Goal: Task Accomplishment & Management: Manage account settings

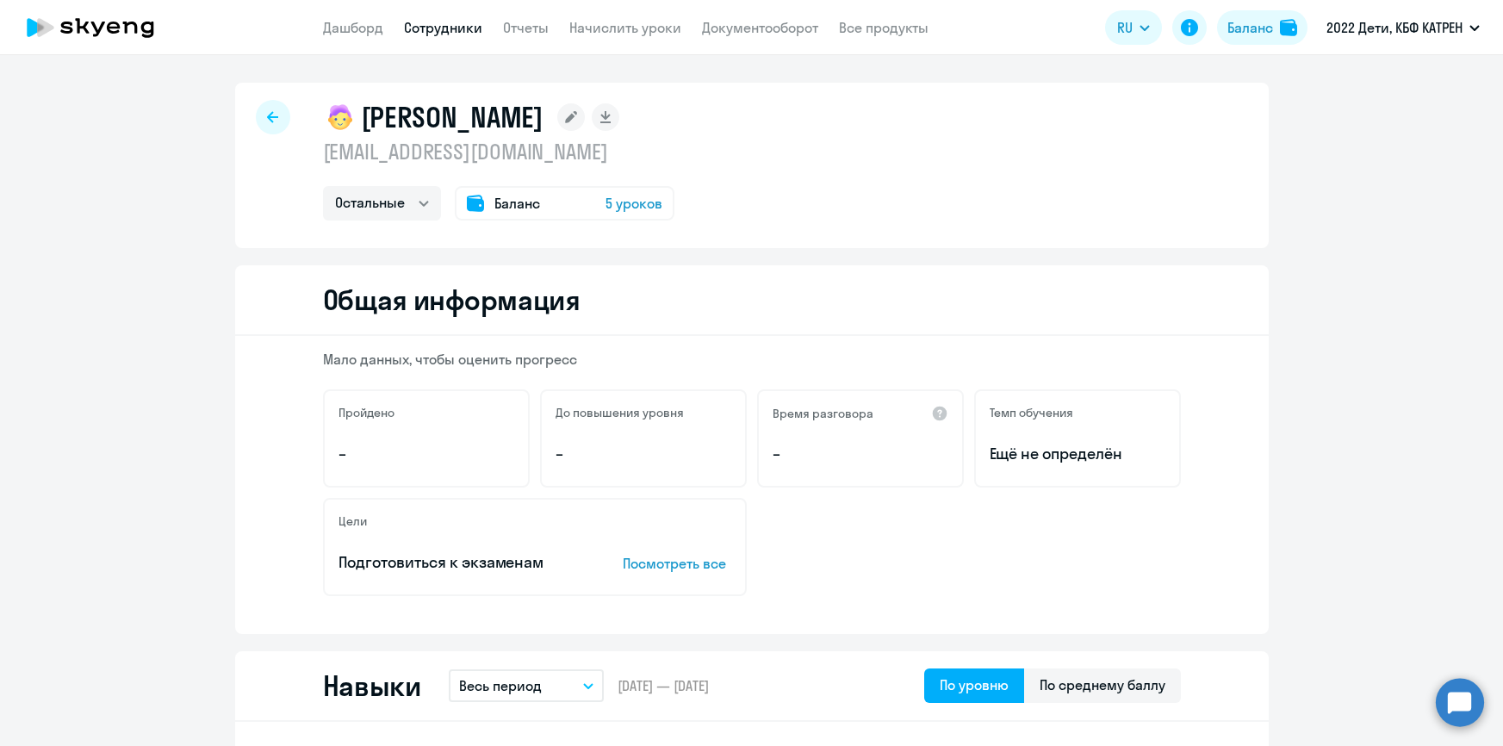
select select "others"
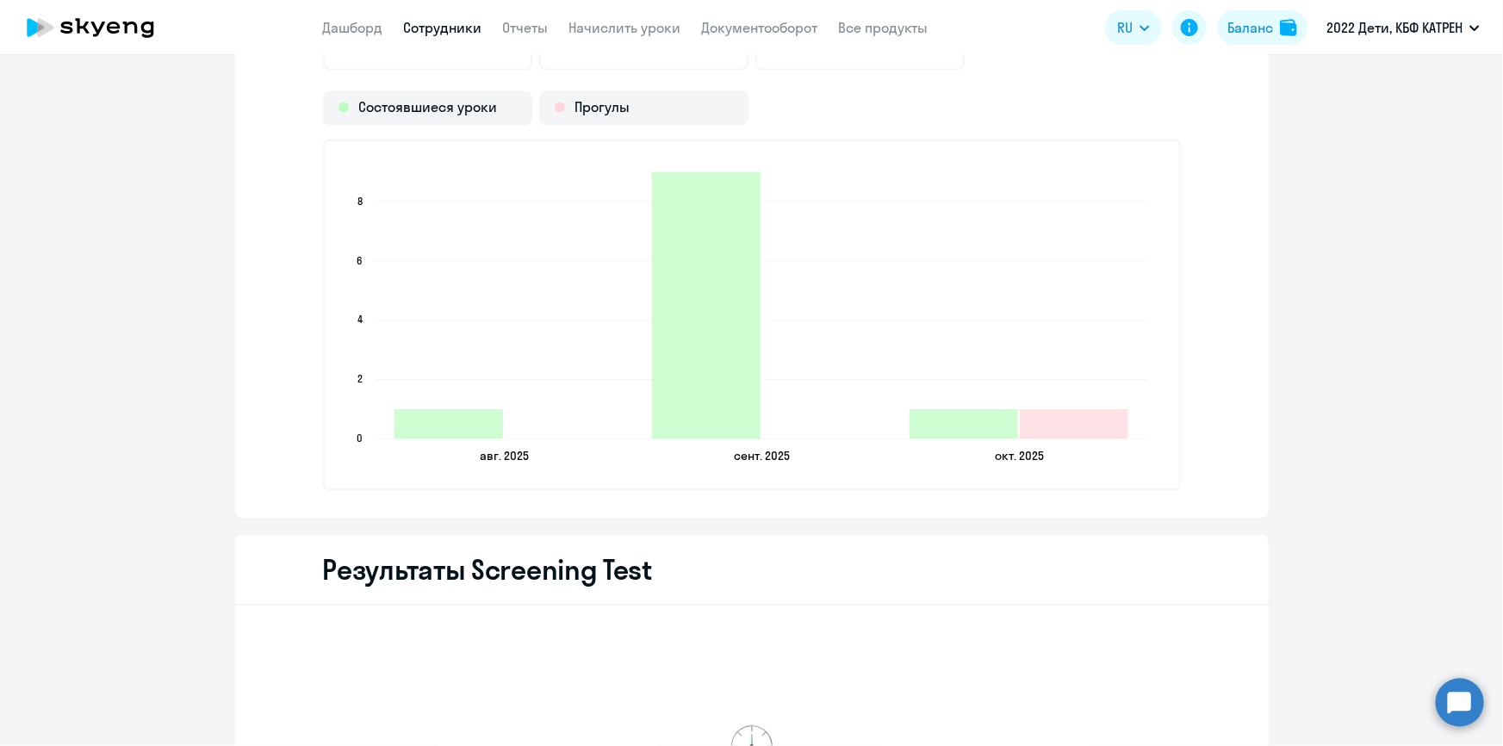
click at [1472, 718] on circle at bounding box center [1460, 702] width 48 height 48
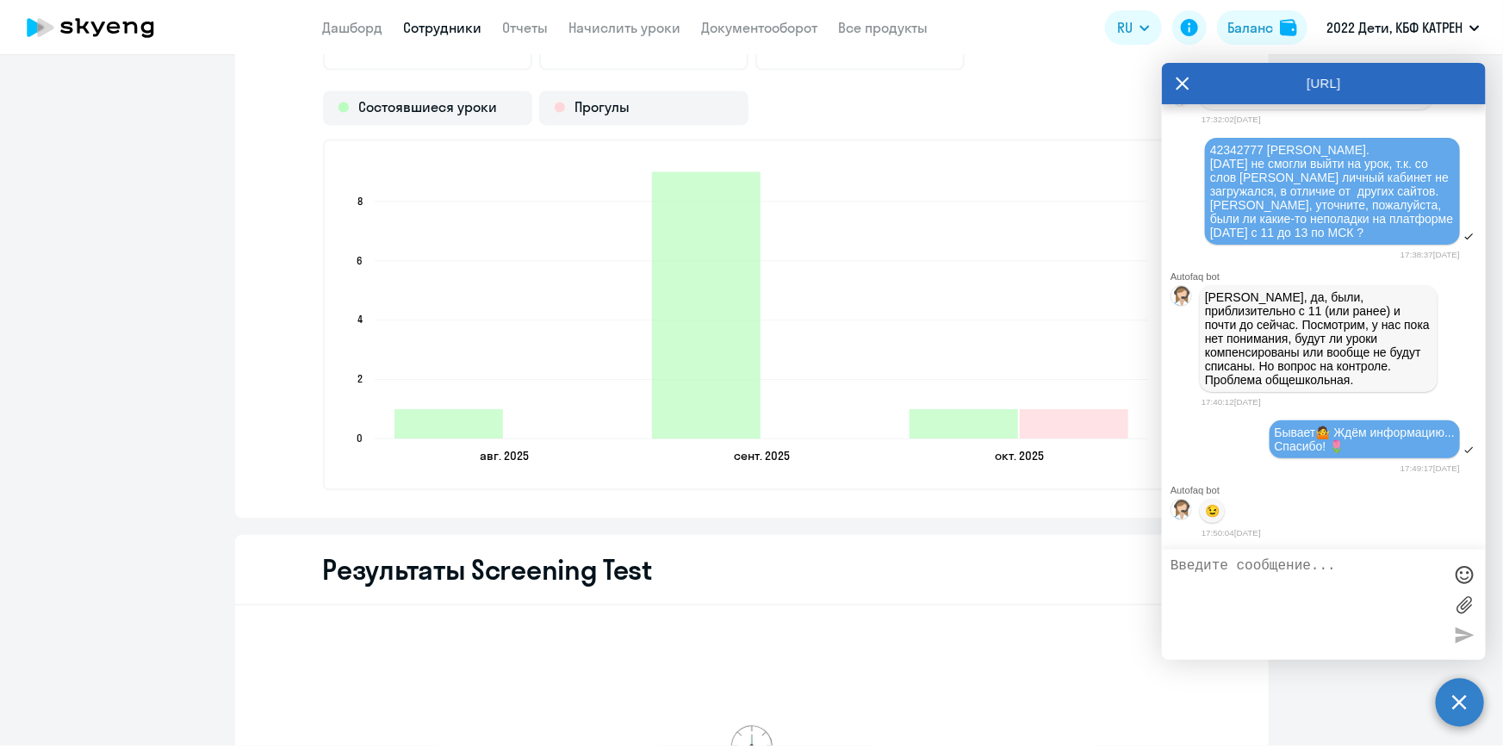
scroll to position [74236, 0]
click at [367, 32] on link "Дашборд" at bounding box center [353, 27] width 60 height 17
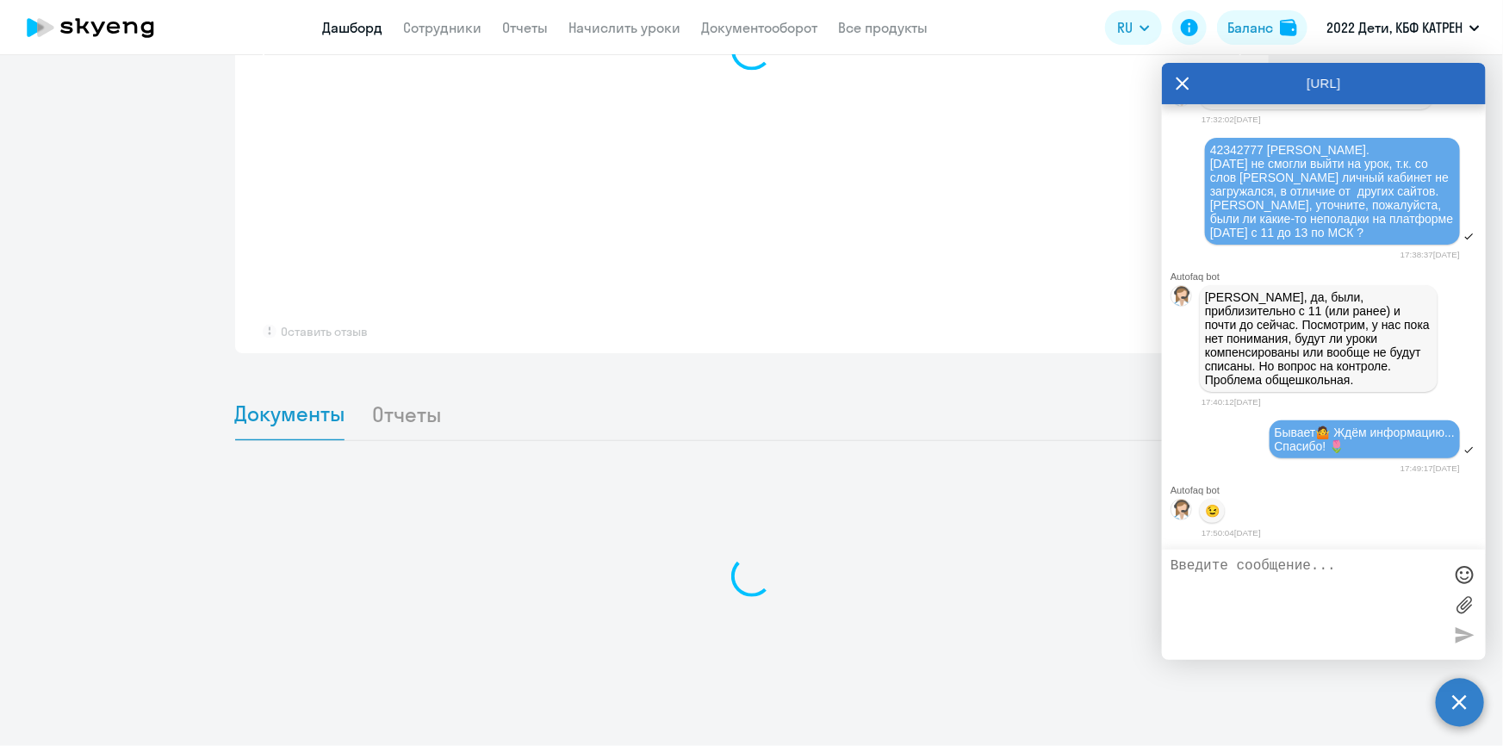
scroll to position [1268, 0]
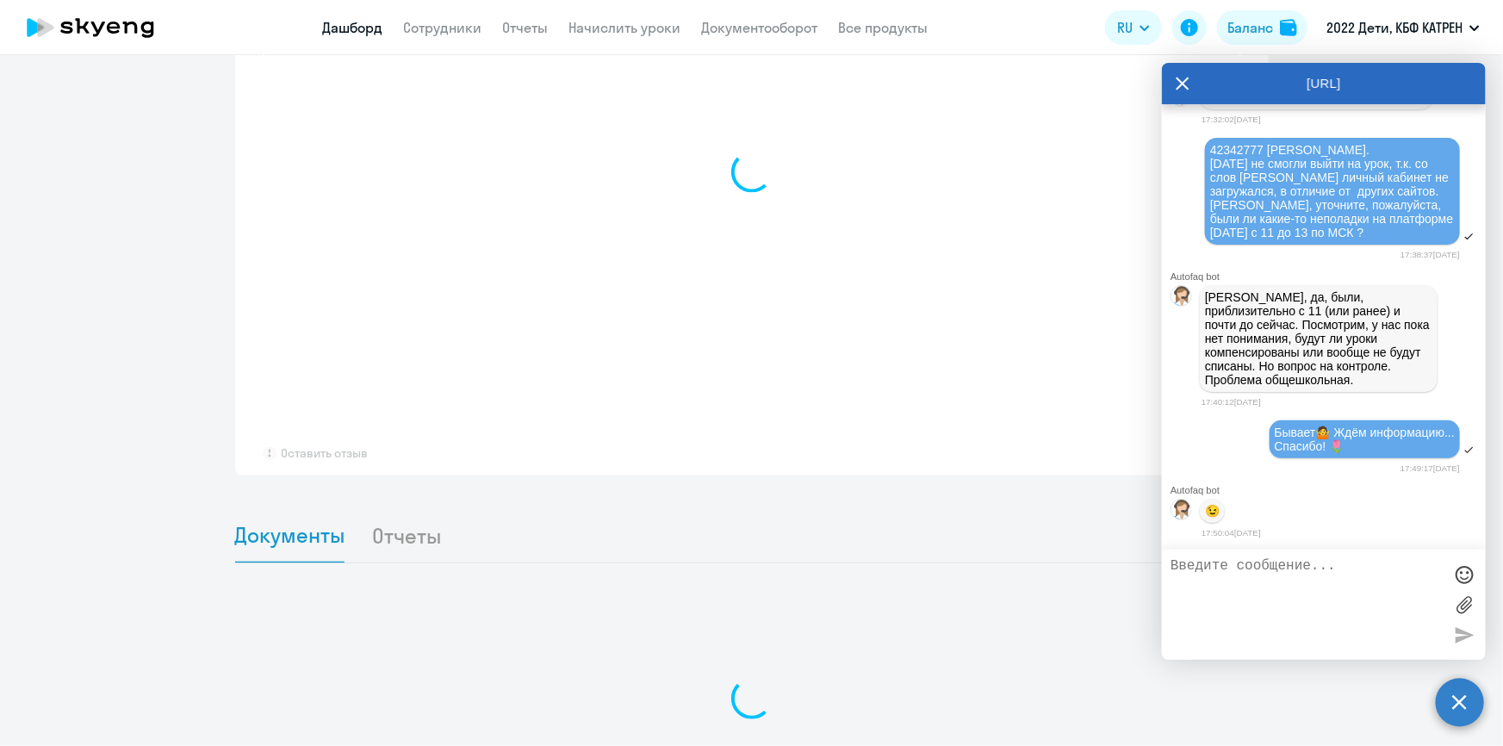
click at [1177, 79] on icon at bounding box center [1183, 83] width 14 height 41
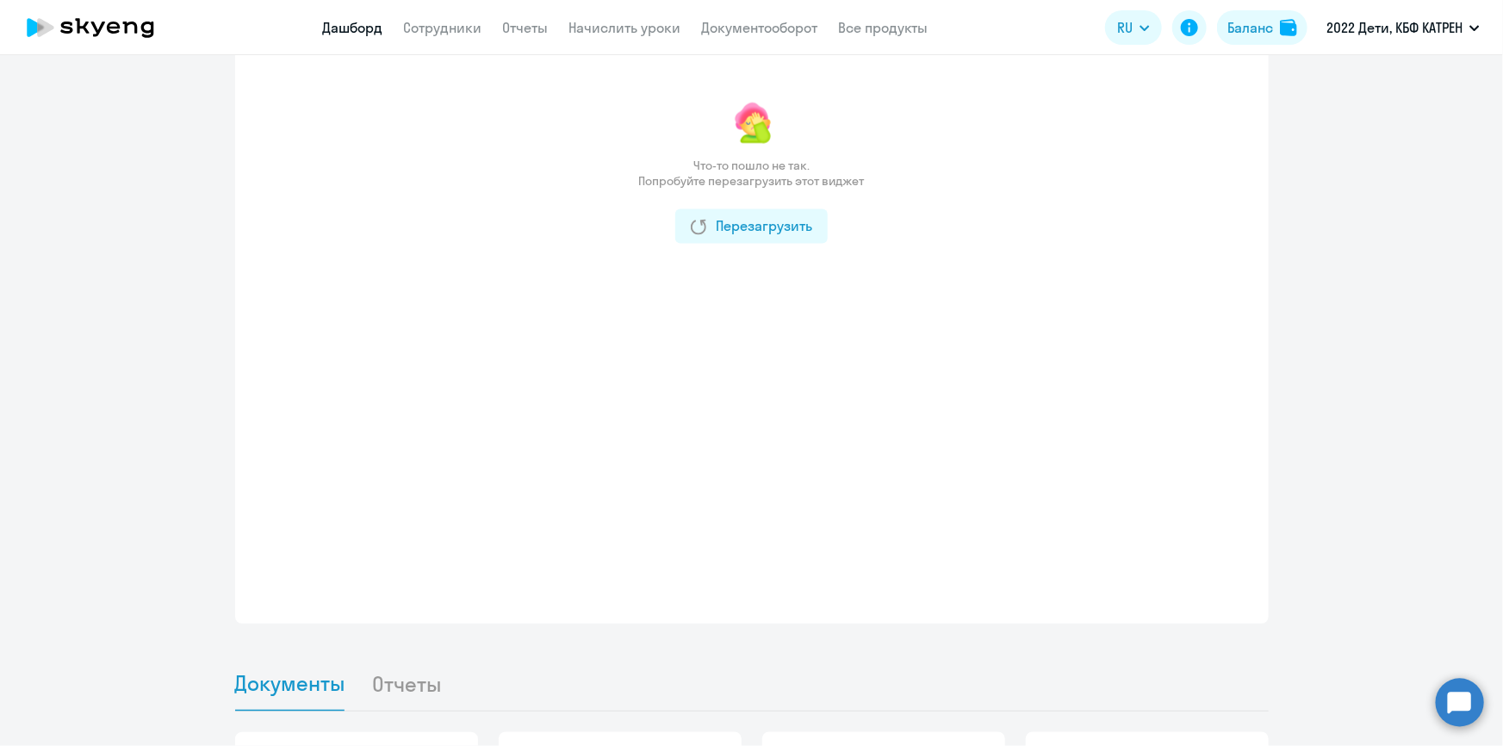
click at [356, 30] on link "Дашборд" at bounding box center [353, 27] width 60 height 17
click at [430, 21] on link "Сотрудники" at bounding box center [443, 27] width 78 height 17
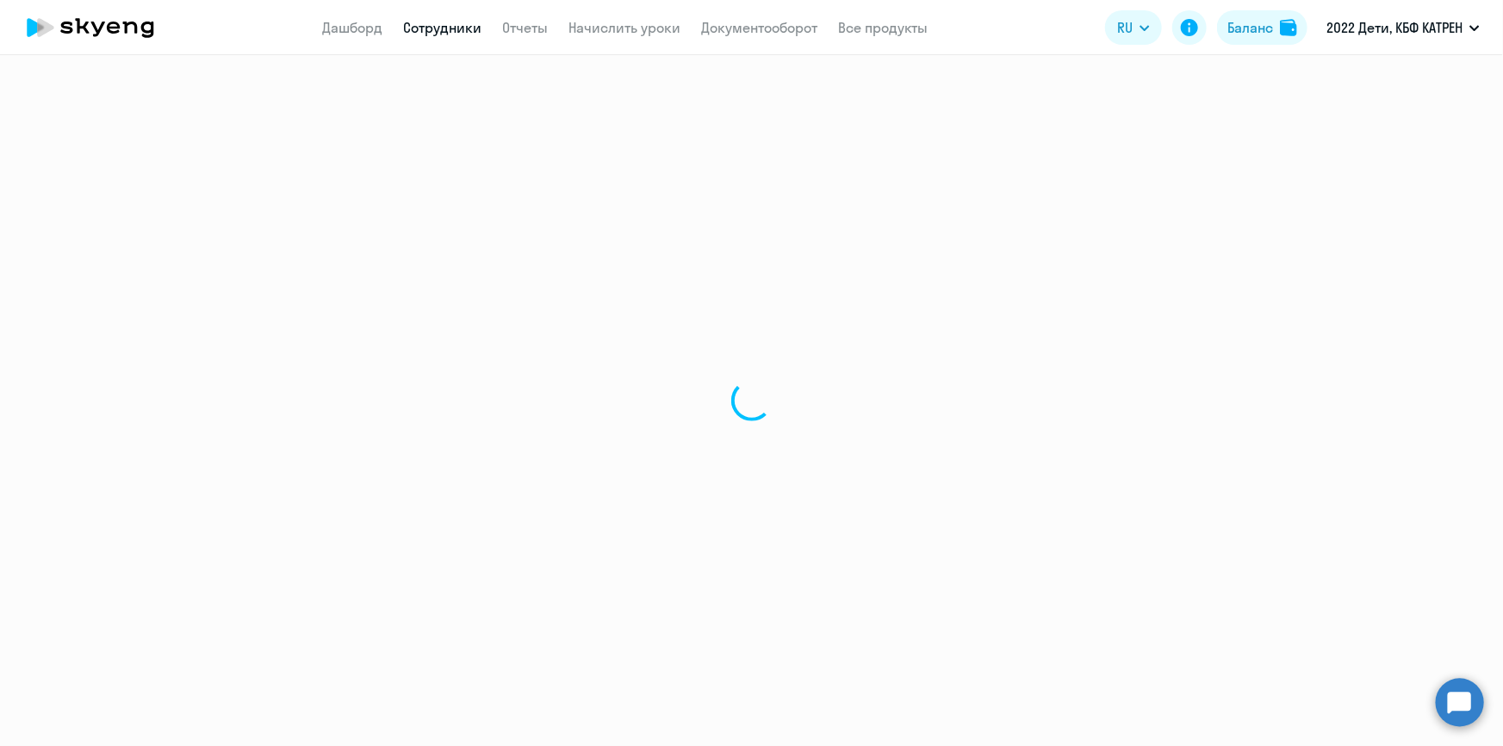
select select "30"
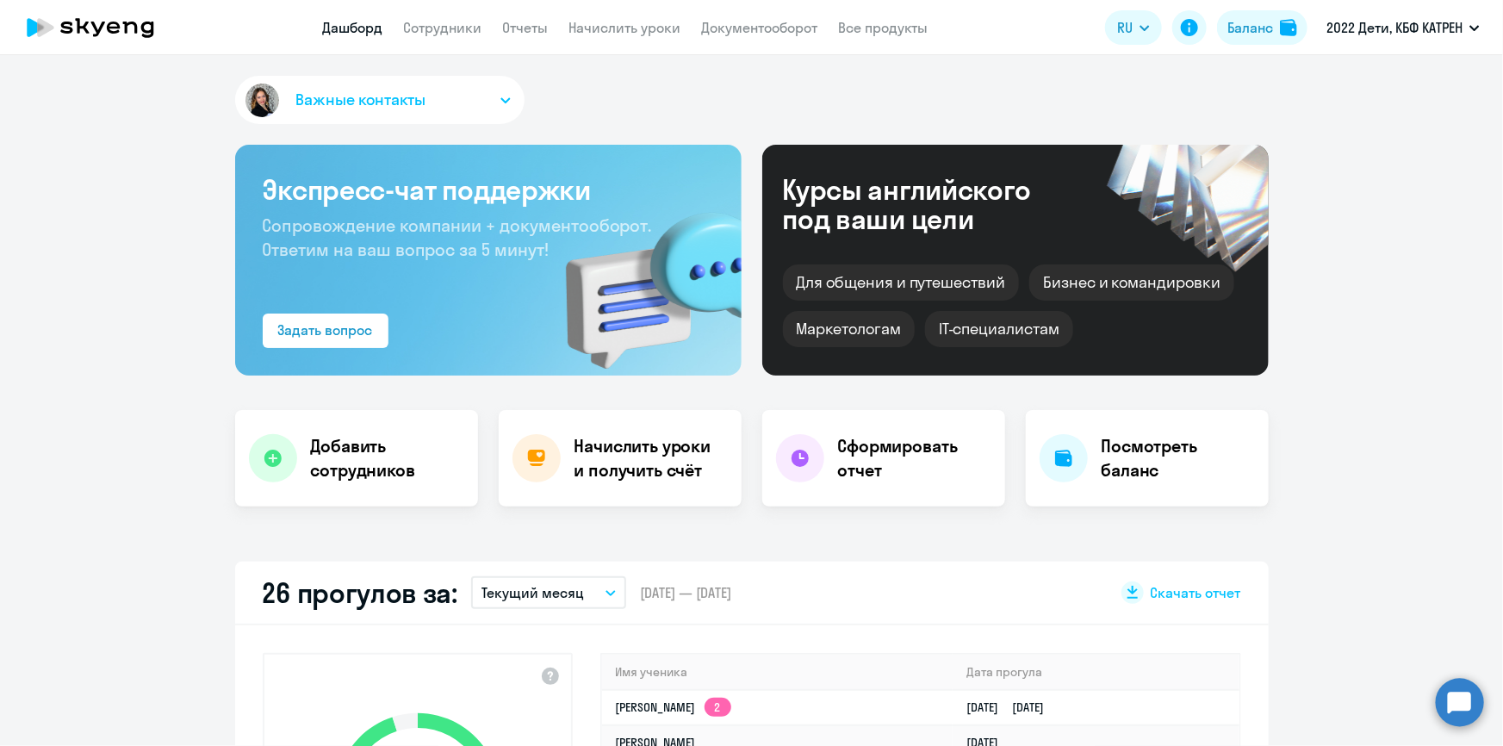
click at [353, 25] on link "Дашборд" at bounding box center [353, 27] width 60 height 17
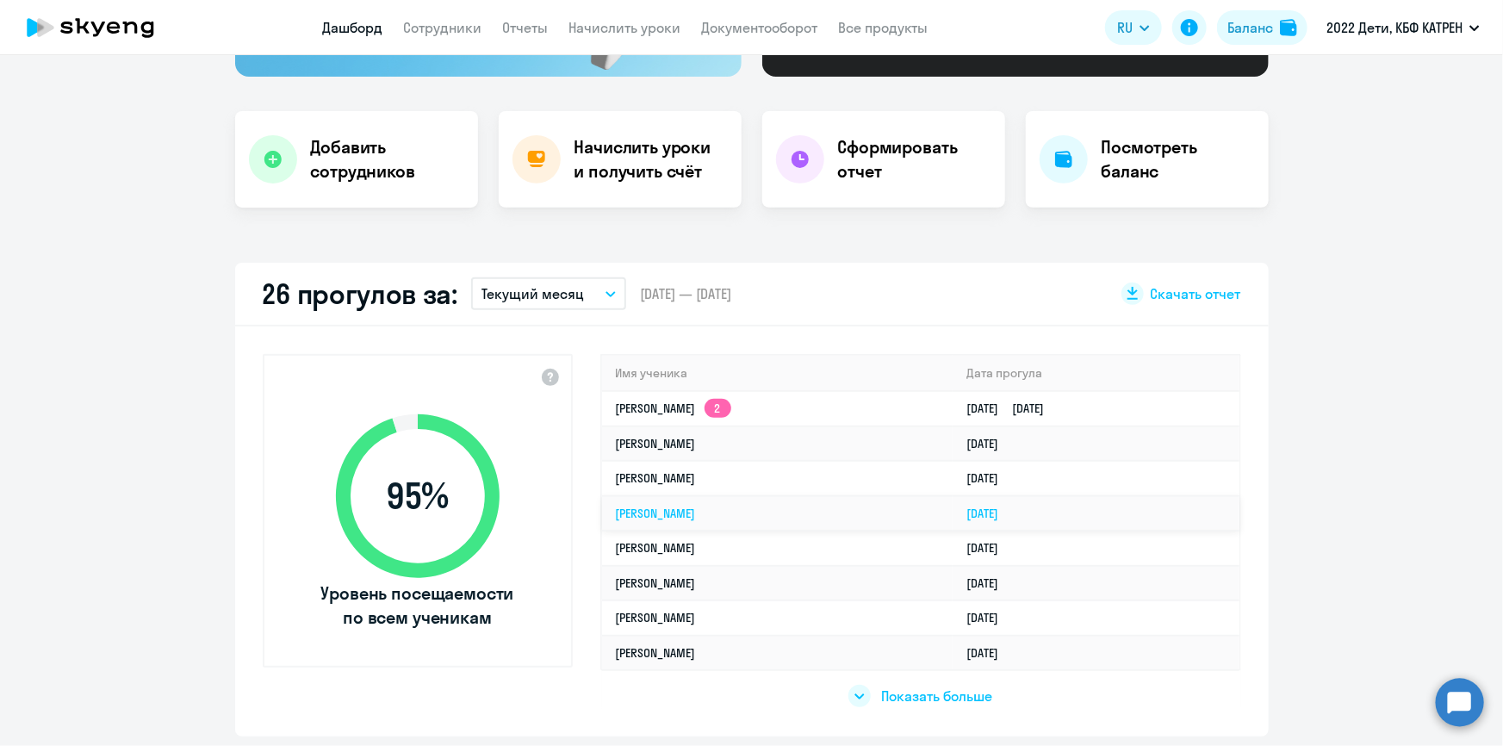
scroll to position [313, 0]
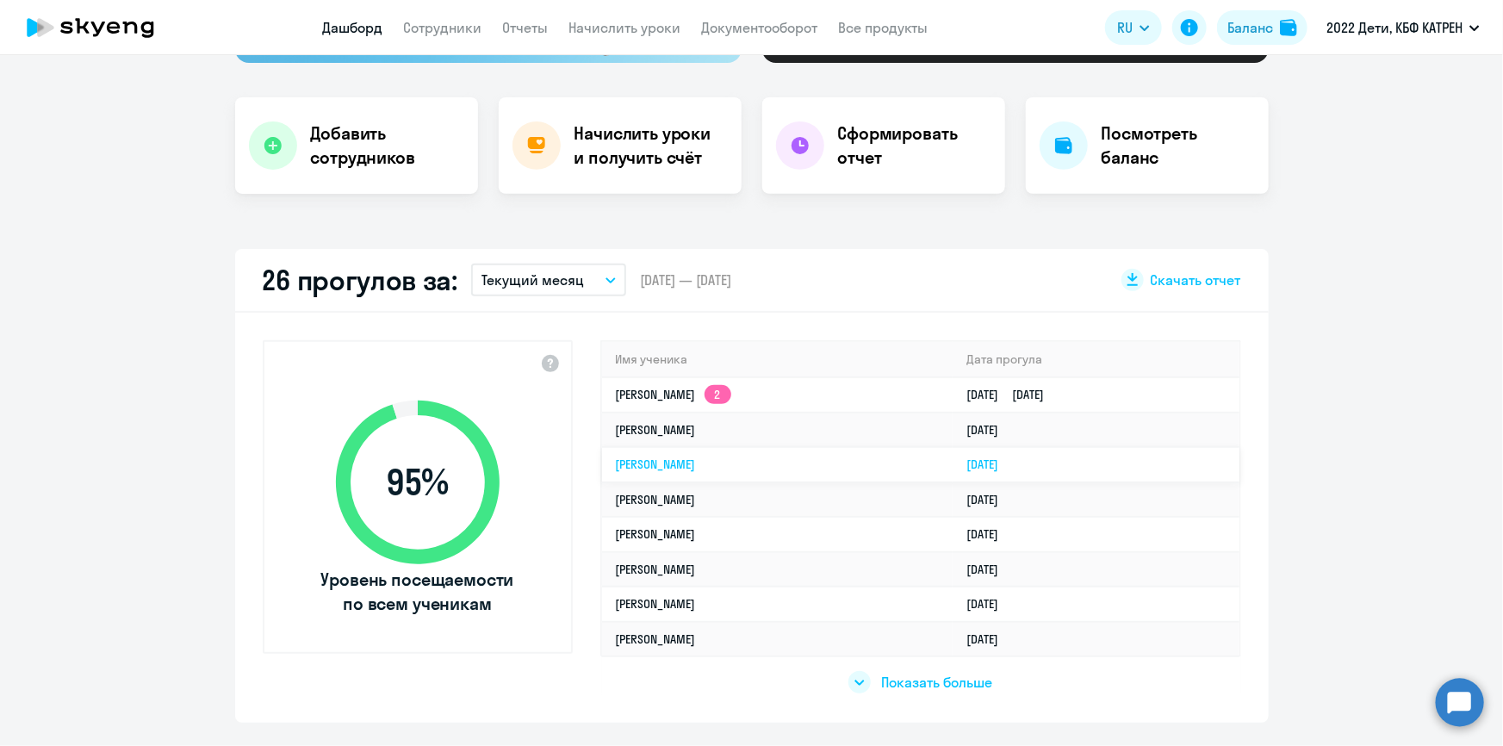
select select "30"
click at [915, 683] on span "Показать больше" at bounding box center [936, 682] width 111 height 19
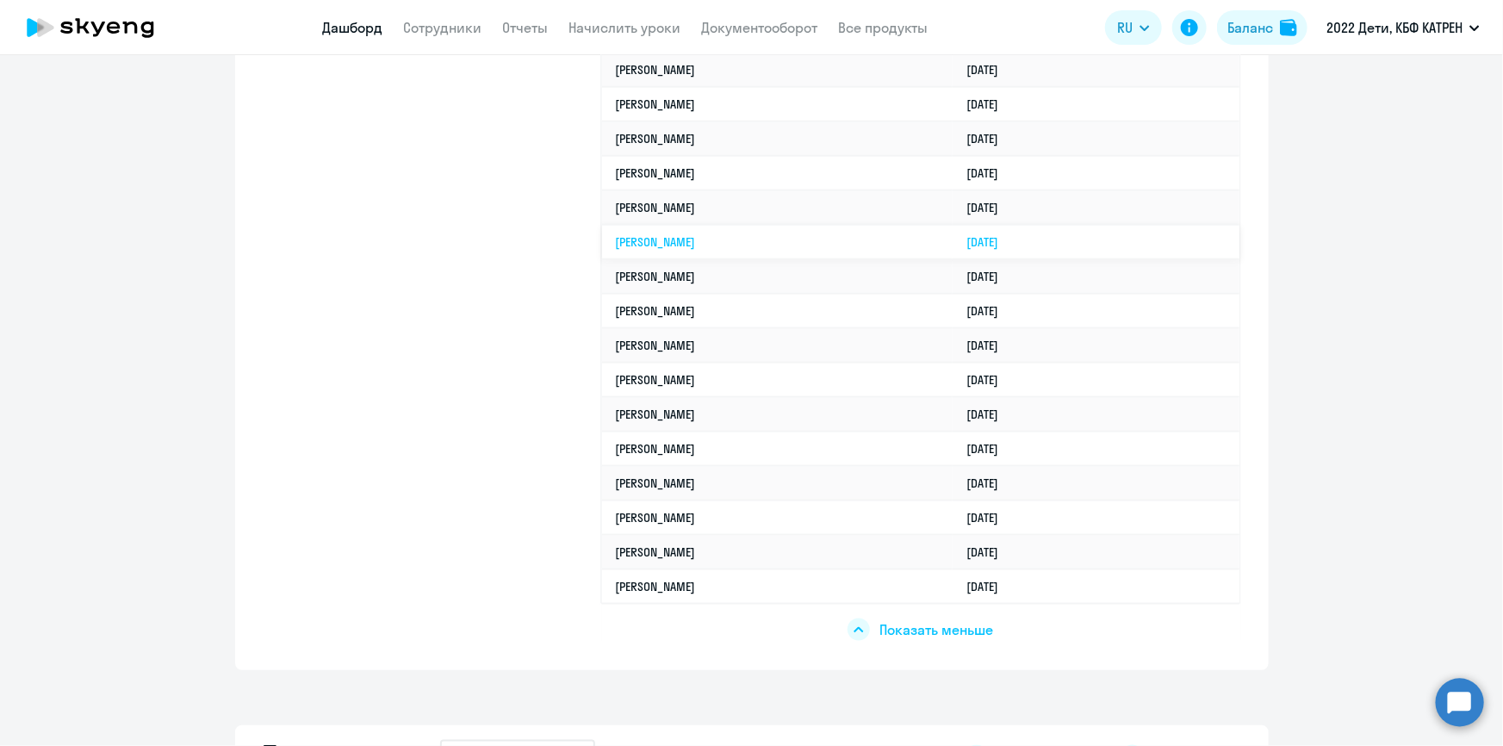
scroll to position [1017, 0]
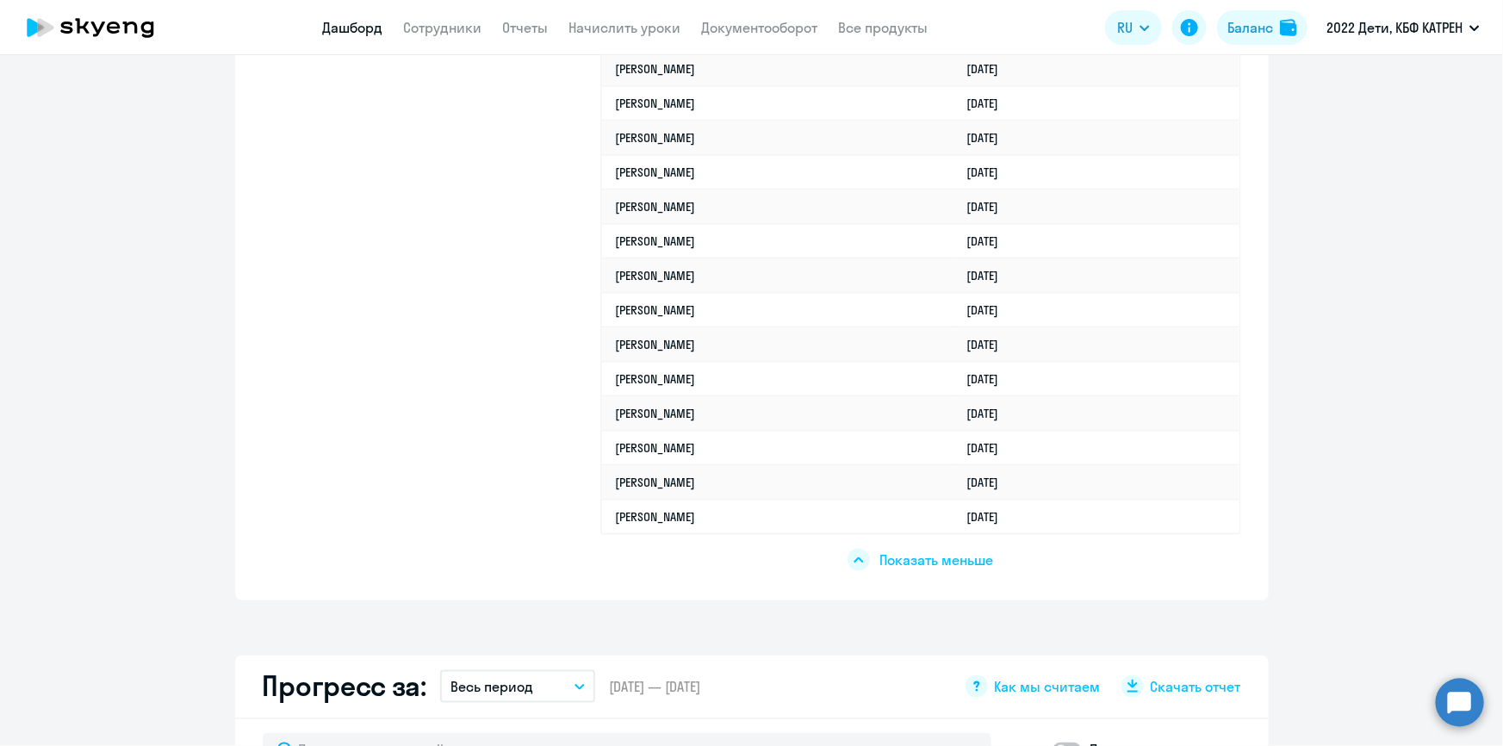
click at [904, 552] on span "Показать меньше" at bounding box center [937, 559] width 114 height 19
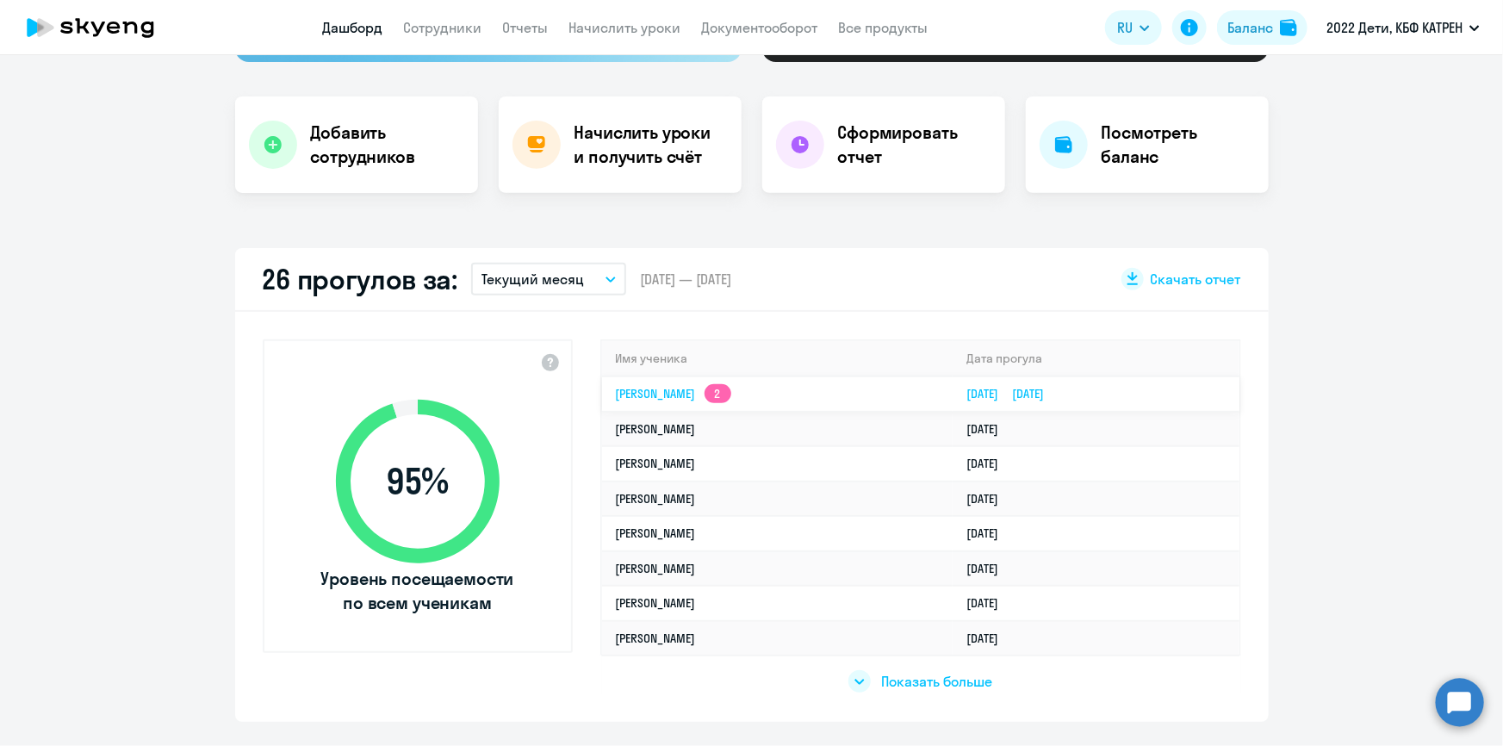
scroll to position [313, 0]
click at [896, 680] on span "Показать больше" at bounding box center [936, 682] width 111 height 19
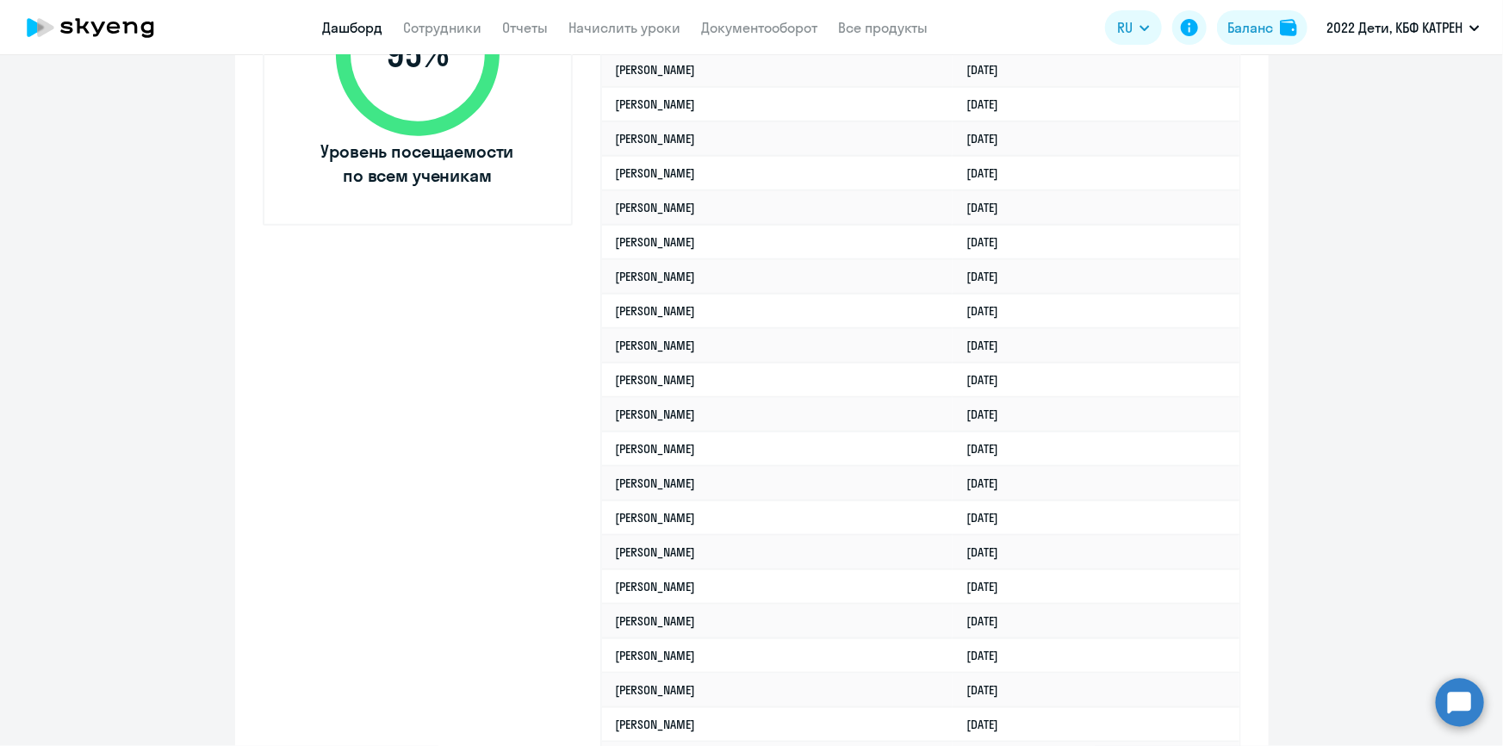
scroll to position [548, 0]
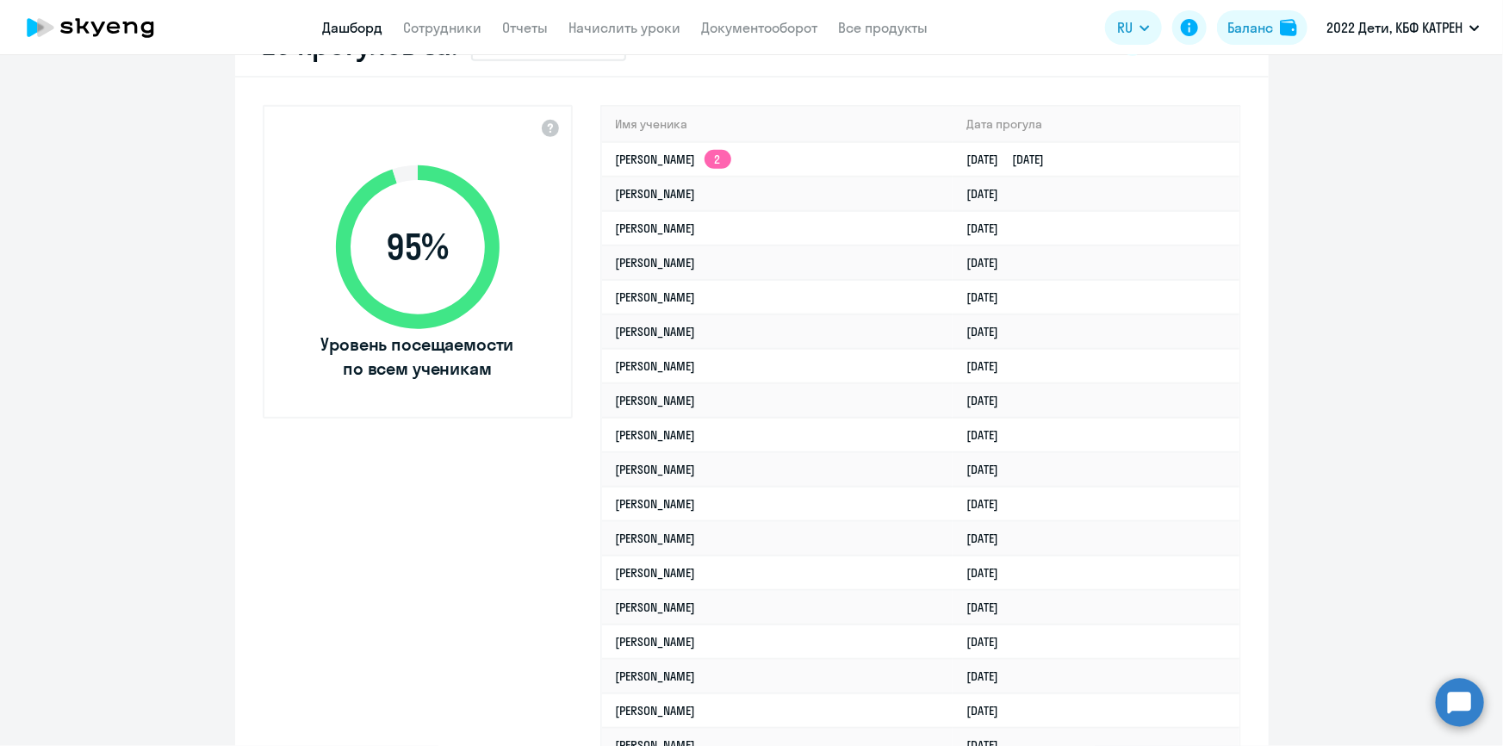
click at [1461, 699] on circle at bounding box center [1460, 702] width 48 height 48
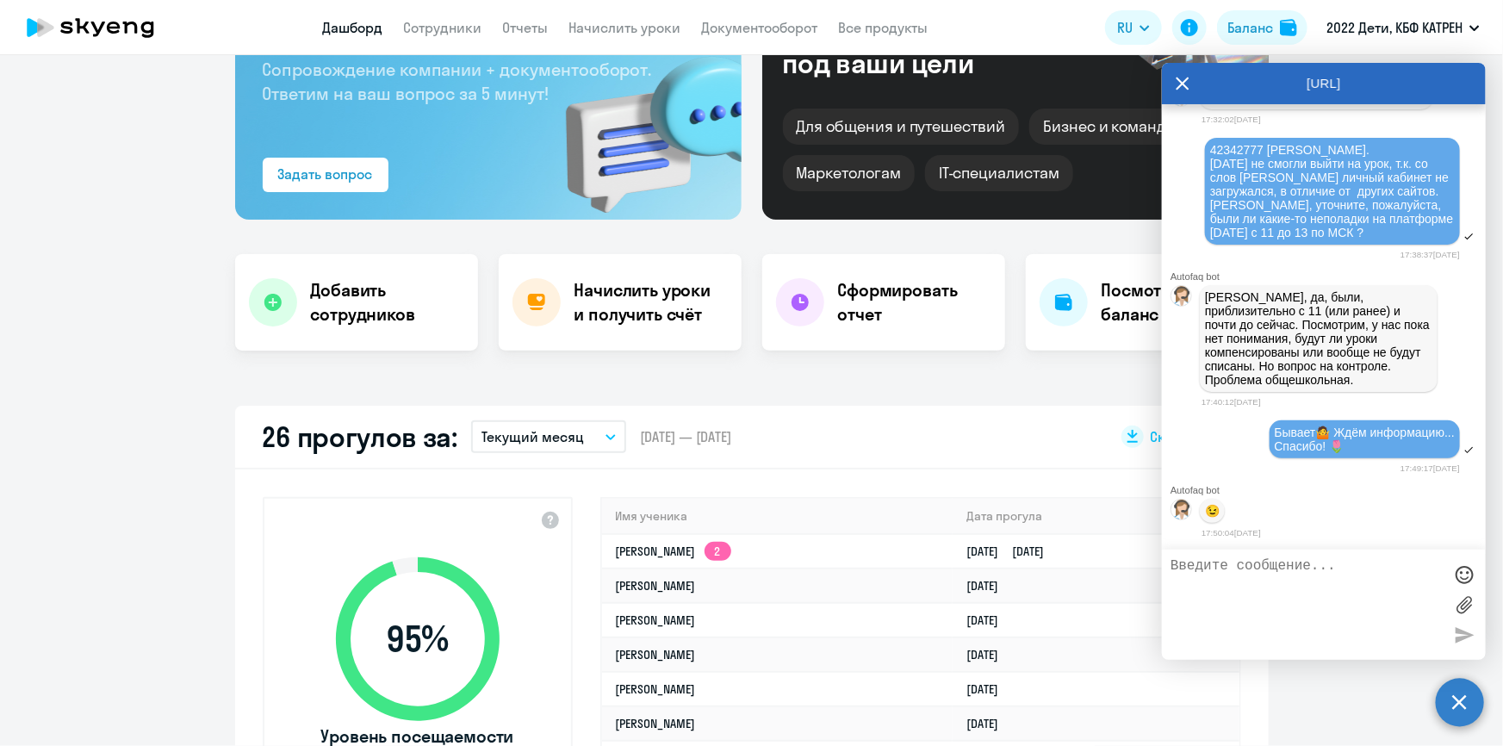
scroll to position [0, 0]
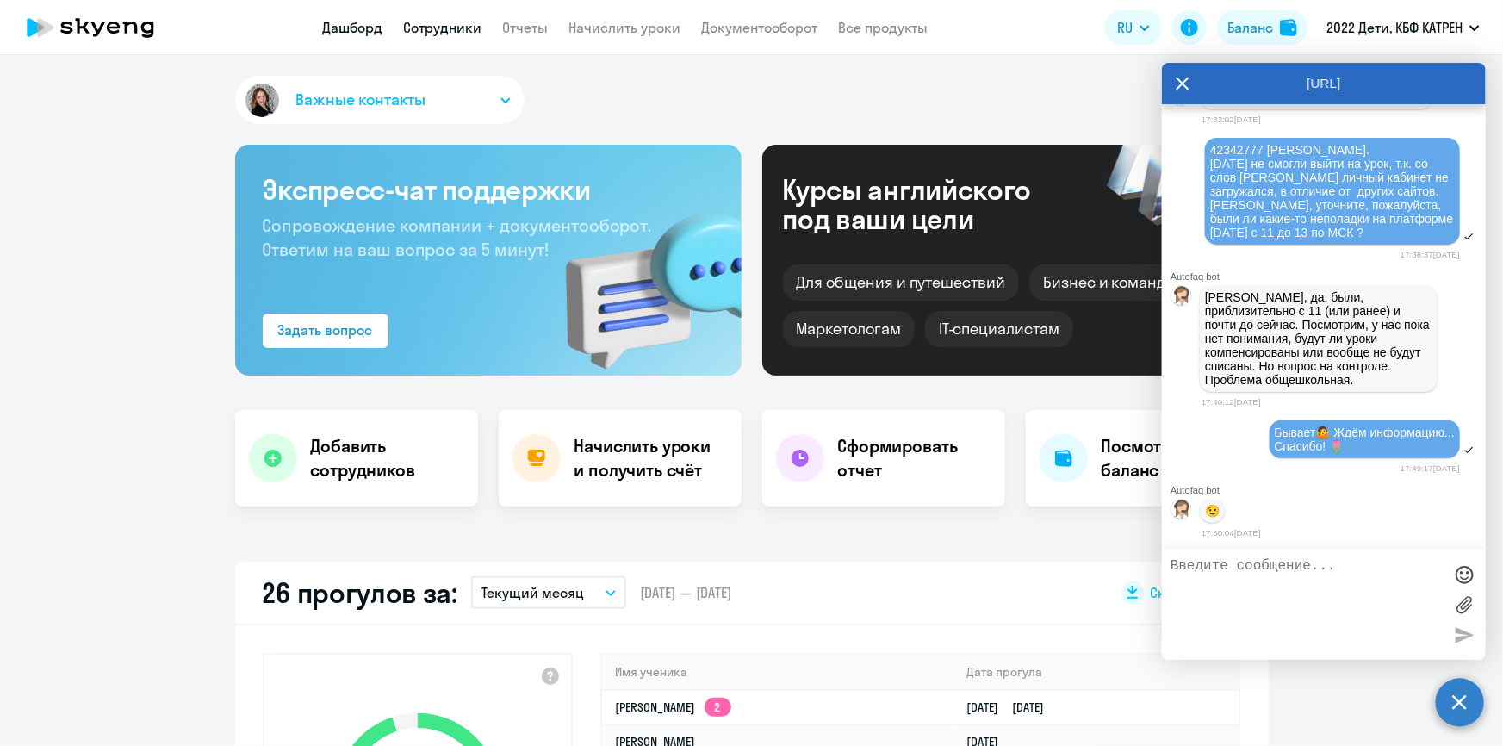
click at [430, 27] on link "Сотрудники" at bounding box center [443, 27] width 78 height 17
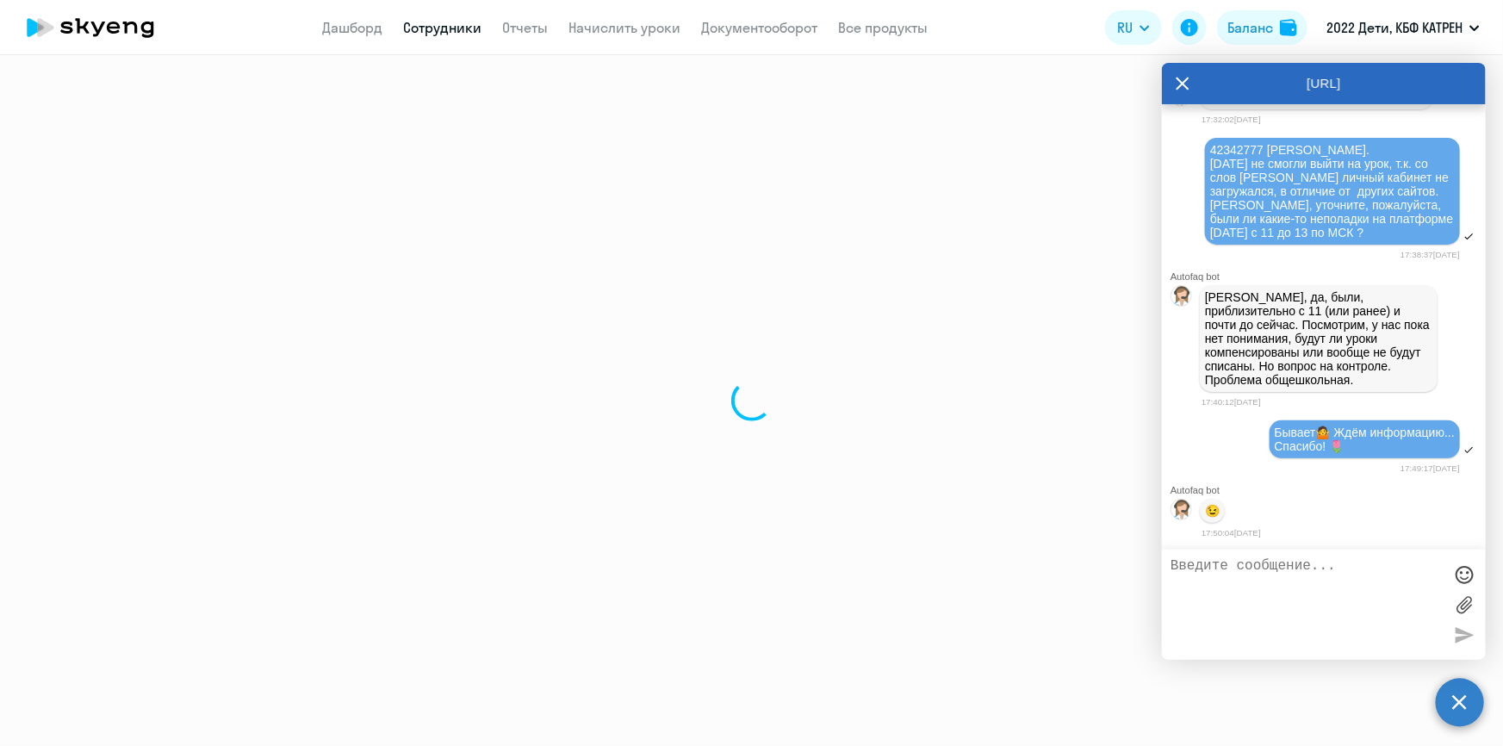
select select "30"
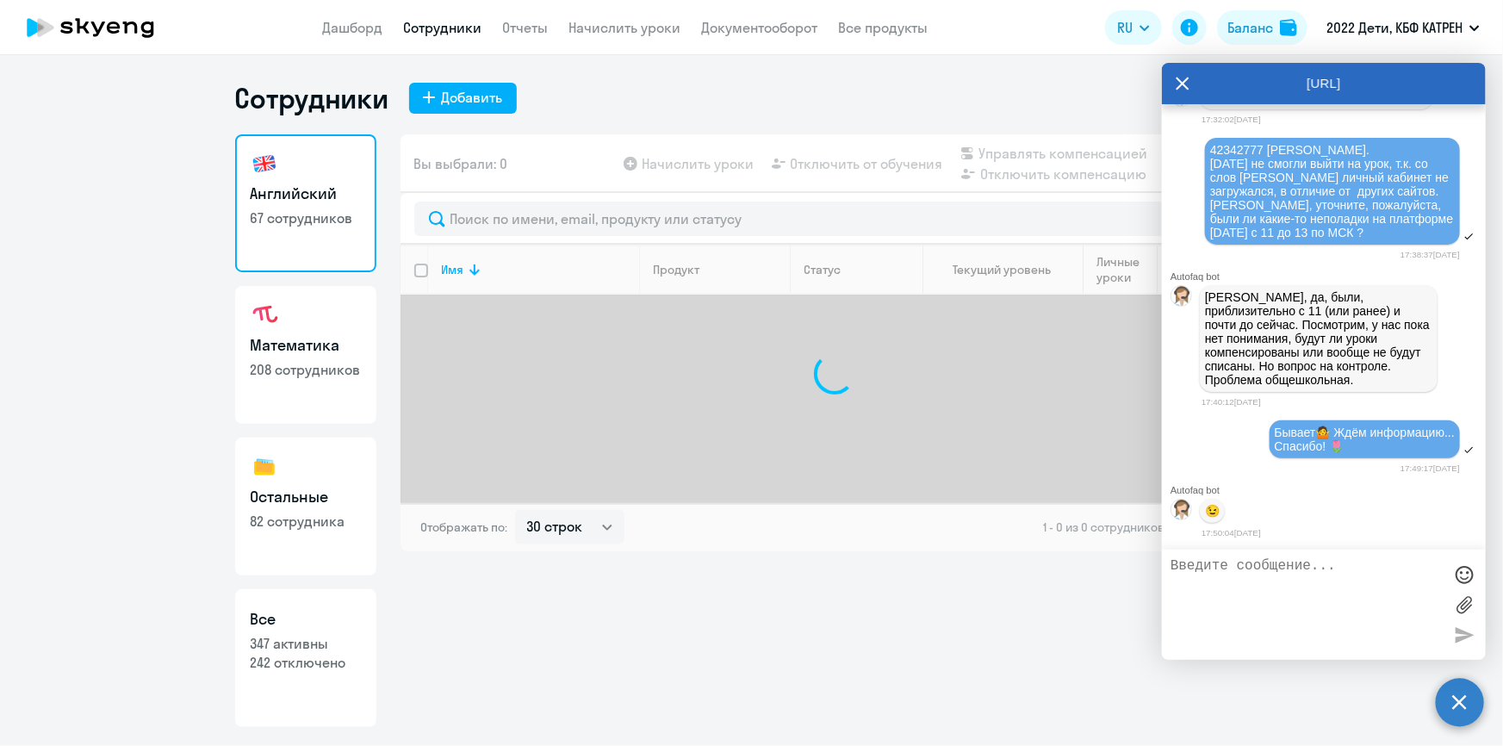
click at [1185, 79] on icon at bounding box center [1183, 83] width 14 height 41
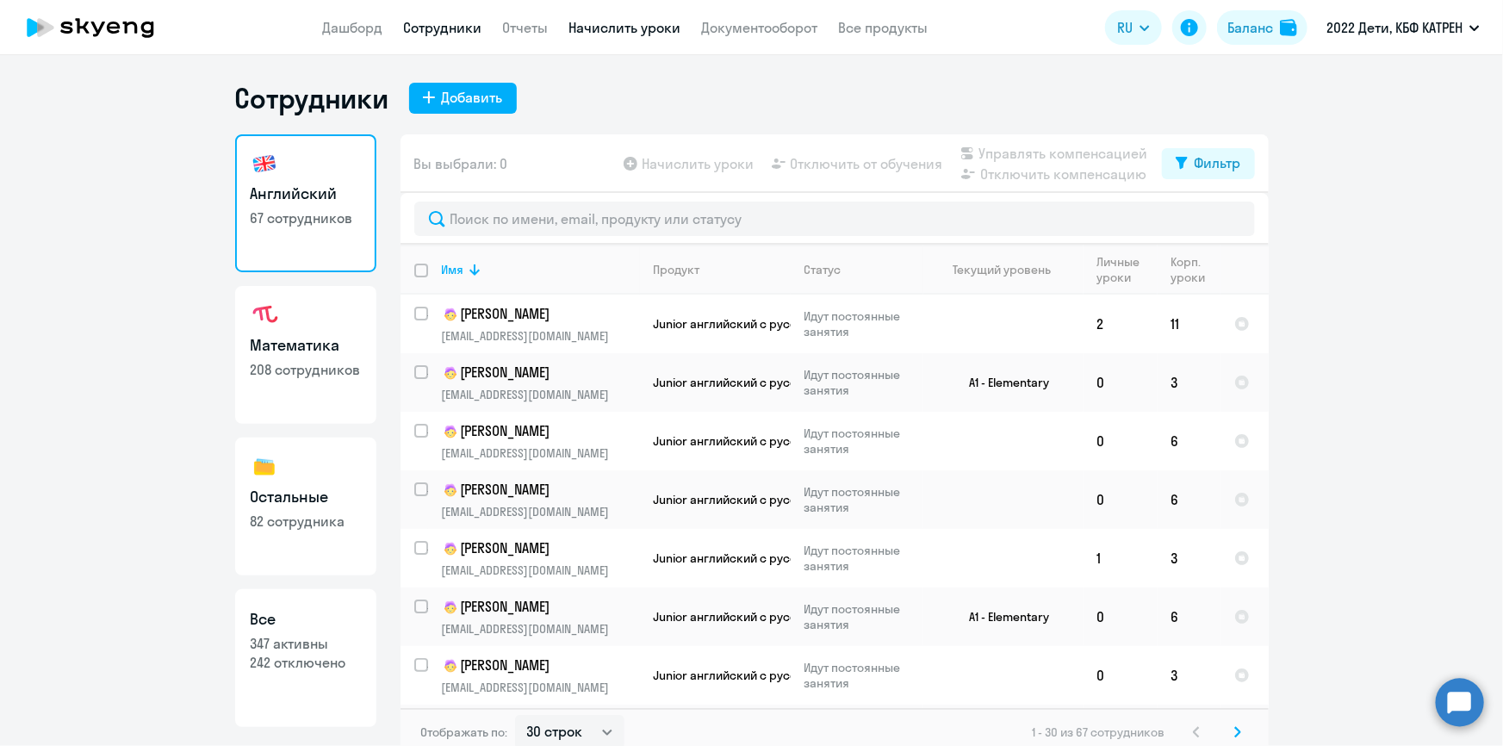
click at [600, 27] on link "Начислить уроки" at bounding box center [625, 27] width 112 height 17
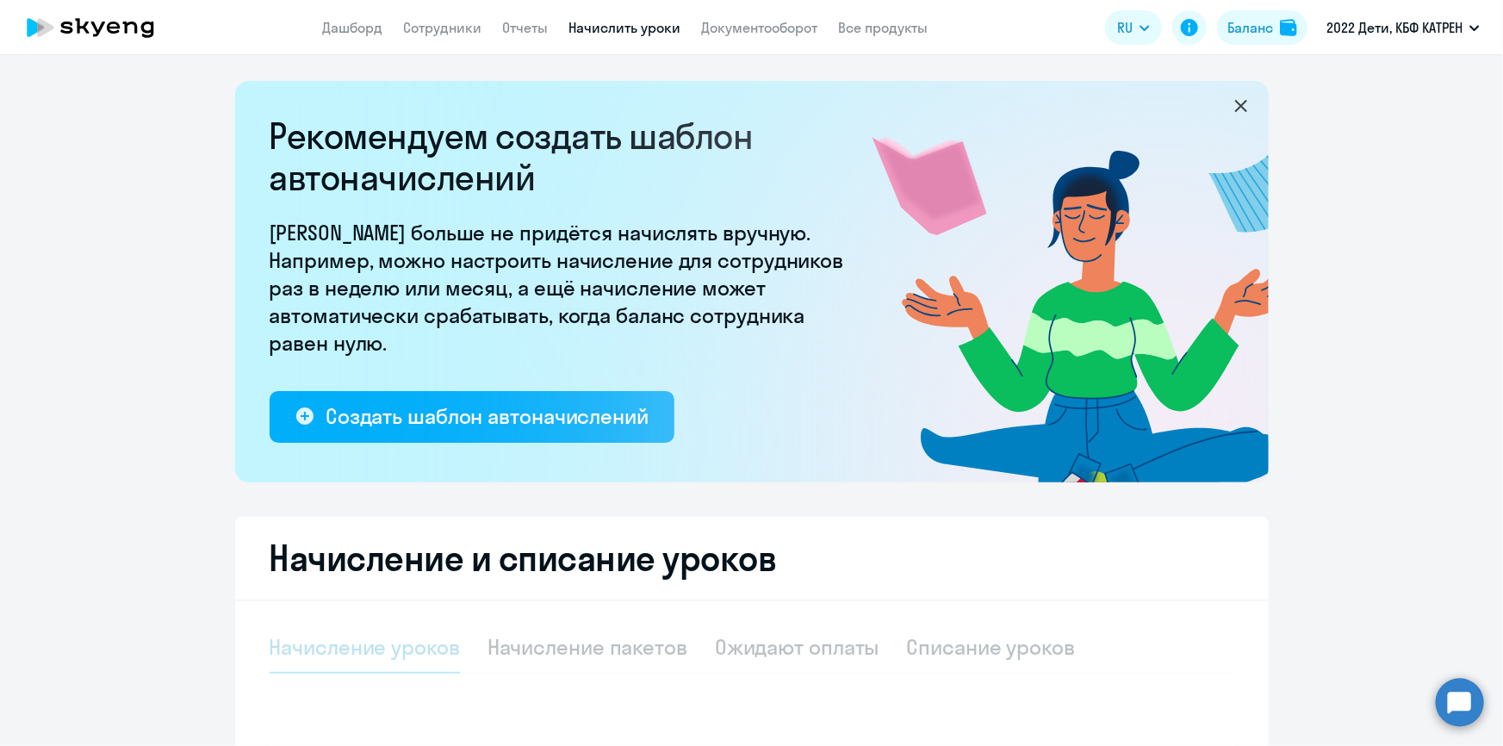
select select "10"
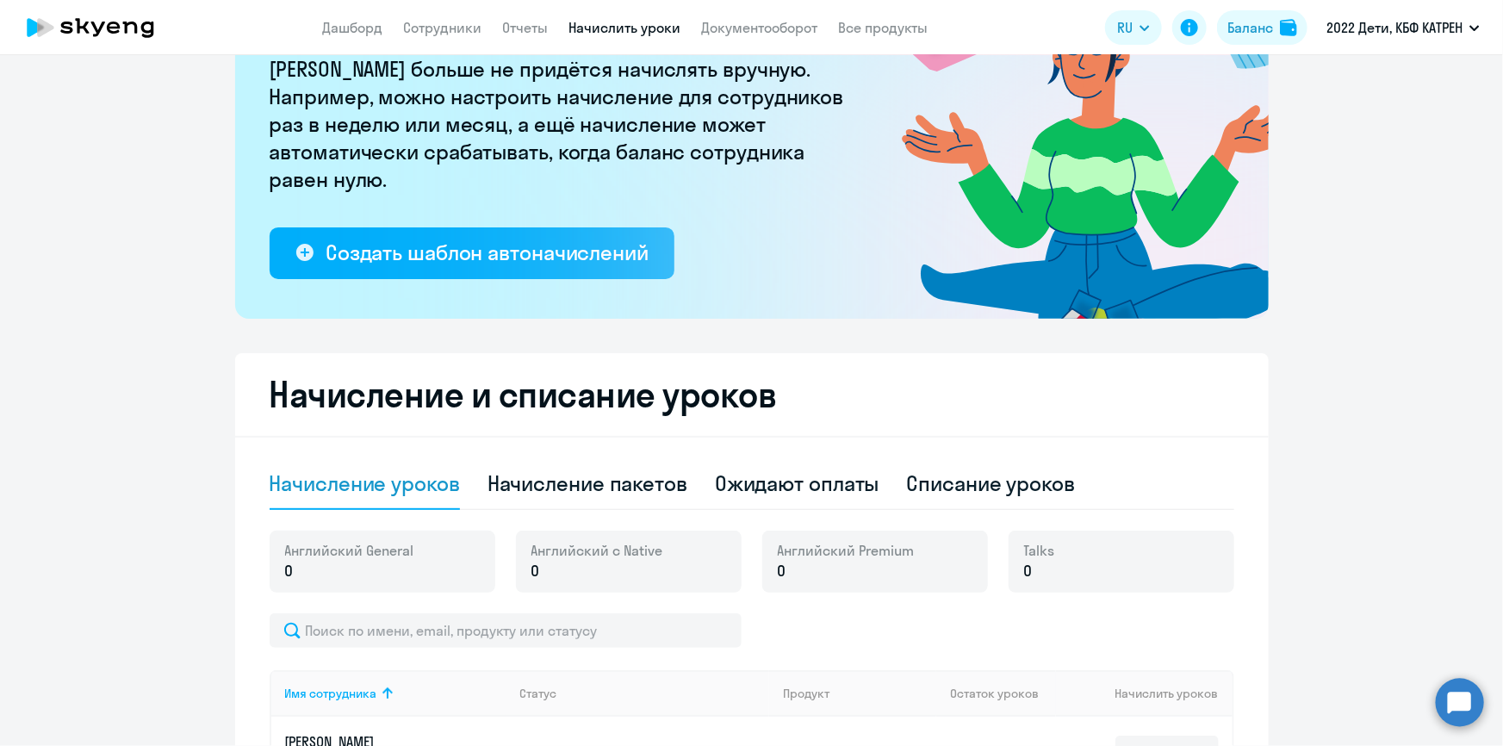
scroll to position [391, 0]
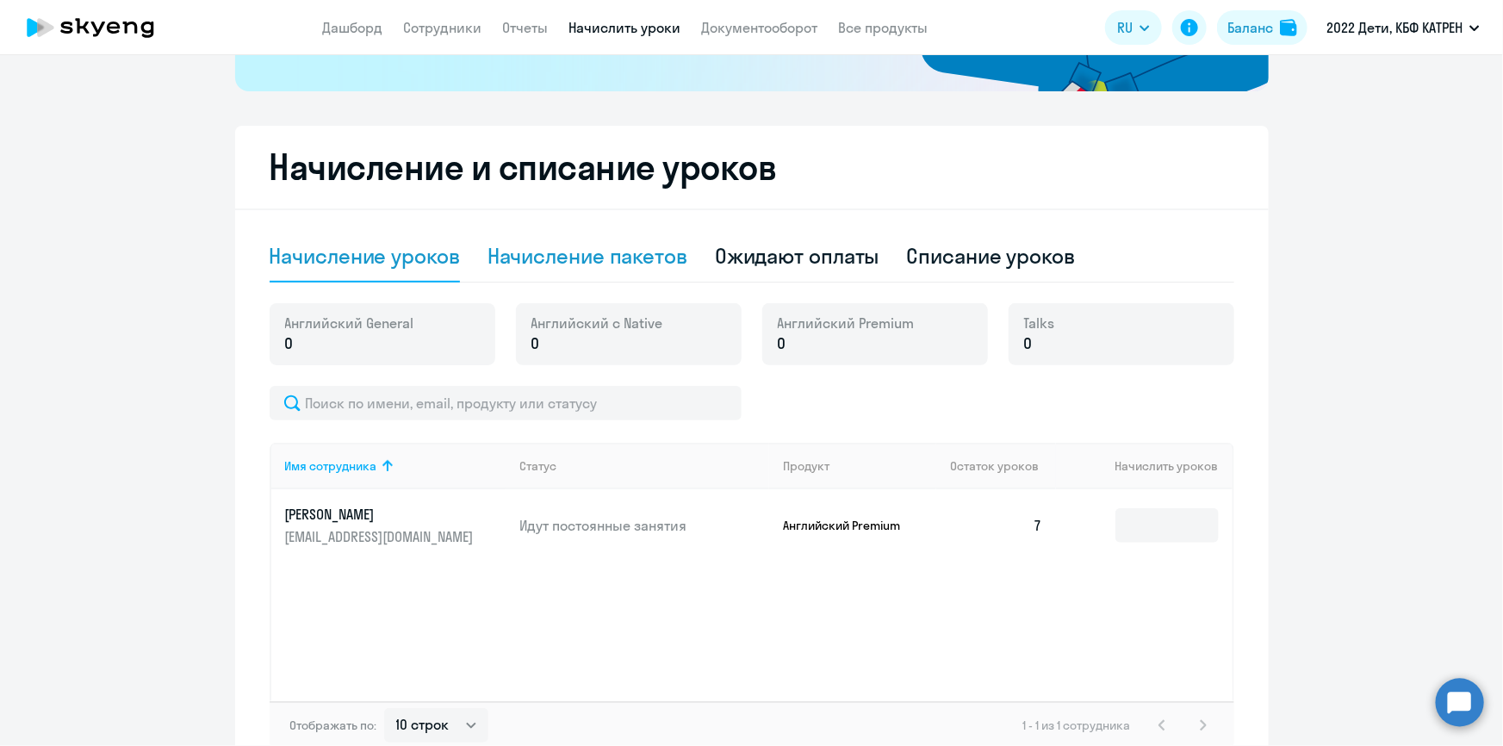
click at [617, 267] on div "Начисление пакетов" at bounding box center [587, 256] width 200 height 28
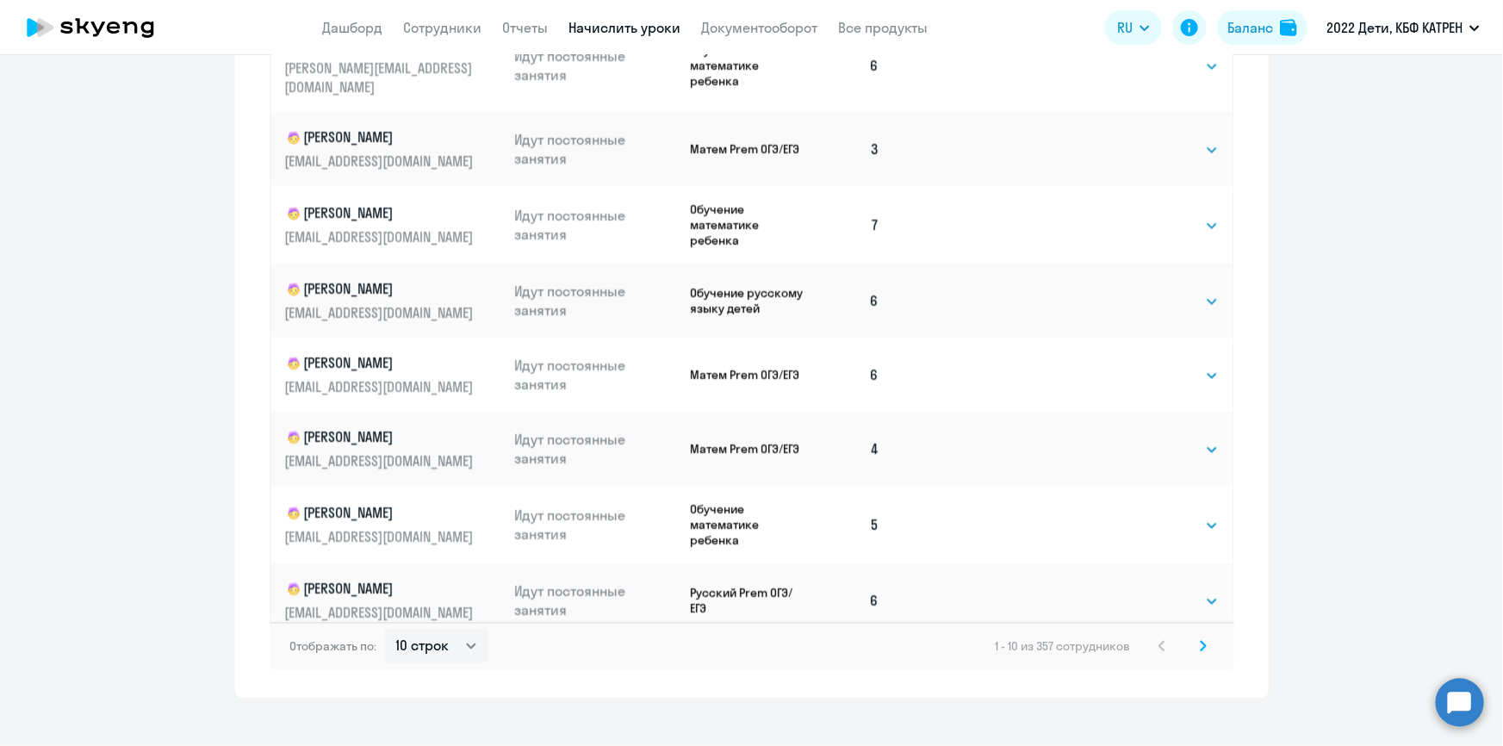
scroll to position [1072, 0]
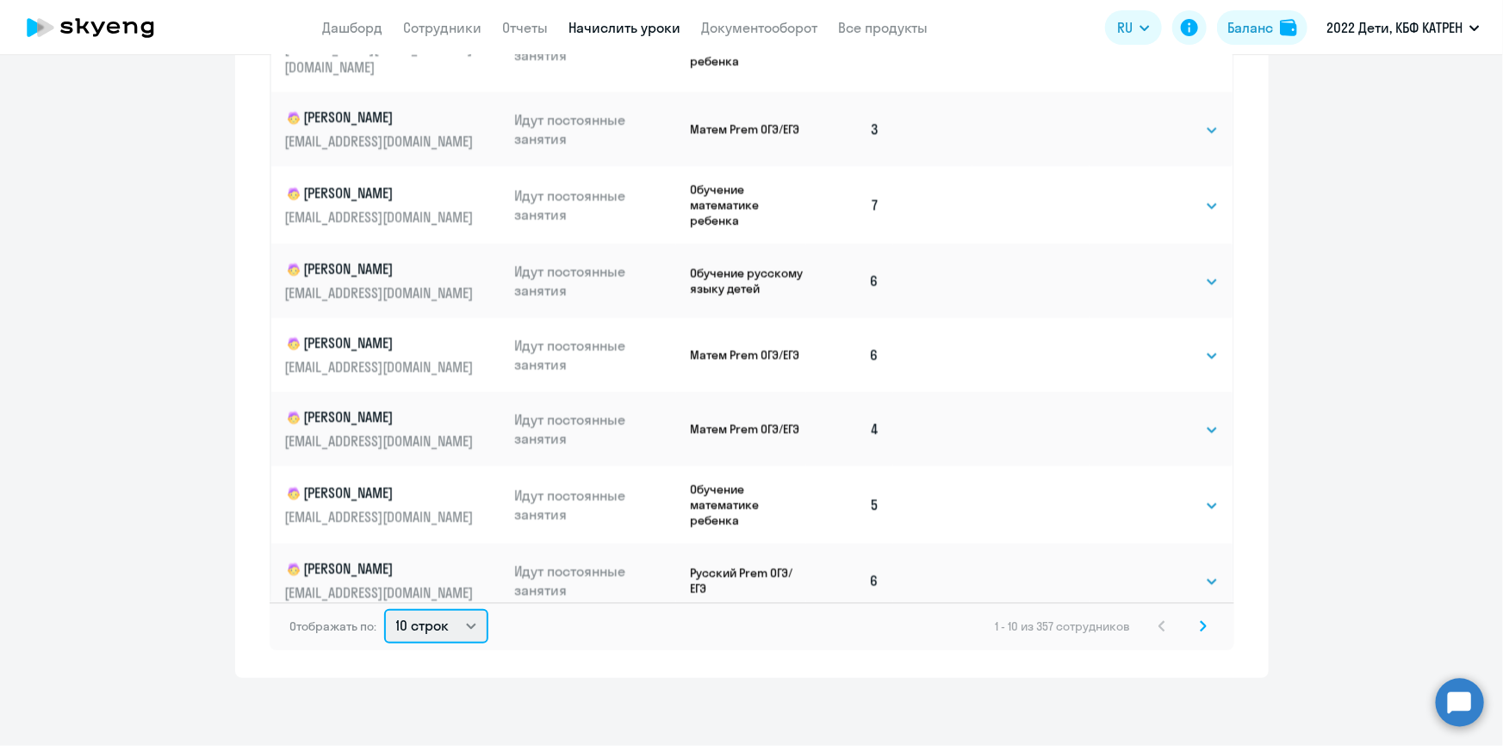
click at [468, 624] on select "10 строк 30 строк 50 строк" at bounding box center [436, 626] width 104 height 34
select select "50"
click at [384, 609] on select "10 строк 30 строк 50 строк" at bounding box center [436, 626] width 104 height 34
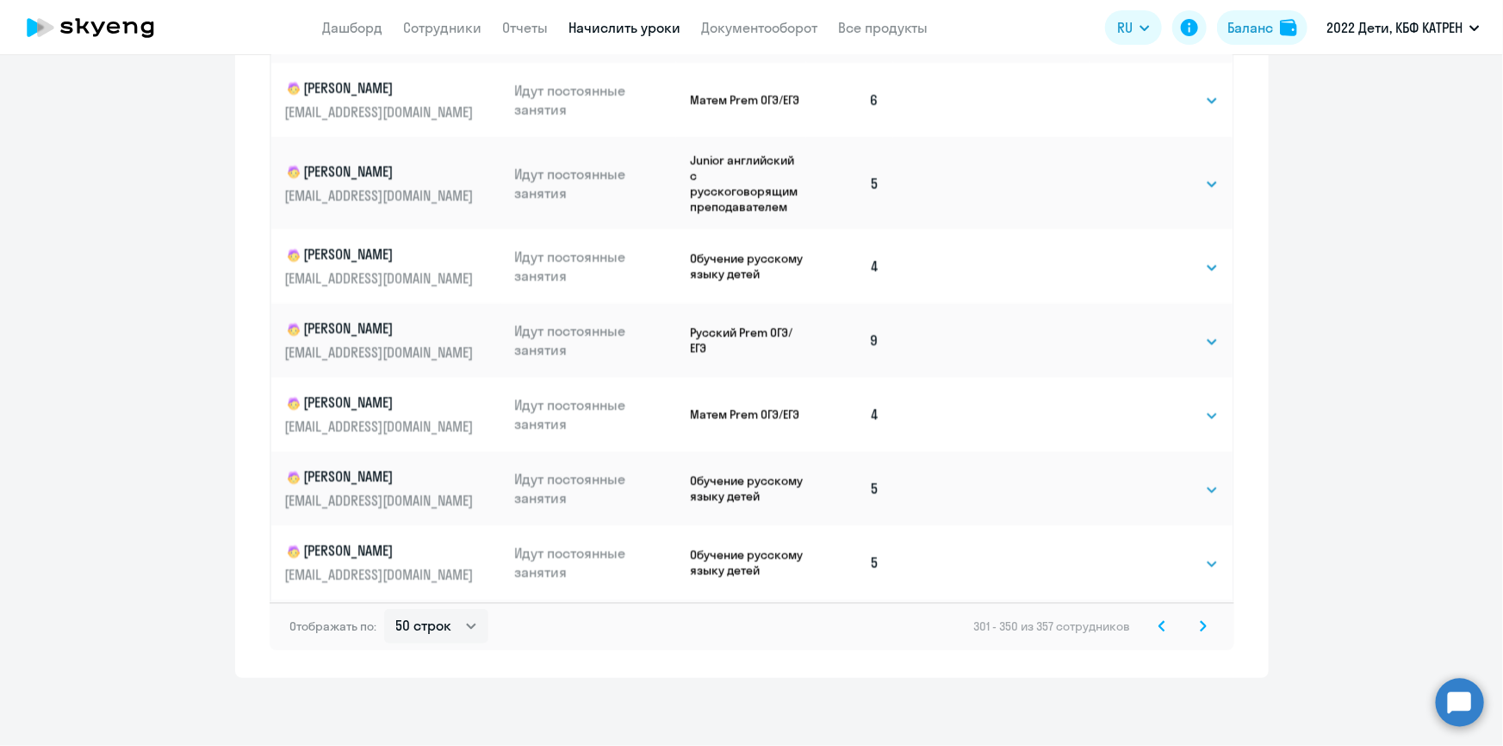
click at [1159, 628] on icon at bounding box center [1161, 625] width 5 height 9
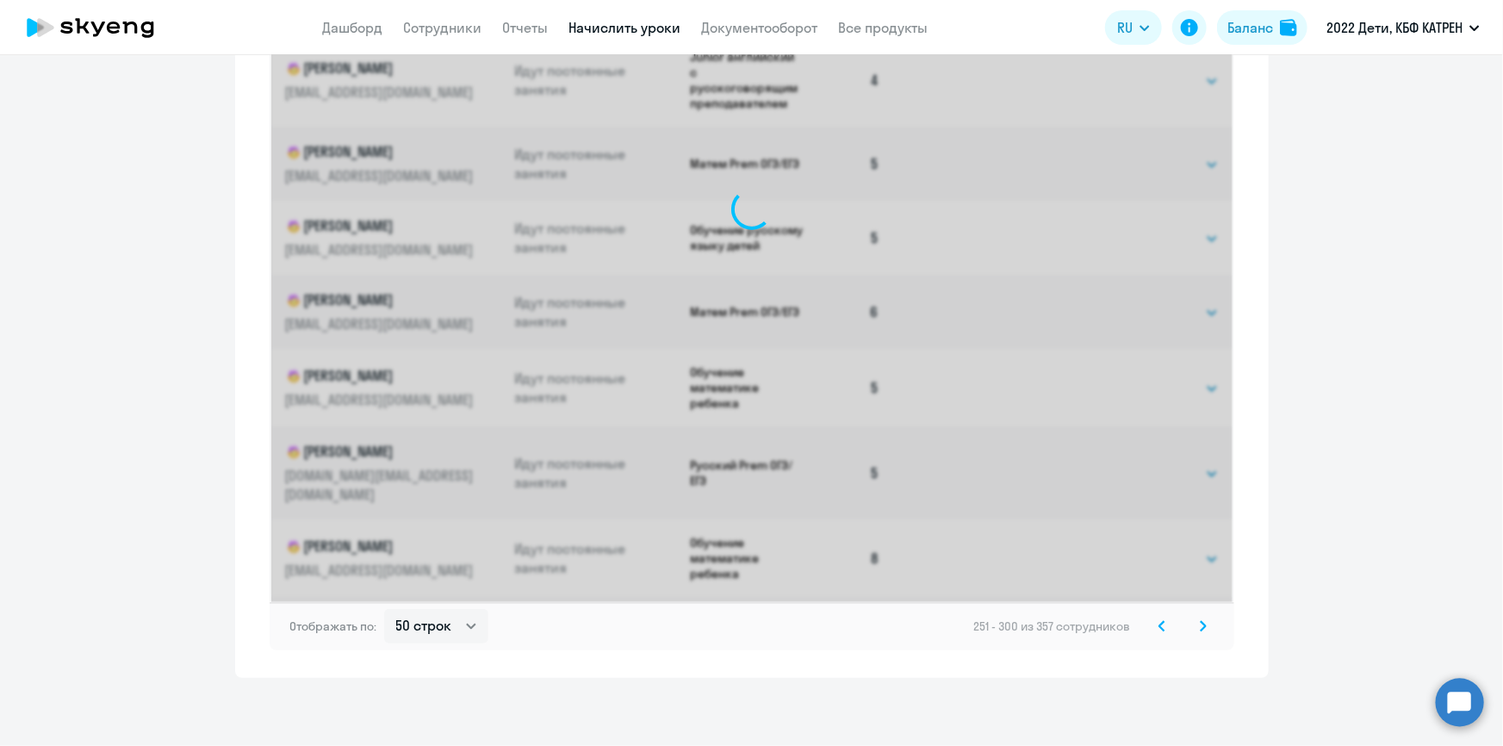
click at [1159, 628] on icon at bounding box center [1161, 625] width 5 height 9
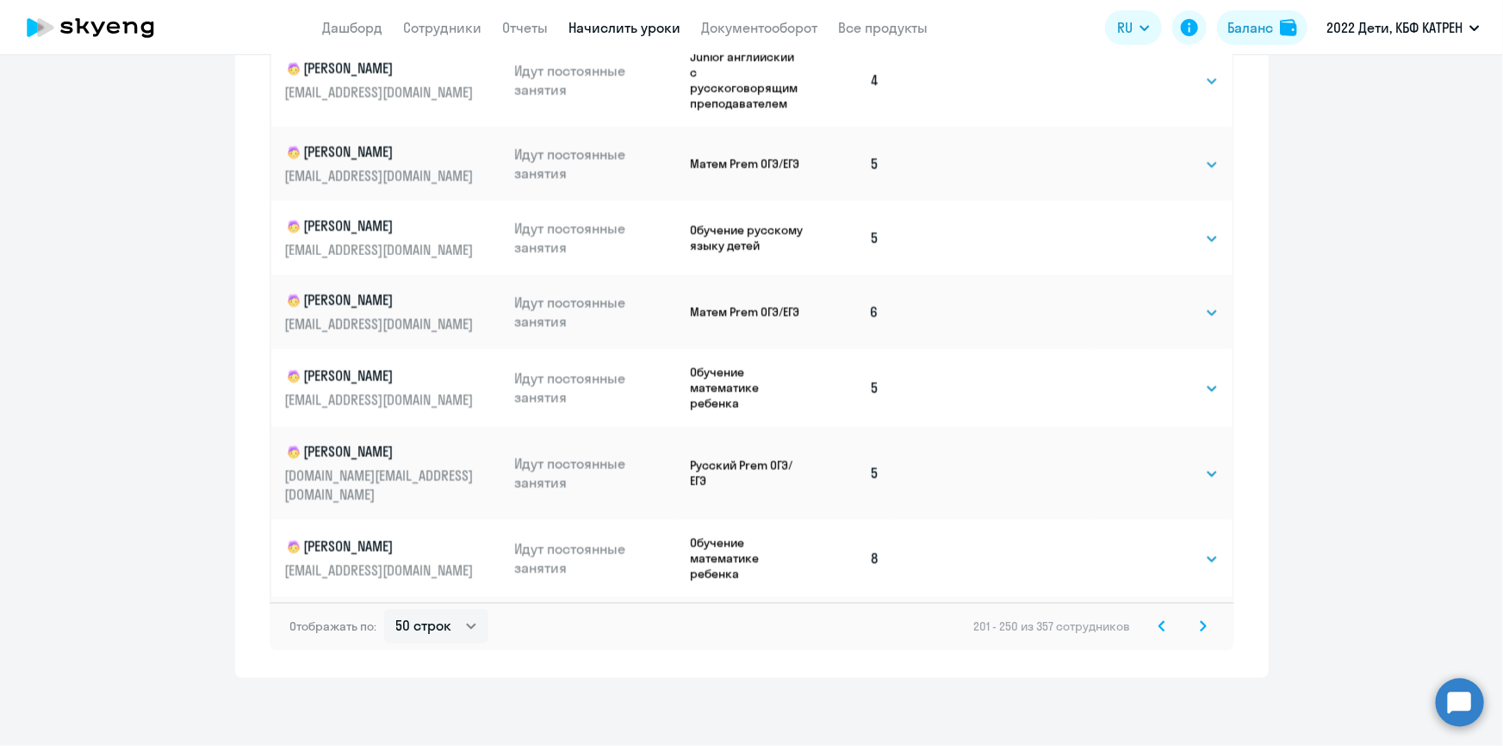
click at [1159, 628] on icon at bounding box center [1161, 625] width 5 height 9
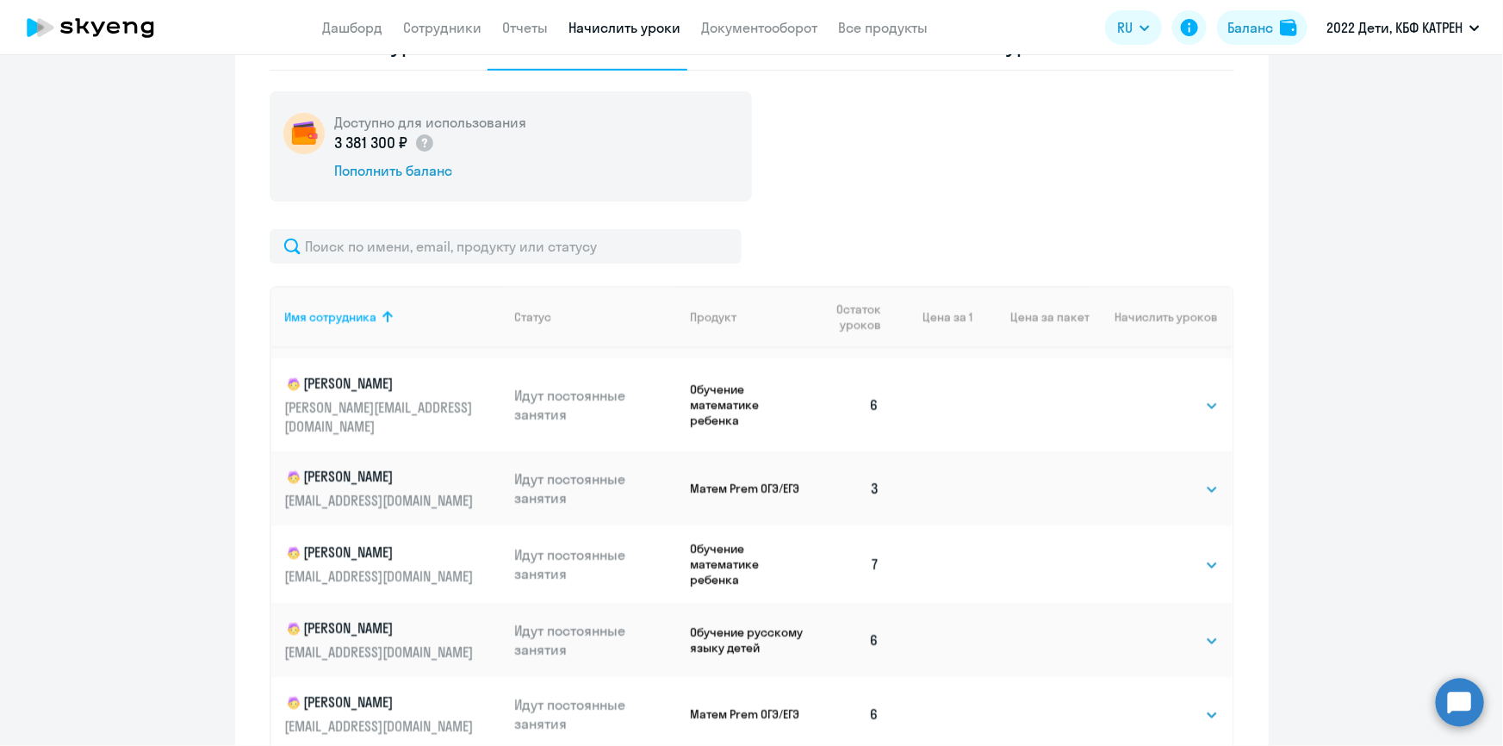
scroll to position [156, 0]
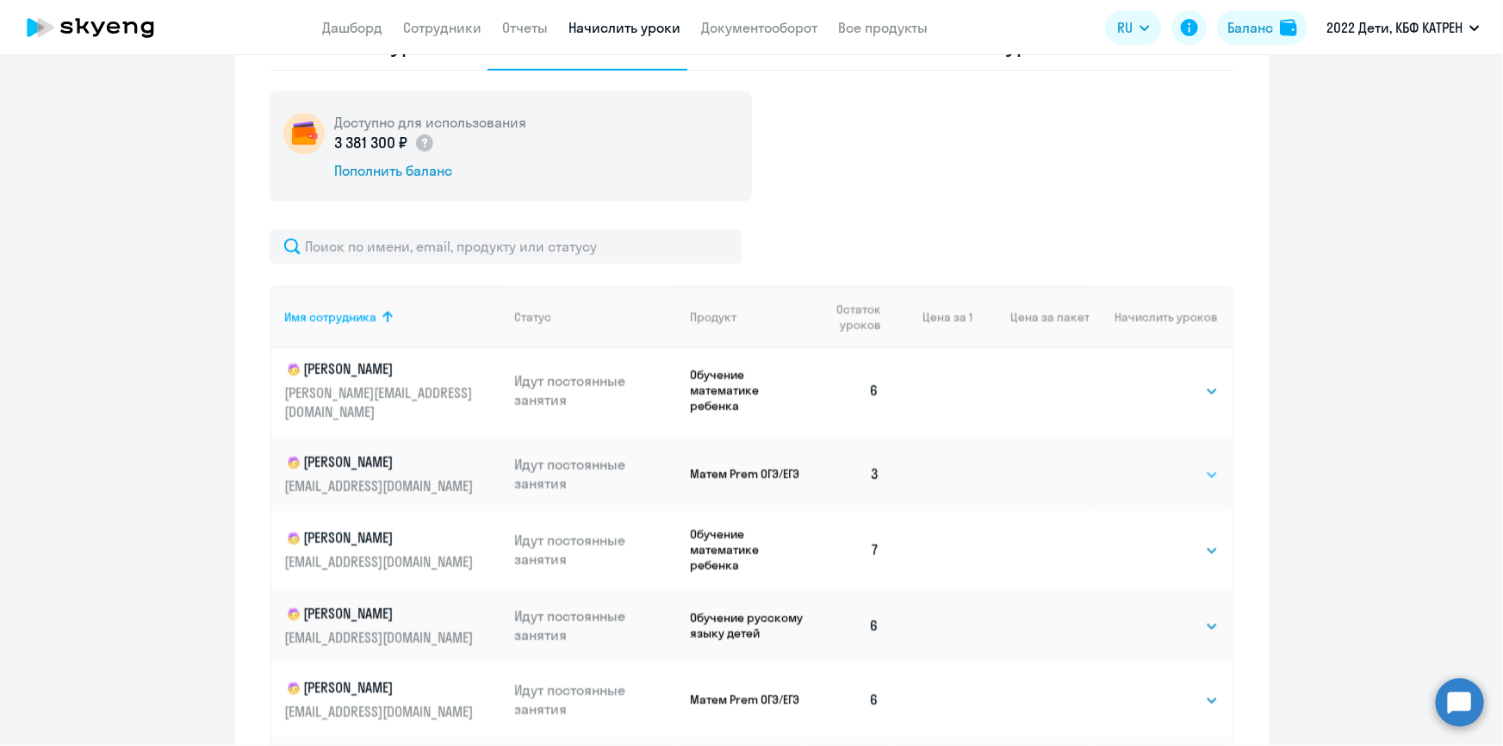
click at [1193, 464] on select "Выбрать 4 8 16 32 64 128" at bounding box center [1183, 474] width 71 height 21
select select "8"
click at [1148, 464] on select "Выбрать 4 8 16 32 64 128" at bounding box center [1183, 474] width 71 height 21
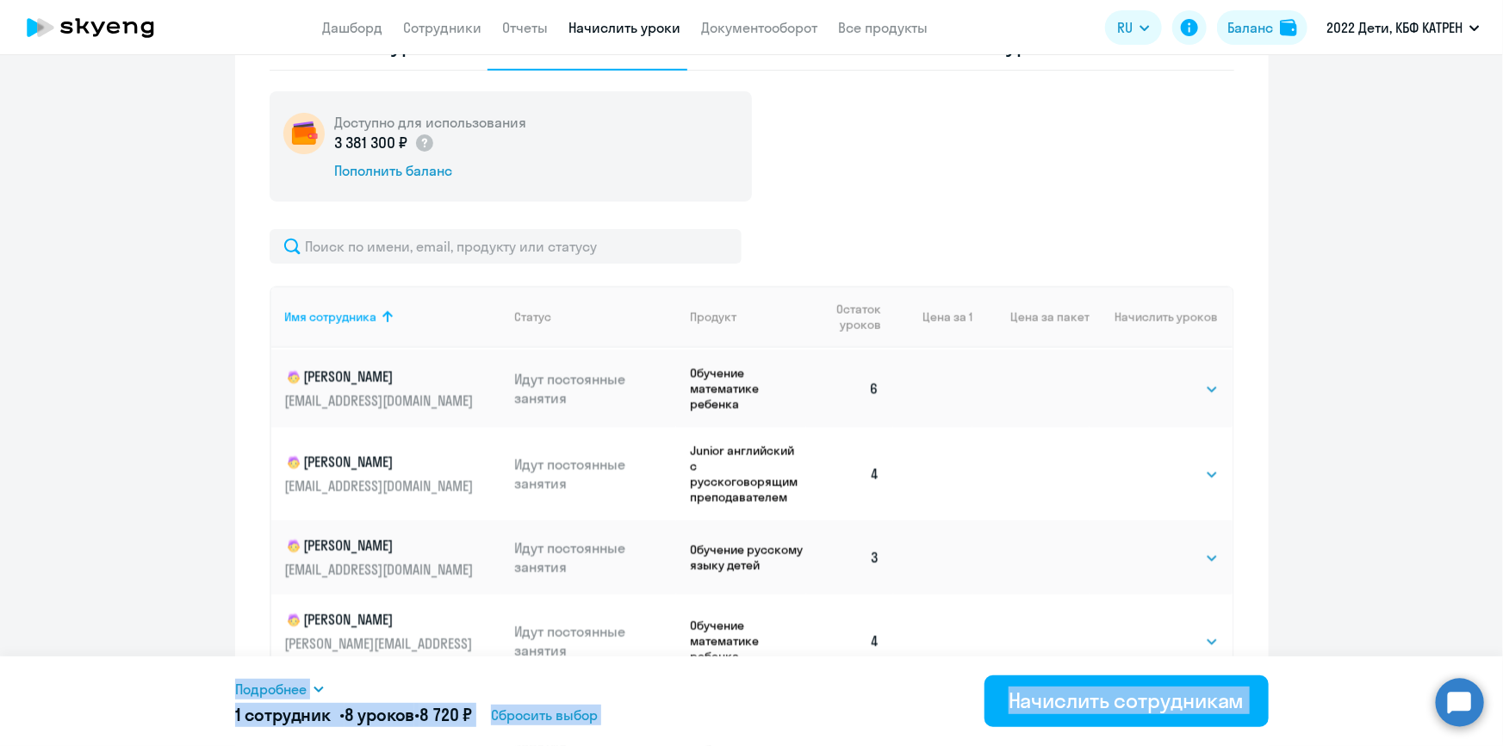
scroll to position [939, 0]
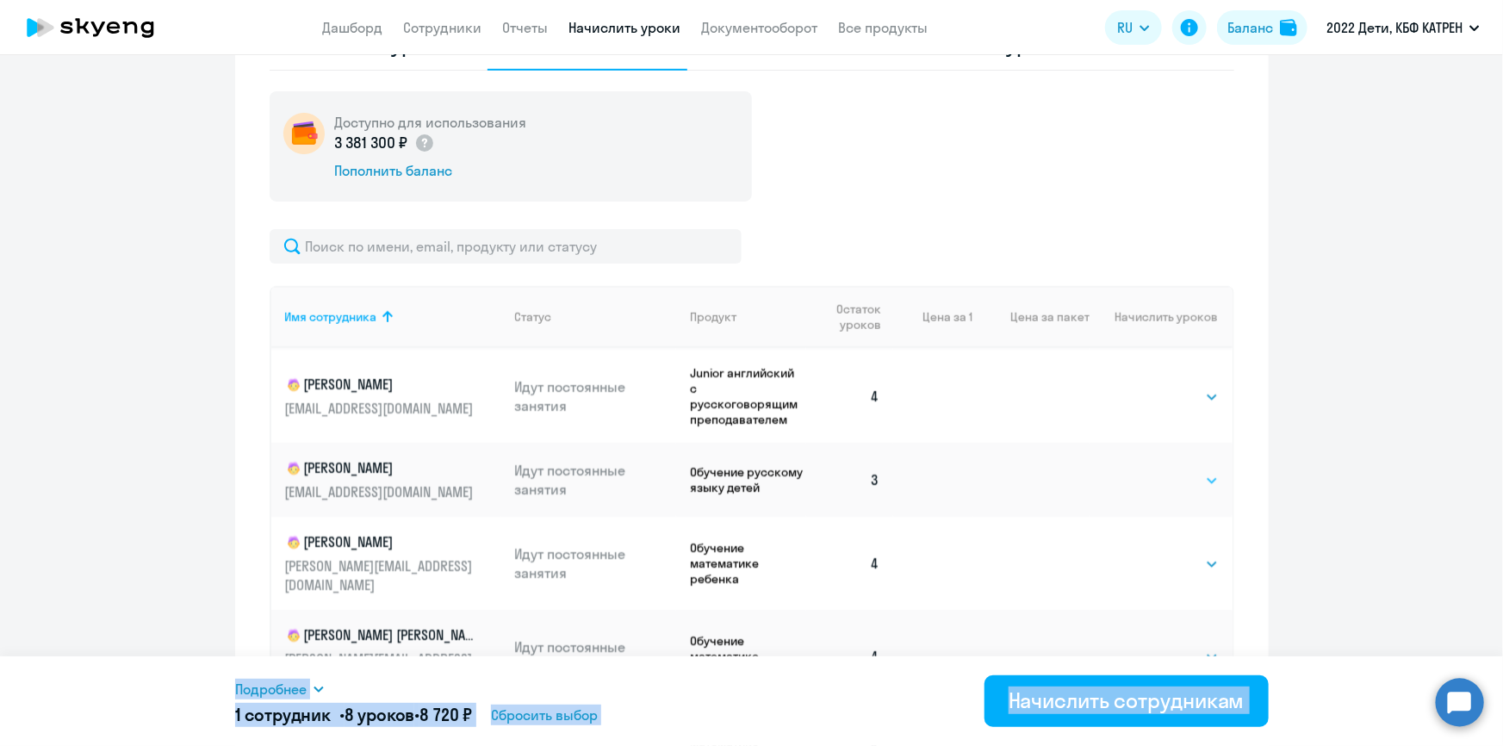
click at [1185, 470] on select "Выбрать 4 8 16 32 64 128" at bounding box center [1183, 480] width 71 height 21
select select "8"
click at [1148, 470] on select "Выбрать 4 8 16 32 64 128" at bounding box center [1183, 480] width 71 height 21
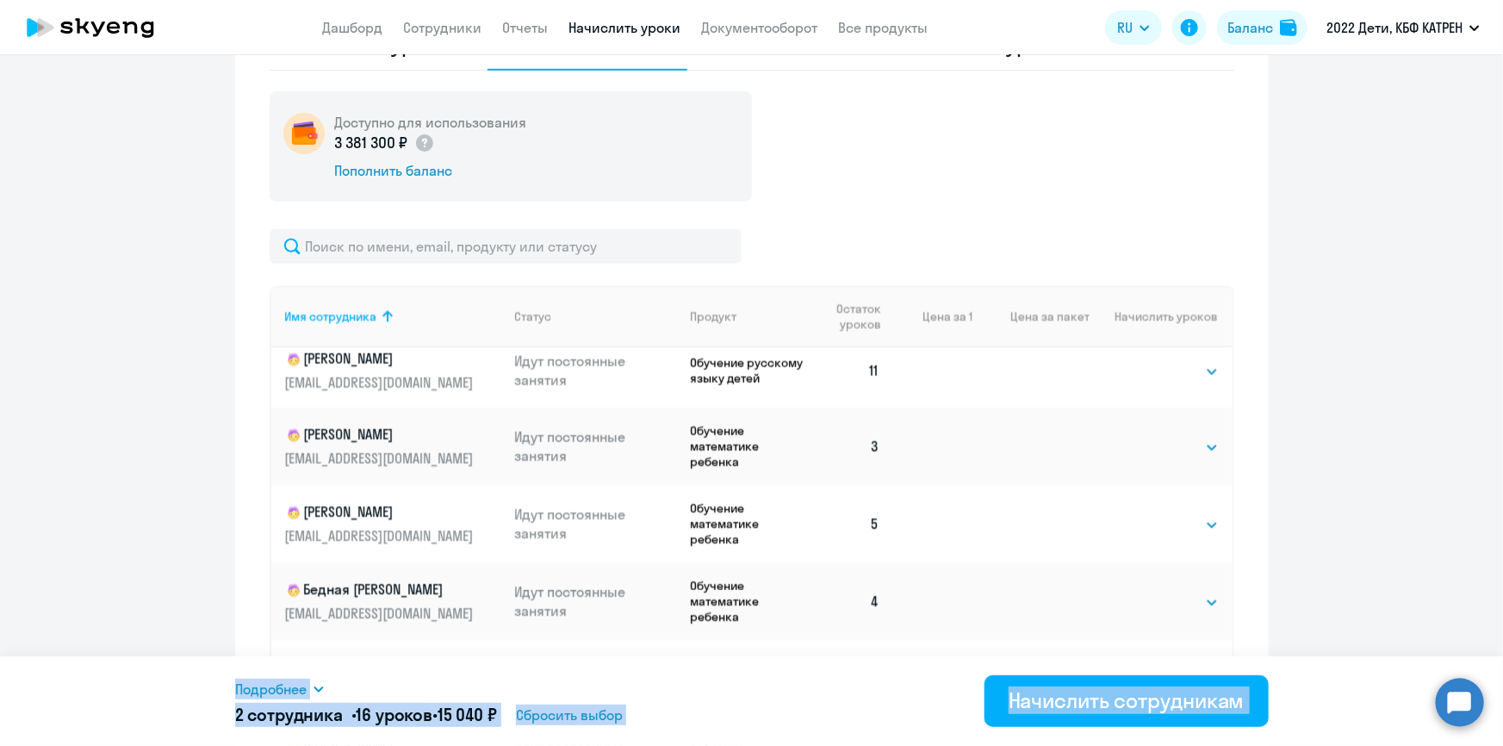
scroll to position [2114, 0]
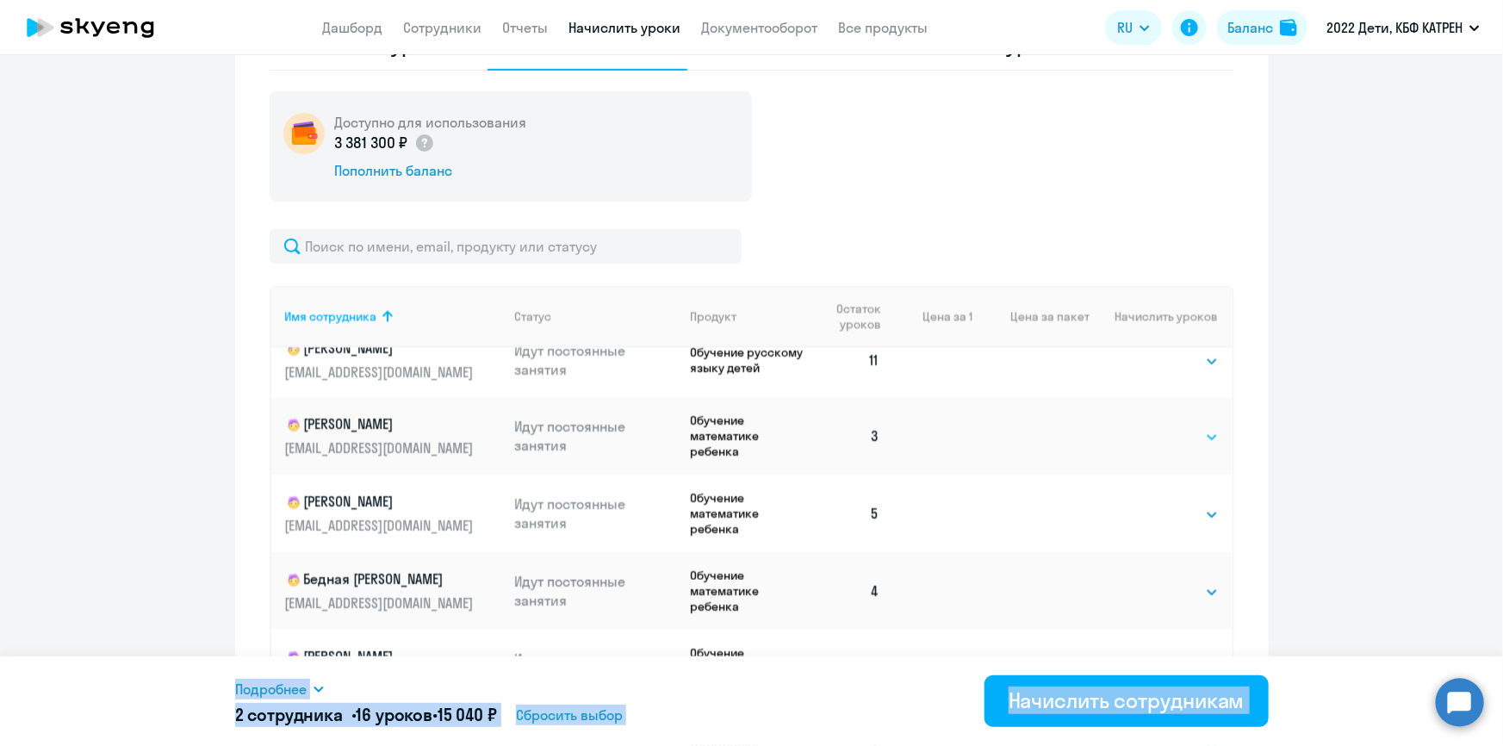
click at [1177, 427] on select "Выбрать 4 8 16 32 64 128" at bounding box center [1183, 437] width 71 height 21
select select "8"
click at [1148, 427] on select "Выбрать 4 8 16 32 64 128" at bounding box center [1183, 437] width 71 height 21
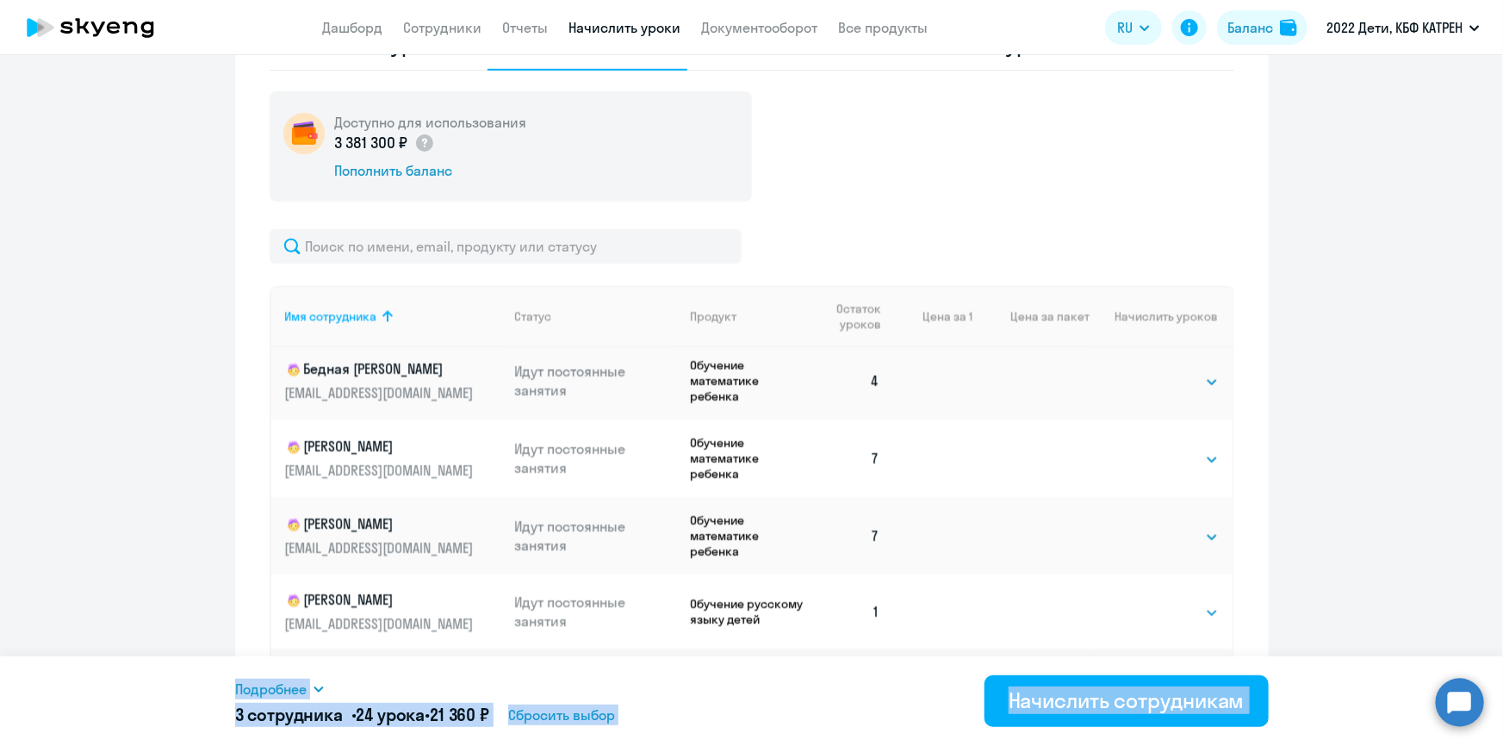
scroll to position [2349, 0]
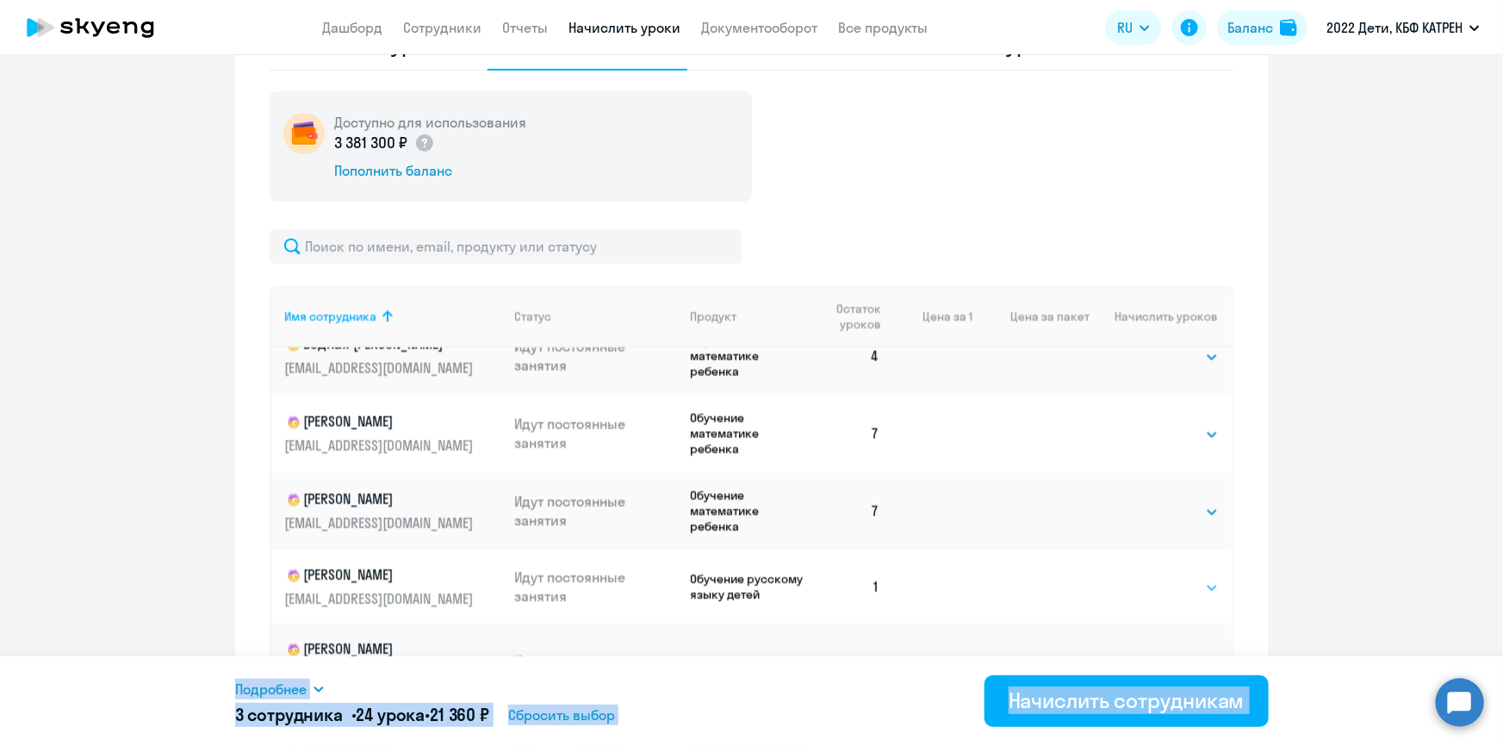
click at [1195, 578] on select "Выбрать 4 8 16 32 64 128" at bounding box center [1183, 588] width 71 height 21
select select "8"
click at [1148, 578] on select "Выбрать 4 8 16 32 64 128" at bounding box center [1183, 588] width 71 height 21
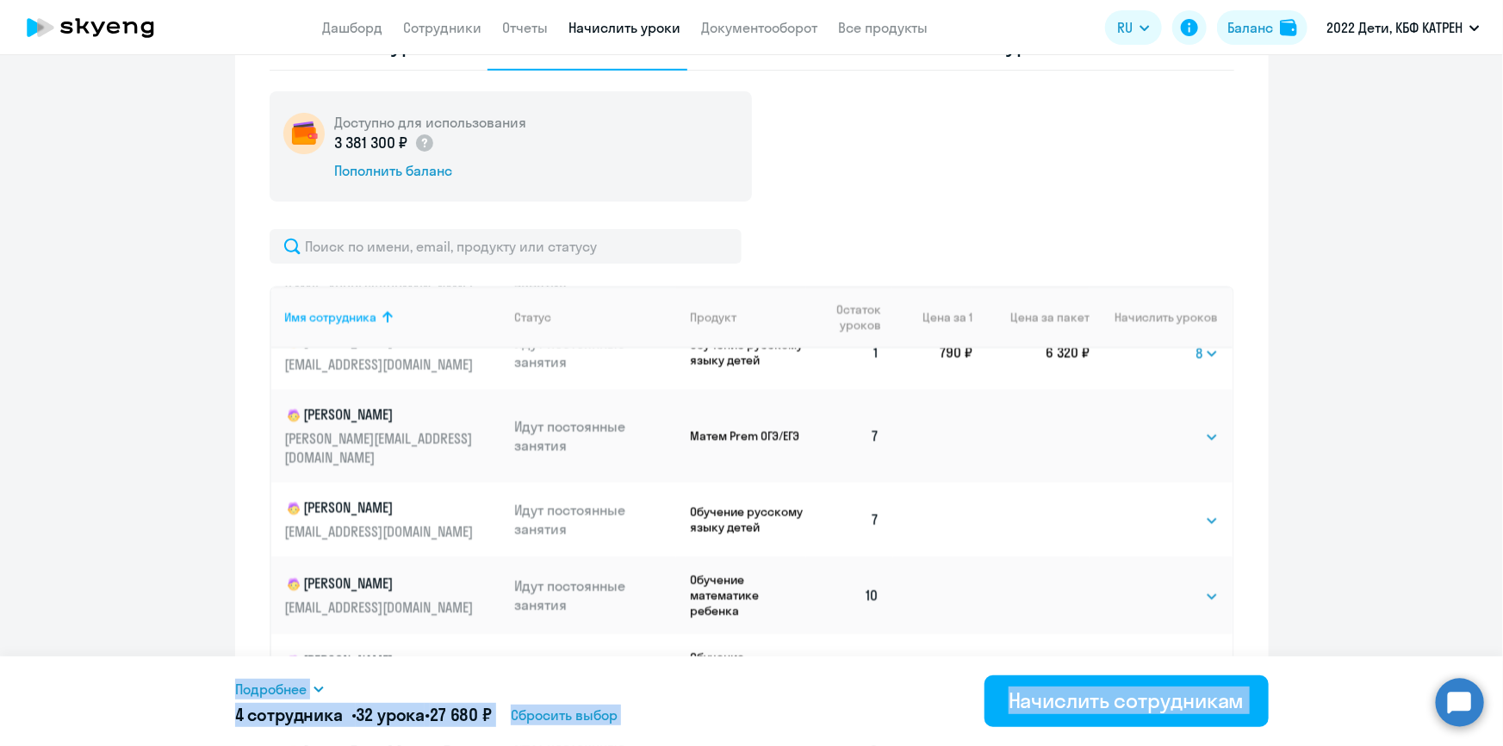
scroll to position [2661, 0]
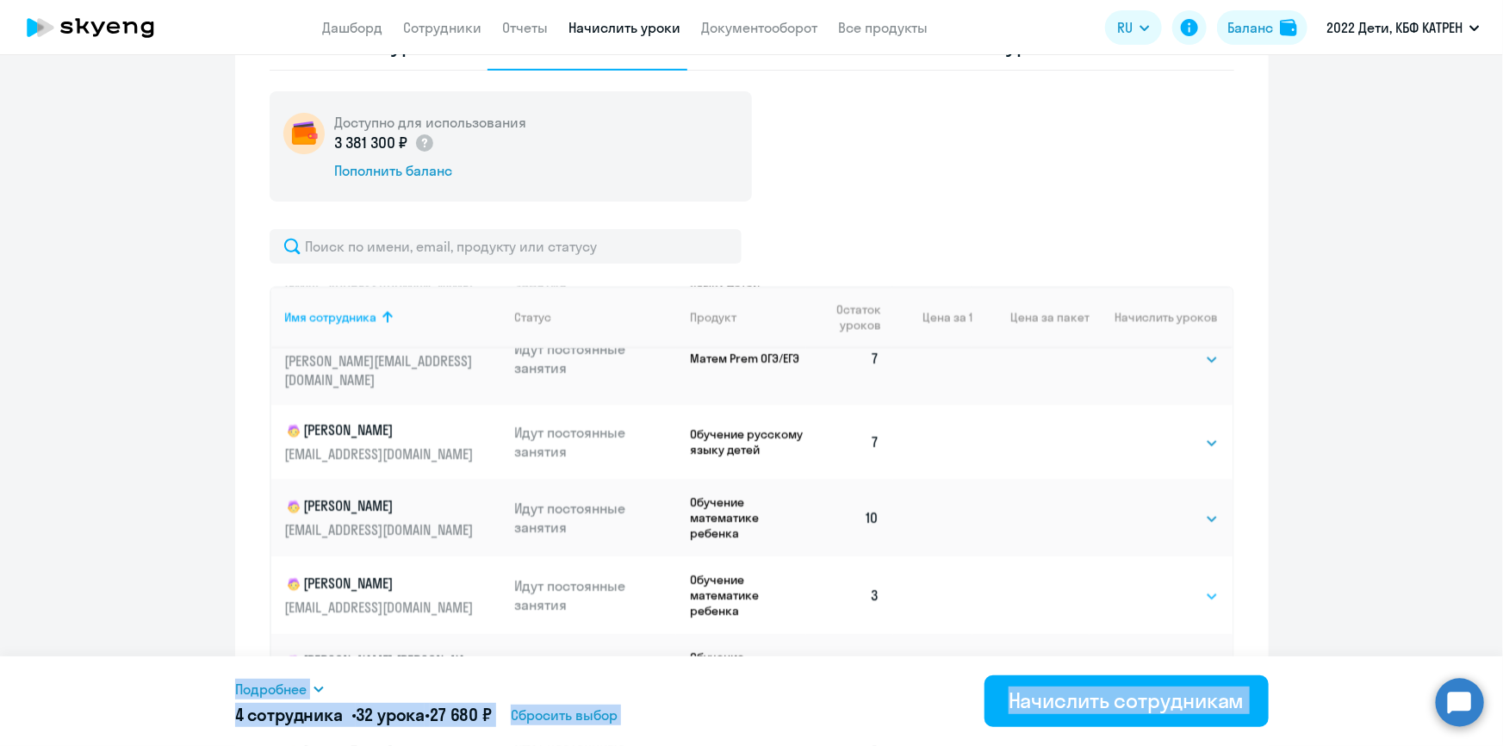
click at [1190, 586] on select "Выбрать 4 8 16 32 64 128" at bounding box center [1183, 596] width 71 height 21
select select "8"
click at [1148, 586] on select "Выбрать 4 8 16 32 64 128" at bounding box center [1183, 596] width 71 height 21
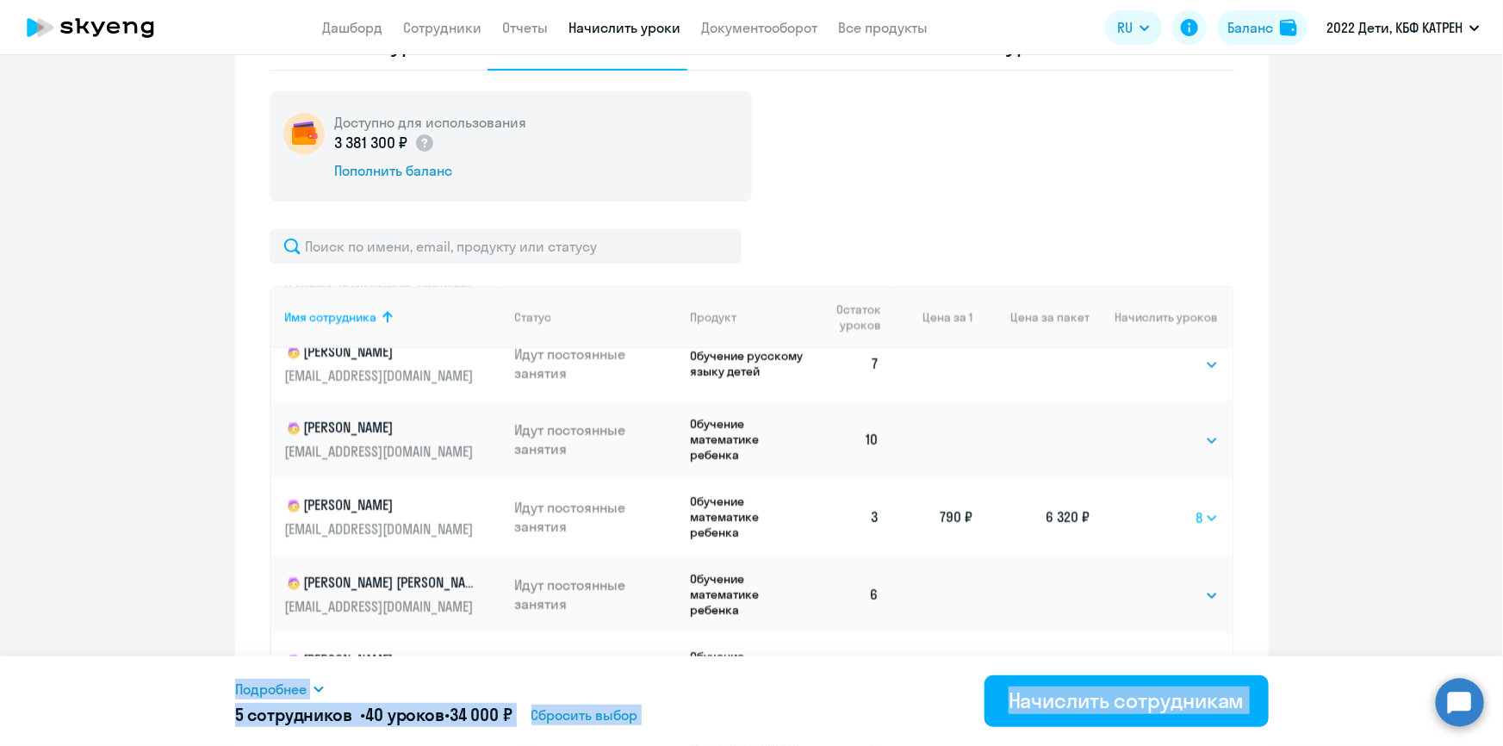
scroll to position [2818, 0]
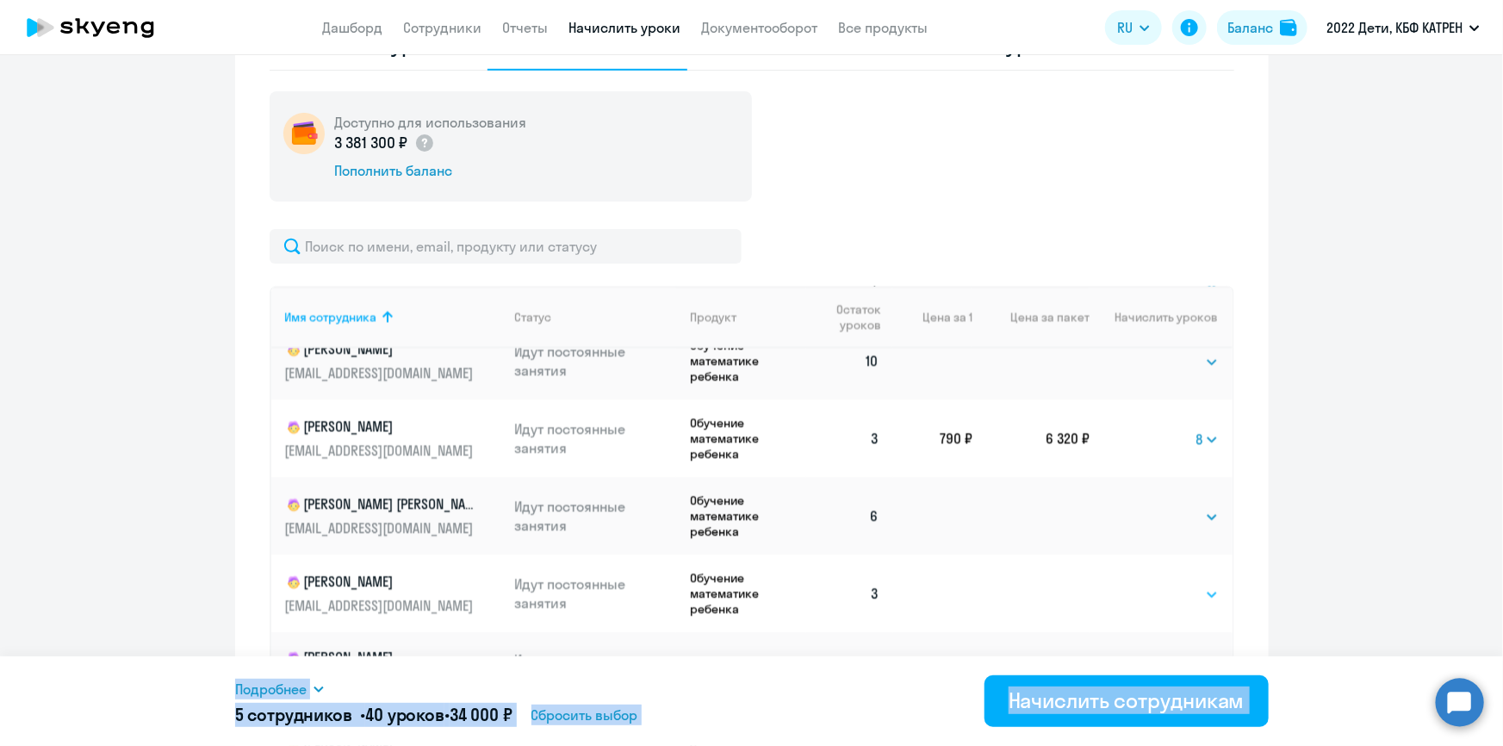
click at [1192, 584] on select "Выбрать 4 8 16 32 64 128" at bounding box center [1183, 594] width 71 height 21
select select "8"
click at [1148, 584] on select "Выбрать 4 8 16 32 64 128" at bounding box center [1183, 594] width 71 height 21
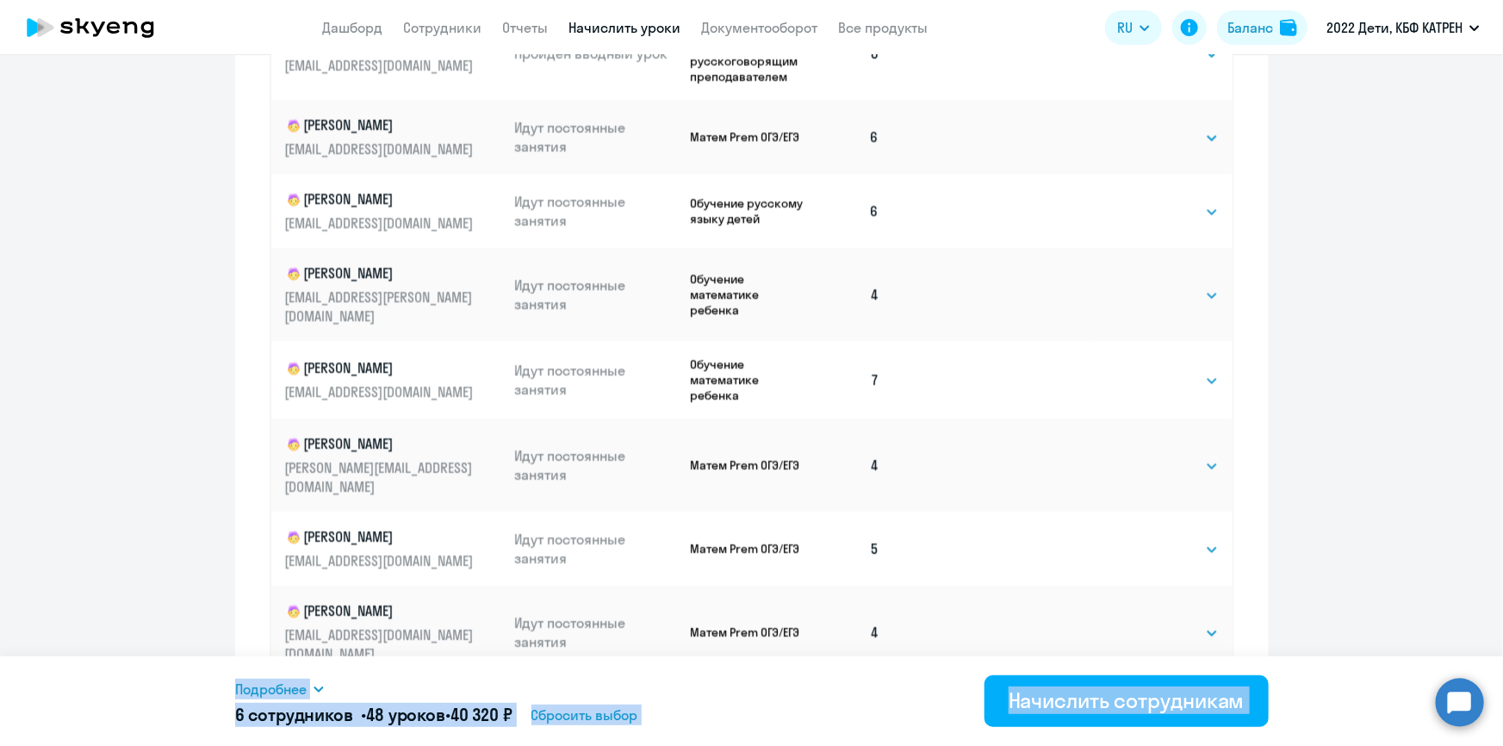
scroll to position [1072, 0]
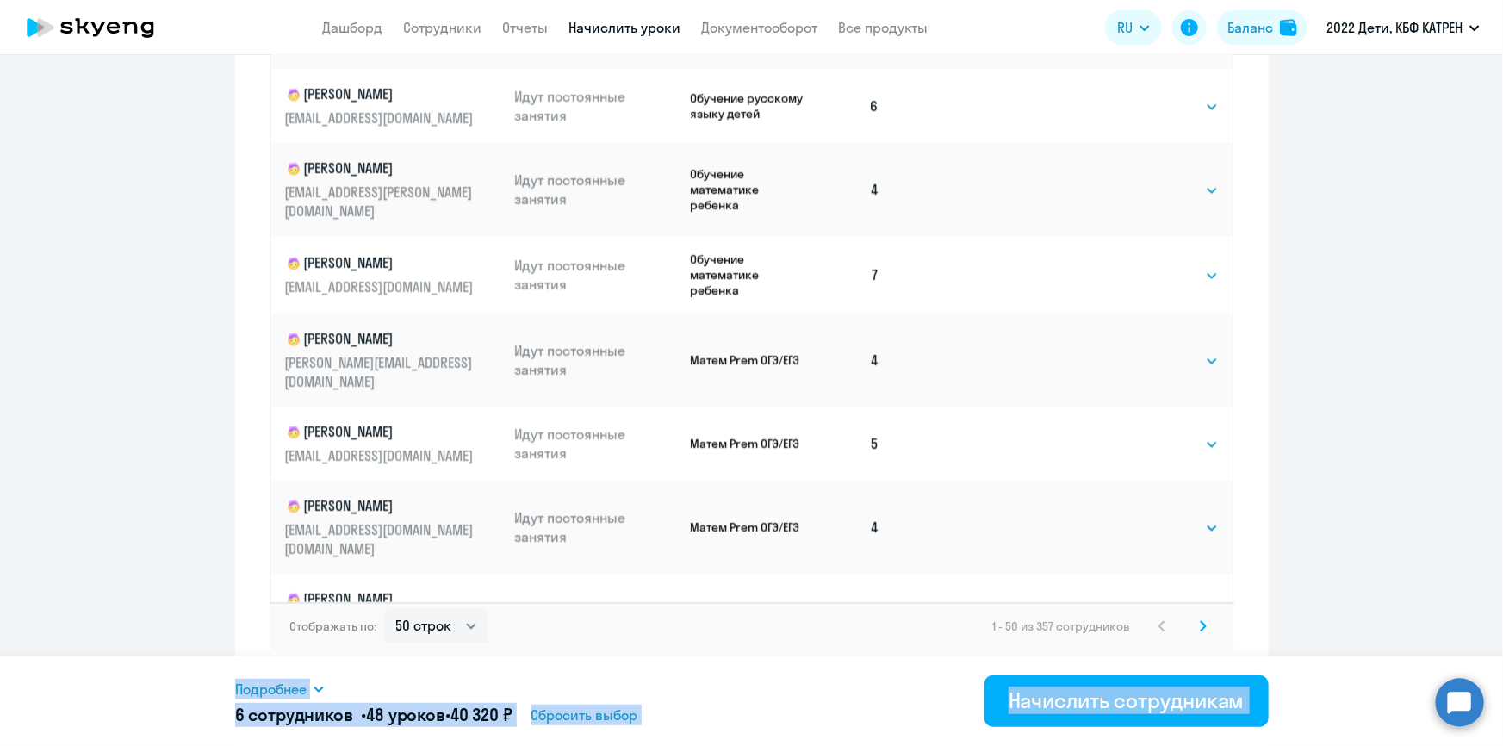
click at [1192, 704] on select "Выбрать 4 8 16 32 64 128" at bounding box center [1183, 714] width 71 height 21
select select "8"
click at [1148, 704] on select "Выбрать 4 8 16 32 64 128" at bounding box center [1183, 714] width 71 height 21
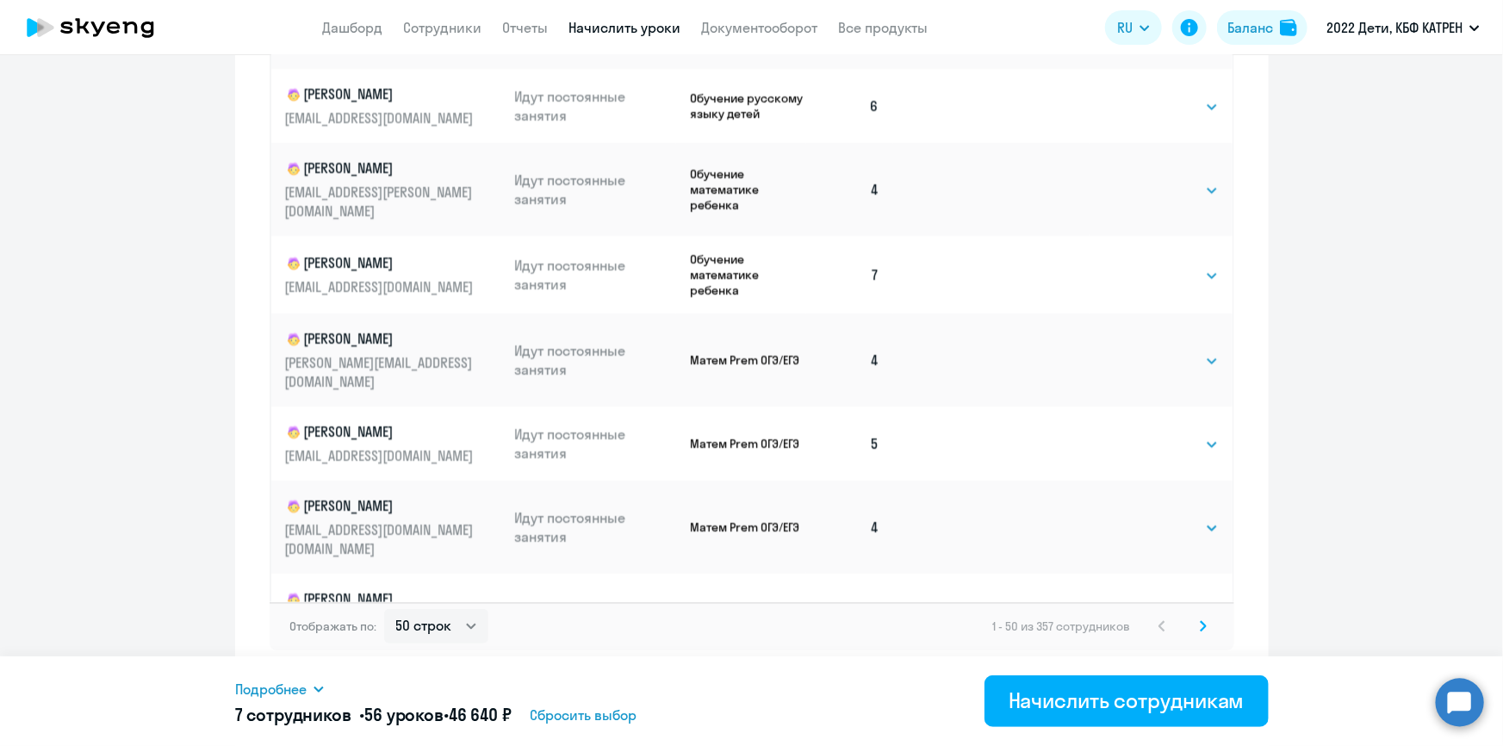
click at [1201, 627] on icon at bounding box center [1203, 625] width 5 height 9
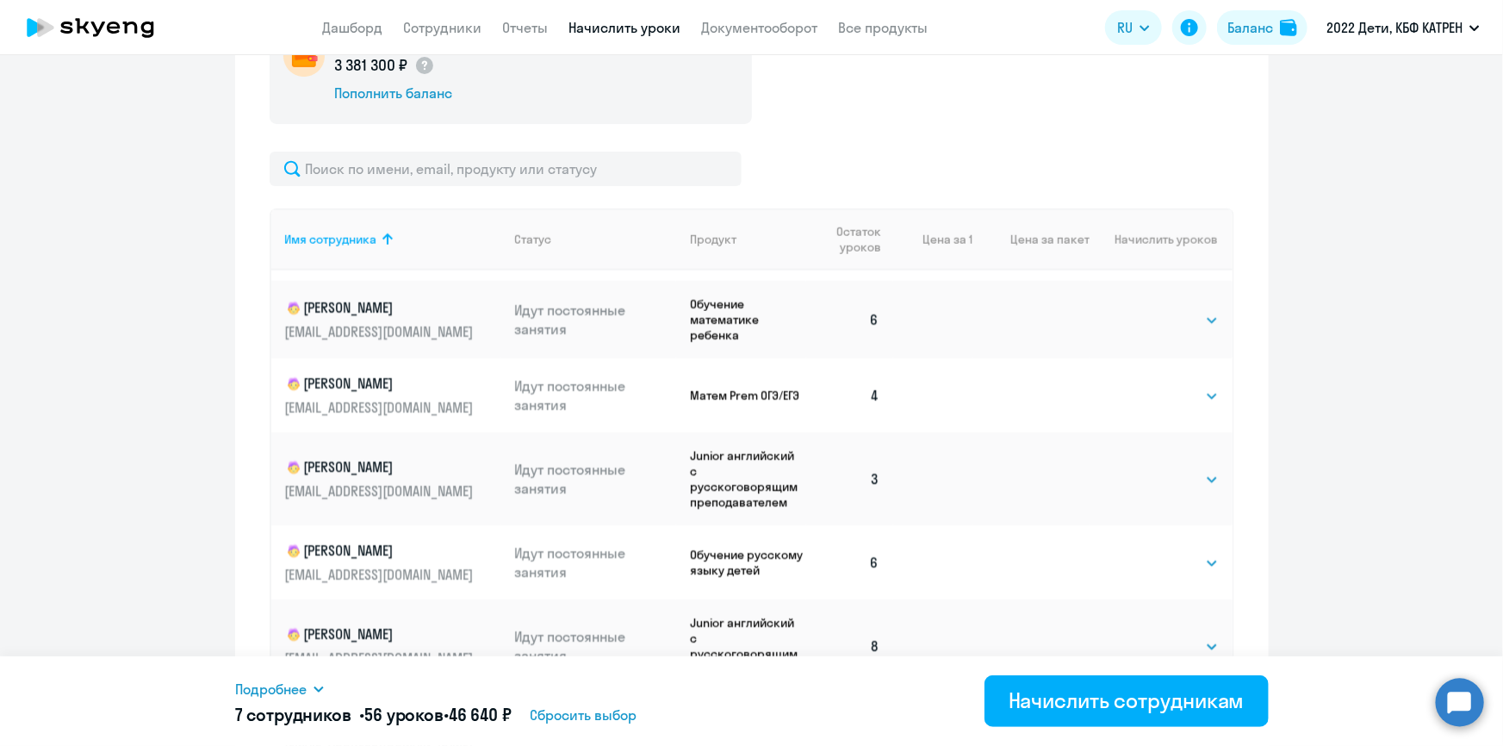
scroll to position [1017, 0]
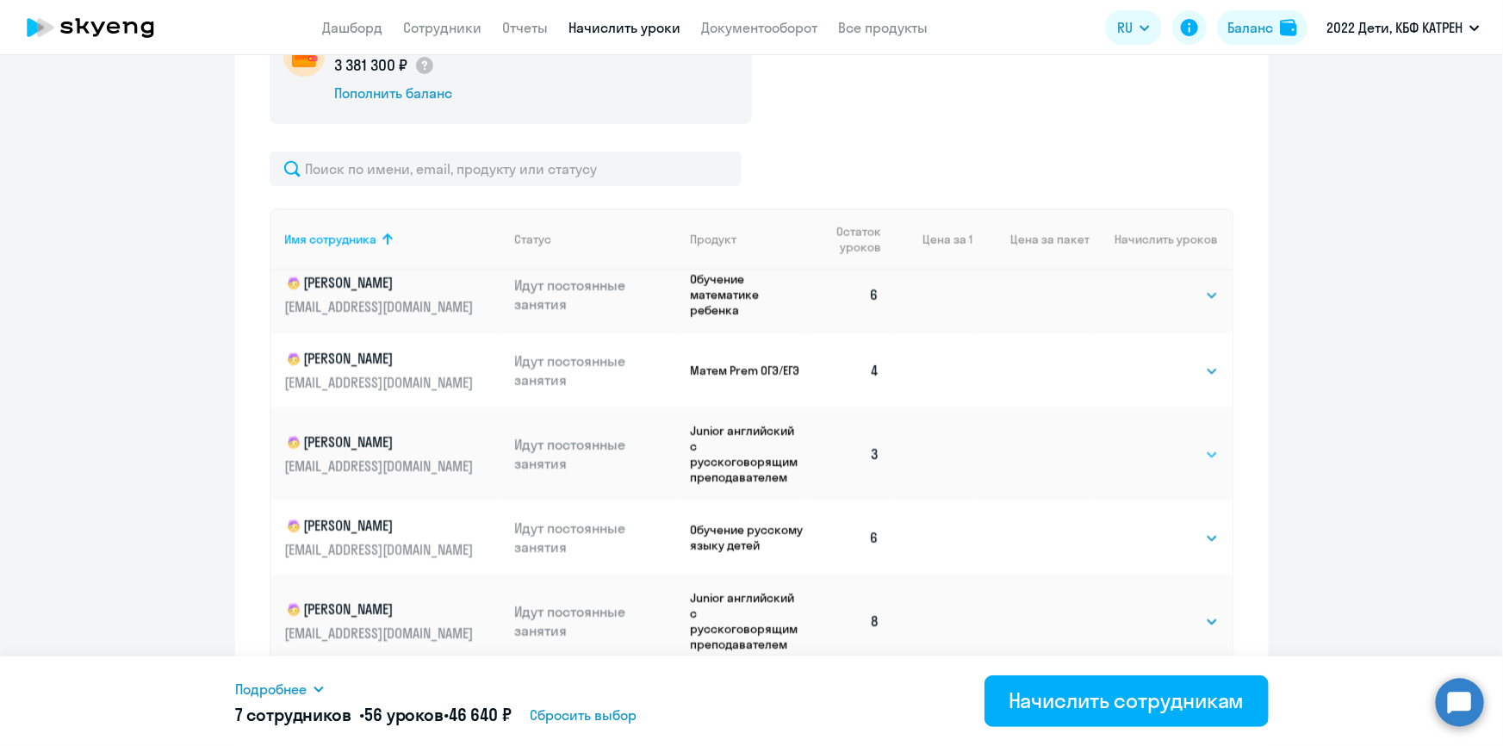
click at [1180, 456] on select "Выбрать 4 8 16 32 64 128" at bounding box center [1183, 454] width 71 height 21
select select "8"
click at [1148, 446] on select "Выбрать 4 8 16 32 64 128" at bounding box center [1183, 454] width 71 height 21
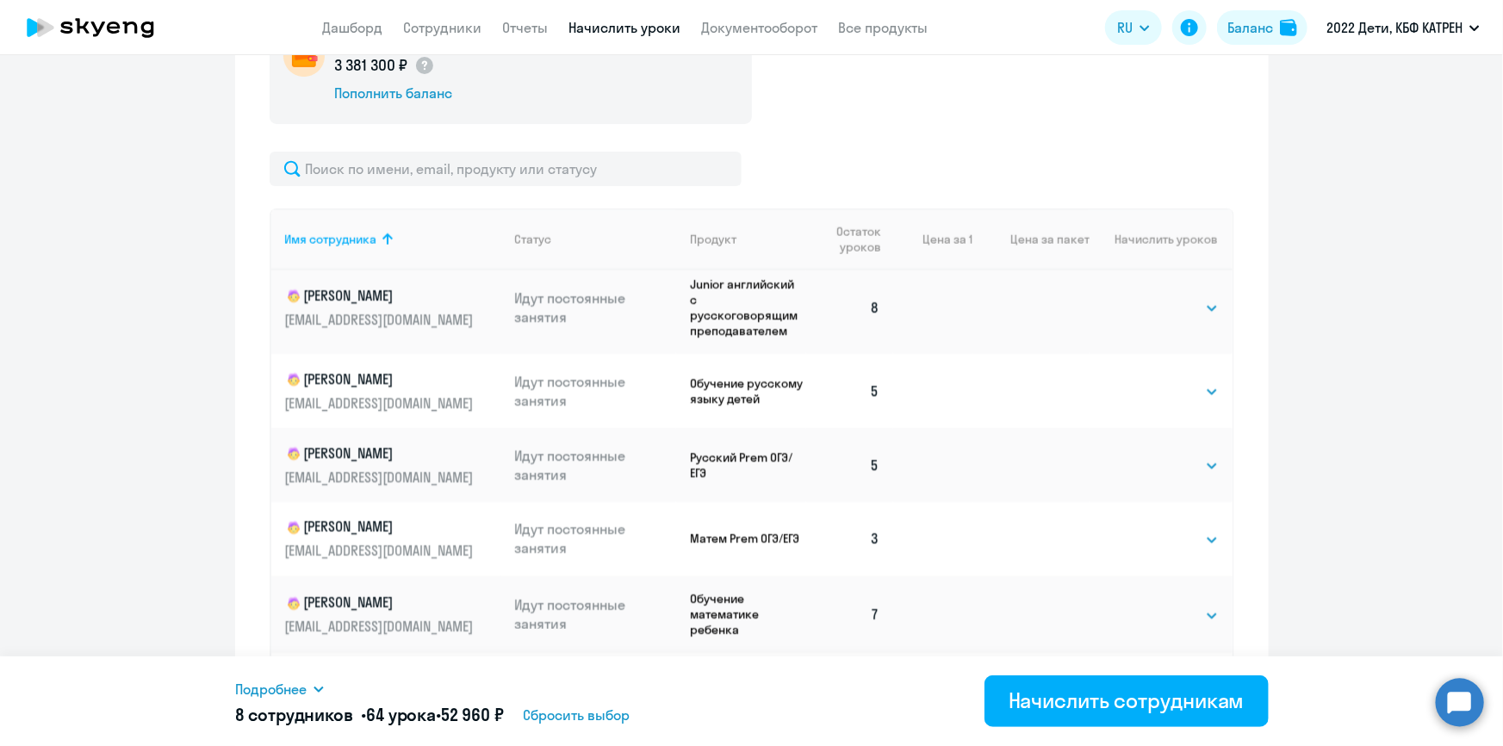
scroll to position [1409, 0]
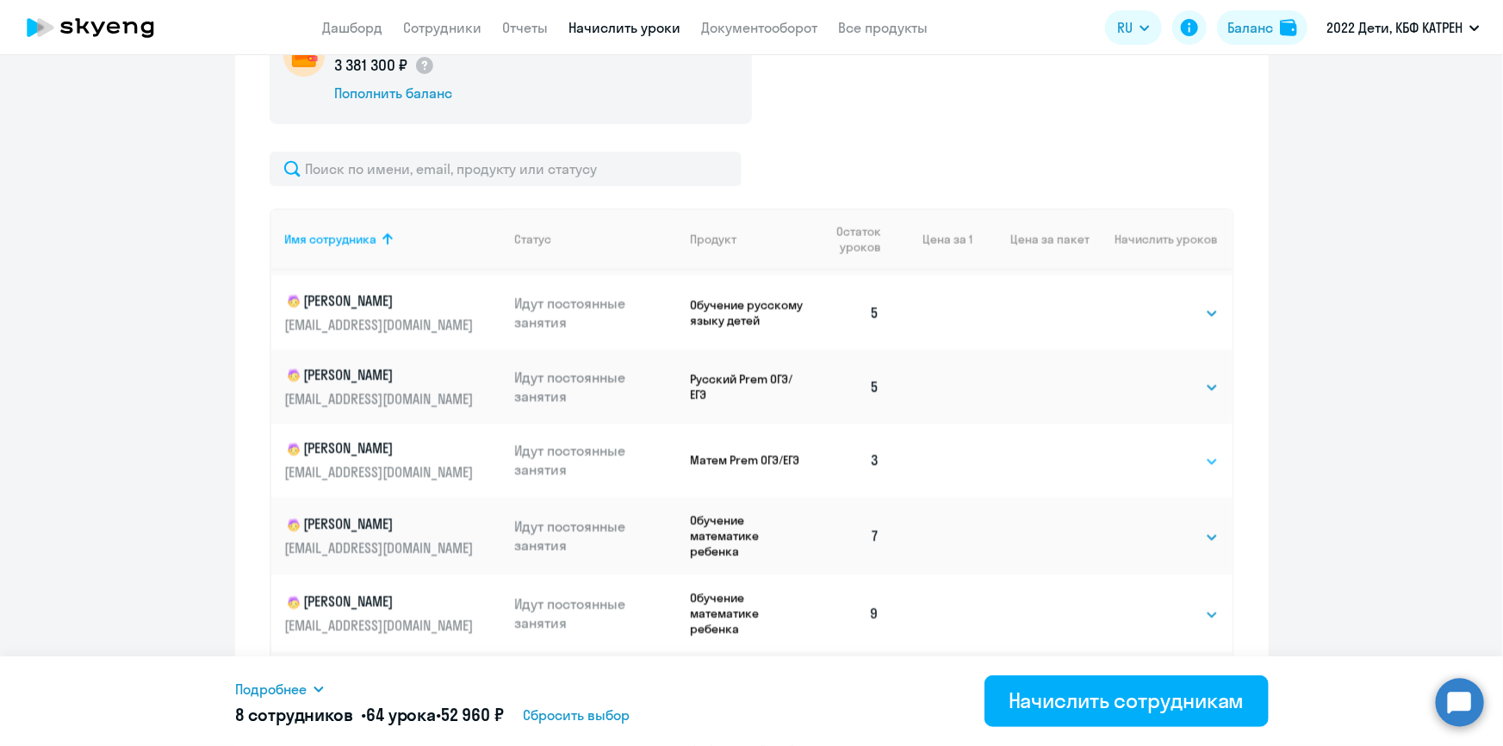
click at [1182, 469] on select "Выбрать 4 8 16 32 64 128" at bounding box center [1183, 461] width 71 height 21
select select "8"
click at [1148, 459] on select "Выбрать 4 8 16 32 64 128" at bounding box center [1183, 461] width 71 height 21
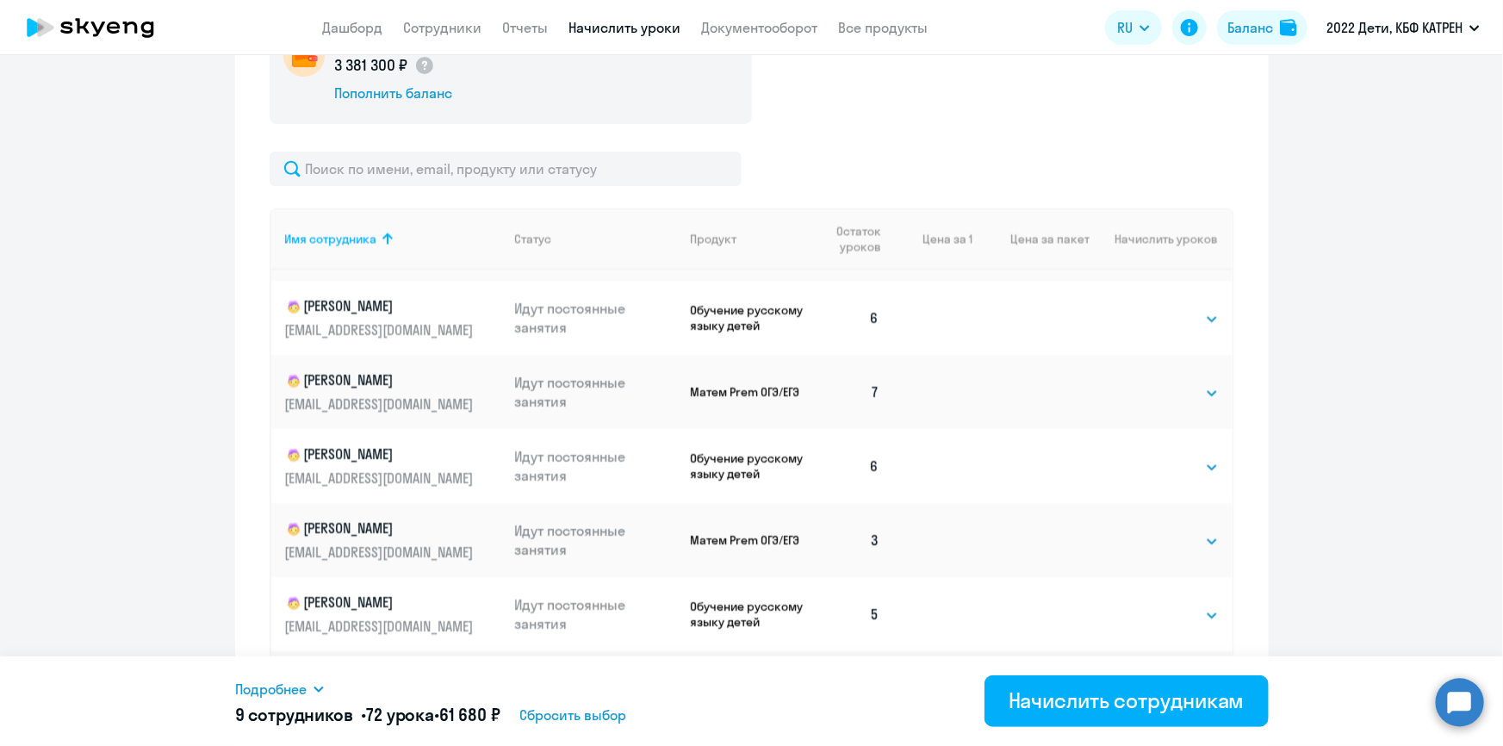
scroll to position [2270, 0]
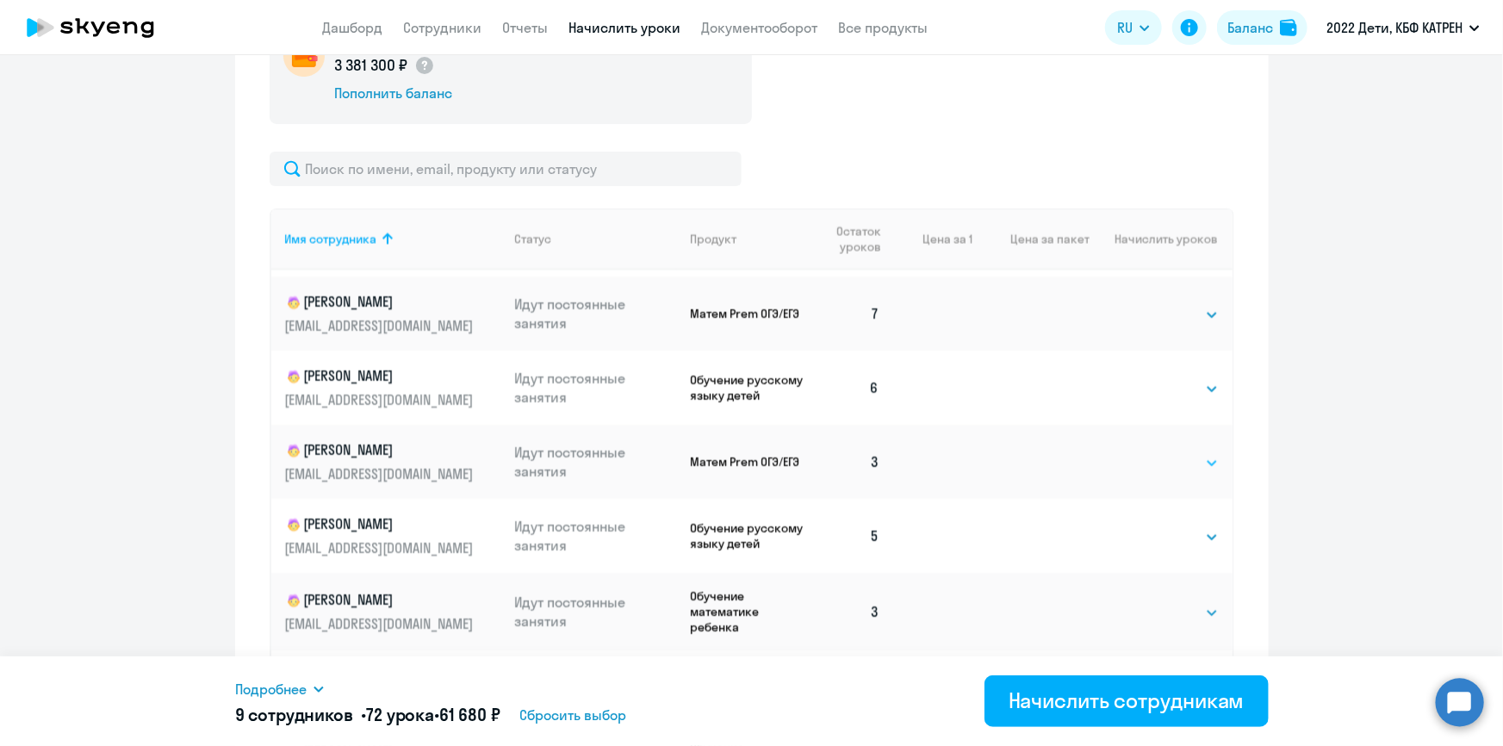
click at [1182, 474] on select "Выбрать 4 8 16 32 64 128" at bounding box center [1183, 463] width 71 height 21
select select "8"
click at [1148, 469] on select "Выбрать 4 8 16 32 64 128" at bounding box center [1183, 463] width 71 height 21
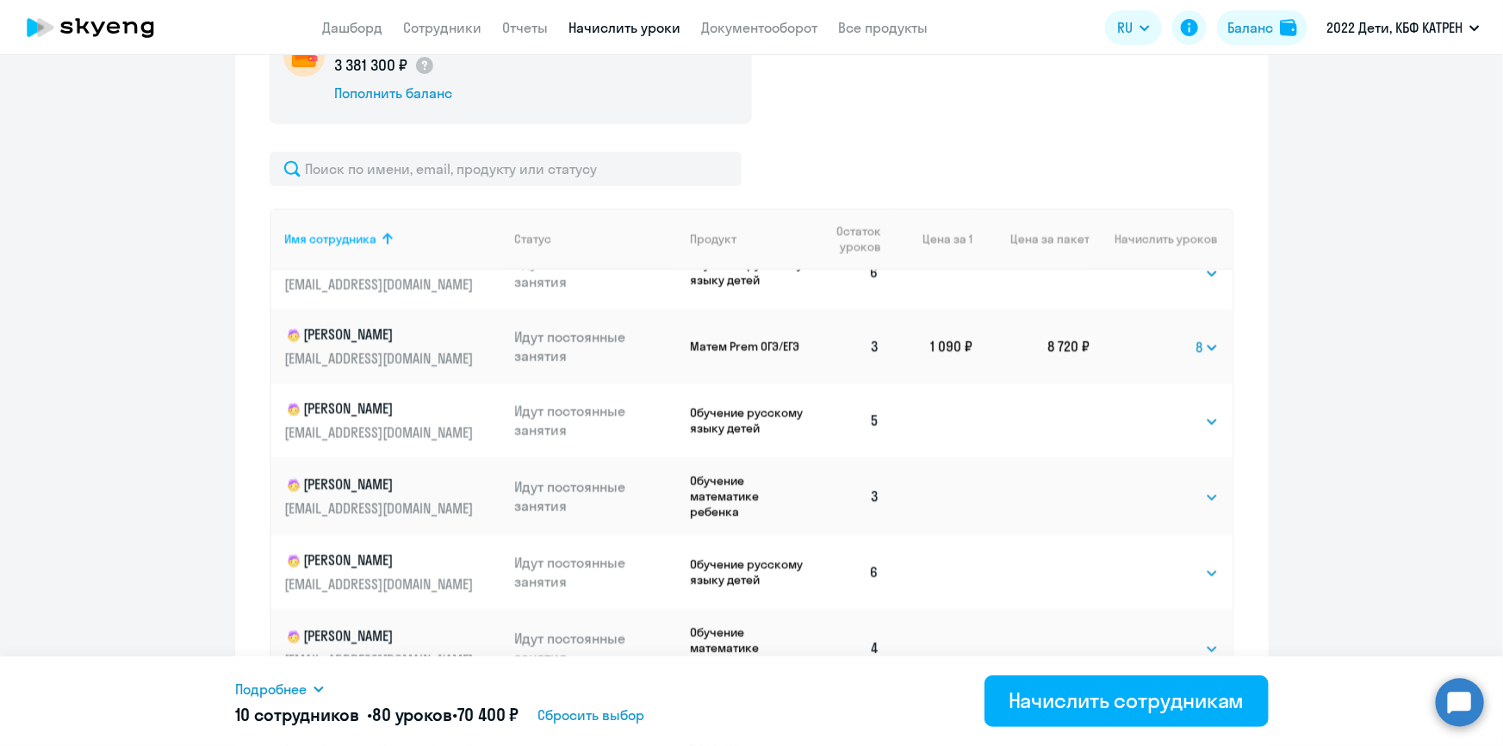
scroll to position [2427, 0]
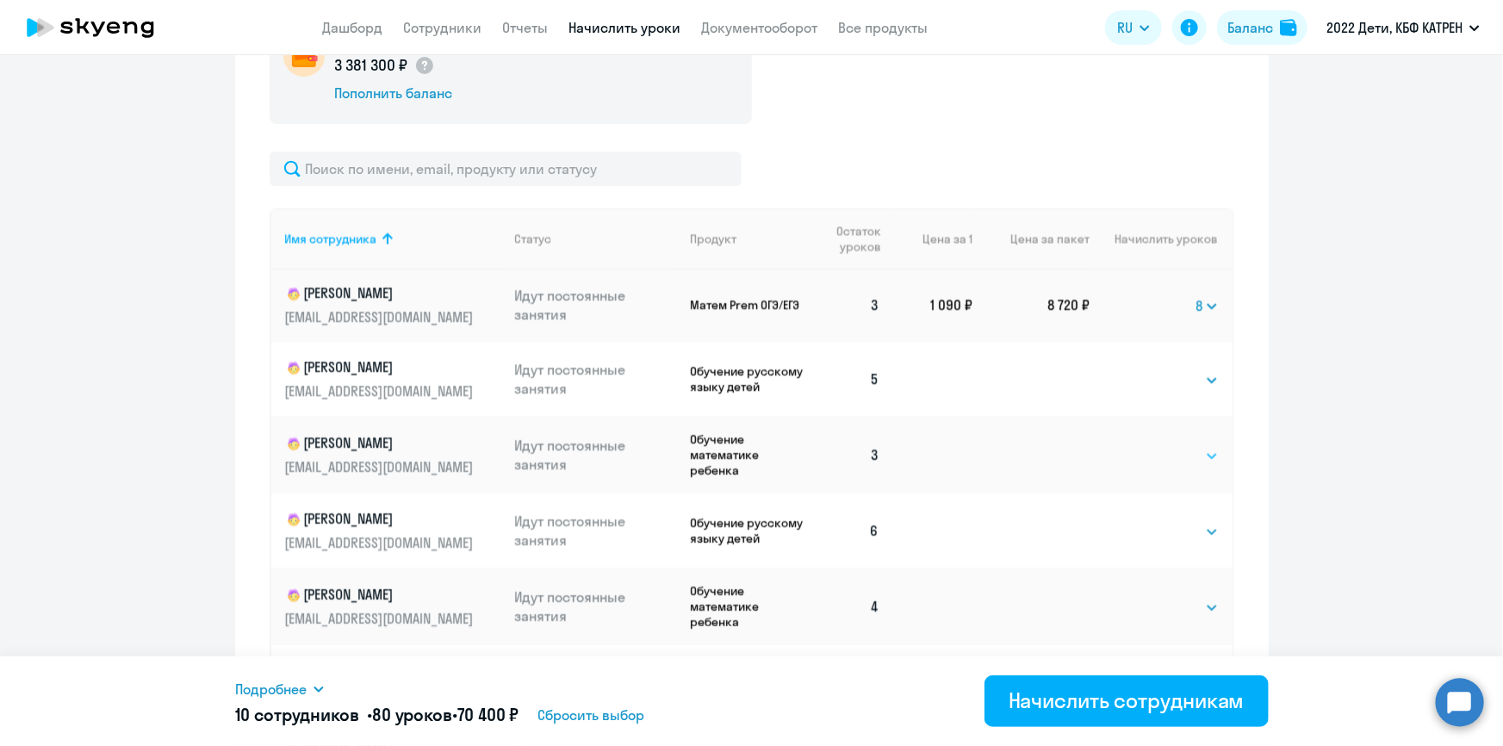
click at [1181, 467] on select "Выбрать 4 8 16 32 64 128" at bounding box center [1183, 456] width 71 height 21
select select "8"
click at [1148, 466] on select "Выбрать 4 8 16 32 64 128" at bounding box center [1183, 456] width 71 height 21
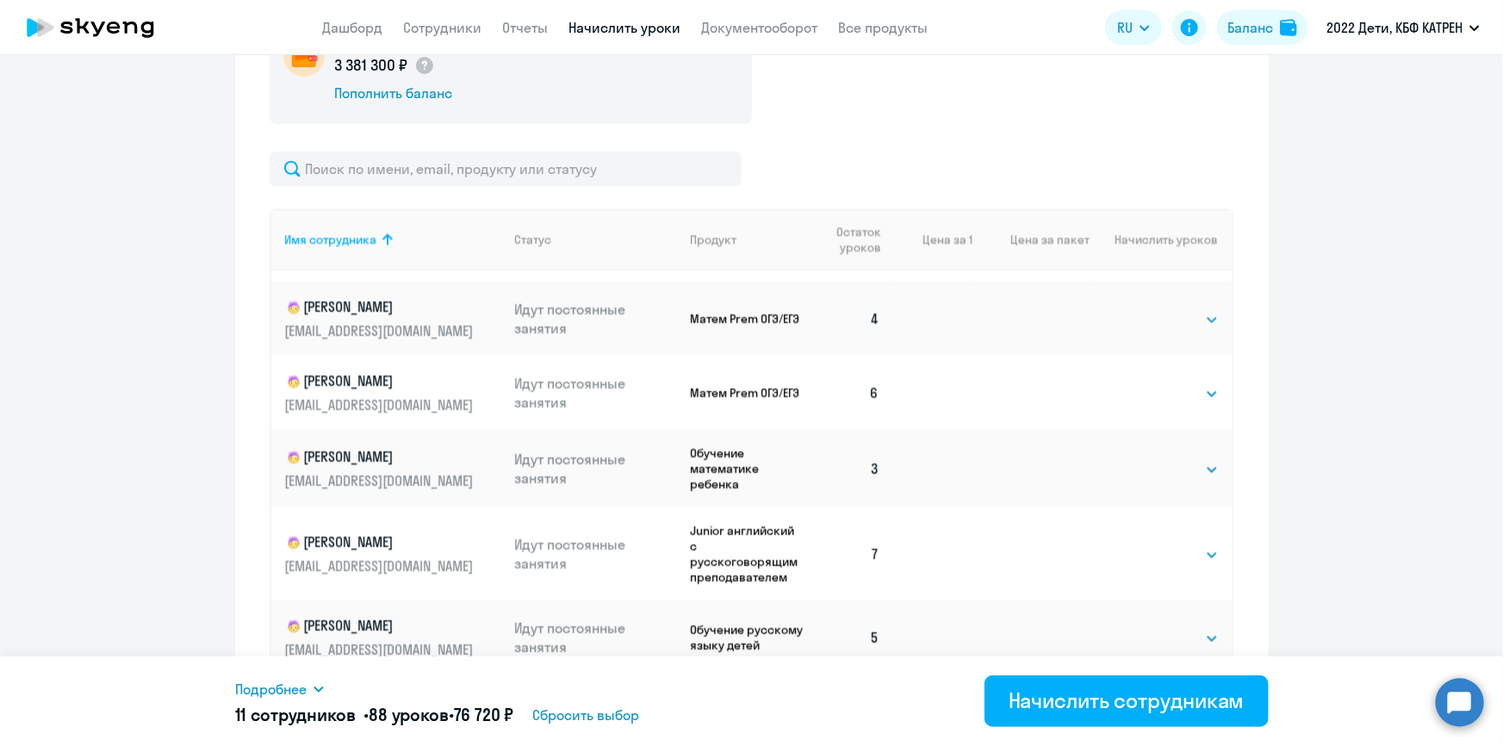
scroll to position [2897, 0]
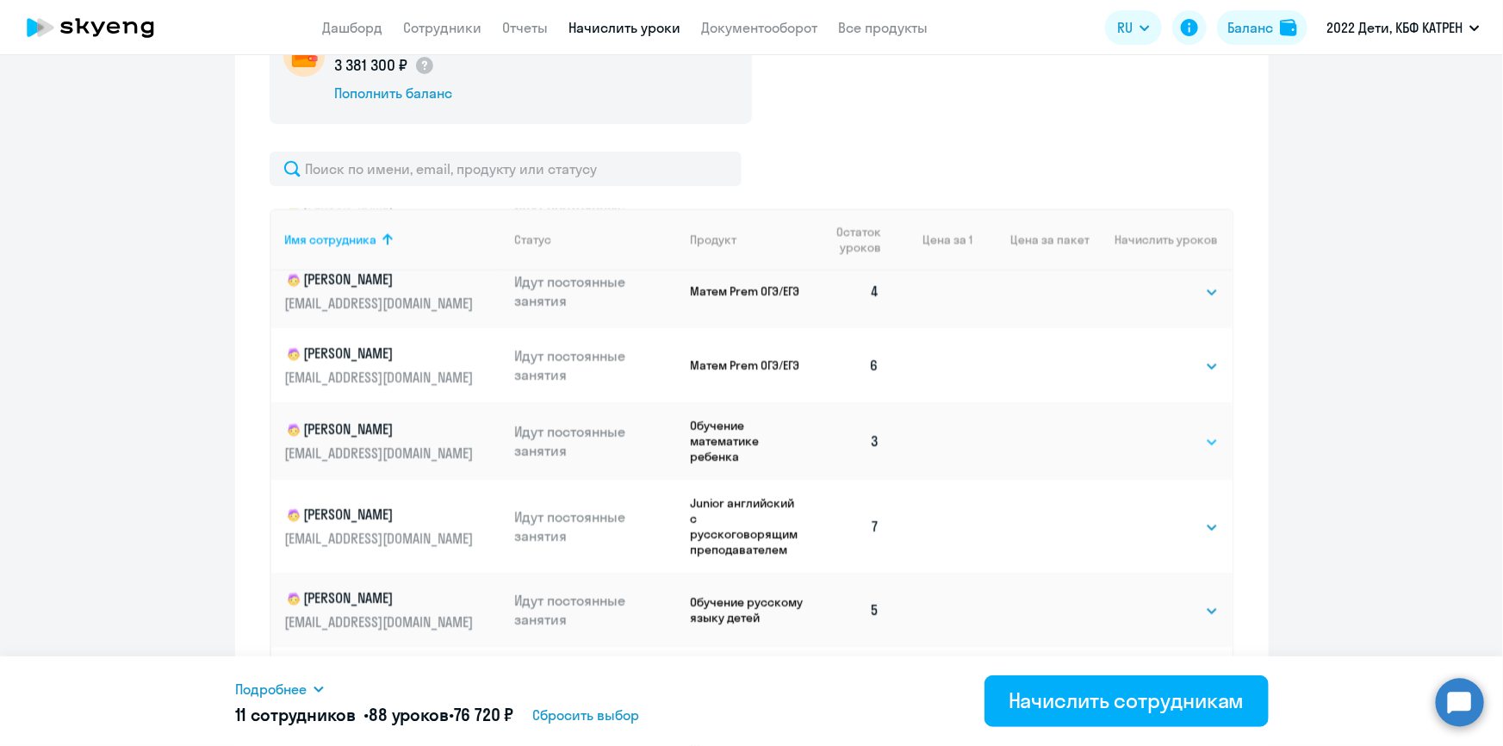
click at [1179, 452] on select "Выбрать 4 8 16 32 64 128" at bounding box center [1183, 442] width 71 height 21
select select "8"
click at [1148, 452] on select "Выбрать 4 8 16 32 64 128" at bounding box center [1183, 442] width 71 height 21
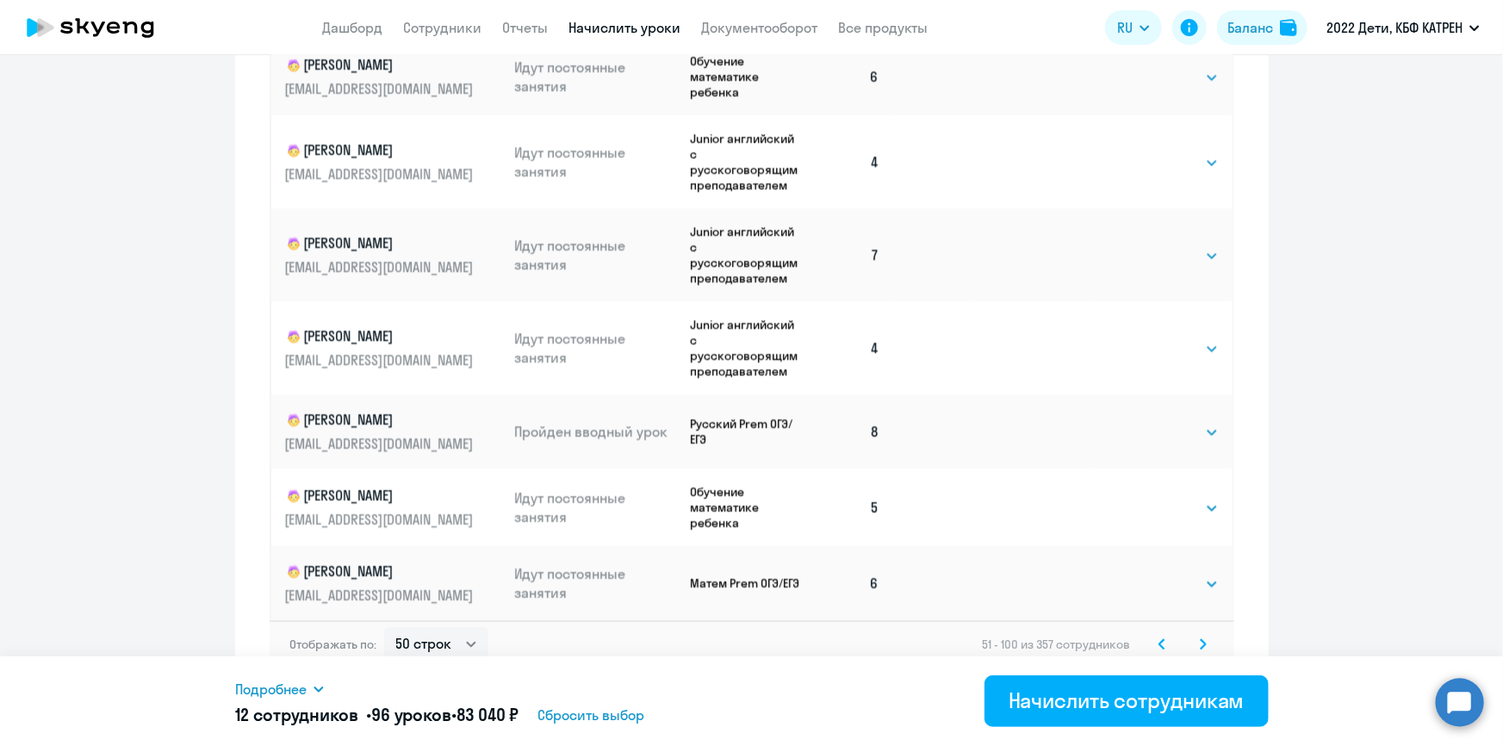
scroll to position [1072, 0]
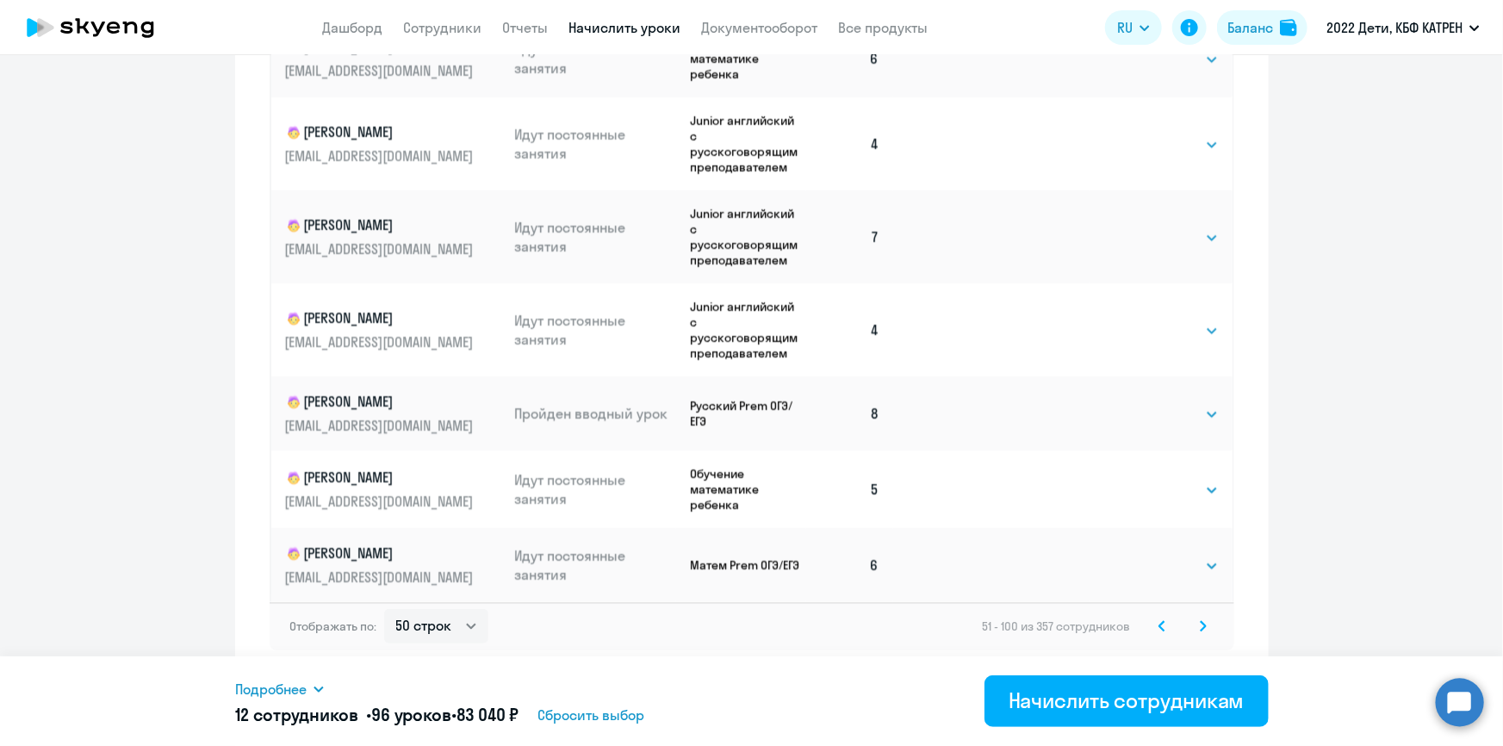
click at [1200, 625] on icon at bounding box center [1203, 626] width 7 height 12
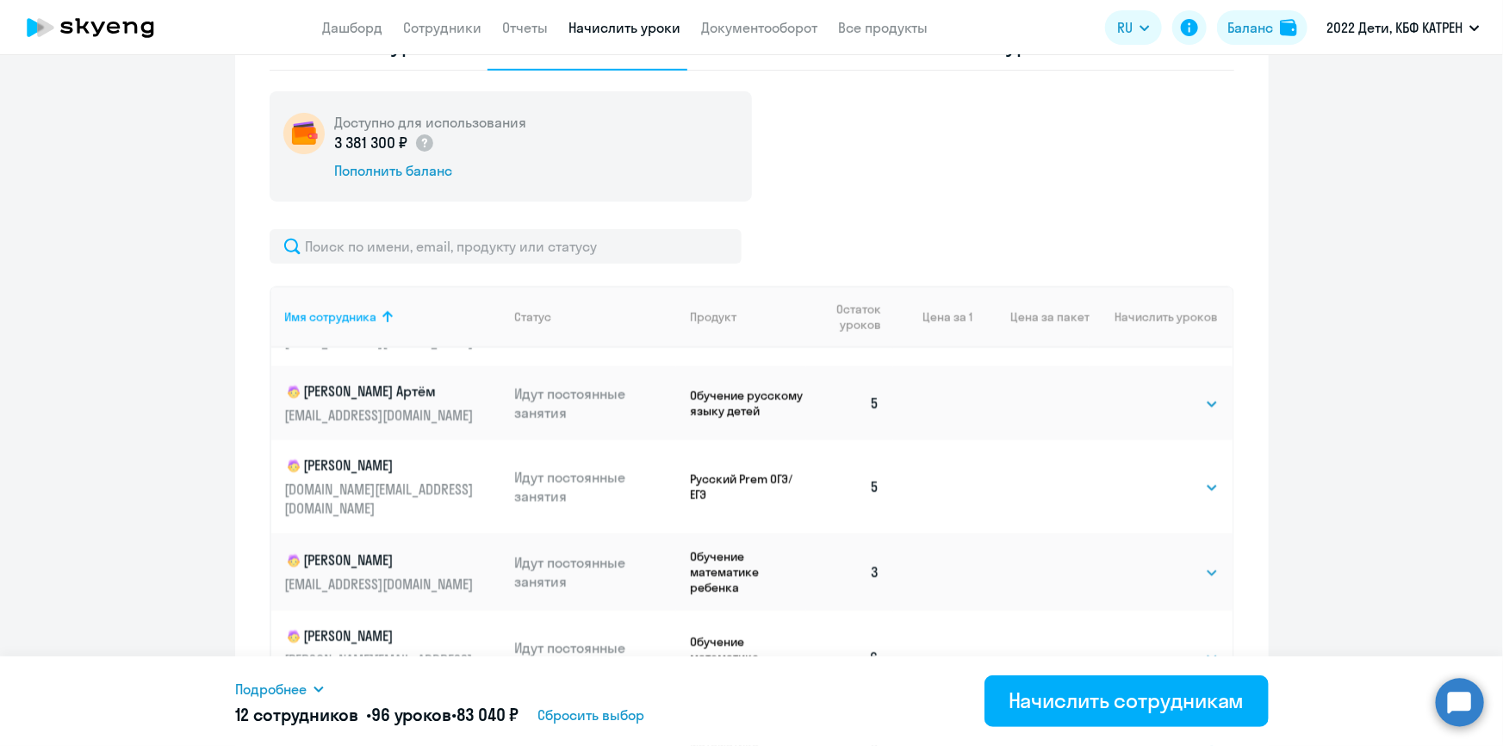
scroll to position [705, 0]
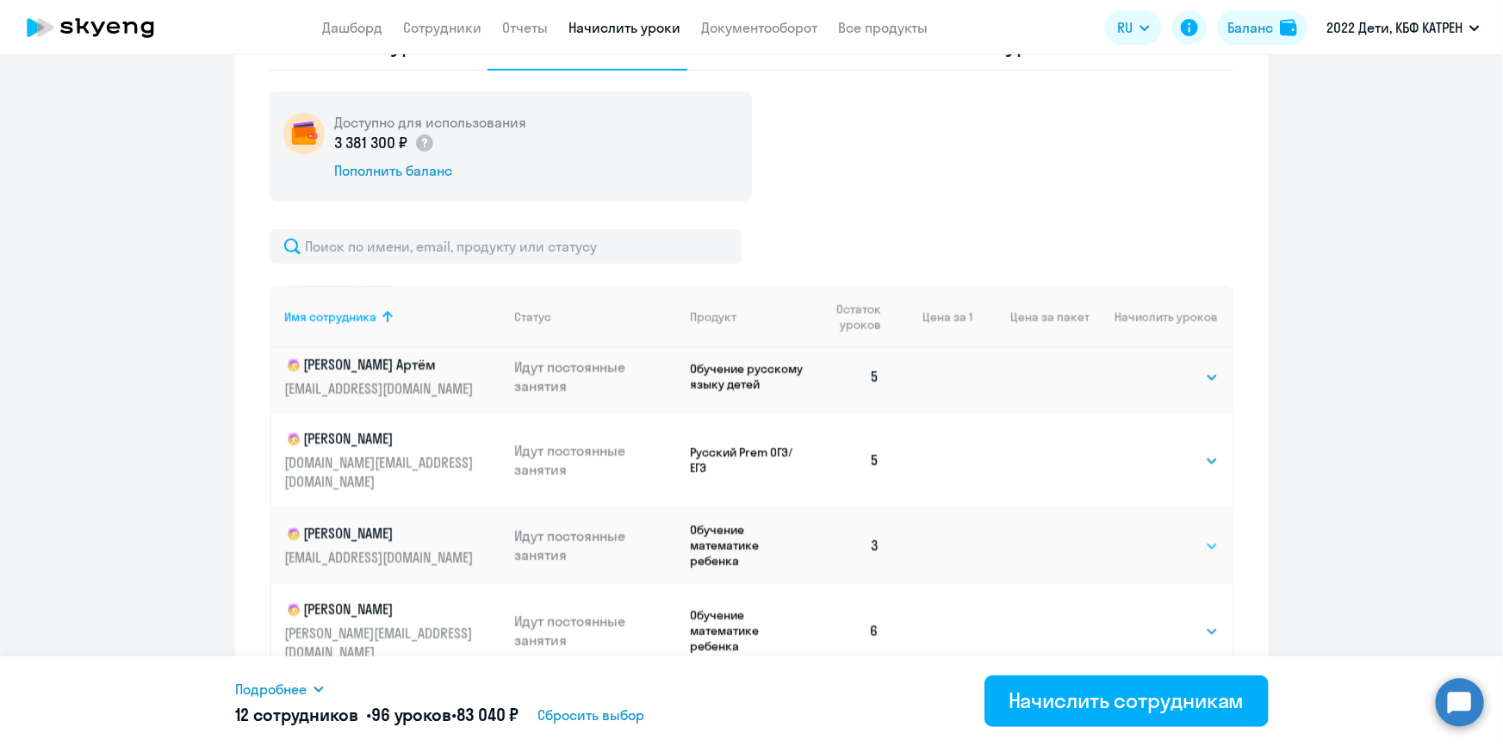
click at [1183, 536] on select "Выбрать 4 8 16 32 64 128" at bounding box center [1183, 546] width 71 height 21
select select "8"
click at [1148, 536] on select "Выбрать 4 8 16 32 64 128" at bounding box center [1183, 546] width 71 height 21
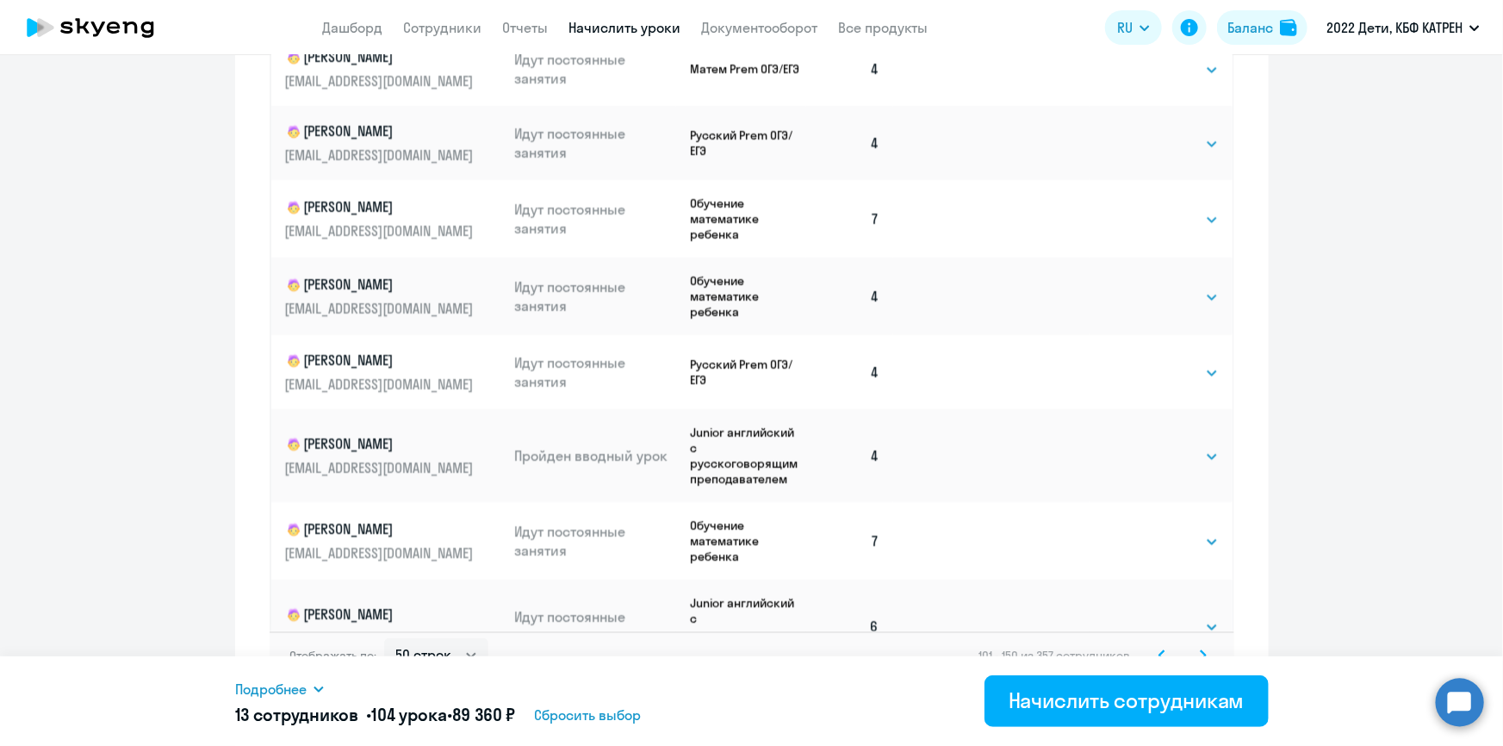
scroll to position [1072, 0]
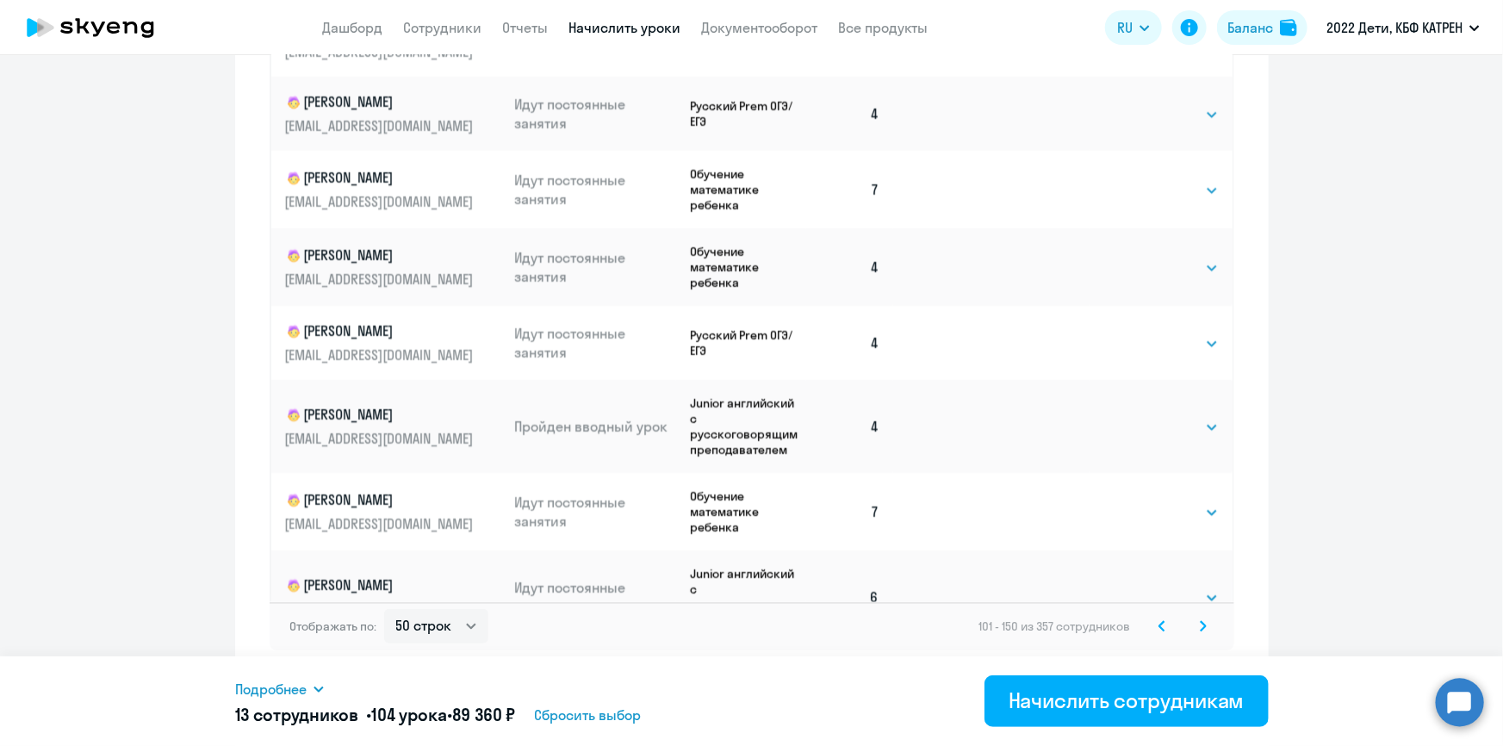
click at [1200, 626] on icon at bounding box center [1203, 626] width 7 height 12
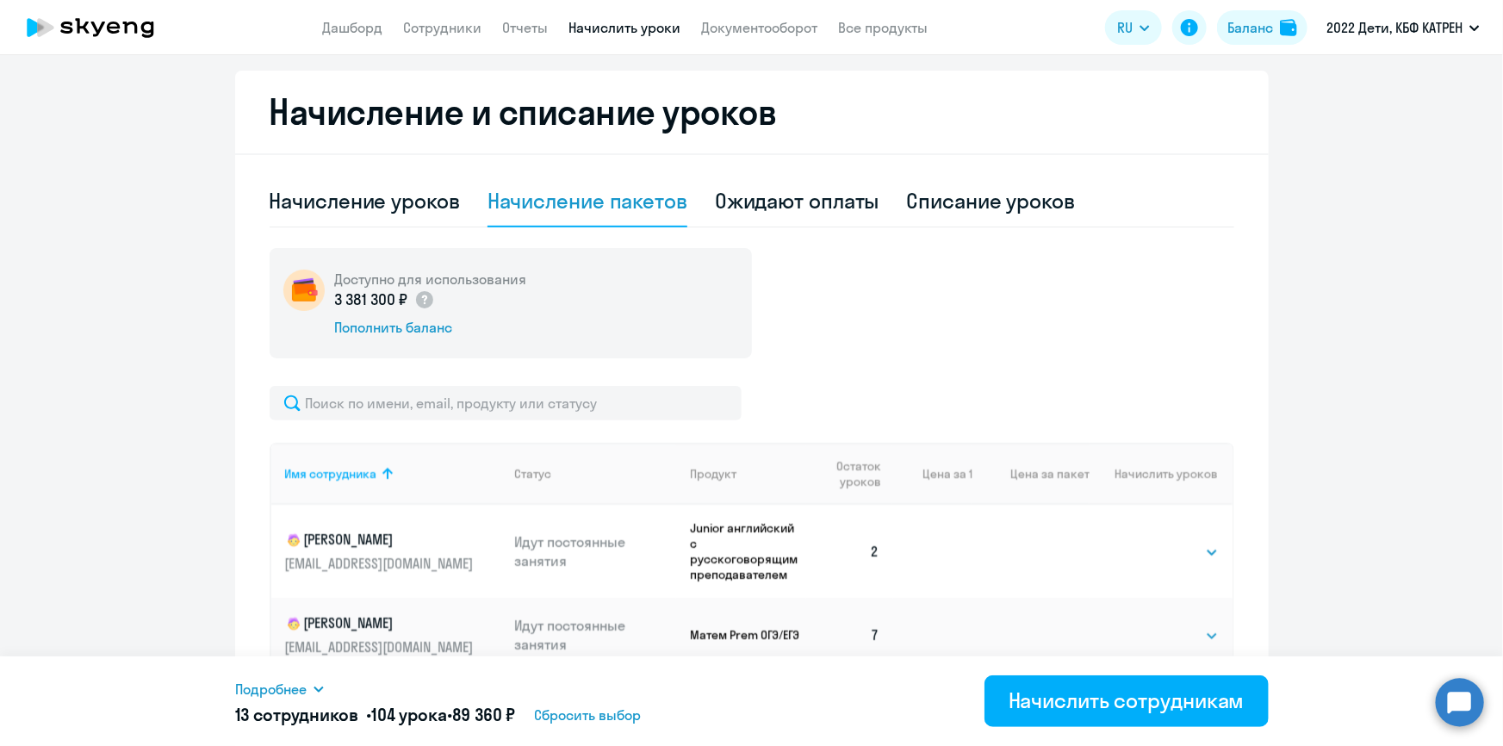
scroll to position [525, 0]
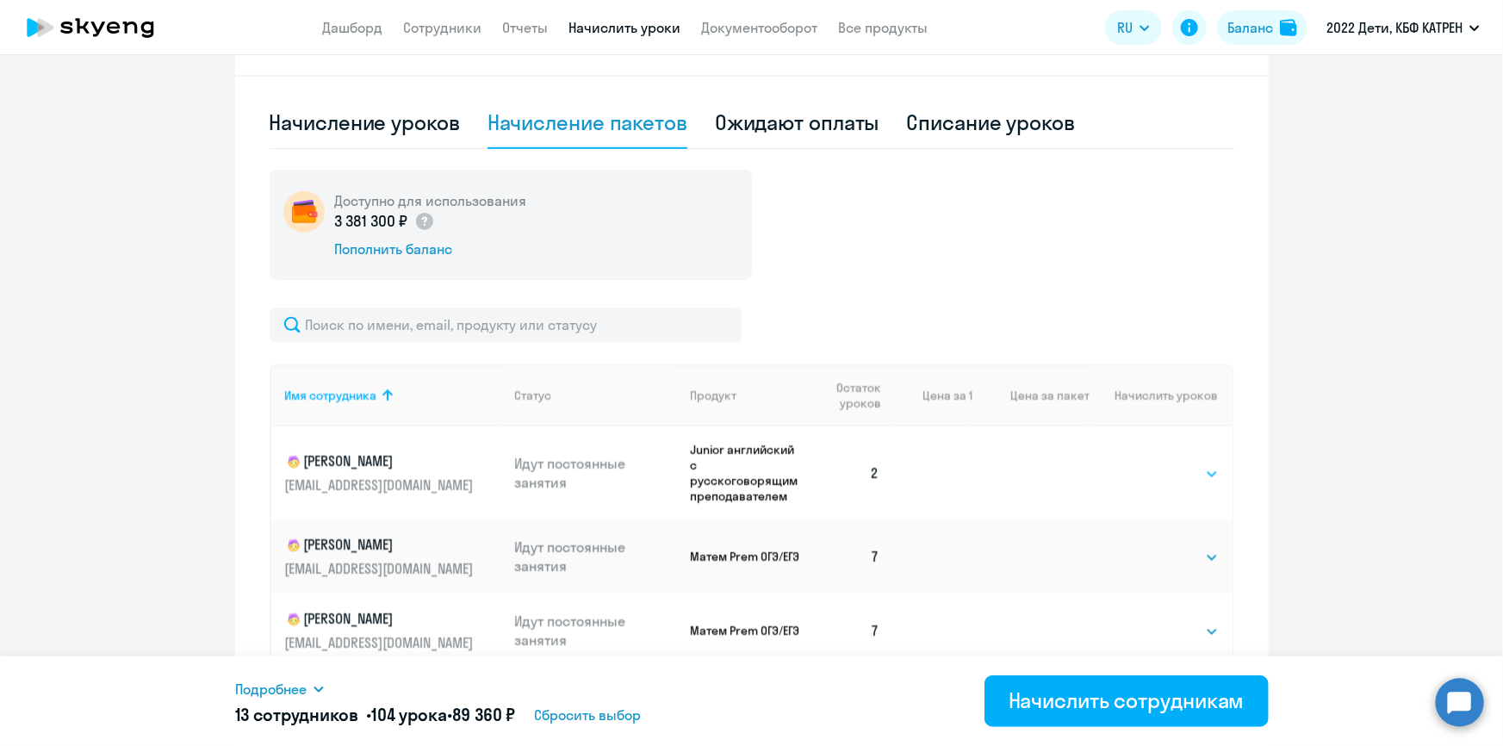
click at [1177, 474] on select "Выбрать 4 8 16 32 64 128" at bounding box center [1183, 473] width 71 height 21
select select "8"
click at [1148, 463] on select "Выбрать 4 8 16 32 64 128" at bounding box center [1183, 473] width 71 height 21
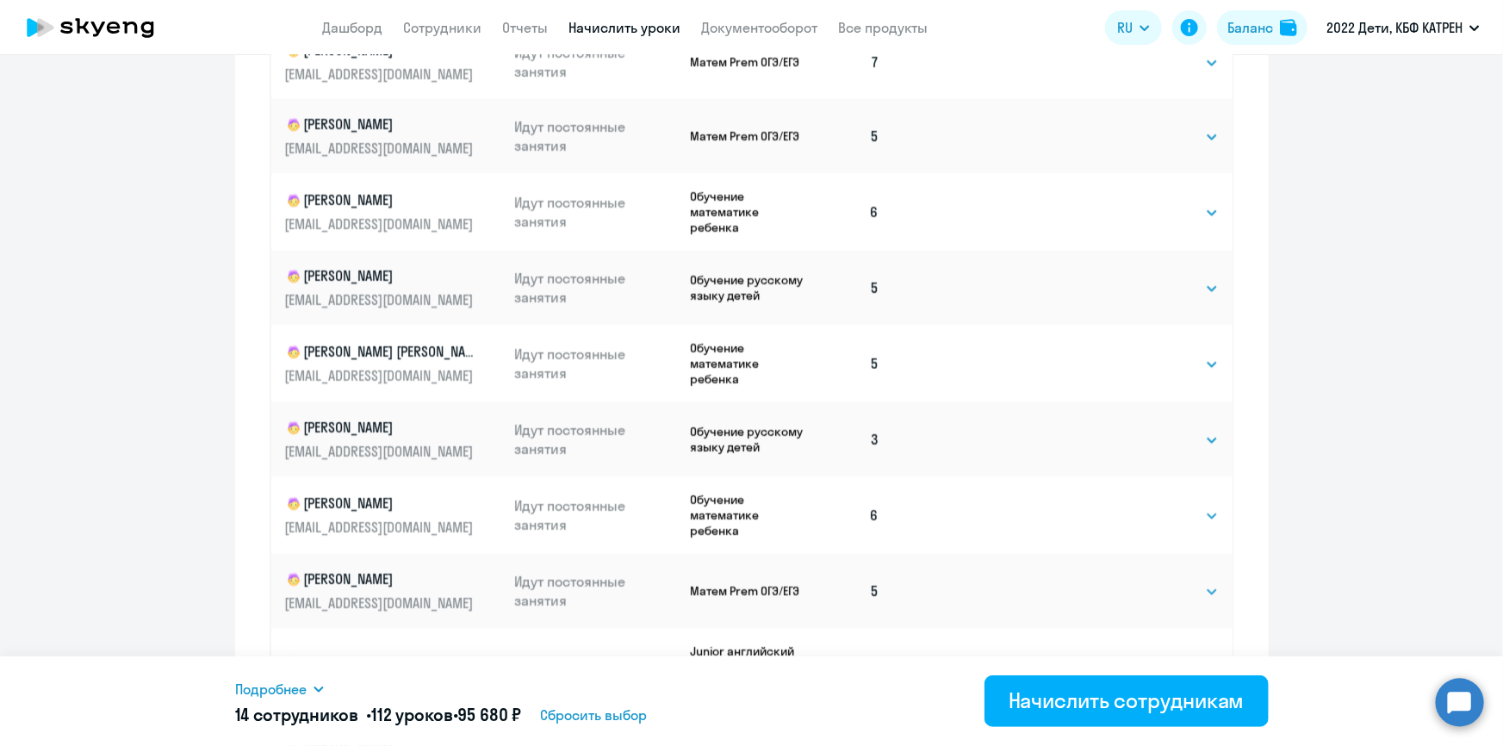
scroll to position [994, 0]
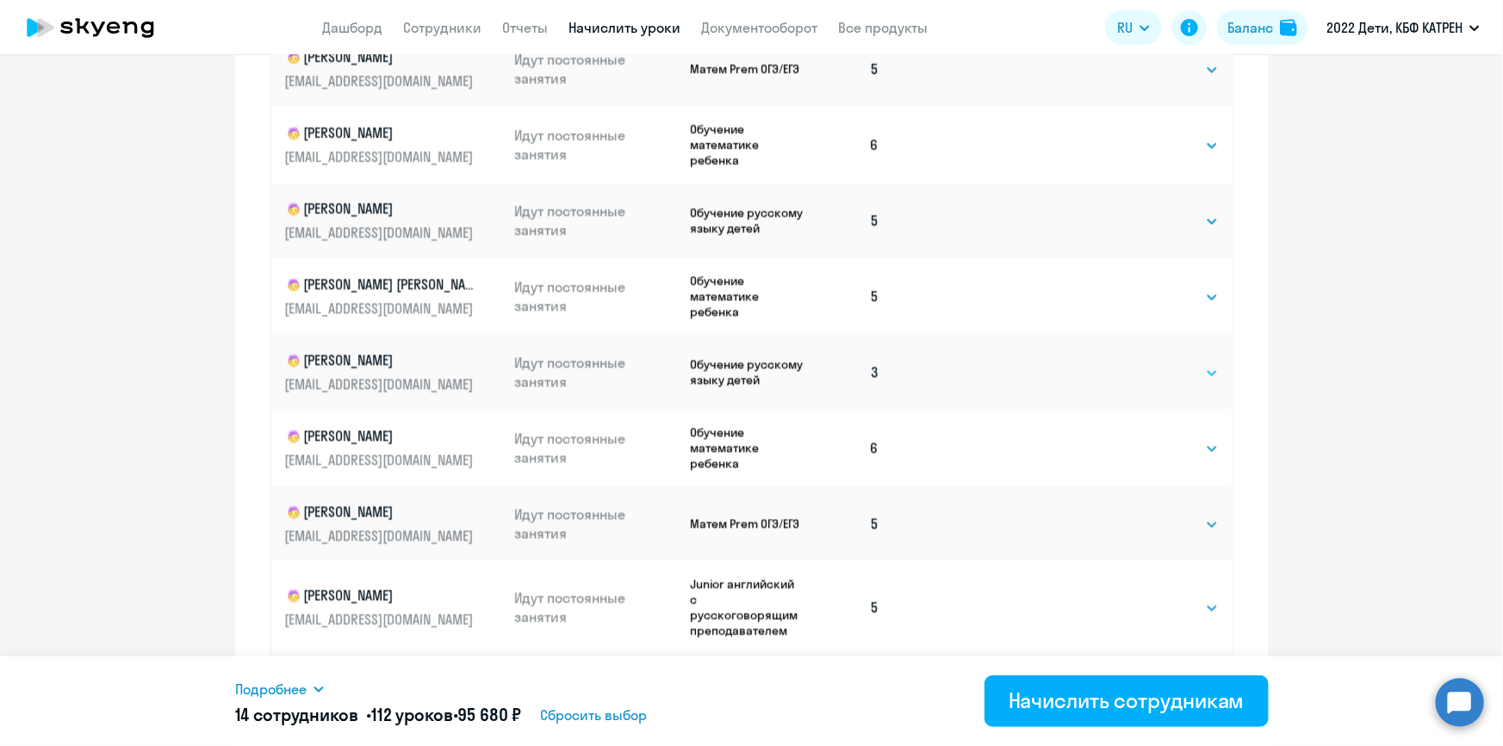
click at [1186, 376] on select "Выбрать 4 8 16 32 64 128" at bounding box center [1183, 373] width 71 height 21
select select "8"
click at [1148, 363] on select "Выбрать 4 8 16 32 64 128" at bounding box center [1183, 373] width 71 height 21
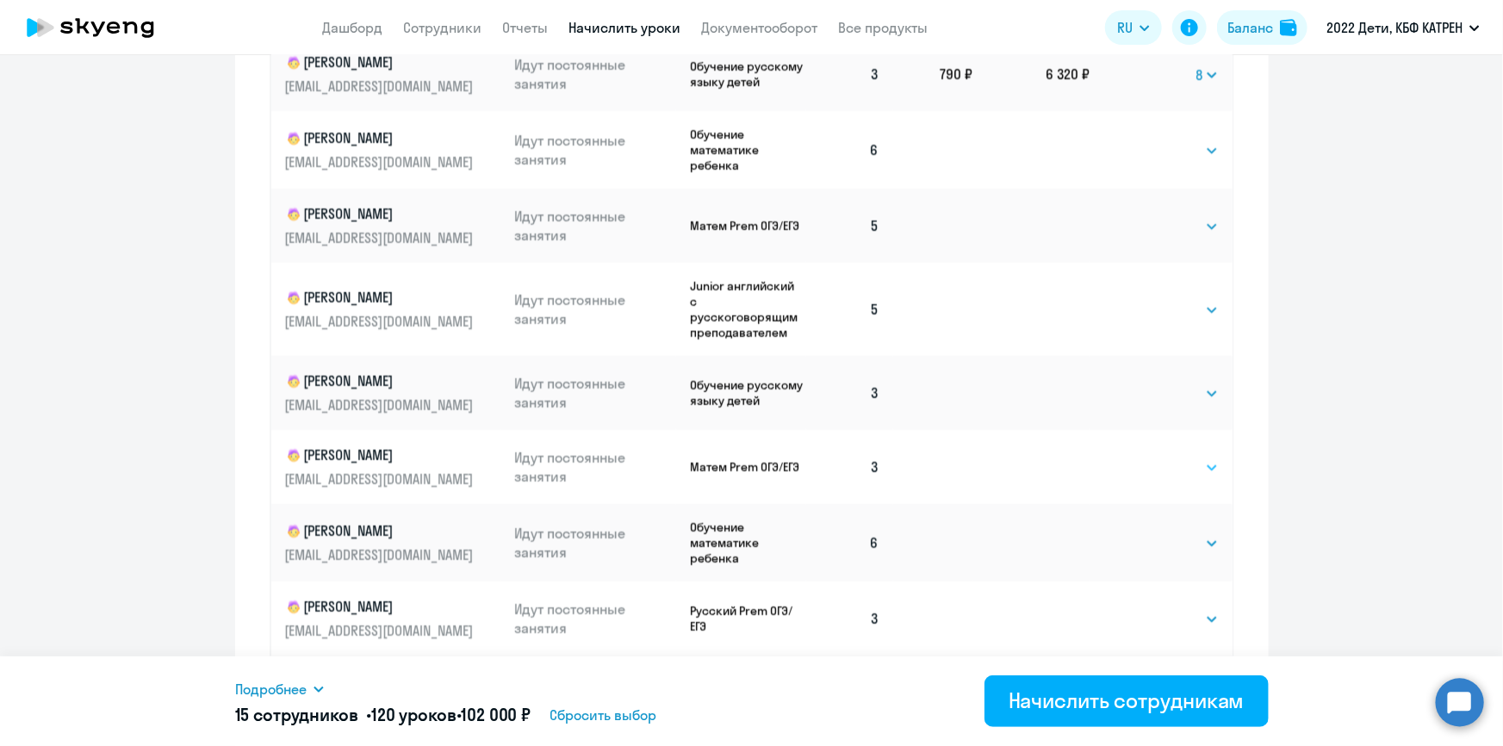
scroll to position [783, 0]
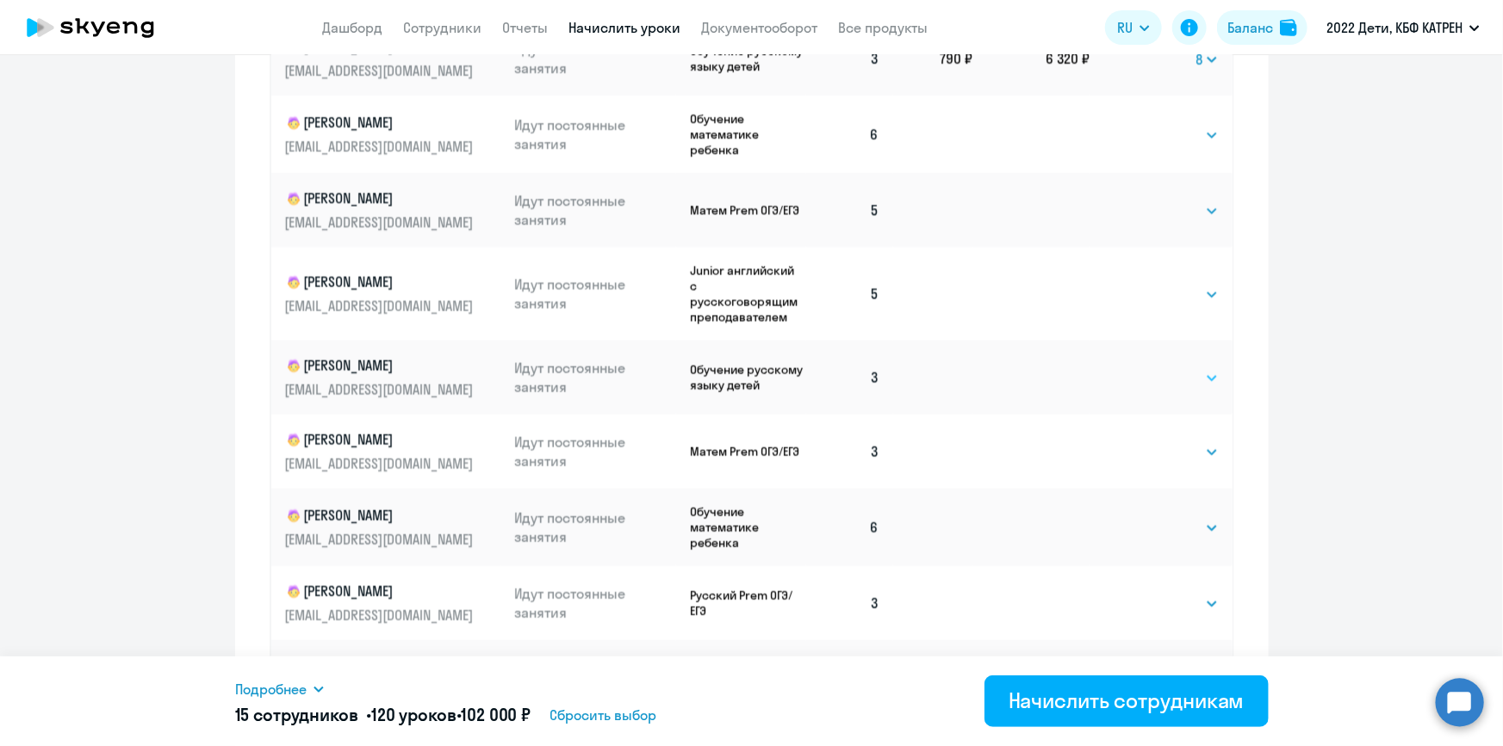
click at [1195, 384] on select "Выбрать 4 8 16 32 64 128" at bounding box center [1183, 378] width 71 height 21
select select "8"
click at [1148, 371] on select "Выбрать 4 8 16 32 64 128" at bounding box center [1183, 378] width 71 height 21
click at [1195, 456] on select "Выбрать 4 8 16 32 64 128" at bounding box center [1183, 452] width 71 height 21
select select "8"
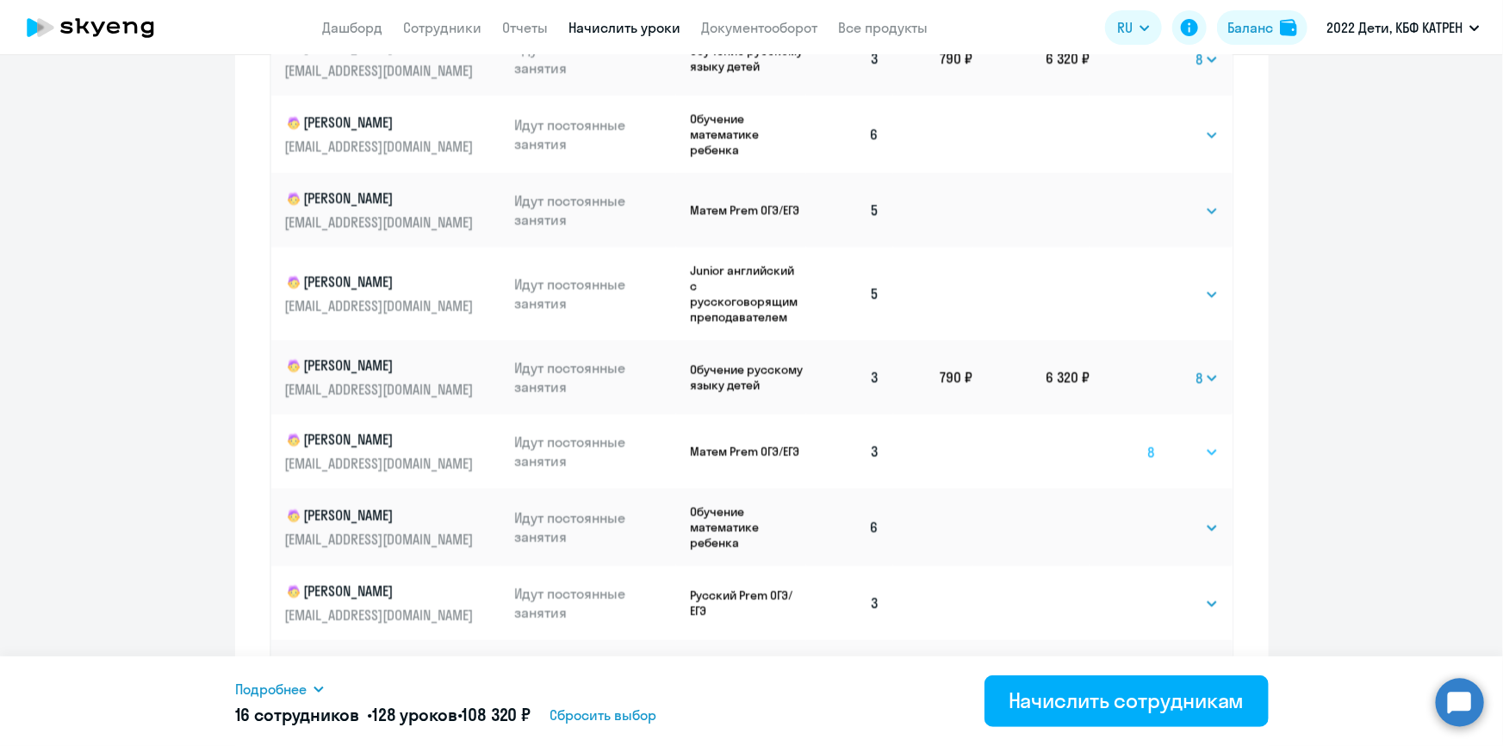
click at [1148, 447] on select "Выбрать 4 8 16 32 64 128" at bounding box center [1183, 452] width 71 height 21
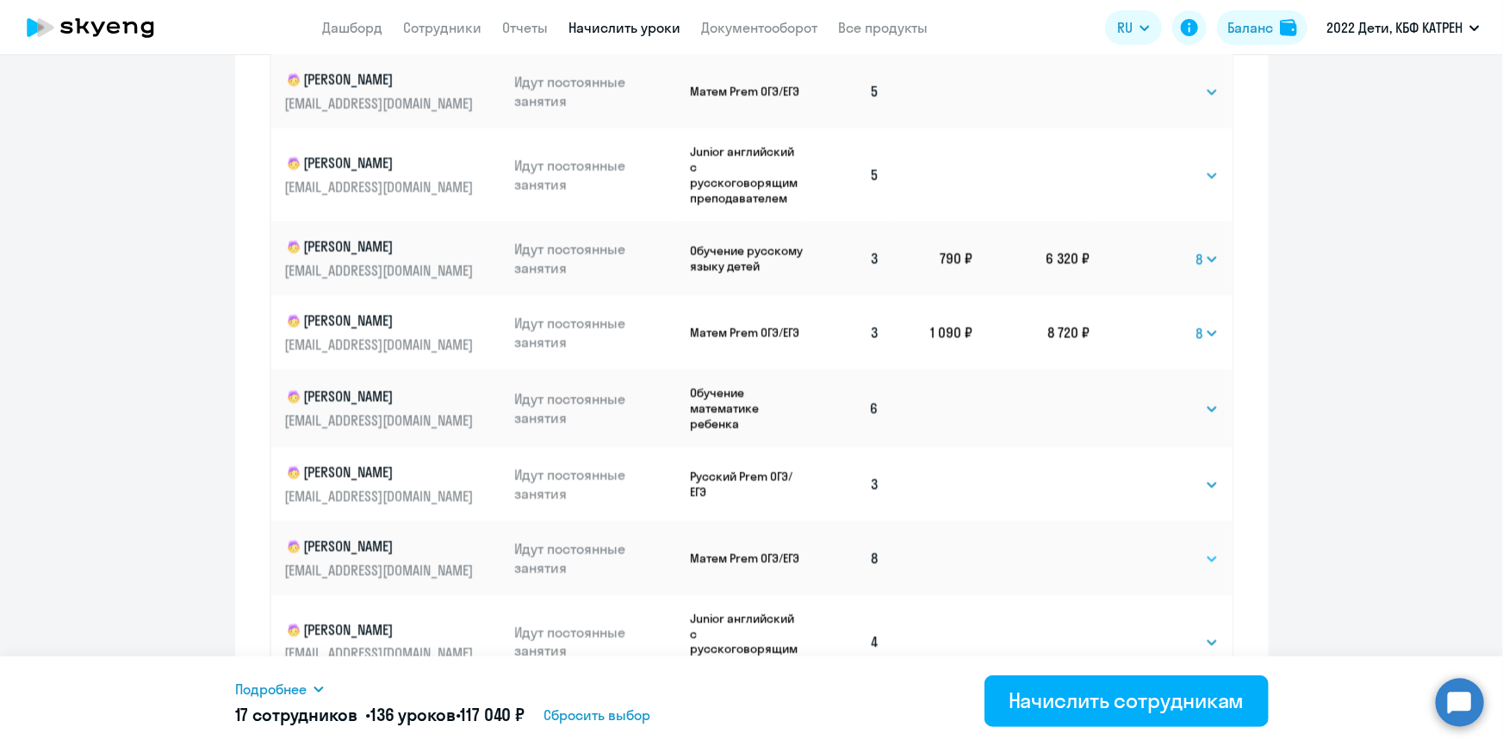
scroll to position [939, 0]
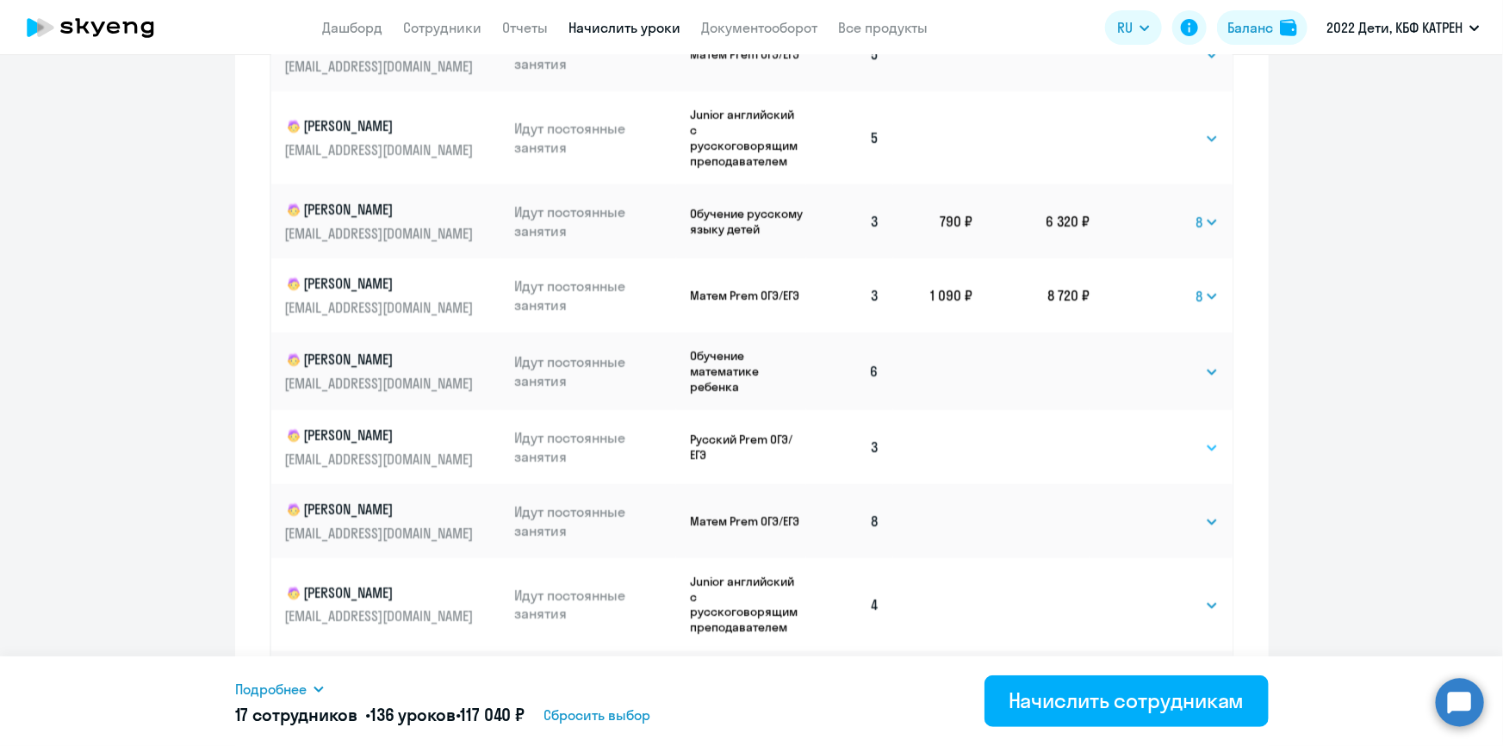
click at [1192, 450] on select "Выбрать 4 8 16 32 64 128" at bounding box center [1183, 448] width 71 height 21
select select "8"
click at [1148, 441] on select "Выбрать 4 8 16 32 64 128" at bounding box center [1183, 448] width 71 height 21
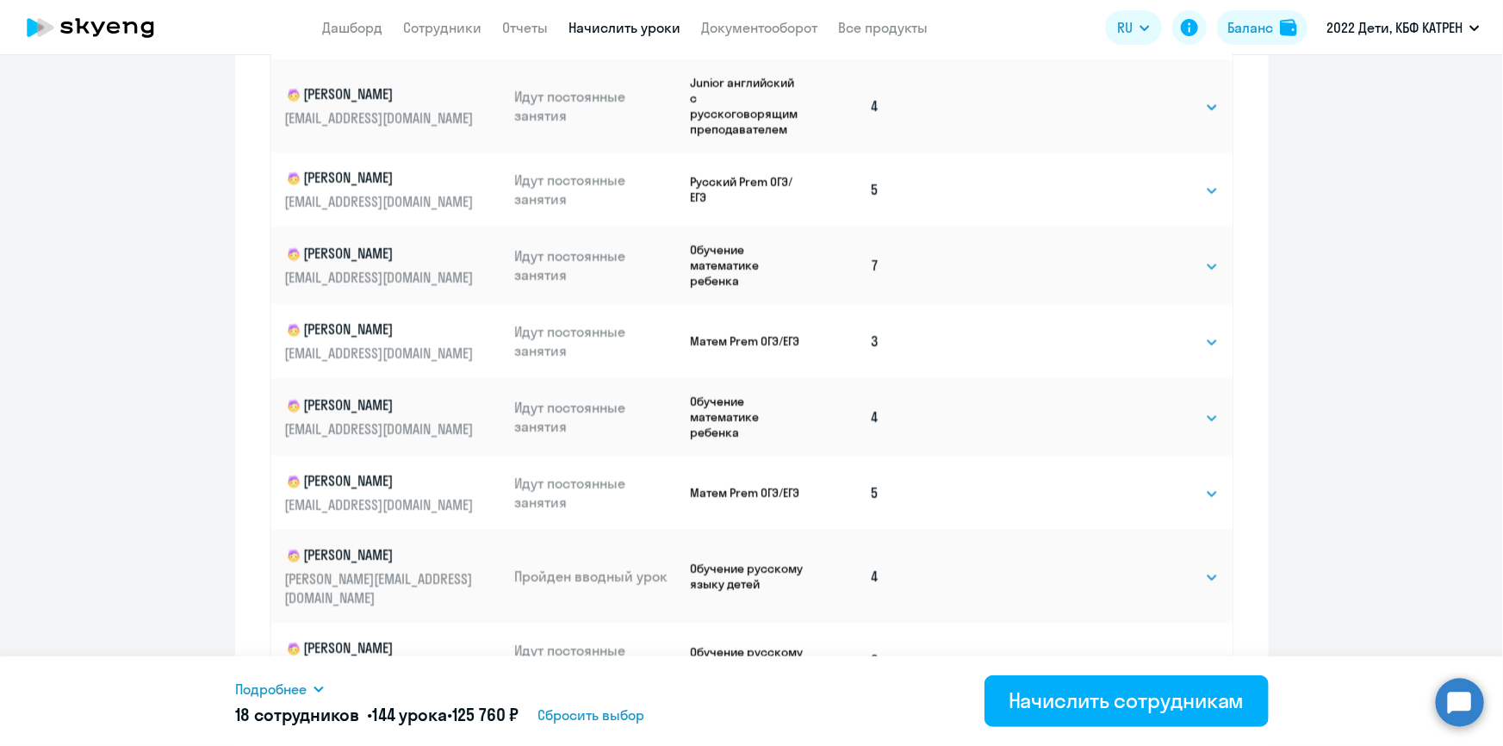
scroll to position [2349, 0]
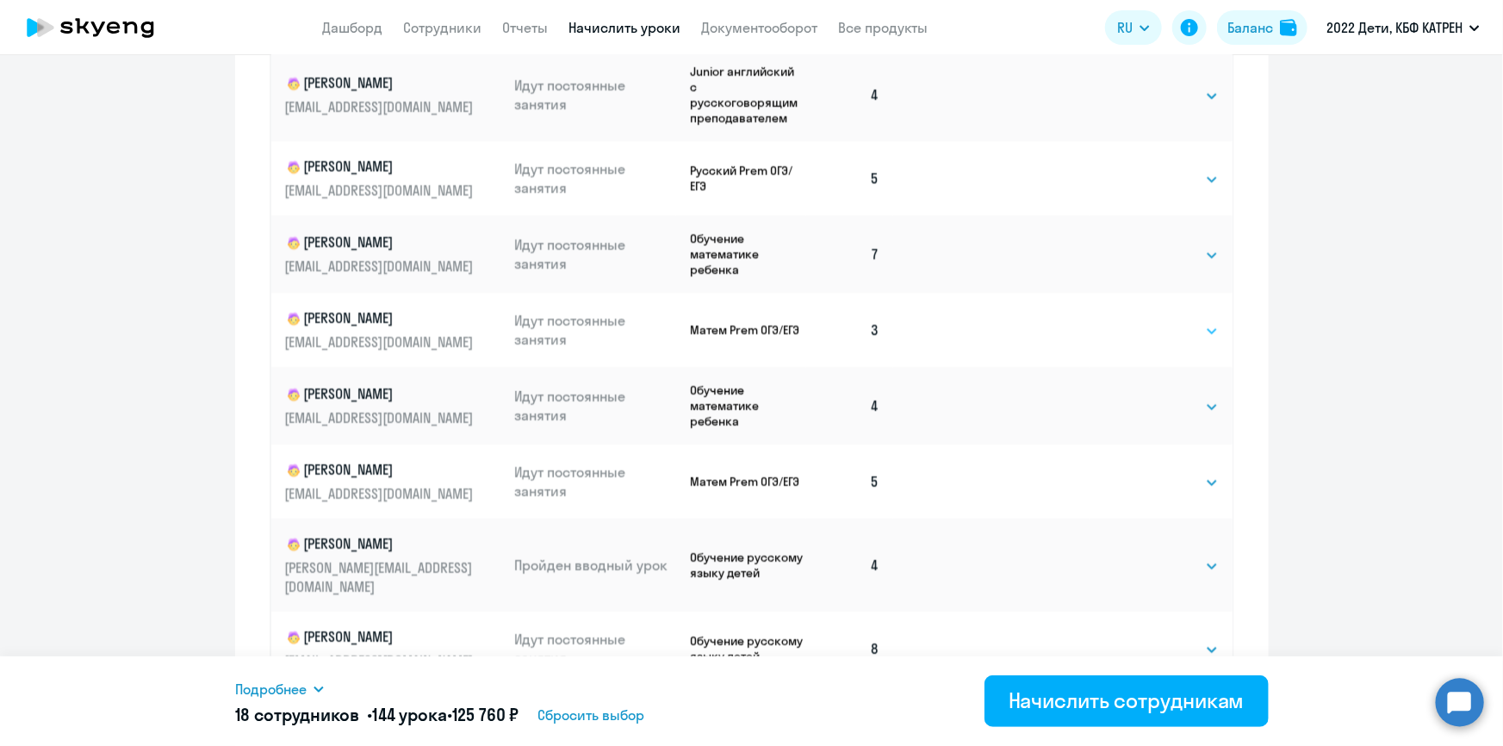
click at [1190, 342] on select "Выбрать 4 8 16 32 64 128" at bounding box center [1183, 331] width 71 height 21
select select "8"
click at [1148, 330] on select "Выбрать 4 8 16 32 64 128" at bounding box center [1183, 331] width 71 height 21
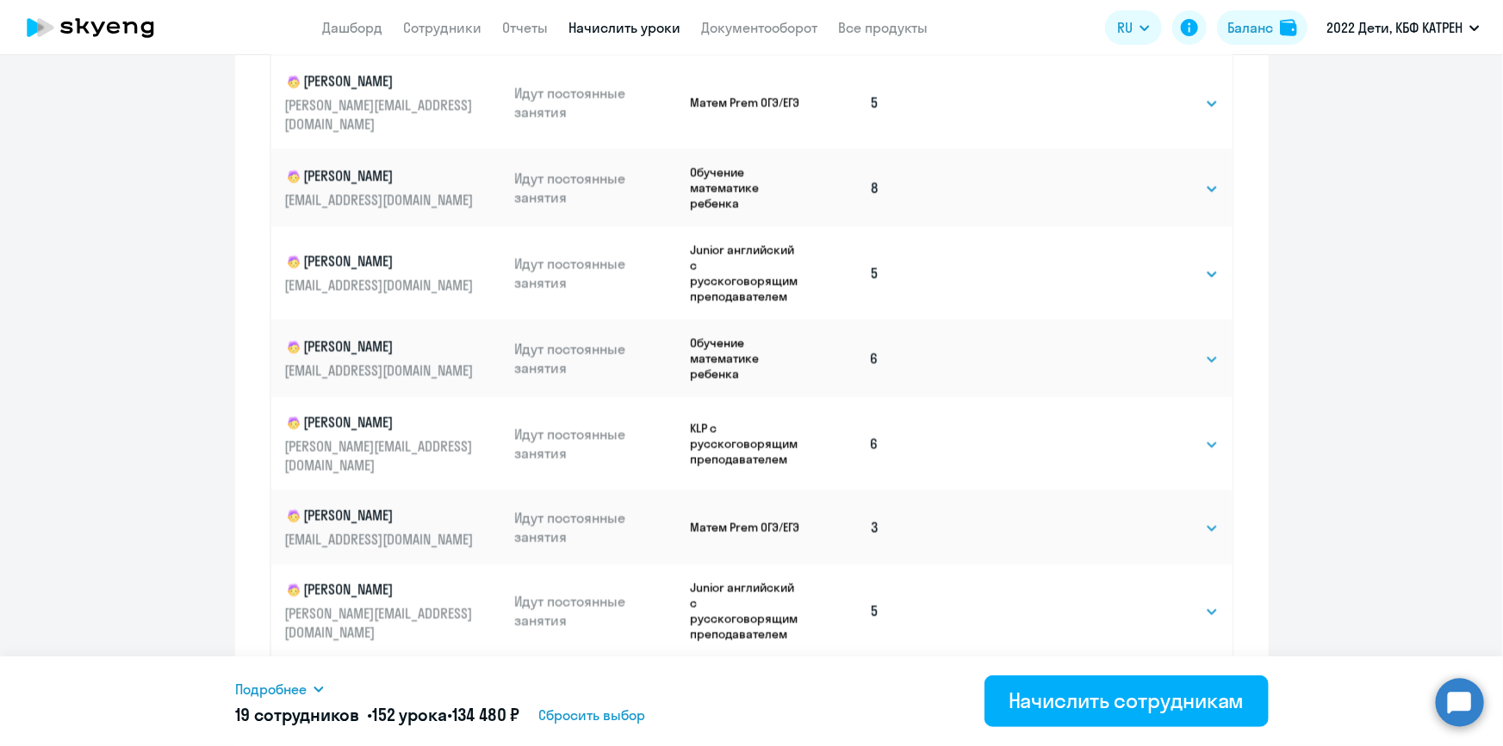
scroll to position [3132, 0]
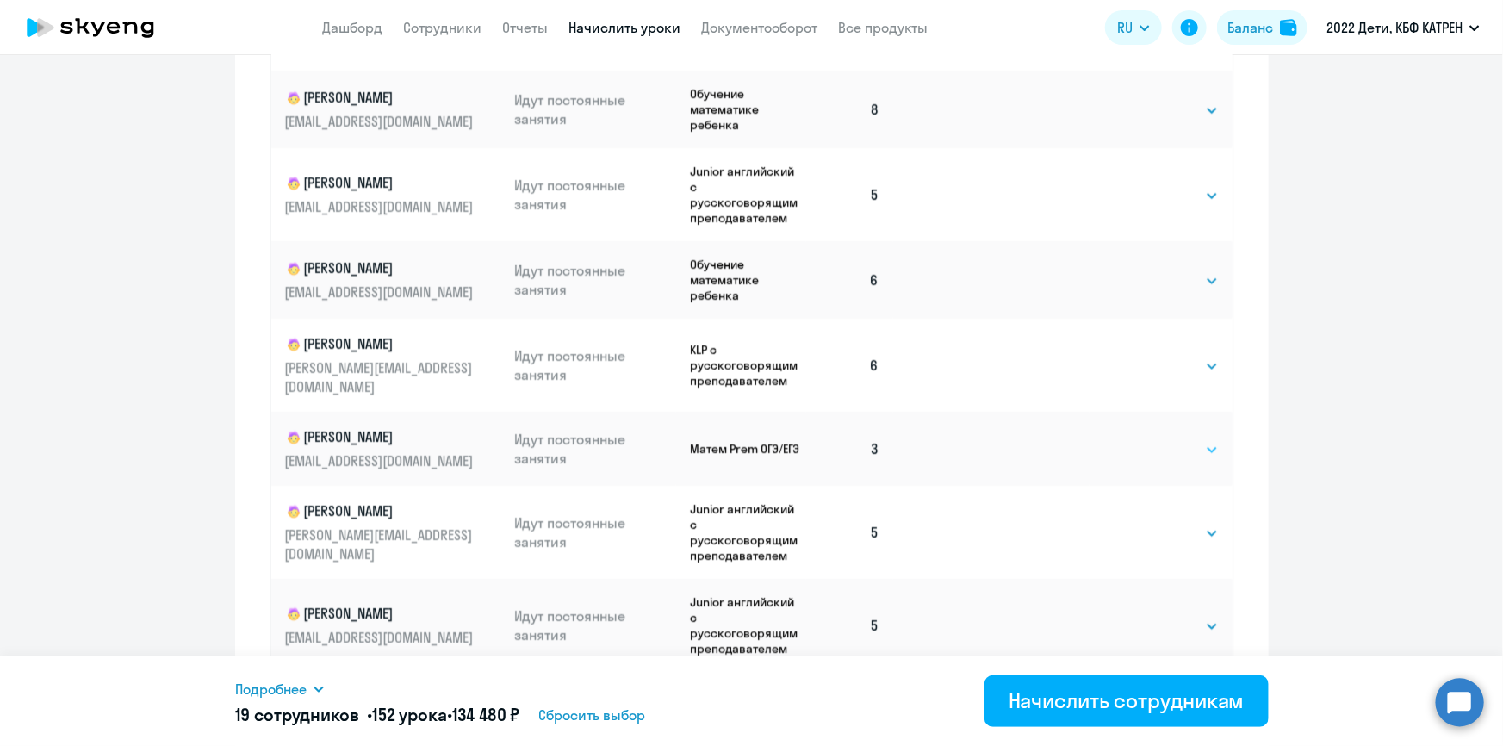
click at [1188, 439] on select "Выбрать 4 8 16 32 64 128" at bounding box center [1183, 449] width 71 height 21
select select "8"
click at [1148, 439] on select "Выбрать 4 8 16 32 64 128" at bounding box center [1183, 449] width 71 height 21
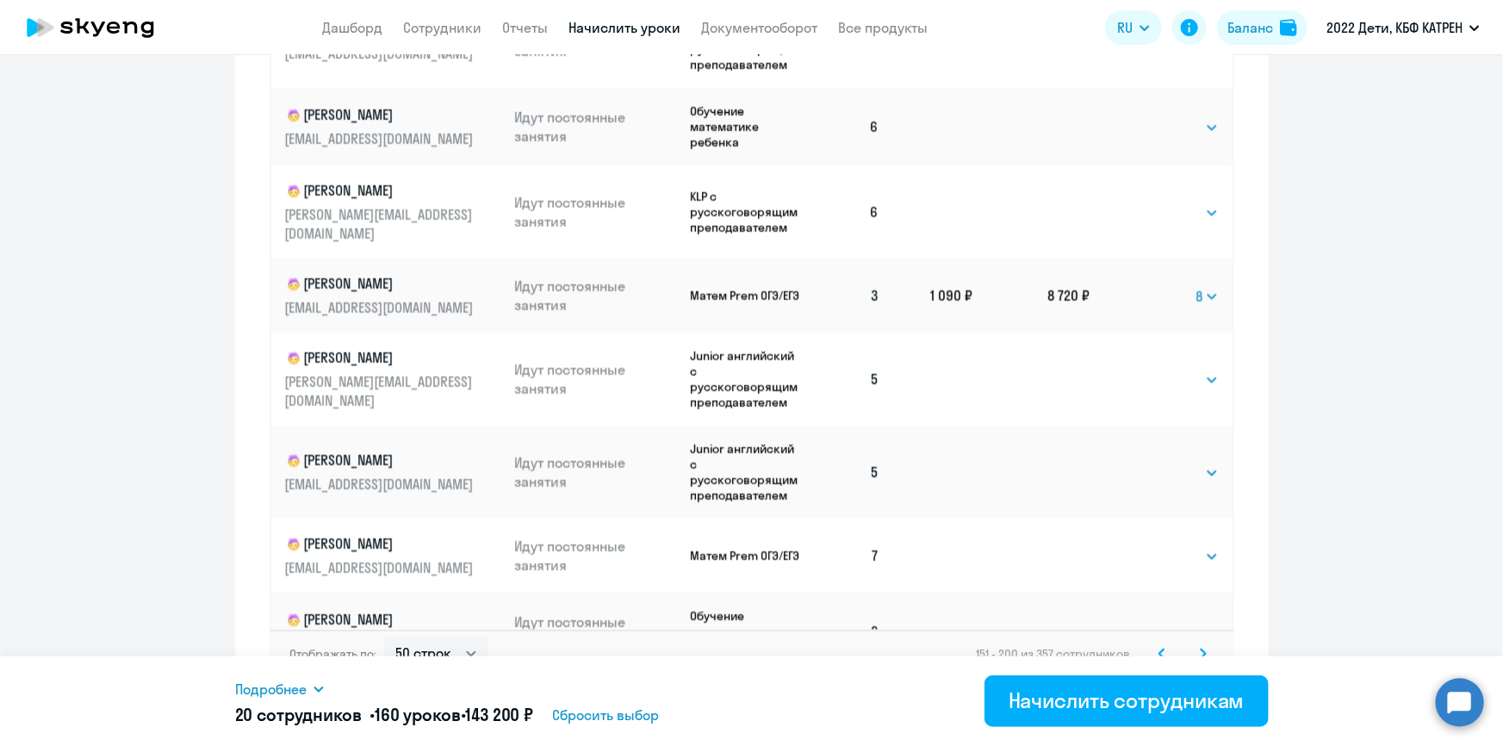
scroll to position [1072, 0]
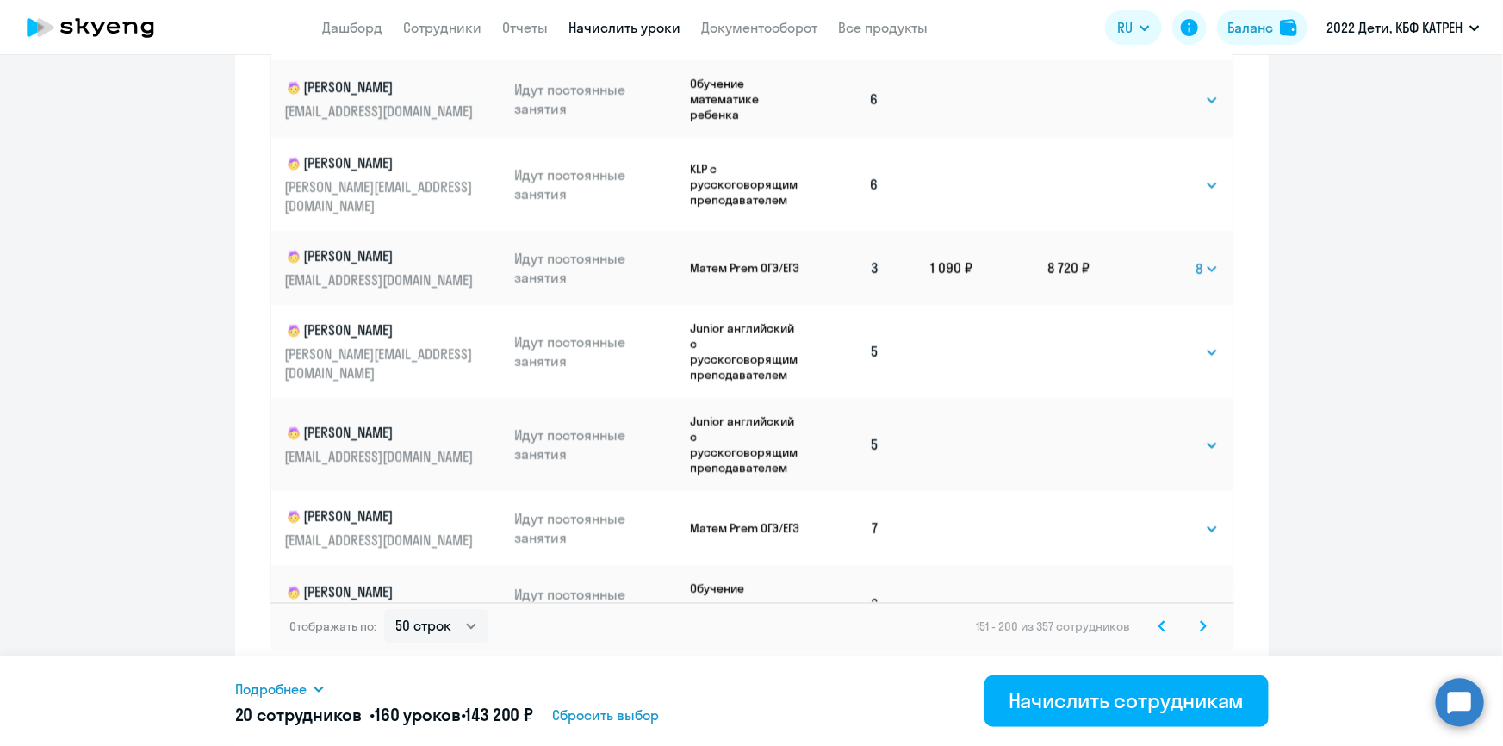
click at [1201, 624] on icon at bounding box center [1203, 625] width 5 height 9
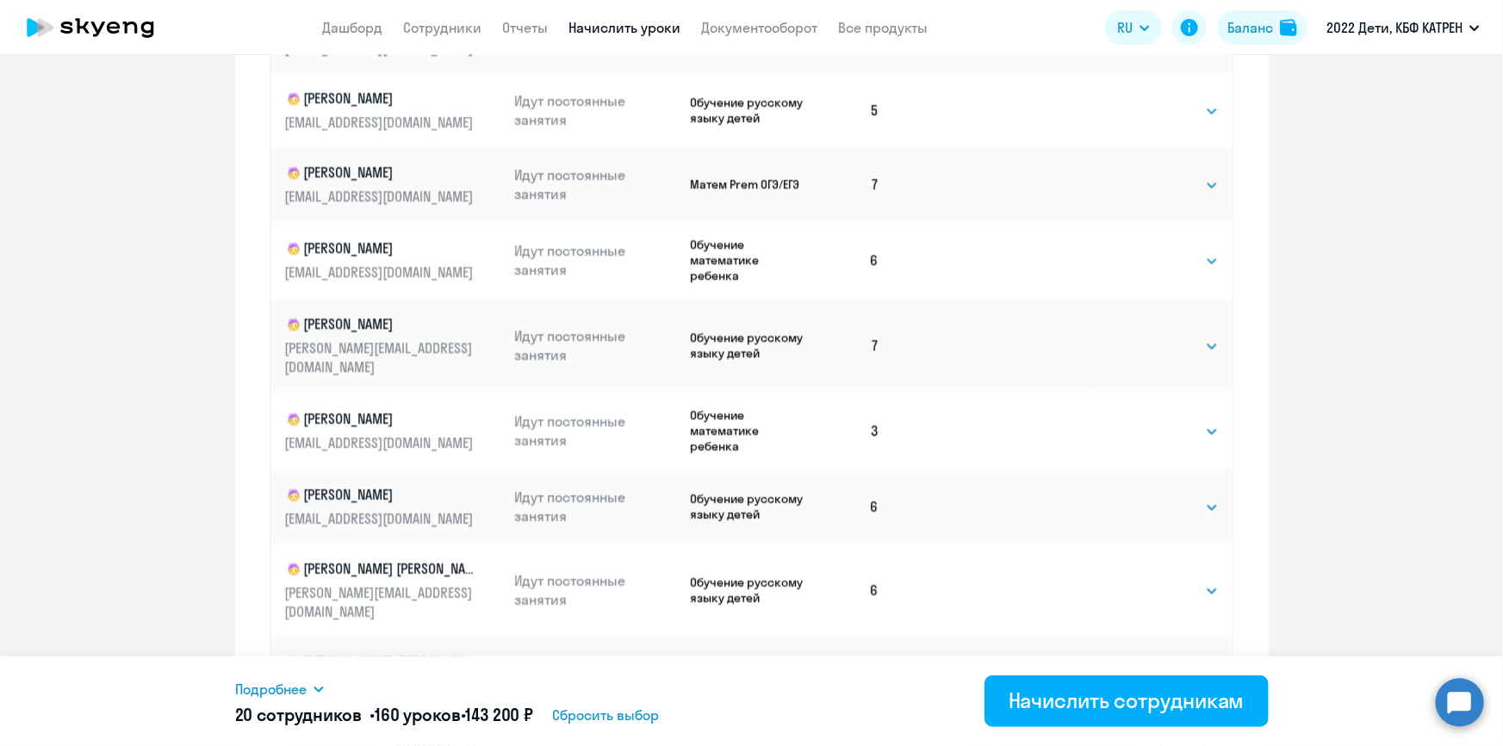
scroll to position [994, 0]
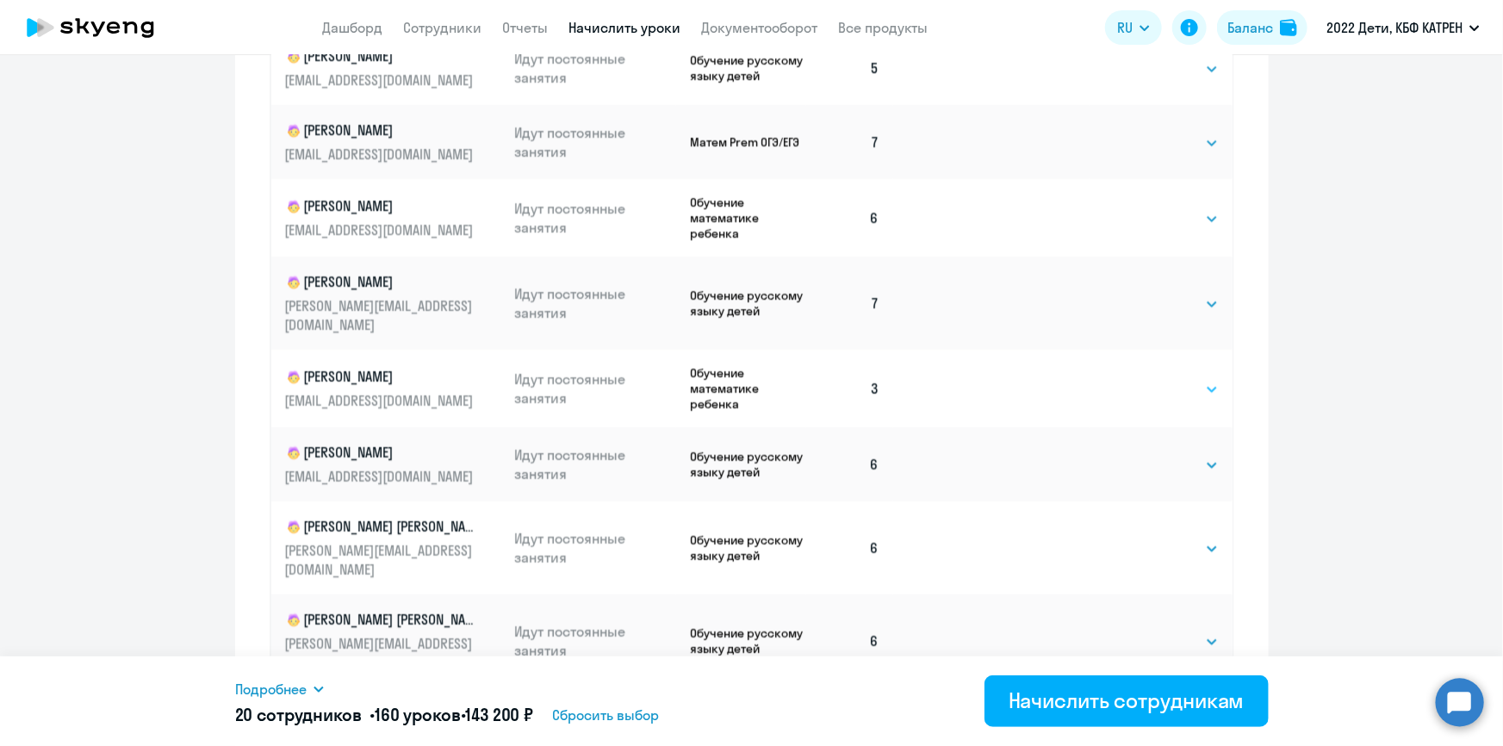
click at [1189, 380] on select "Выбрать 4 8 16 32 64 128" at bounding box center [1183, 389] width 71 height 21
select select "8"
click at [1148, 379] on select "Выбрать 4 8 16 32 64 128" at bounding box center [1183, 389] width 71 height 21
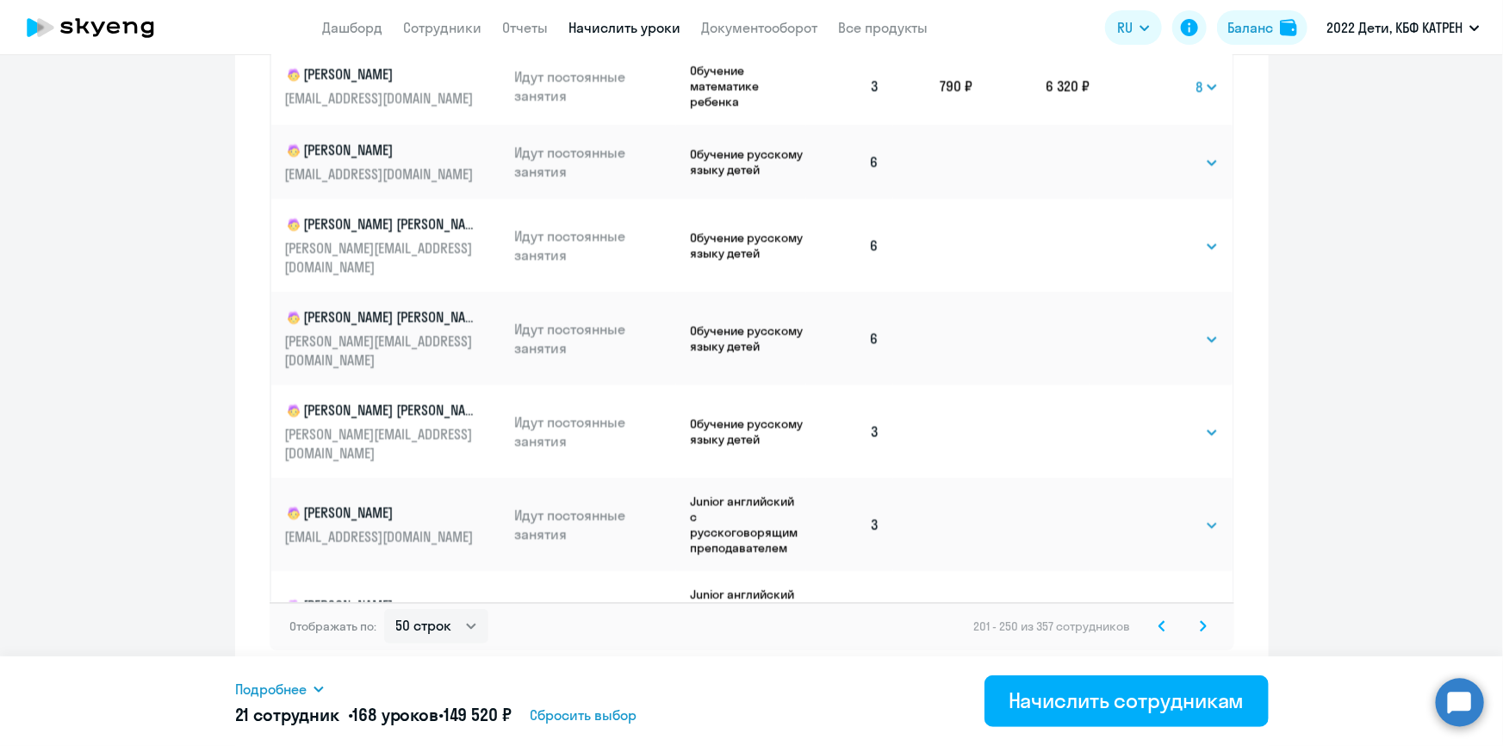
scroll to position [313, 0]
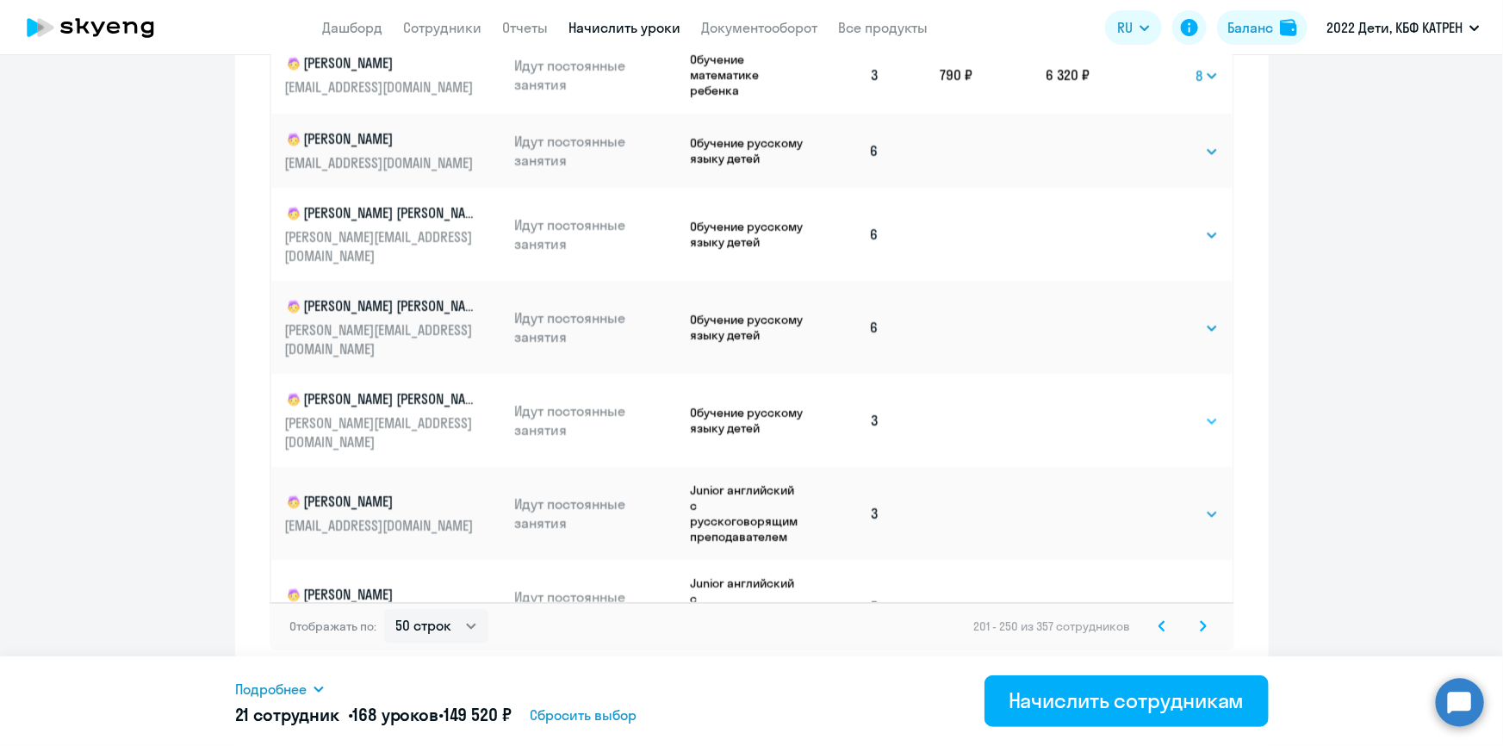
click at [1192, 411] on select "Выбрать 4 8 16 32 64 128" at bounding box center [1183, 421] width 71 height 21
select select "8"
click at [1148, 411] on select "Выбрать 4 8 16 32 64 128" at bounding box center [1183, 421] width 71 height 21
click at [1194, 504] on select "Выбрать 4 8 16 32 64 128" at bounding box center [1183, 514] width 71 height 21
select select "8"
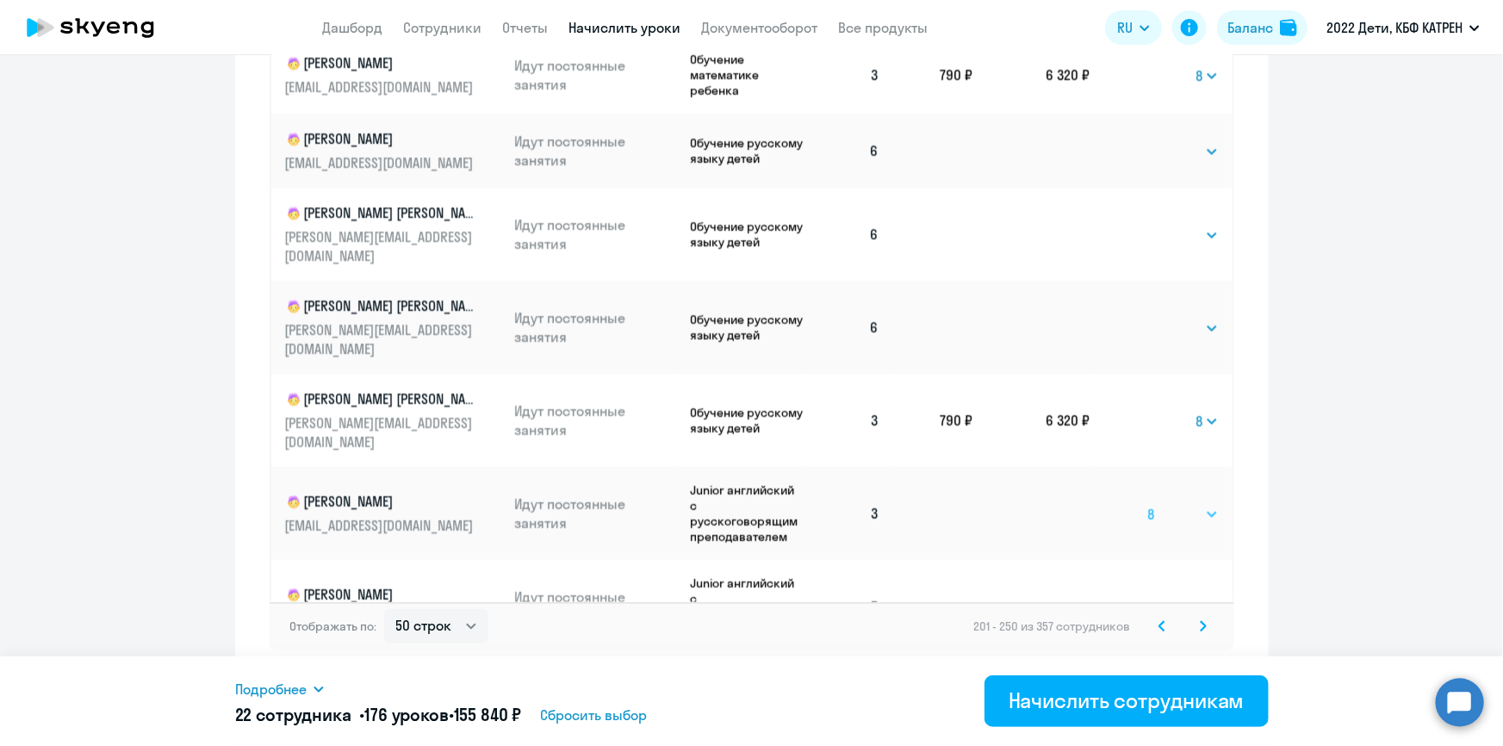
click at [1148, 504] on select "Выбрать 4 8 16 32 64 128" at bounding box center [1183, 514] width 71 height 21
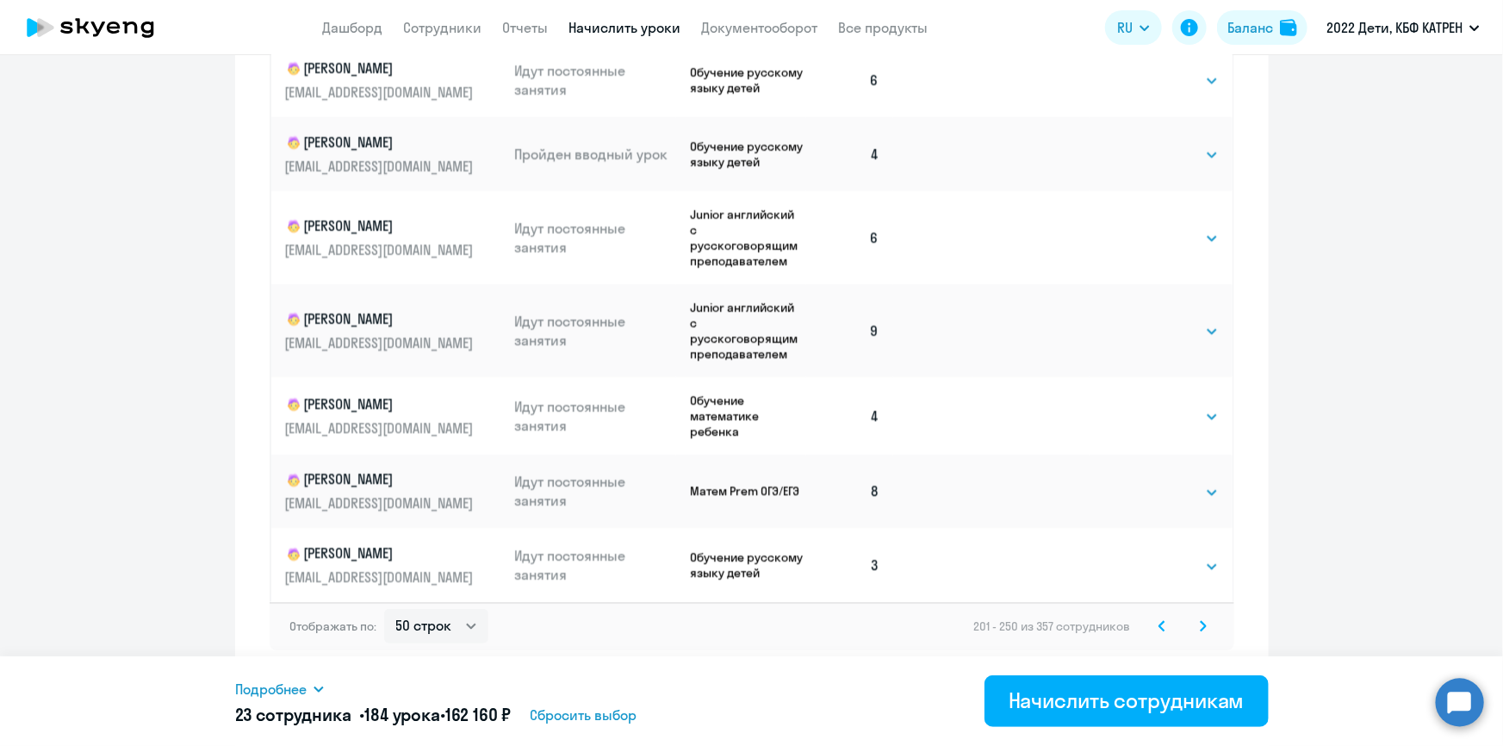
scroll to position [1096, 0]
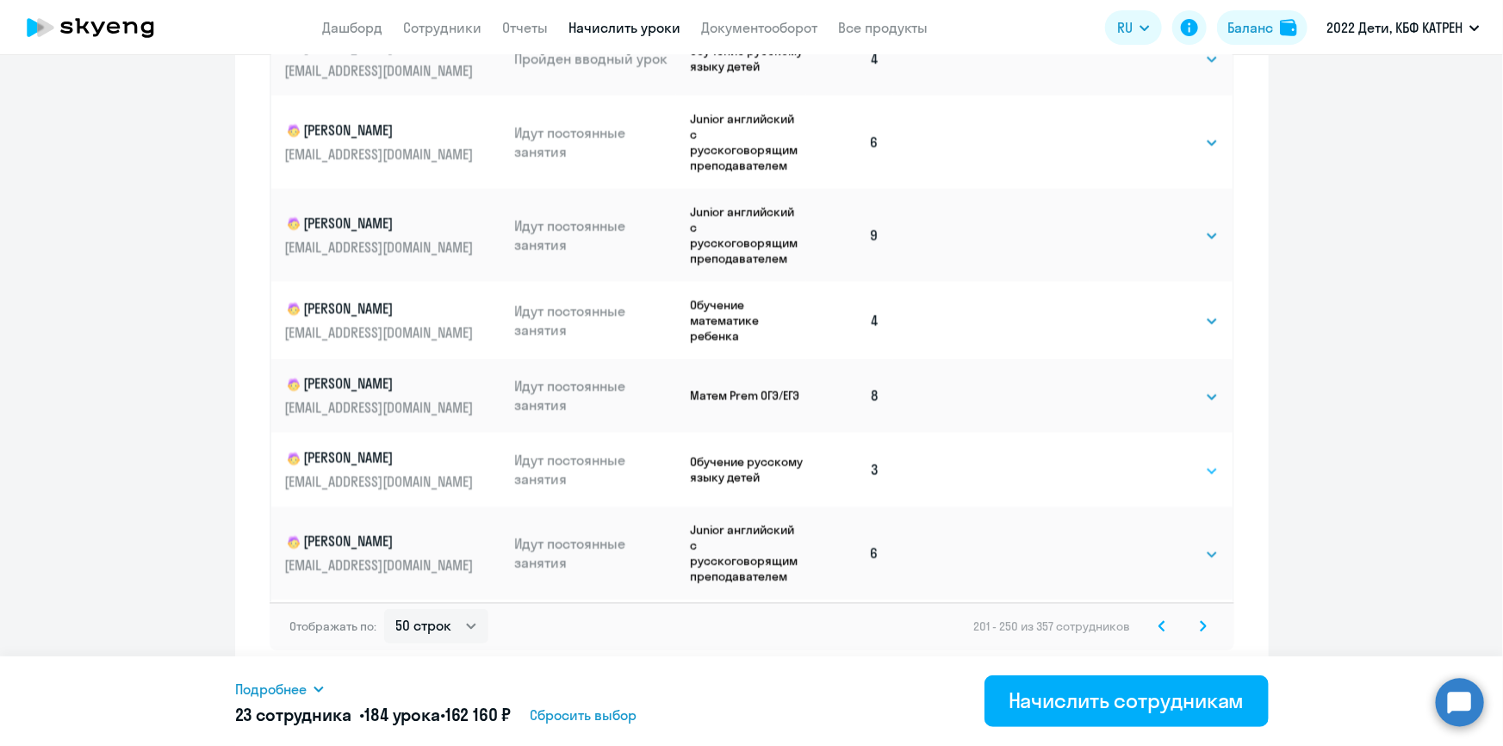
click at [1195, 461] on select "Выбрать 4 8 16 32 64 128" at bounding box center [1183, 471] width 71 height 21
select select "8"
click at [1148, 461] on select "Выбрать 4 8 16 32 64 128" at bounding box center [1183, 471] width 71 height 21
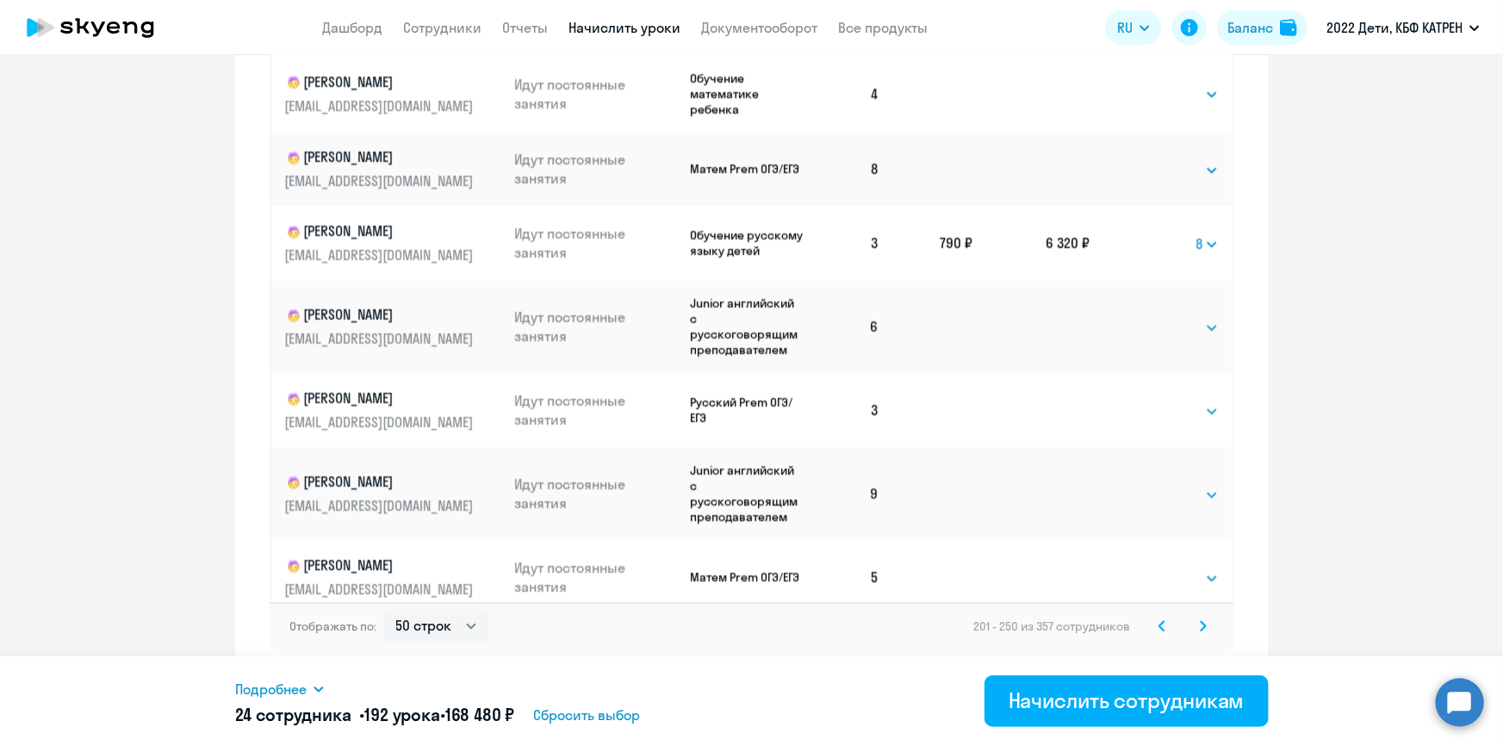
scroll to position [1331, 0]
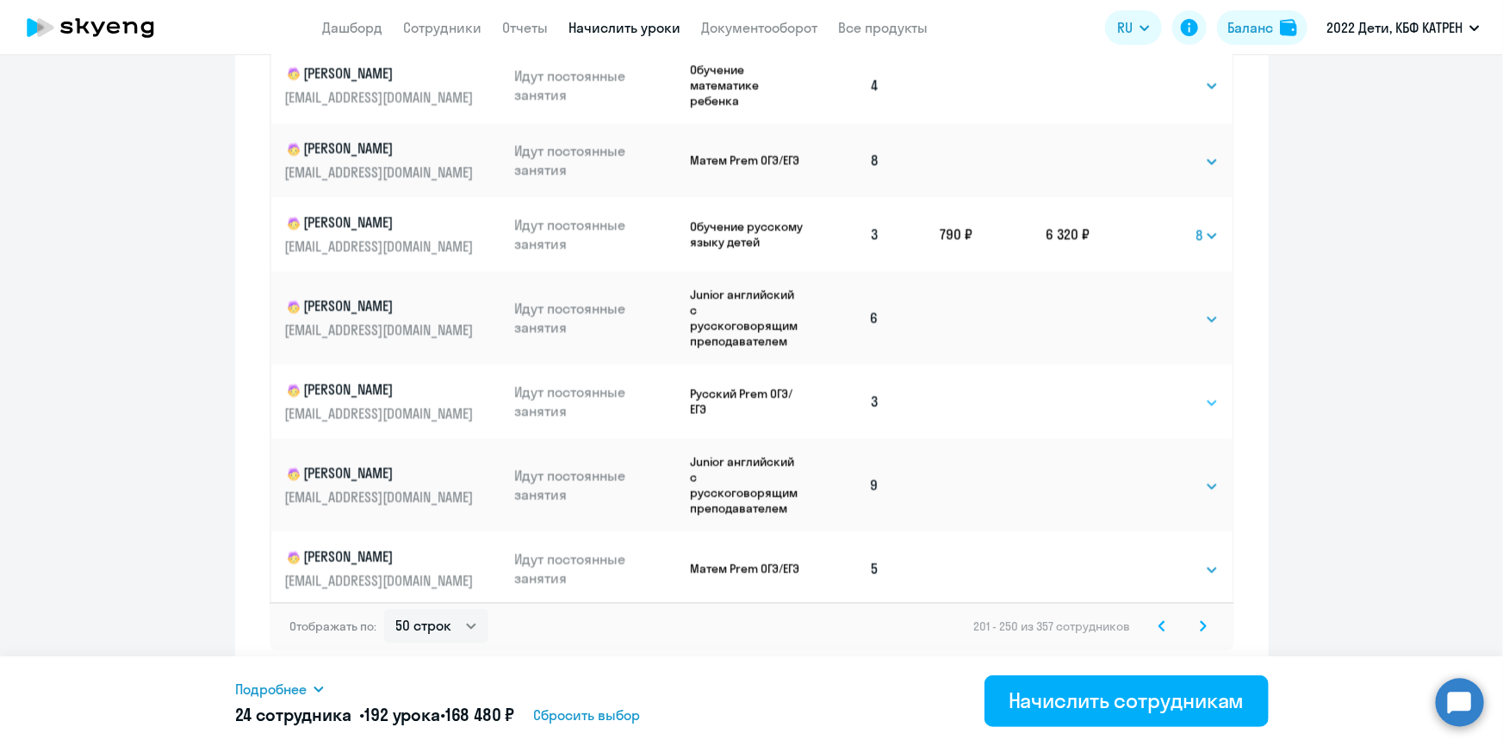
click at [1193, 393] on select "Выбрать 4 8 16 32 64 128" at bounding box center [1183, 403] width 71 height 21
select select "8"
click at [1148, 393] on select "Выбрать 4 8 16 32 64 128" at bounding box center [1183, 403] width 71 height 21
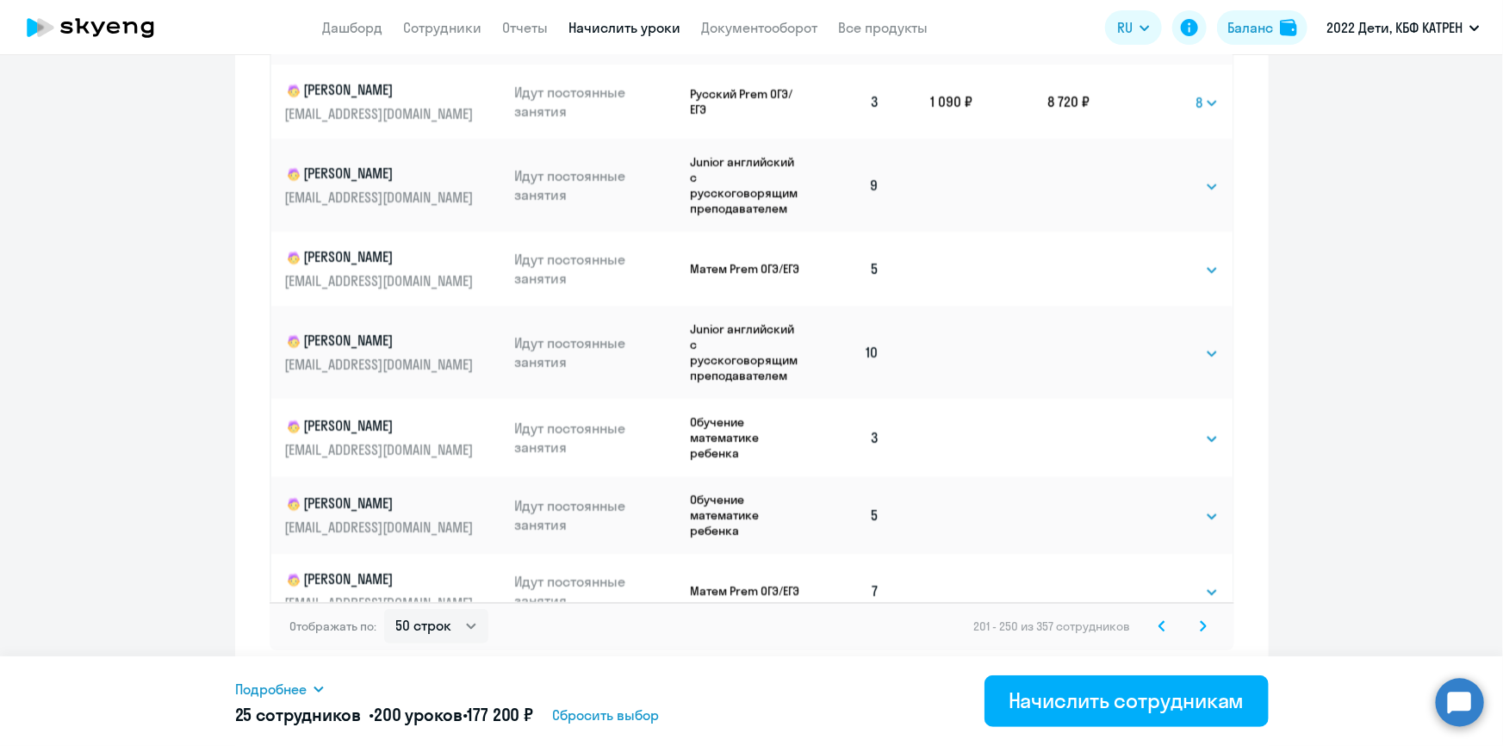
scroll to position [1644, 0]
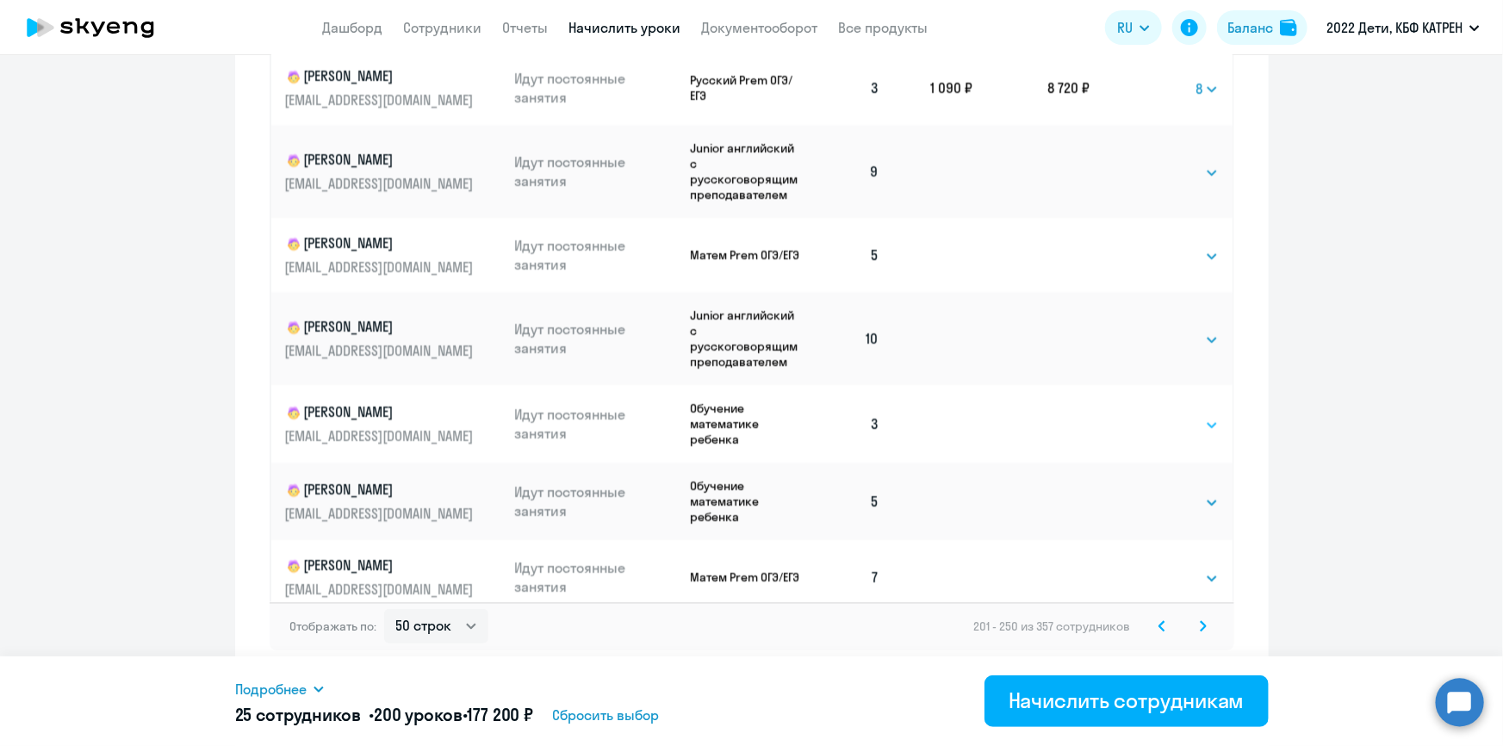
drag, startPoint x: 1198, startPoint y: 379, endPoint x: 1195, endPoint y: 388, distance: 9.3
click at [1198, 415] on select "Выбрать 4 8 16 32 64 128" at bounding box center [1183, 425] width 71 height 21
select select "8"
click at [1148, 415] on select "Выбрать 4 8 16 32 64 128" at bounding box center [1183, 425] width 71 height 21
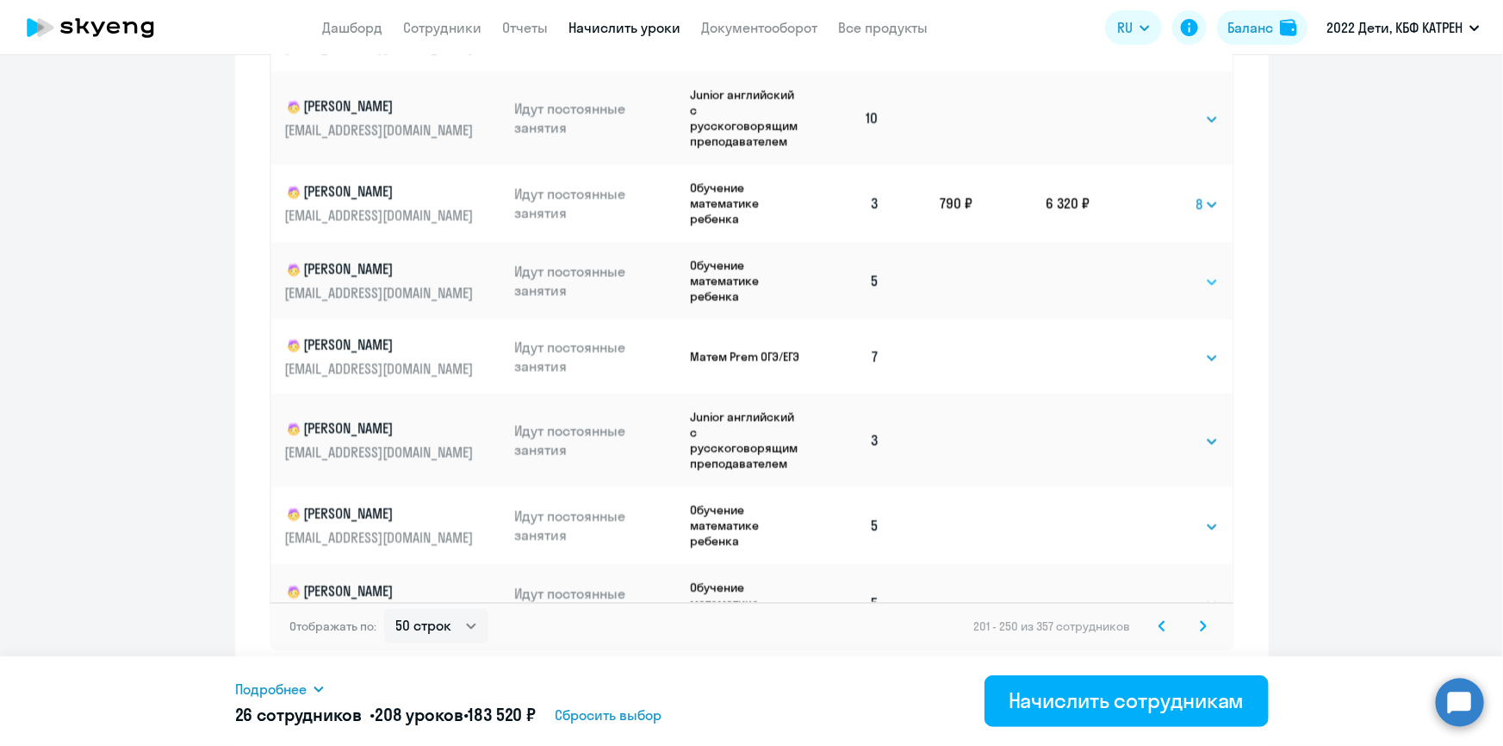
scroll to position [1879, 0]
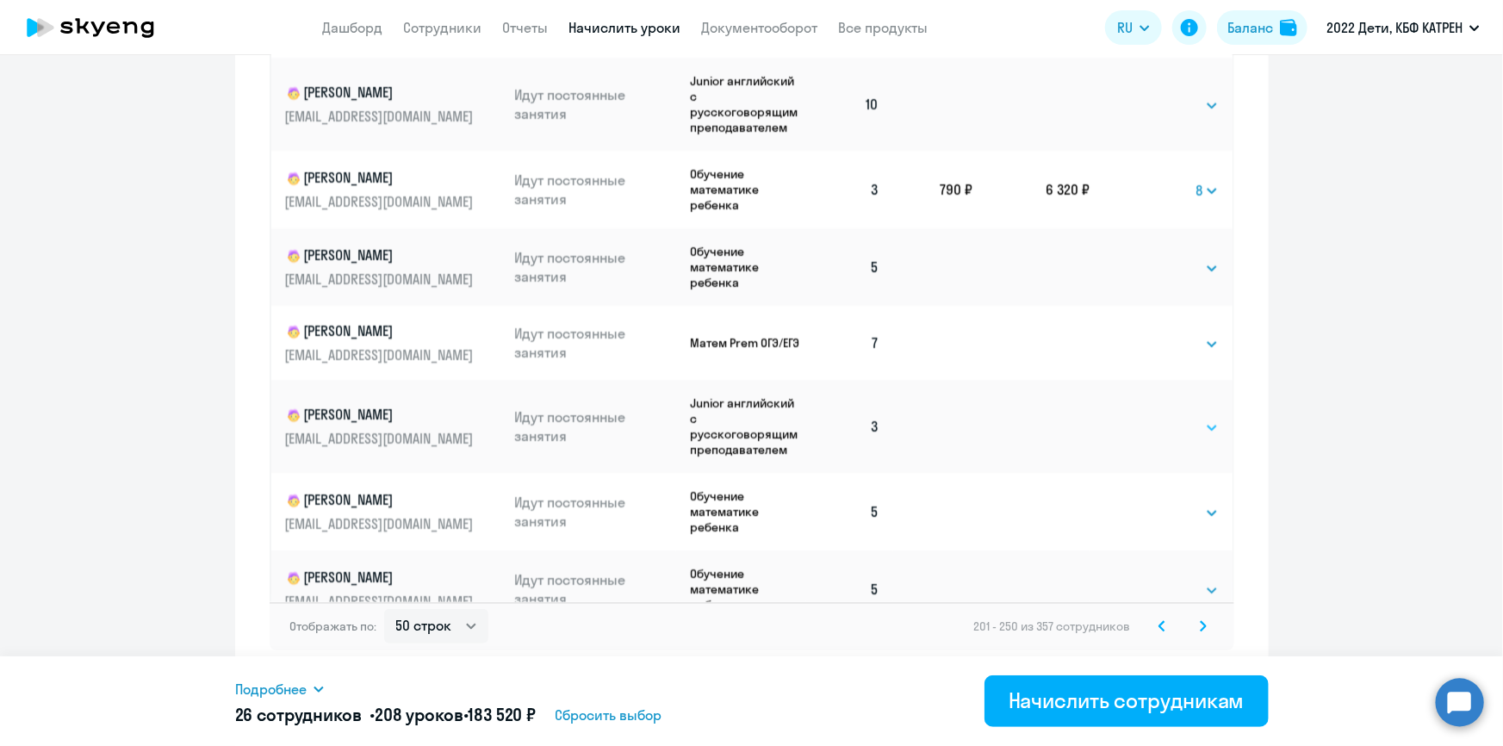
click at [1197, 418] on select "Выбрать 4 8 16 32 64 128" at bounding box center [1183, 428] width 71 height 21
select select "8"
click at [1148, 418] on select "Выбрать 4 8 16 32 64 128" at bounding box center [1183, 428] width 71 height 21
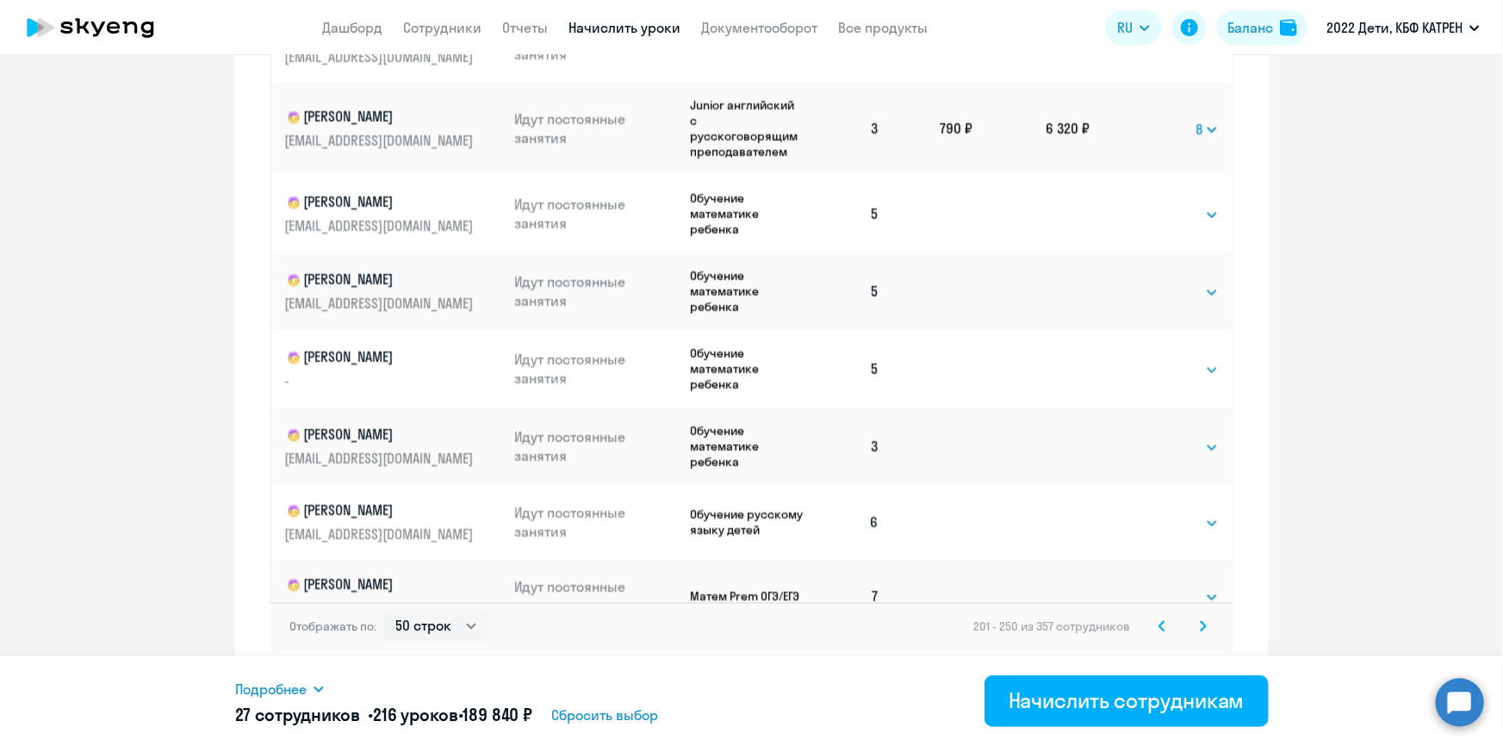
scroll to position [2192, 0]
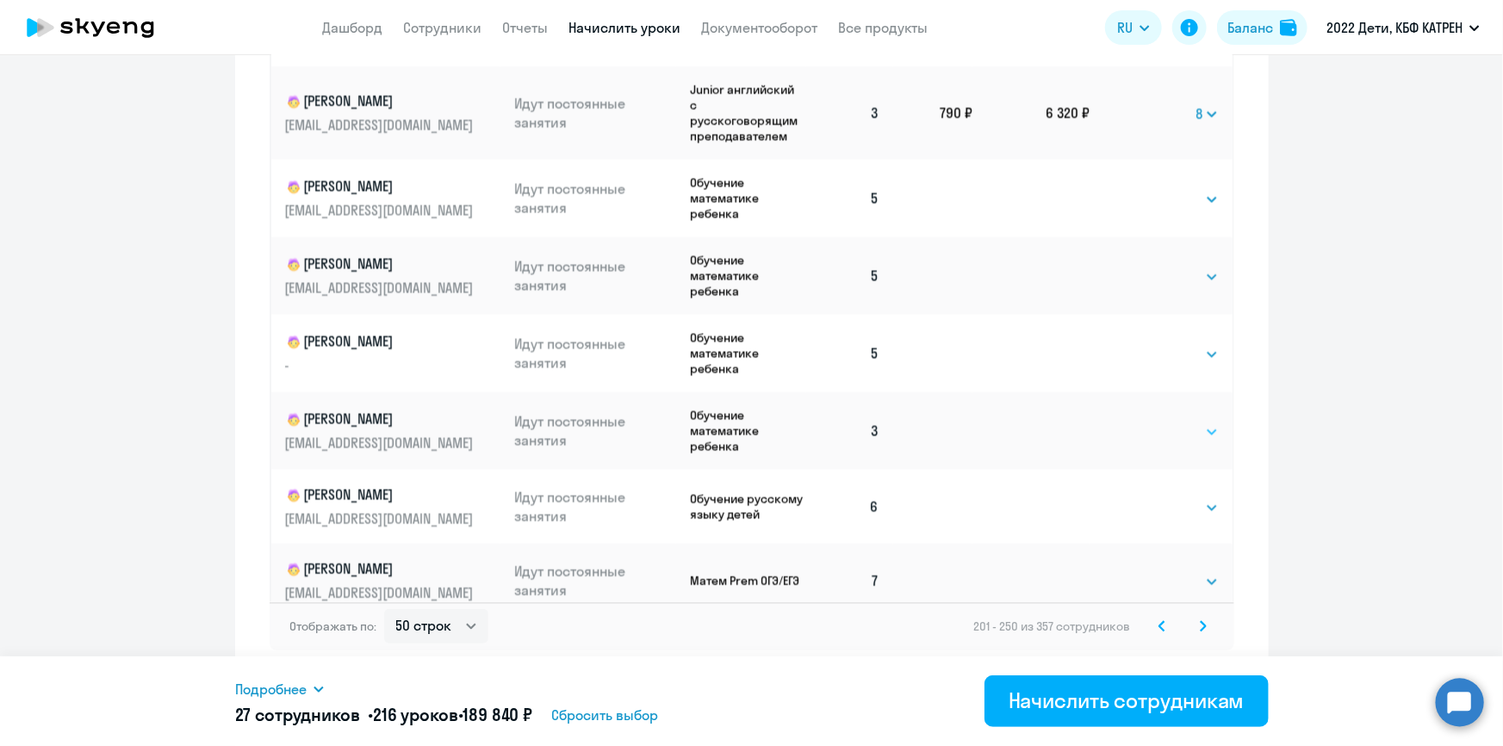
click at [1193, 422] on select "Выбрать 4 8 16 32 64 128" at bounding box center [1183, 432] width 71 height 21
select select "8"
click at [1148, 422] on select "Выбрать 4 8 16 32 64 128" at bounding box center [1183, 432] width 71 height 21
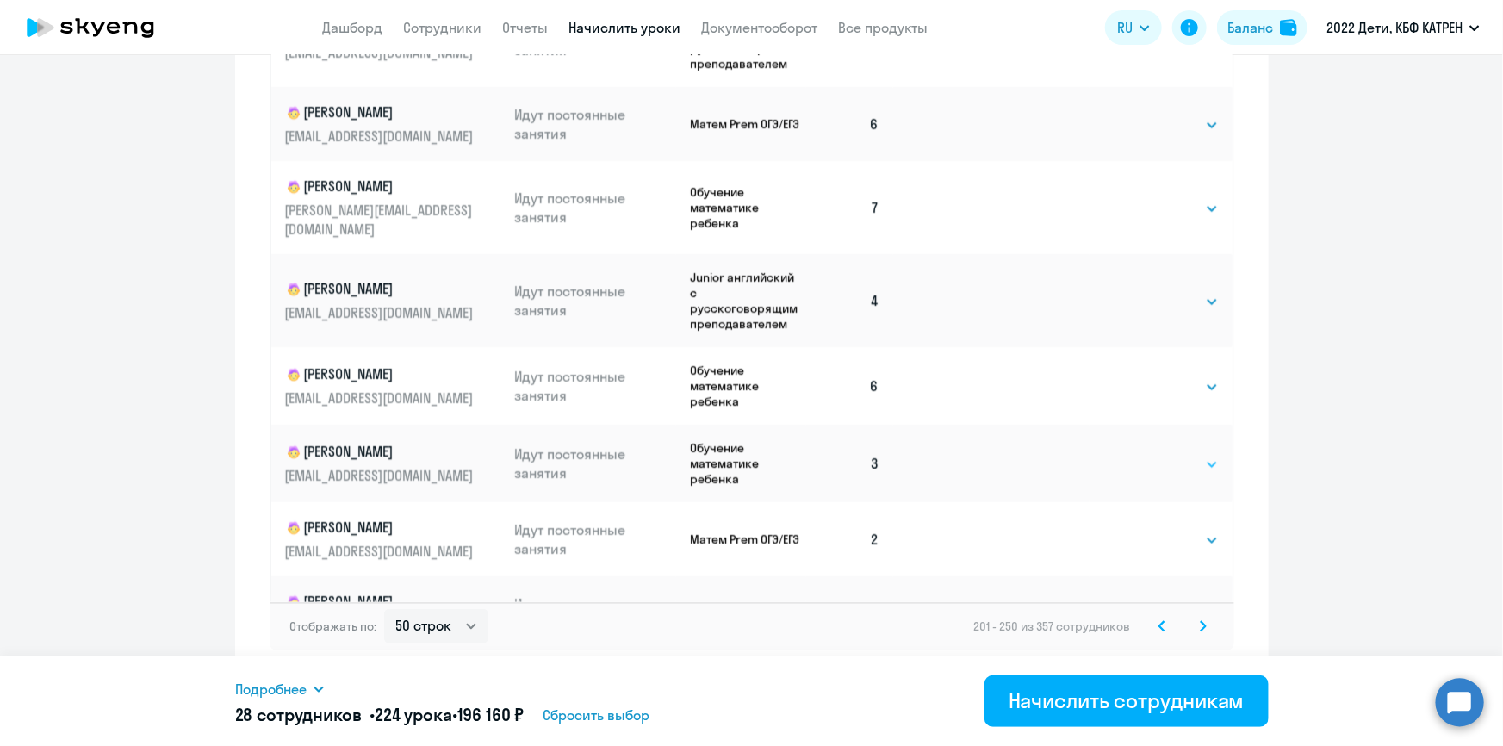
scroll to position [2818, 0]
click at [1184, 452] on select "Выбрать 4 8 16 32 64 128" at bounding box center [1183, 462] width 71 height 21
select select "8"
click at [1148, 452] on select "Выбрать 4 8 16 32 64 128" at bounding box center [1183, 462] width 71 height 21
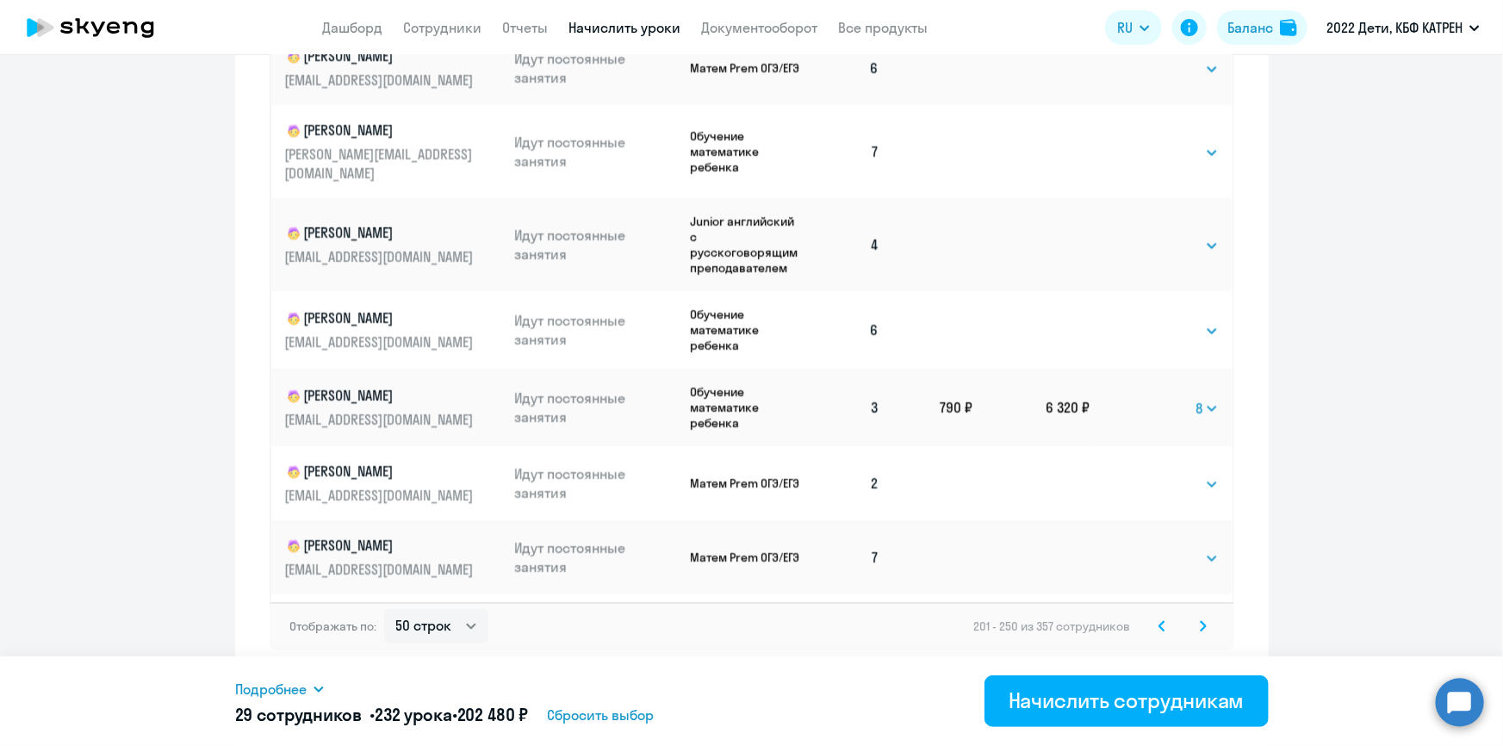
scroll to position [2897, 0]
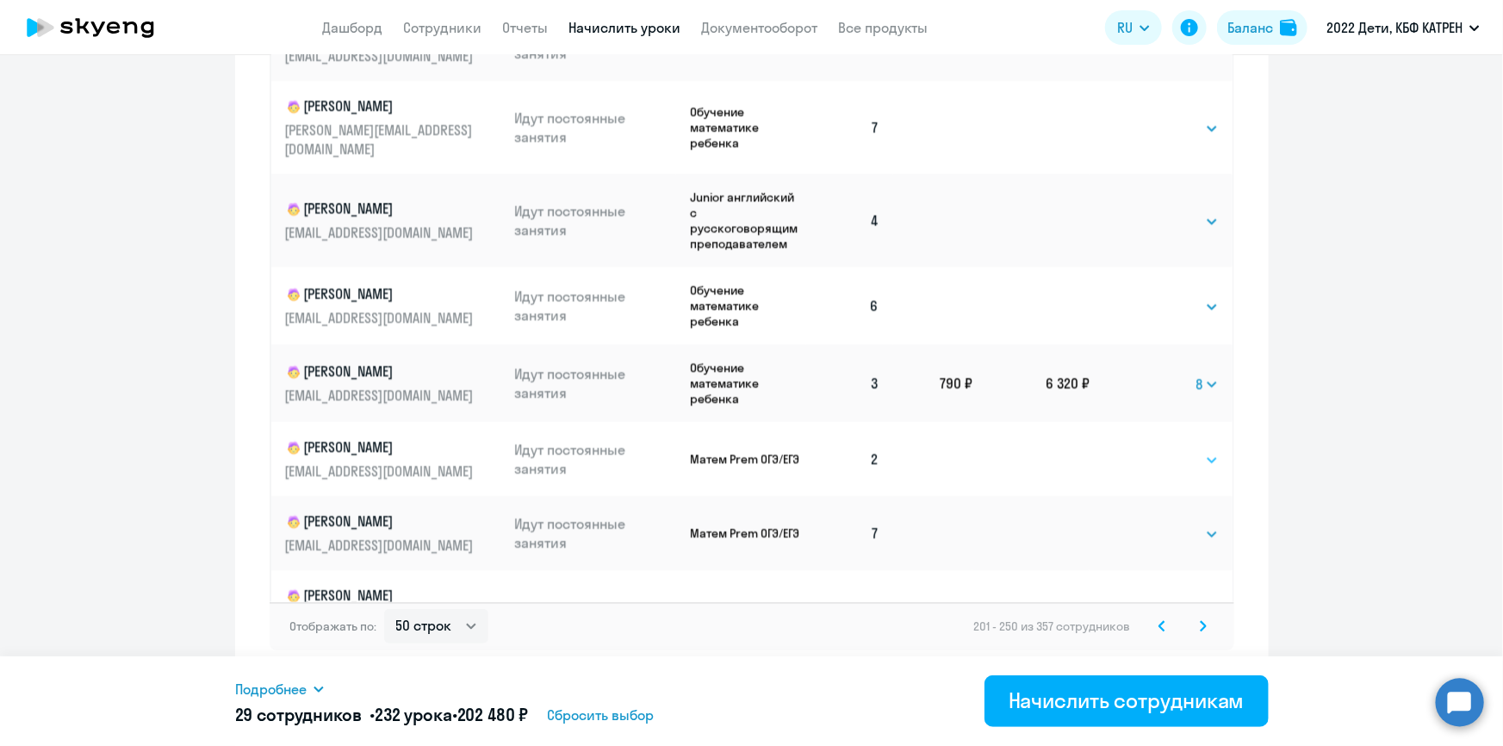
click at [1187, 450] on select "Выбрать 4 8 16 32 64 128" at bounding box center [1183, 460] width 71 height 21
select select "8"
click at [1148, 450] on select "Выбрать 4 8 16 32 64 128" at bounding box center [1183, 460] width 71 height 21
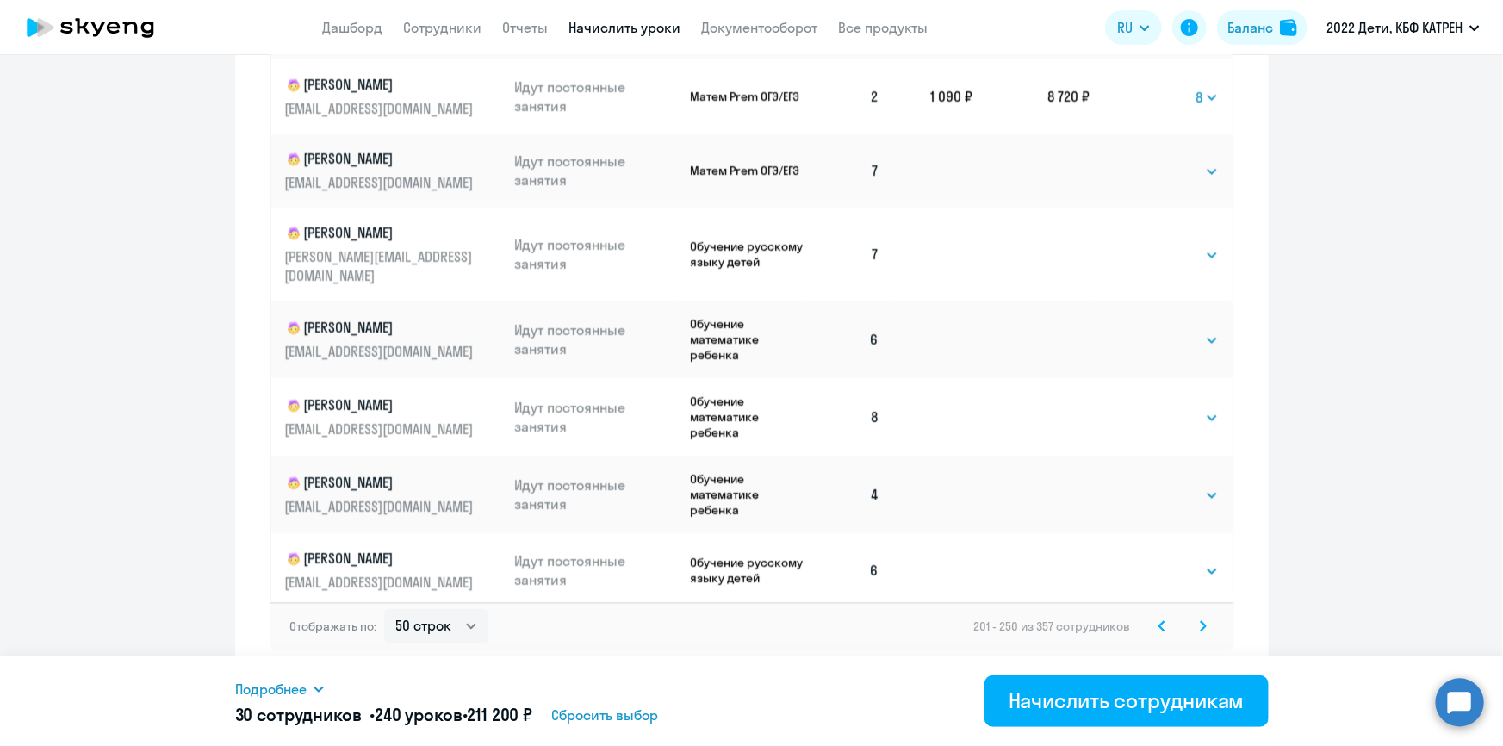
scroll to position [3270, 0]
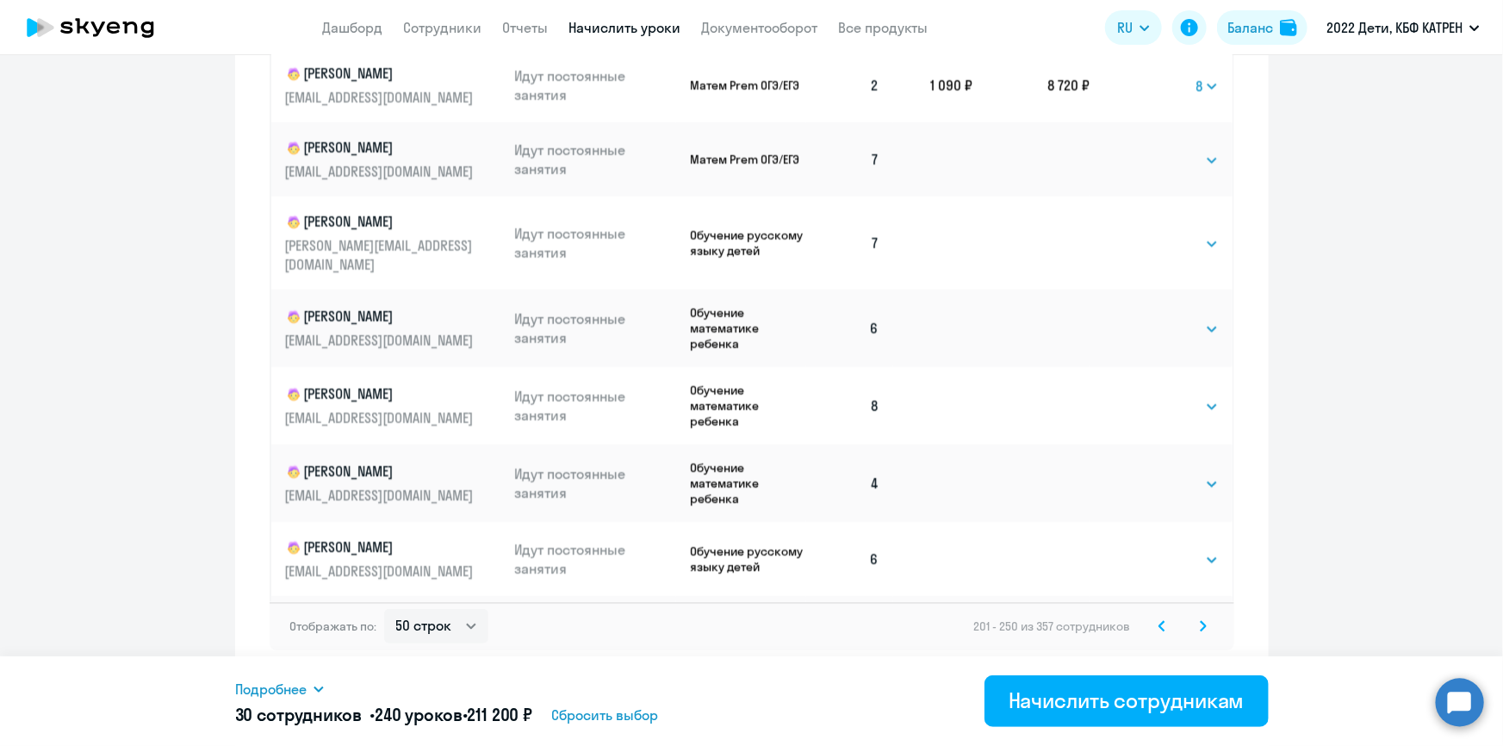
click at [1192, 625] on select "Выбрать 4 8 16 32 64 128" at bounding box center [1183, 635] width 71 height 21
select select "8"
click at [1148, 625] on select "Выбрать 4 8 16 32 64 128" at bounding box center [1183, 635] width 71 height 21
click at [1201, 624] on icon at bounding box center [1203, 625] width 5 height 9
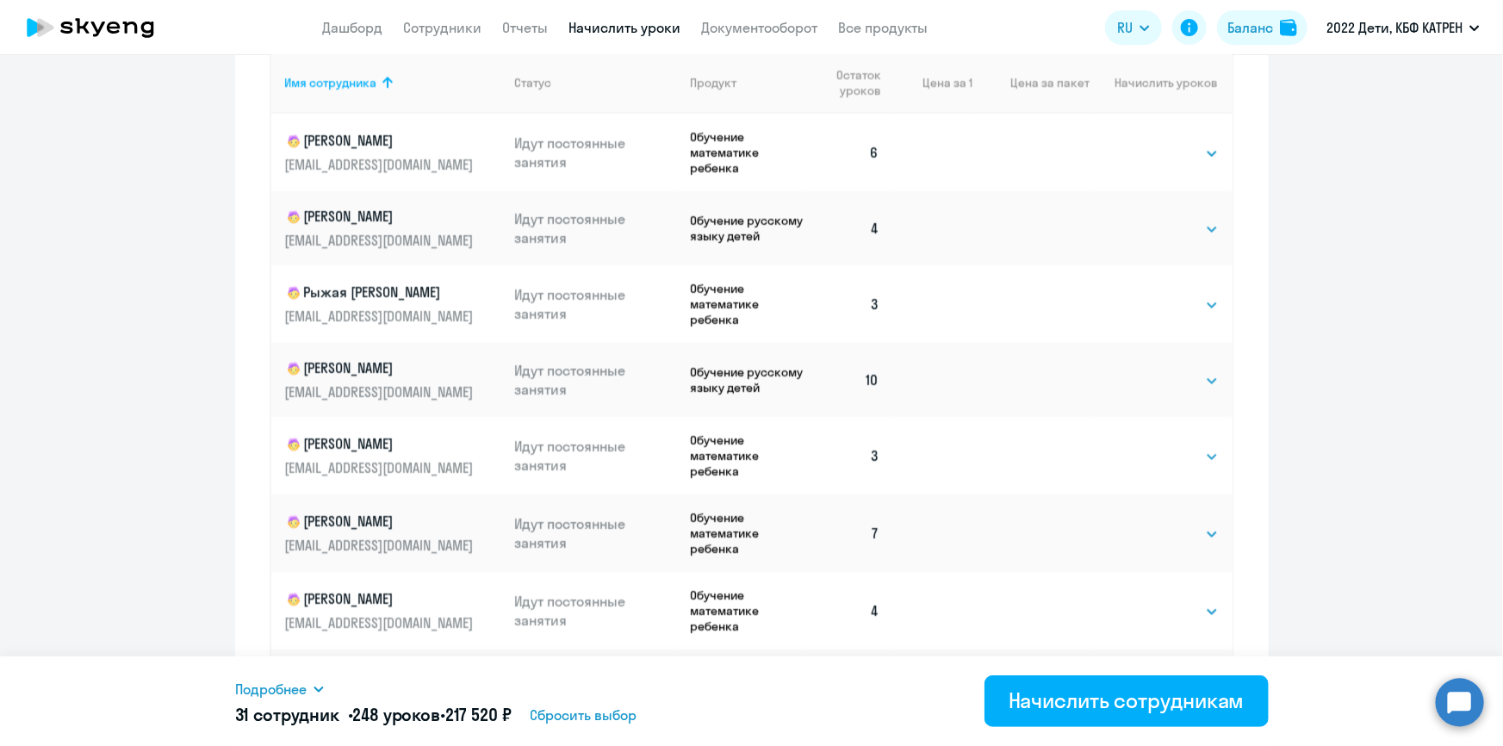
scroll to position [680, 0]
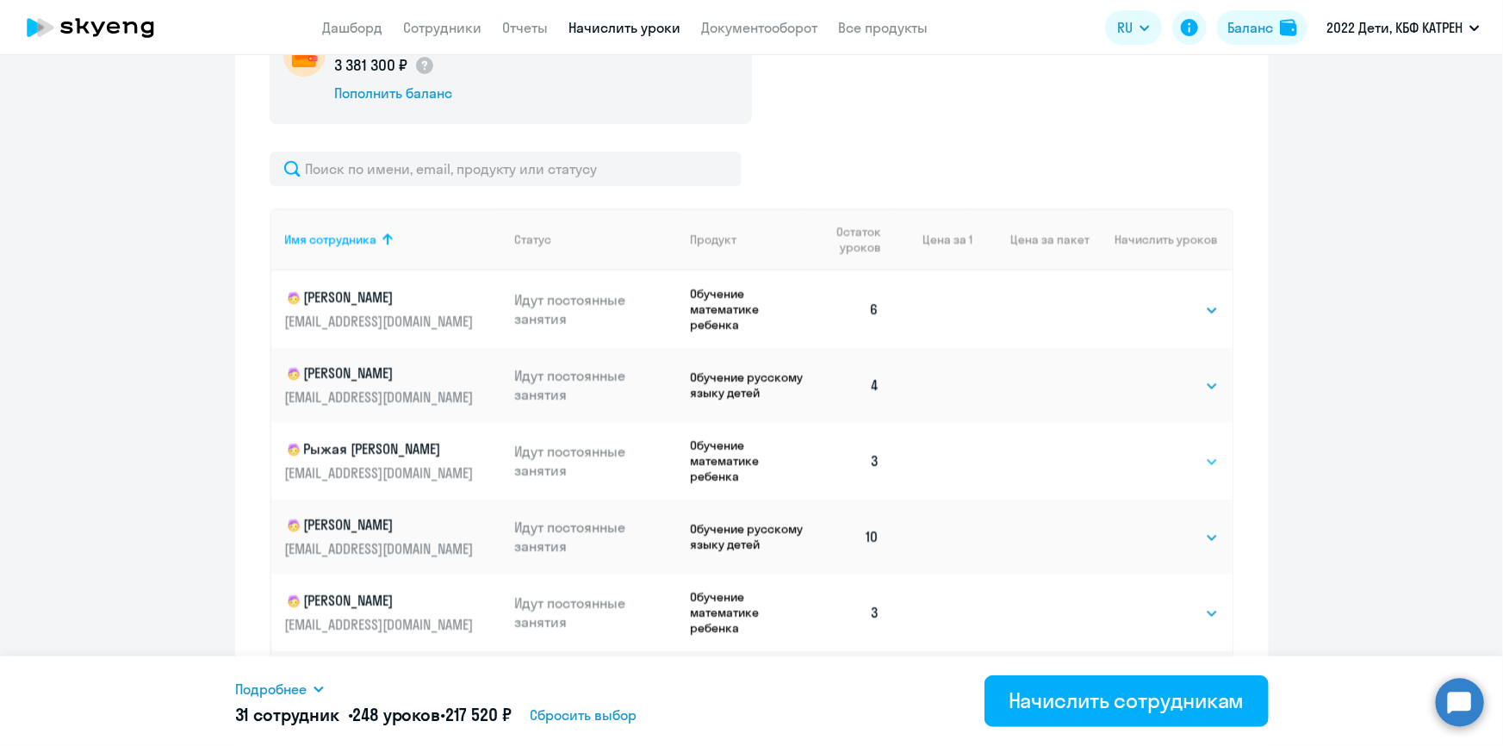
click at [1191, 465] on select "Выбрать 4 8 16 32 64 128" at bounding box center [1183, 461] width 71 height 21
select select "8"
click at [1148, 453] on select "Выбрать 4 8 16 32 64 128" at bounding box center [1183, 461] width 71 height 21
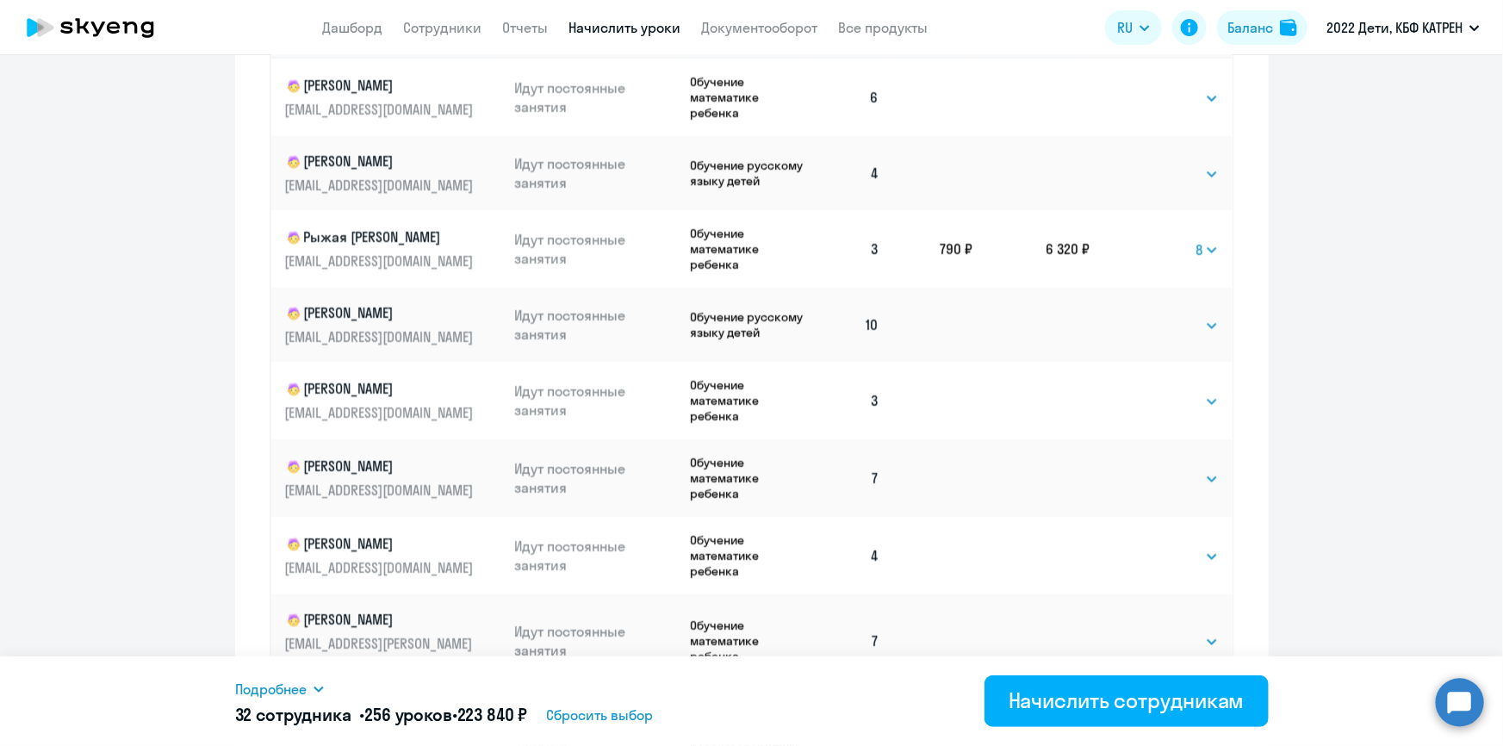
scroll to position [916, 0]
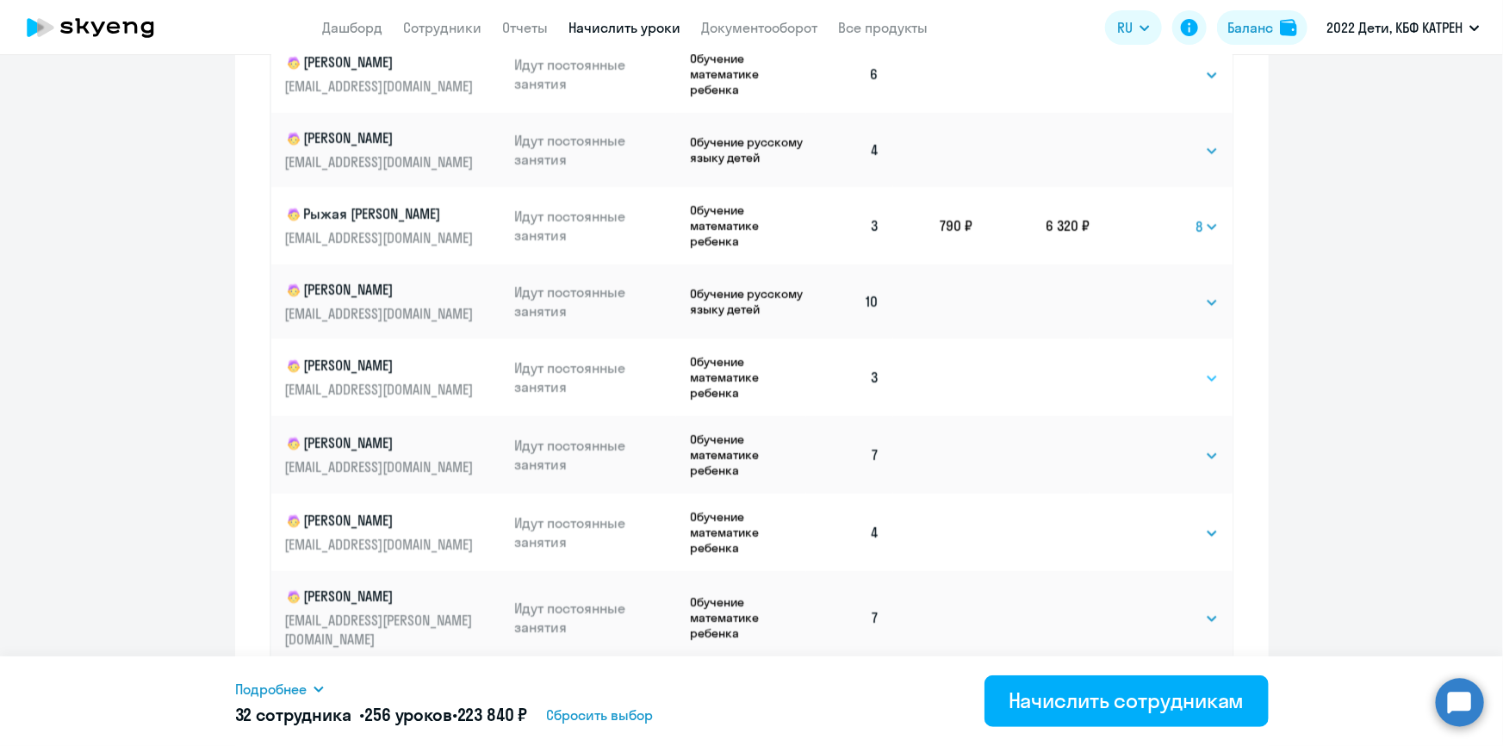
click at [1190, 383] on select "Выбрать 4 8 16 32 64 128" at bounding box center [1183, 378] width 71 height 21
select select "8"
click at [1148, 373] on select "Выбрать 4 8 16 32 64 128" at bounding box center [1183, 378] width 71 height 21
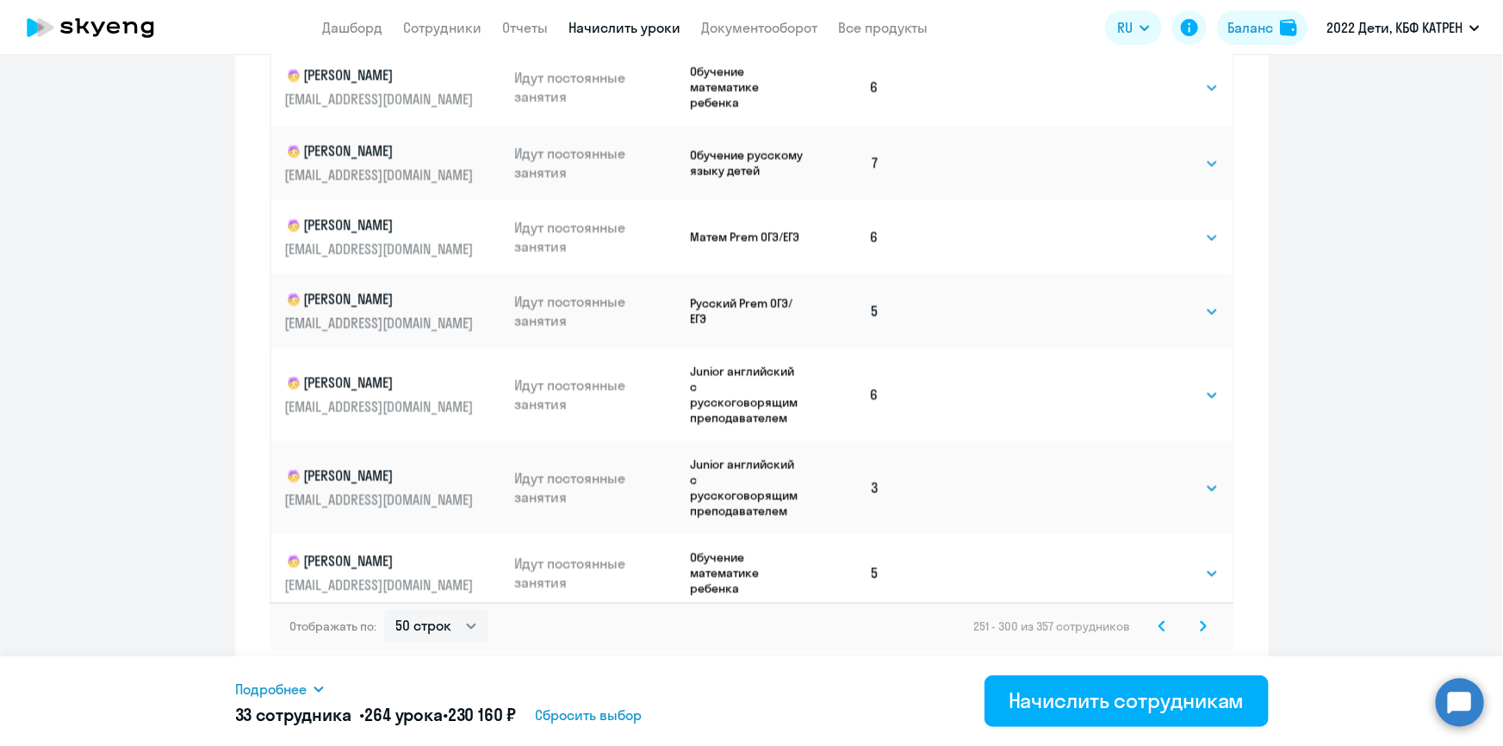
scroll to position [861, 0]
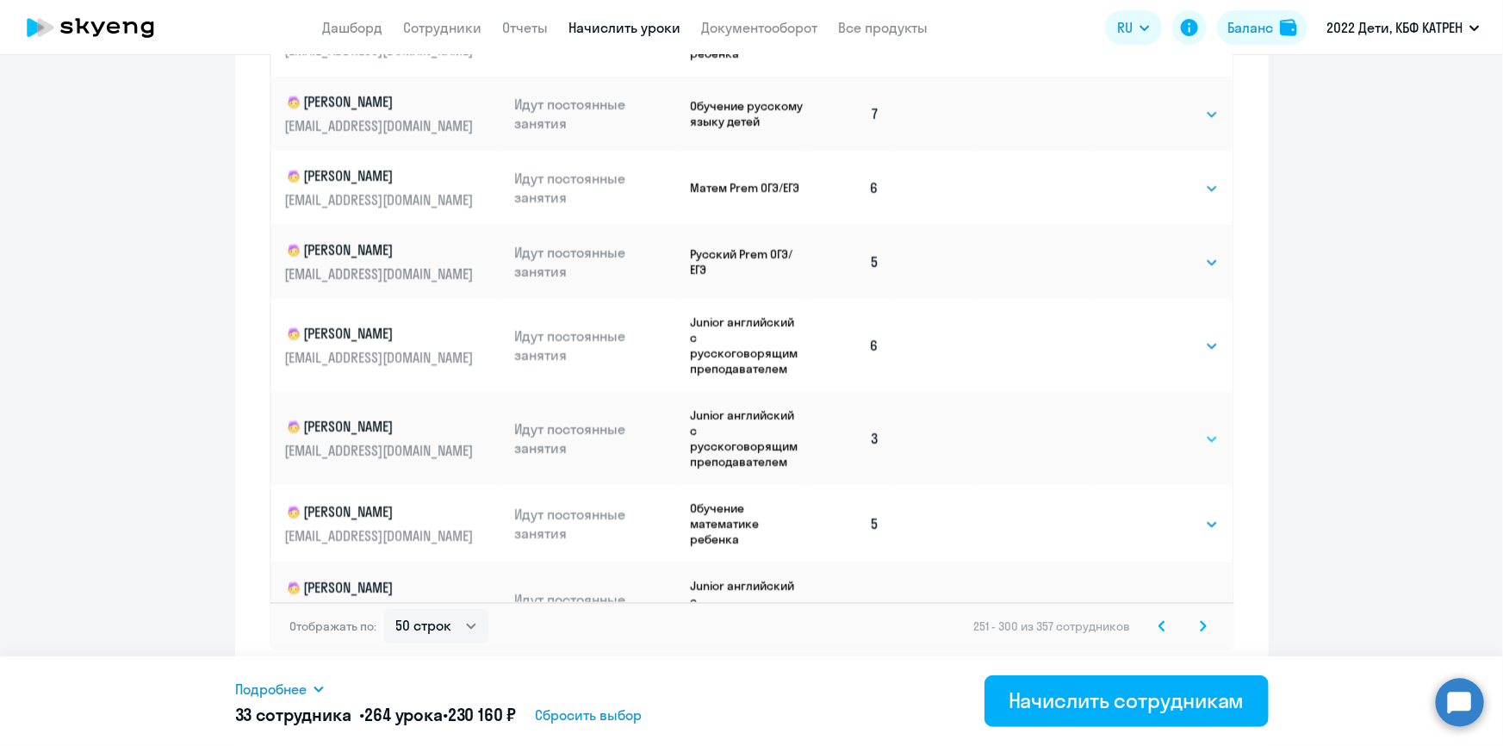
click at [1186, 429] on select "Выбрать 4 8 16 32 64 128" at bounding box center [1183, 439] width 71 height 21
select select "8"
click at [1148, 429] on select "Выбрать 4 8 16 32 64 128" at bounding box center [1183, 439] width 71 height 21
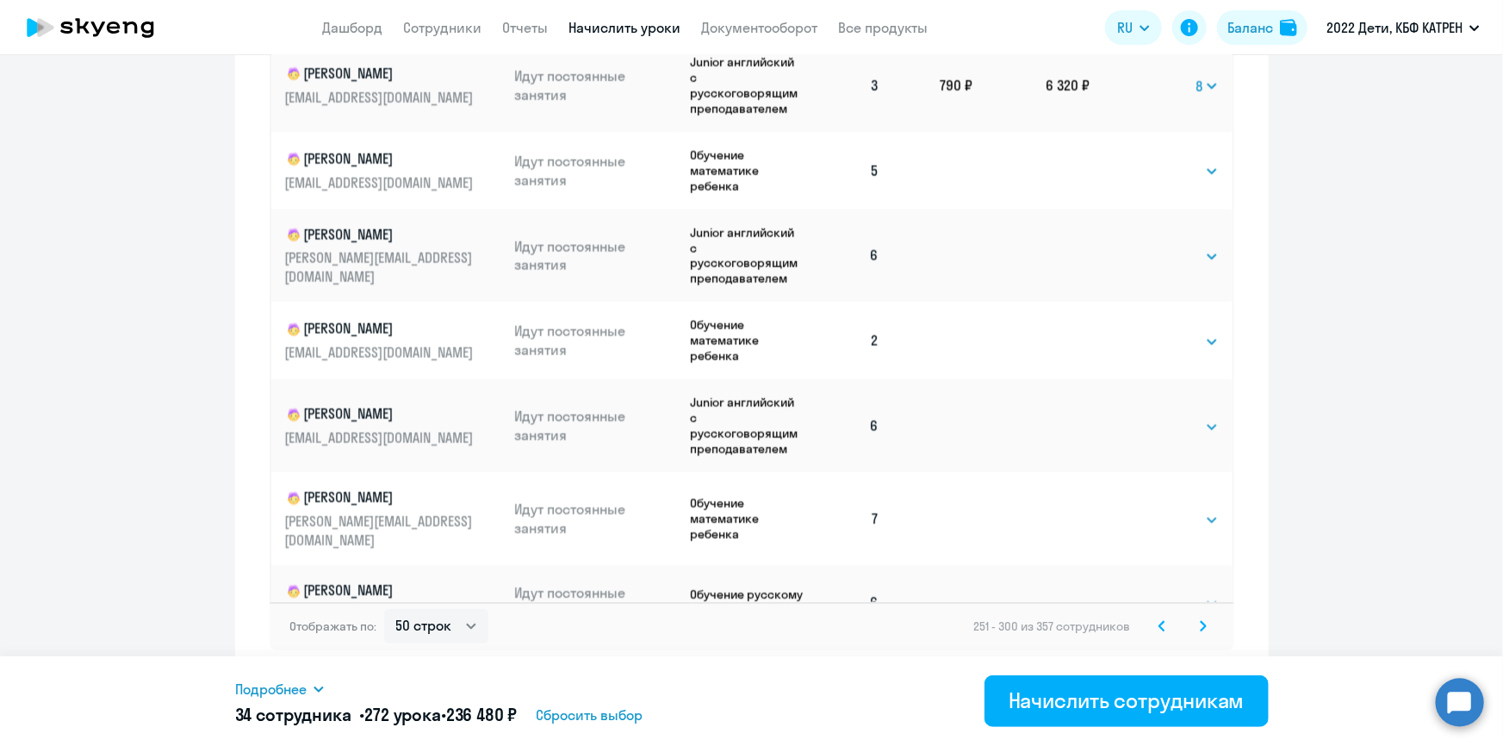
scroll to position [1252, 0]
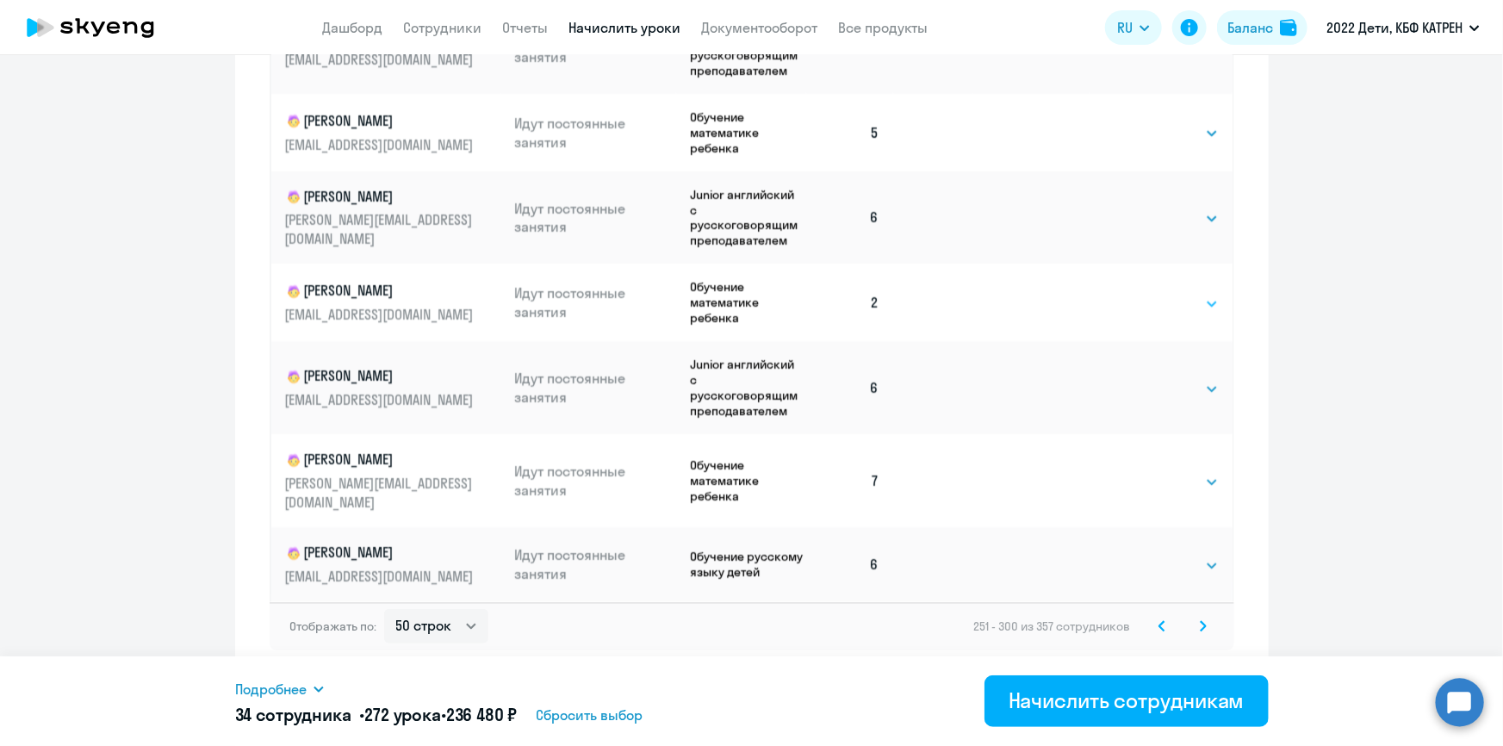
click at [1180, 294] on select "Выбрать 4 8 16 32 64 128" at bounding box center [1183, 304] width 71 height 21
select select "8"
click at [1148, 294] on select "Выбрать 4 8 16 32 64 128" at bounding box center [1183, 304] width 71 height 21
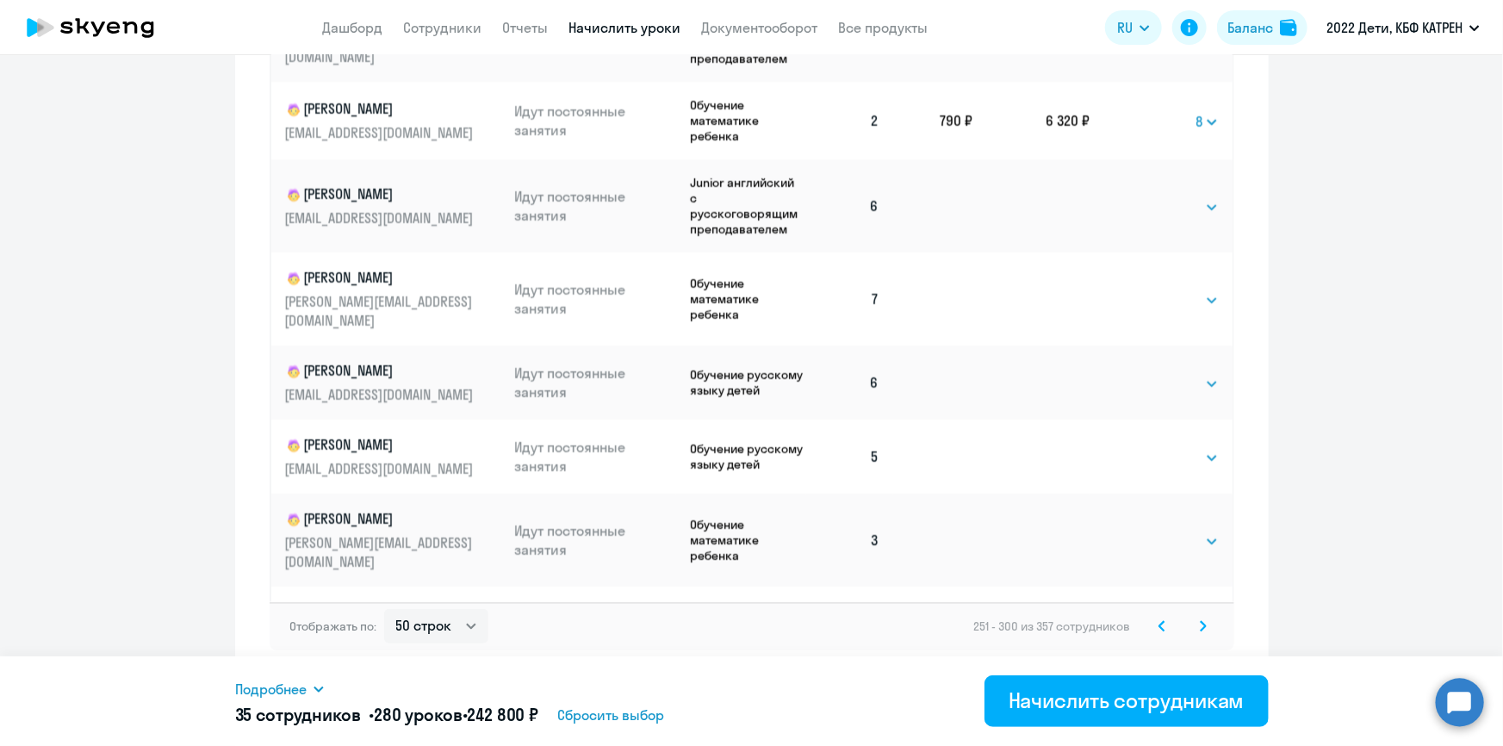
scroll to position [1487, 0]
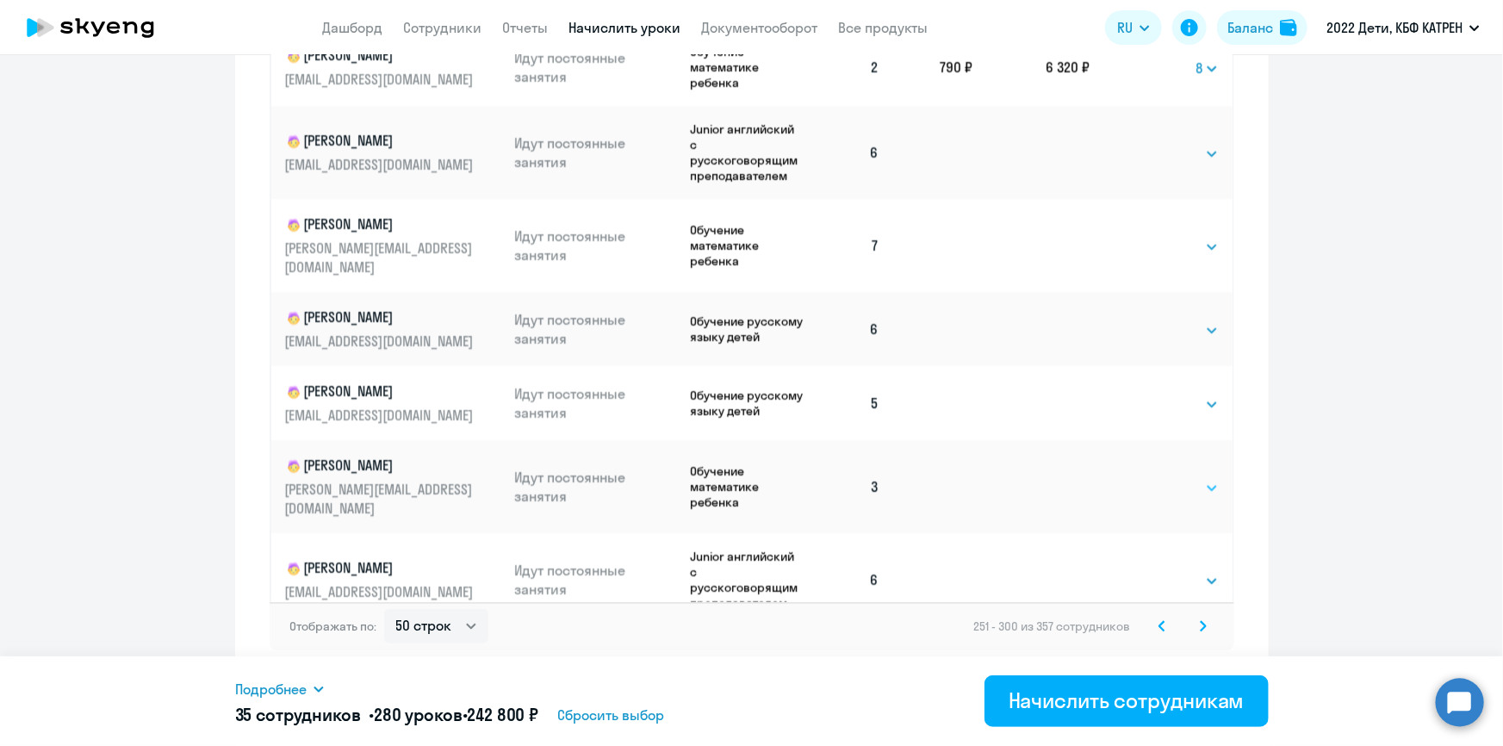
click at [1182, 478] on select "Выбрать 4 8 16 32 64 128" at bounding box center [1183, 488] width 71 height 21
select select "8"
click at [1148, 478] on select "Выбрать 4 8 16 32 64 128" at bounding box center [1183, 488] width 71 height 21
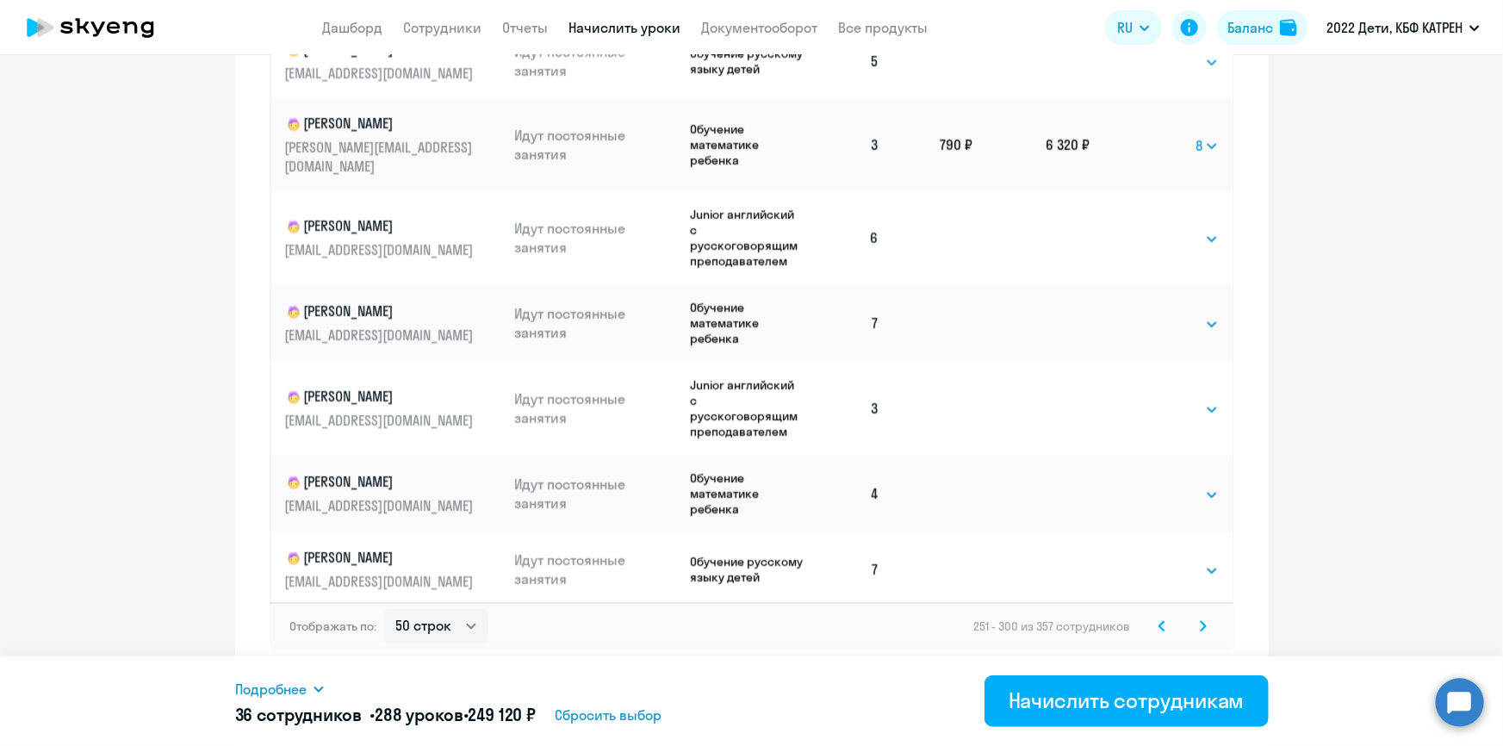
scroll to position [1879, 0]
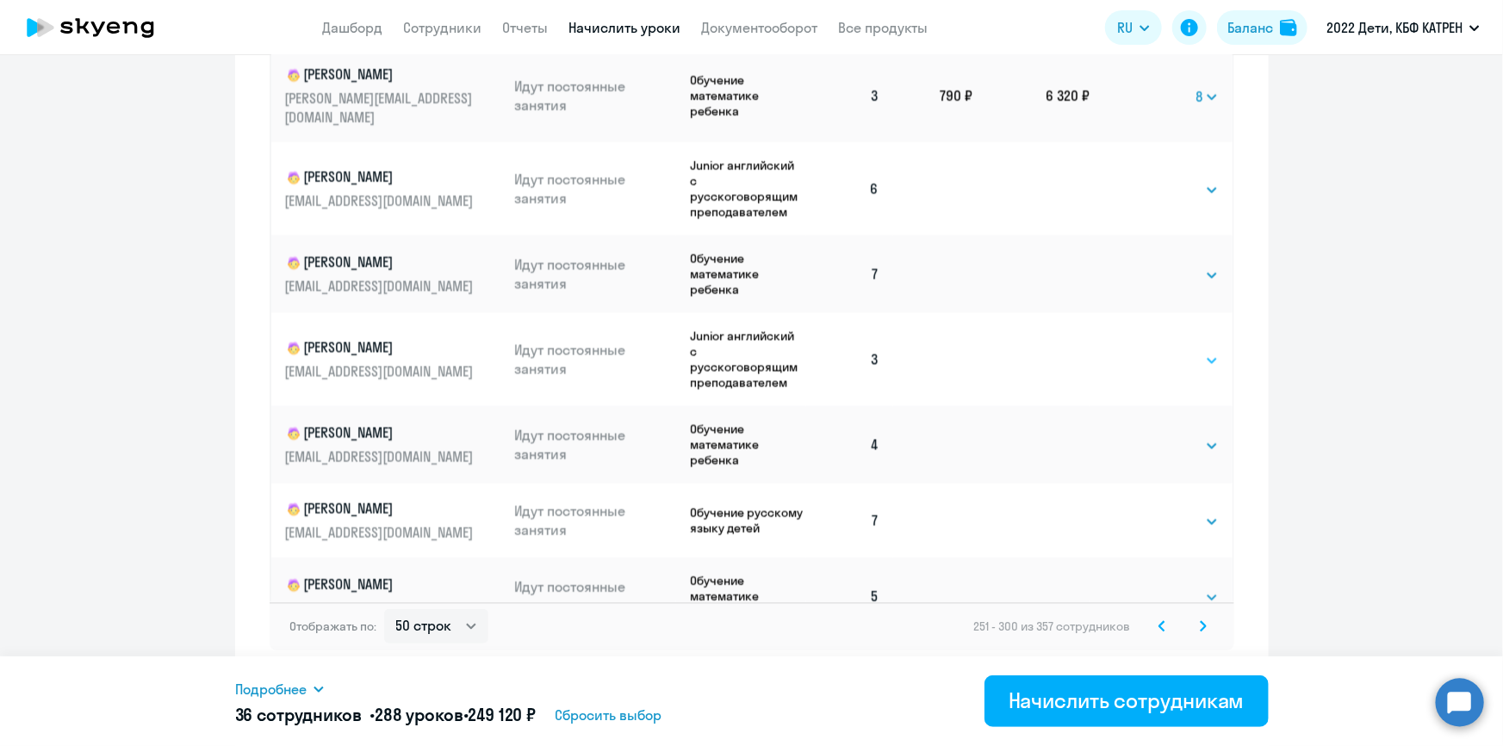
click at [1183, 351] on select "Выбрать 4 8 16 32 64 128" at bounding box center [1183, 361] width 71 height 21
select select "8"
click at [1148, 351] on select "Выбрать 4 8 16 32 64 128" at bounding box center [1183, 361] width 71 height 21
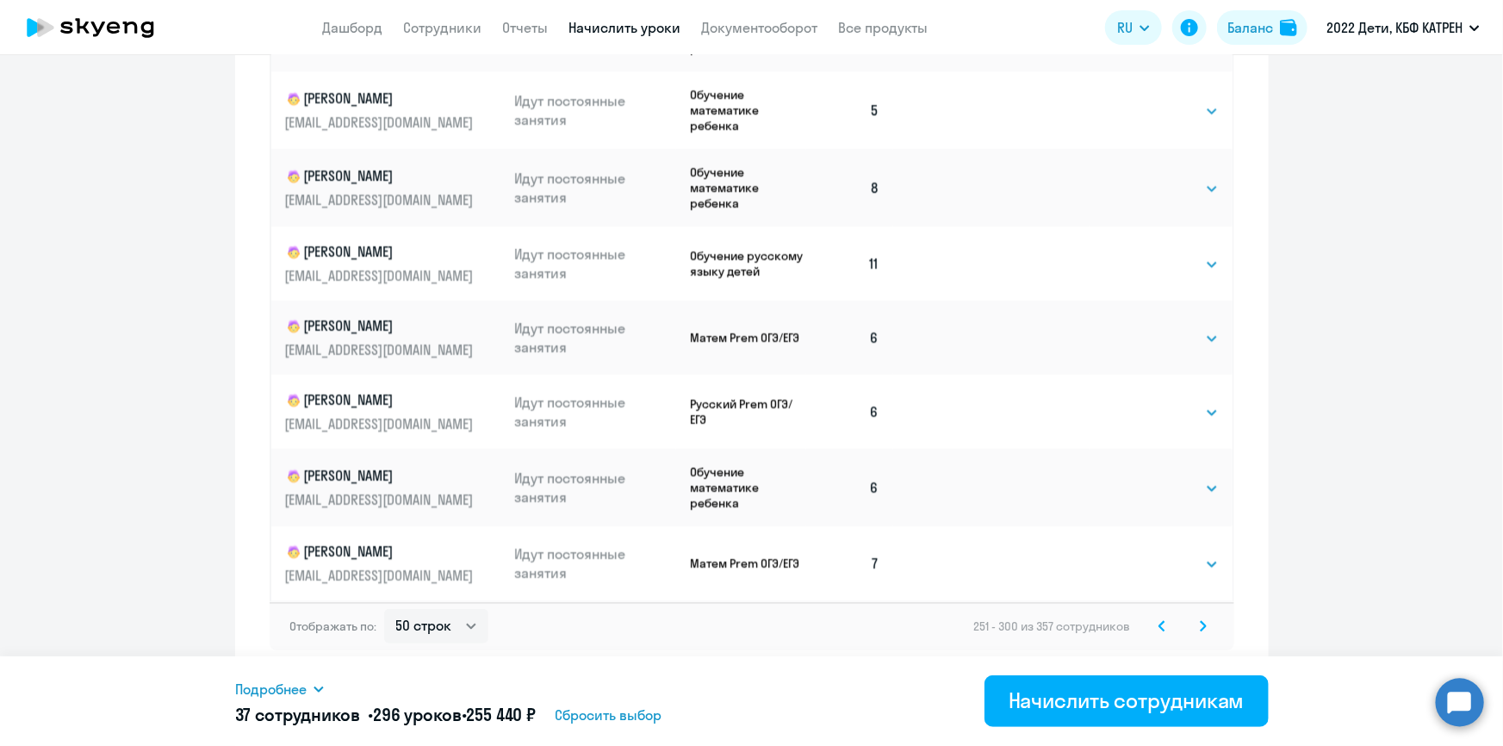
scroll to position [3309, 0]
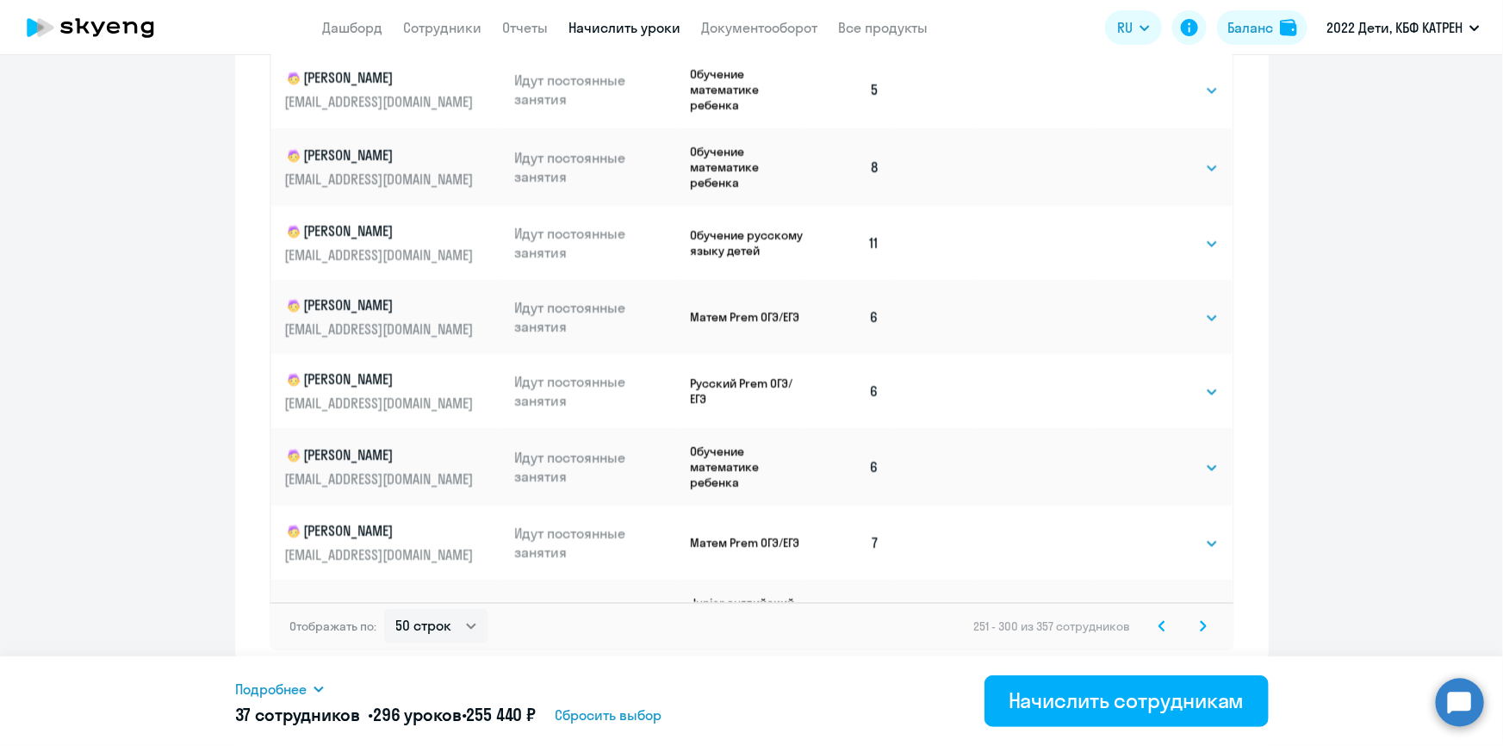
click at [1201, 628] on svg-icon at bounding box center [1203, 626] width 21 height 21
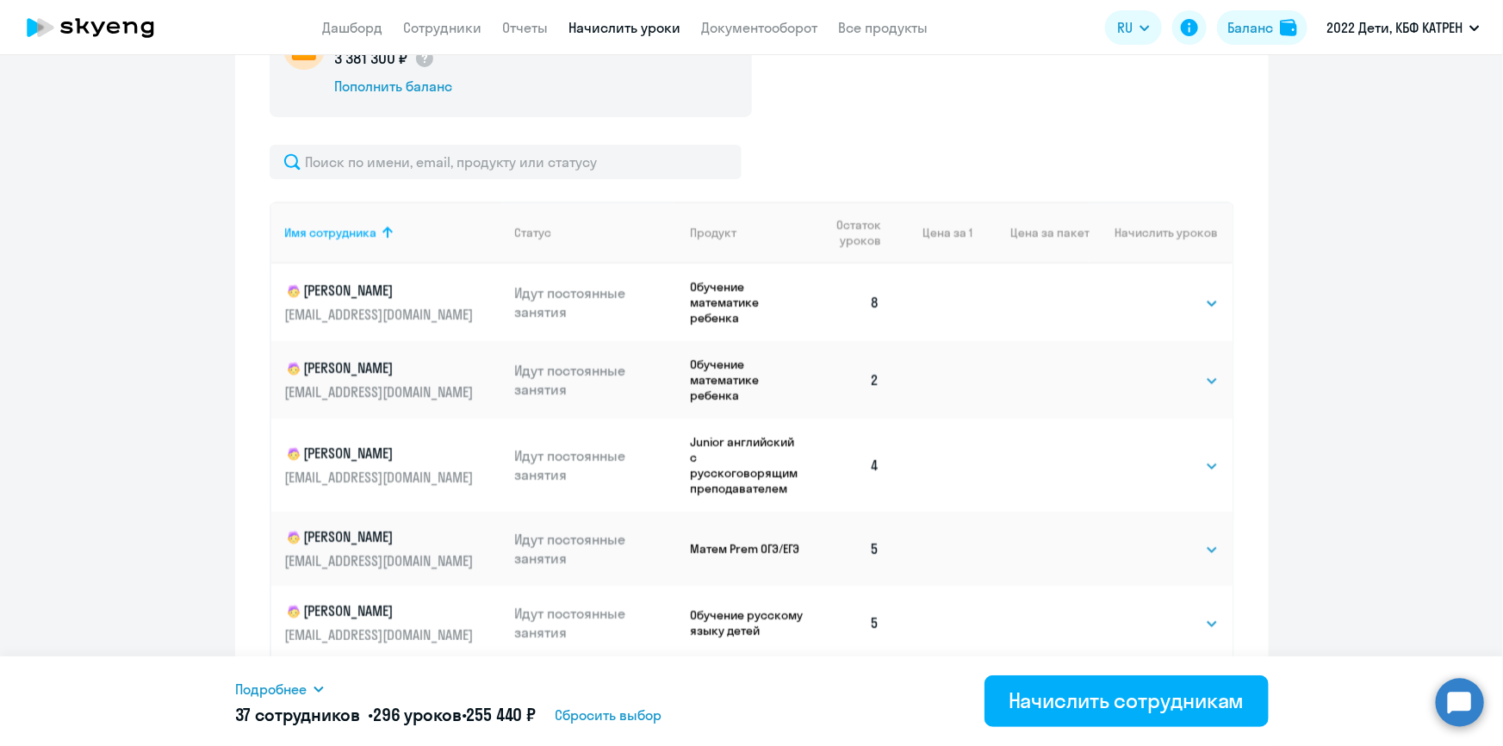
scroll to position [680, 0]
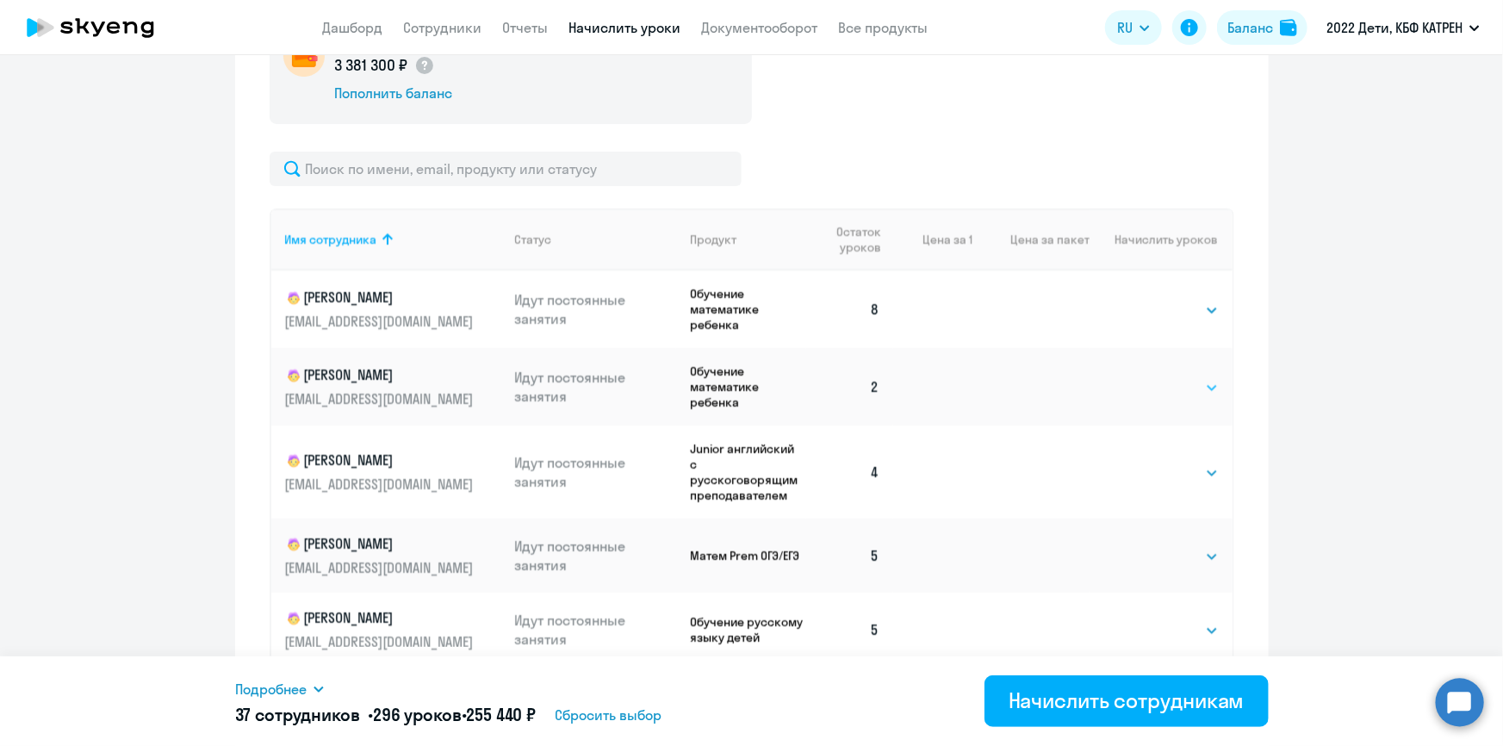
click at [1169, 387] on select "Выбрать 4 8 16 32 64 128" at bounding box center [1183, 387] width 71 height 21
select select "8"
click at [1148, 377] on select "Выбрать 4 8 16 32 64 128" at bounding box center [1183, 387] width 71 height 21
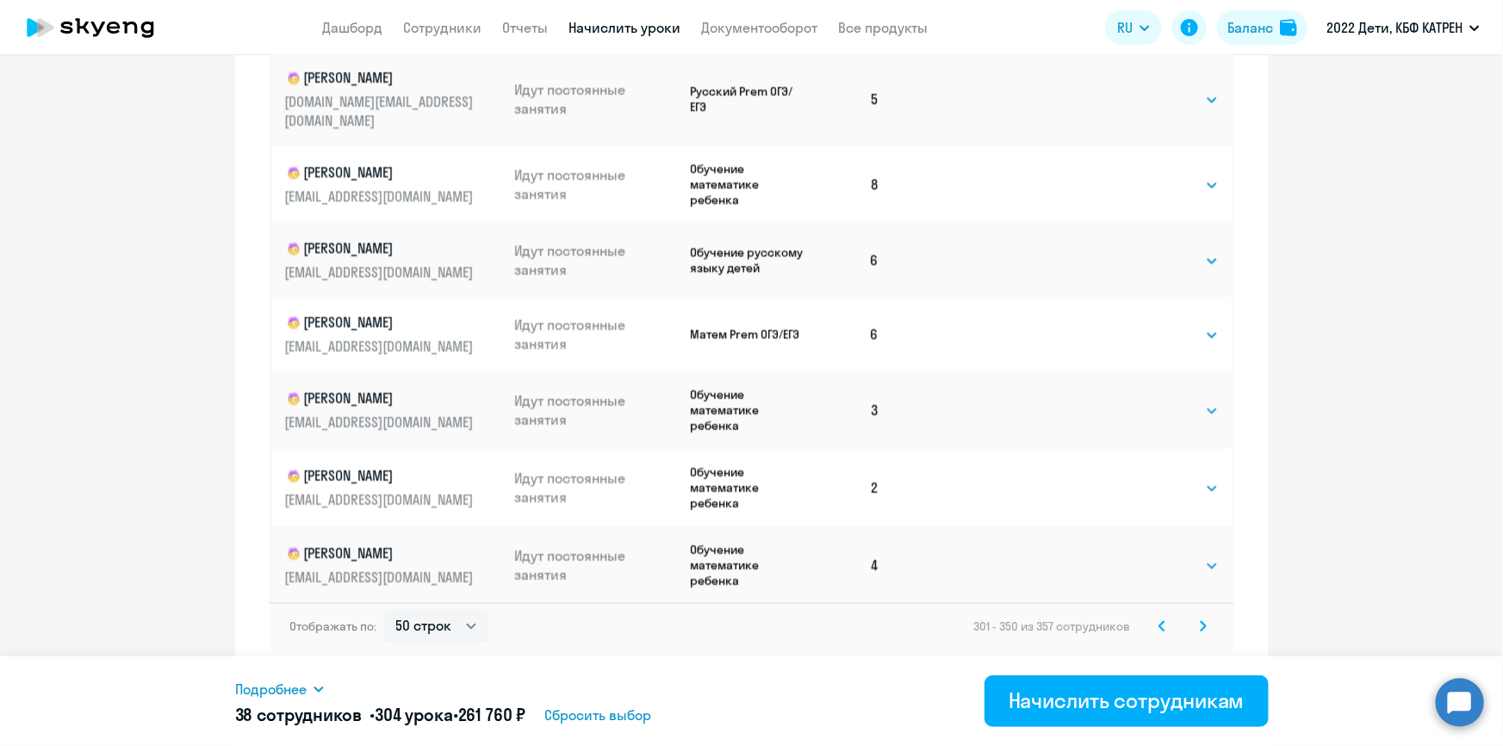
scroll to position [391, 0]
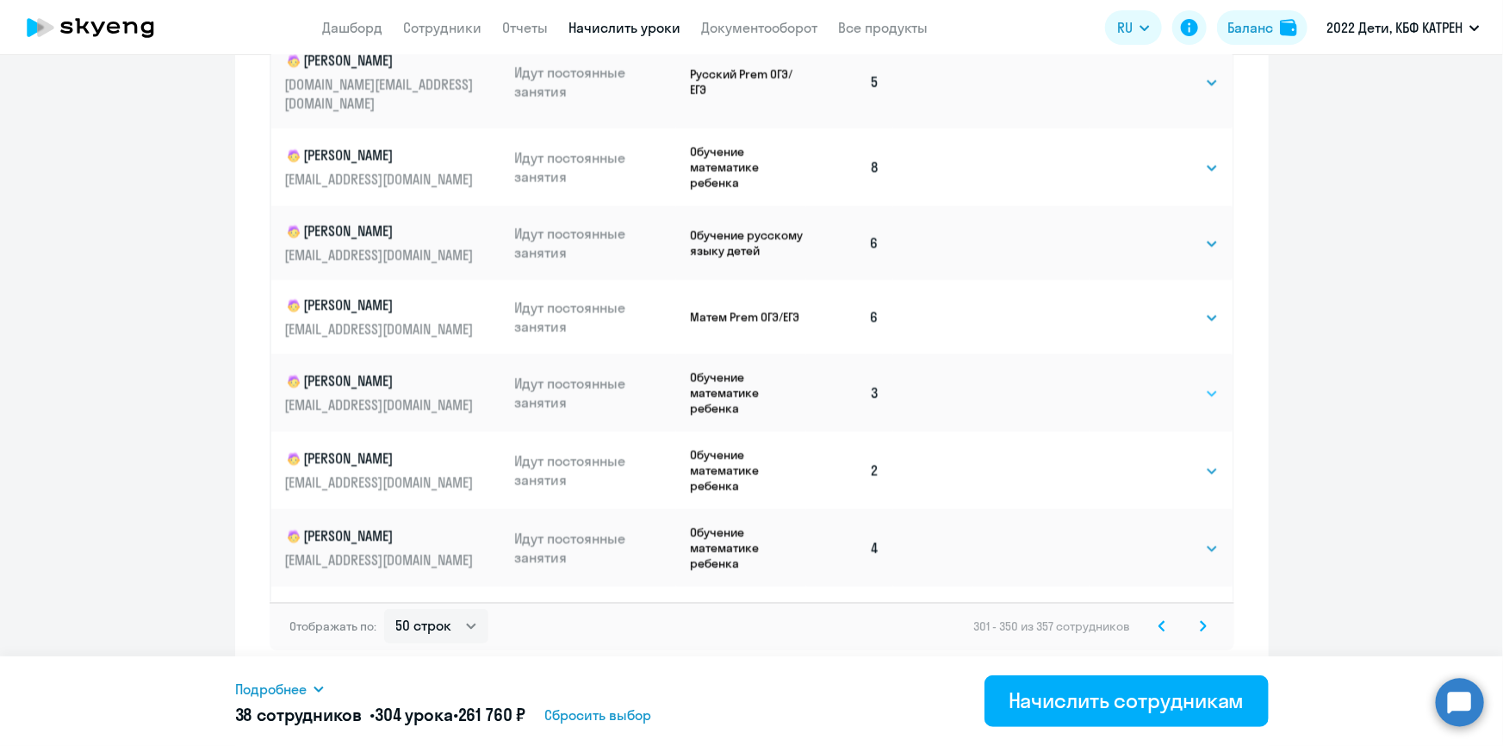
click at [1158, 383] on select "Выбрать 4 8 16 32 64 128" at bounding box center [1183, 393] width 71 height 21
select select "8"
click at [1148, 383] on select "Выбрать 4 8 16 32 64 128" at bounding box center [1183, 393] width 71 height 21
click at [1177, 461] on select "Выбрать 4 8 16 32 64 128" at bounding box center [1183, 471] width 71 height 21
select select "8"
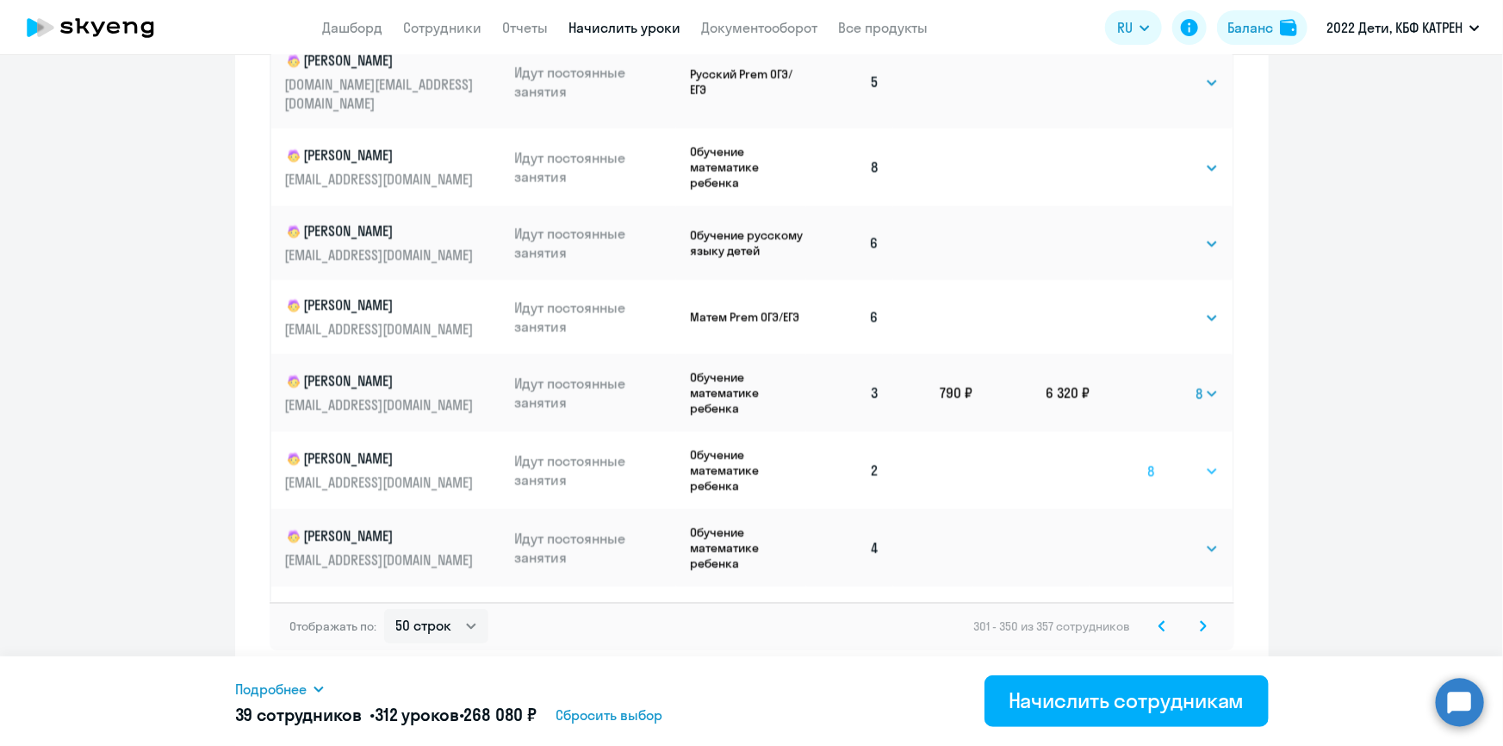
click at [1148, 461] on select "Выбрать 4 8 16 32 64 128" at bounding box center [1183, 471] width 71 height 21
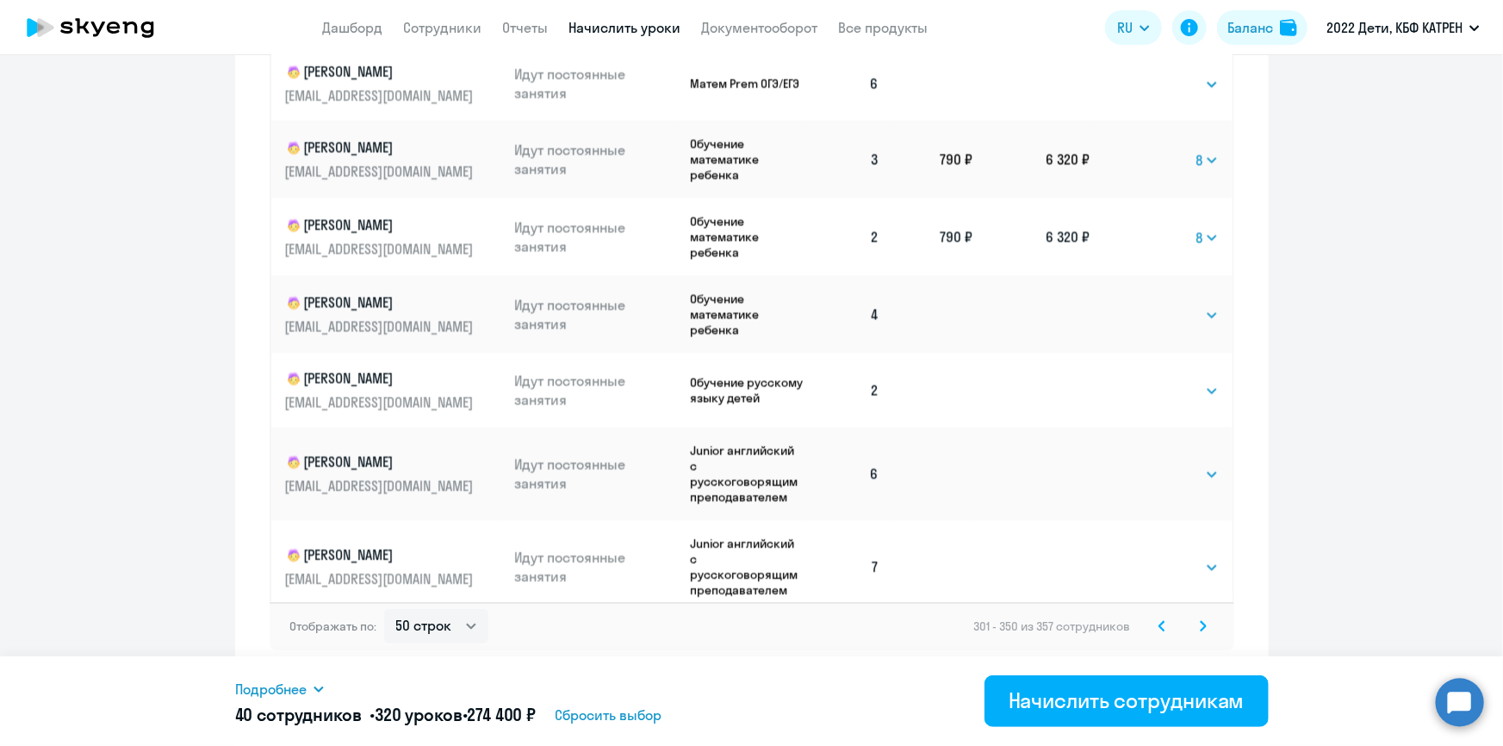
scroll to position [626, 0]
click at [1171, 379] on select "Выбрать 4 8 16 32 64 128" at bounding box center [1183, 389] width 71 height 21
select select "8"
click at [1148, 379] on select "Выбрать 4 8 16 32 64 128" at bounding box center [1183, 389] width 71 height 21
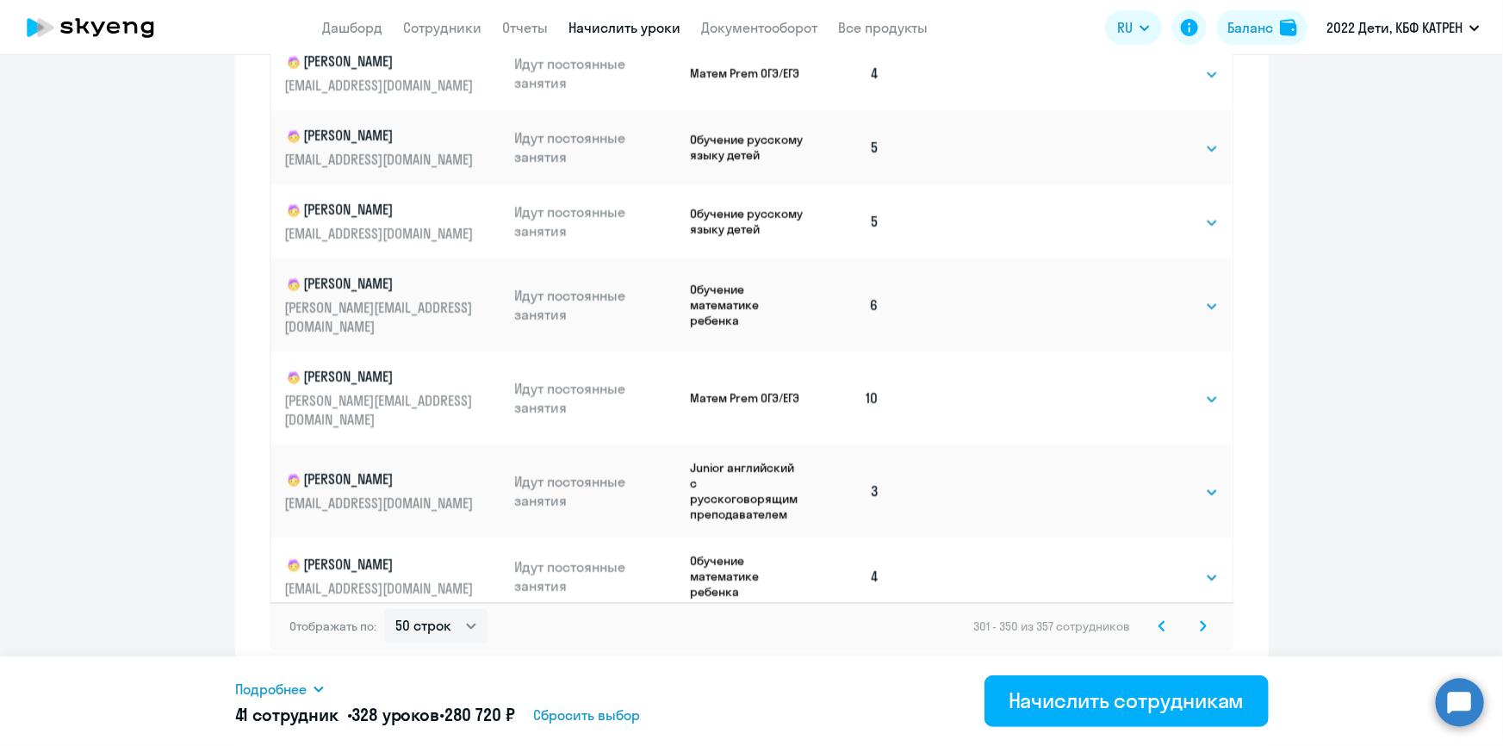
scroll to position [1644, 0]
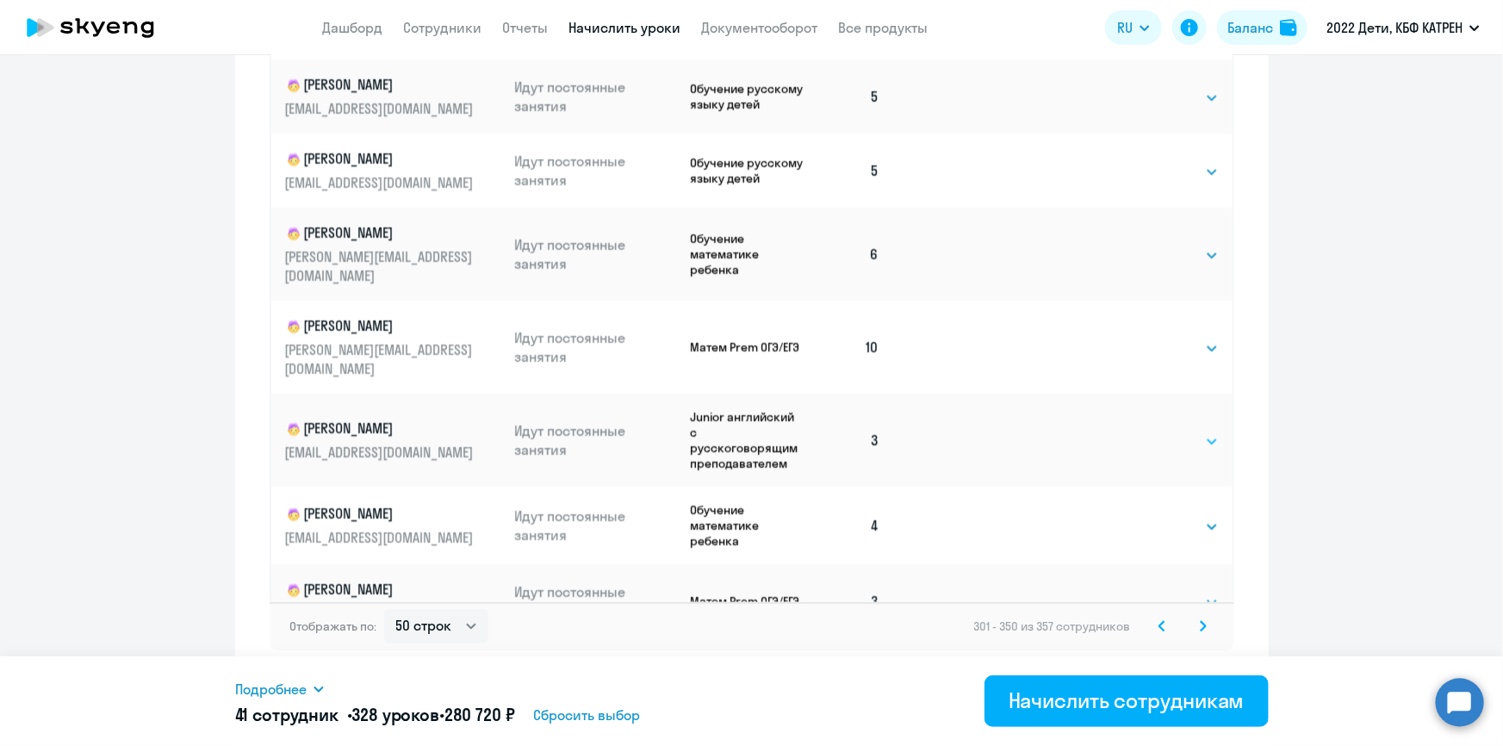
click at [1188, 432] on select "Выбрать 4 8 16 32 64 128" at bounding box center [1183, 442] width 71 height 21
select select "8"
click at [1148, 432] on select "Выбрать 4 8 16 32 64 128" at bounding box center [1183, 442] width 71 height 21
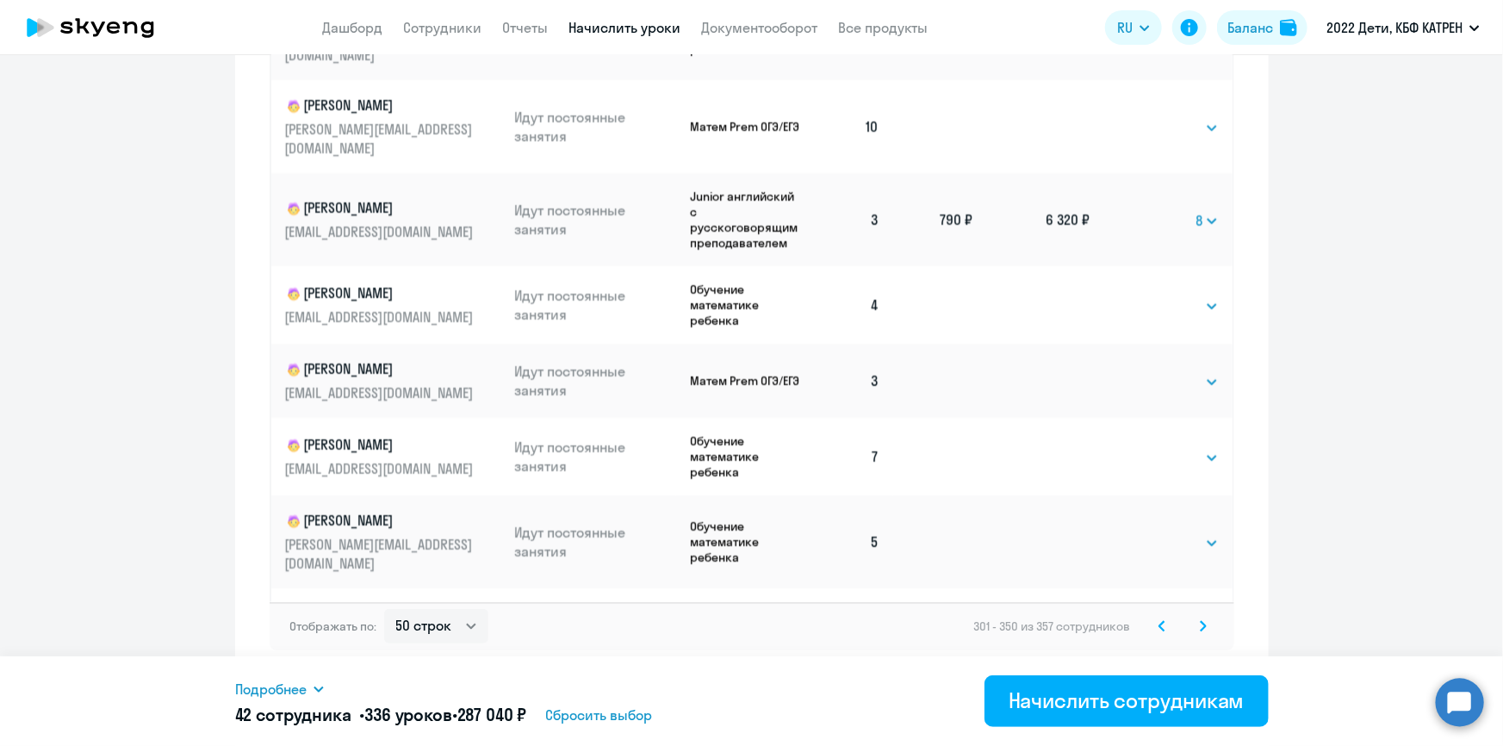
scroll to position [1879, 0]
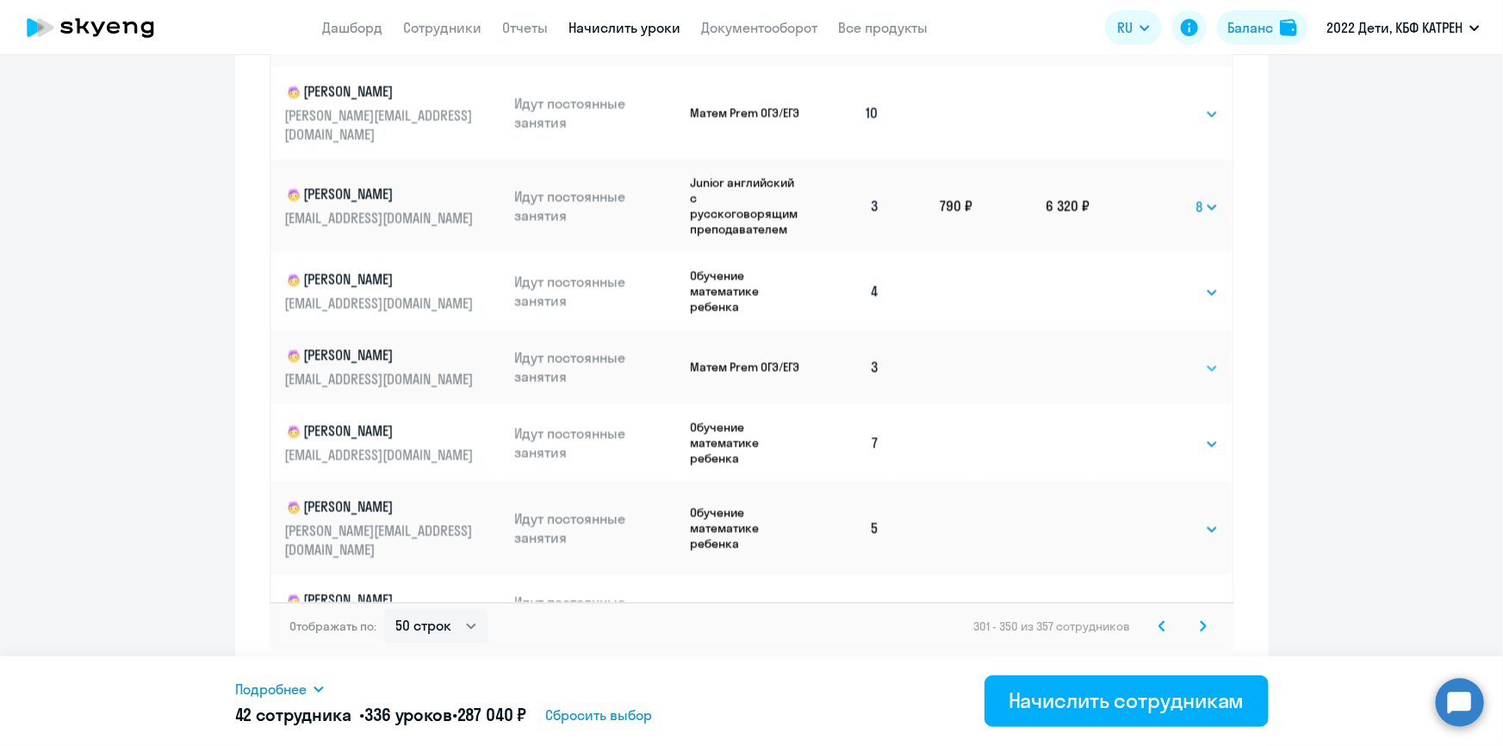
click at [1183, 358] on select "Выбрать 4 8 16 32 64 128" at bounding box center [1183, 368] width 71 height 21
select select "8"
click at [1148, 358] on select "Выбрать 4 8 16 32 64 128" at bounding box center [1183, 368] width 71 height 21
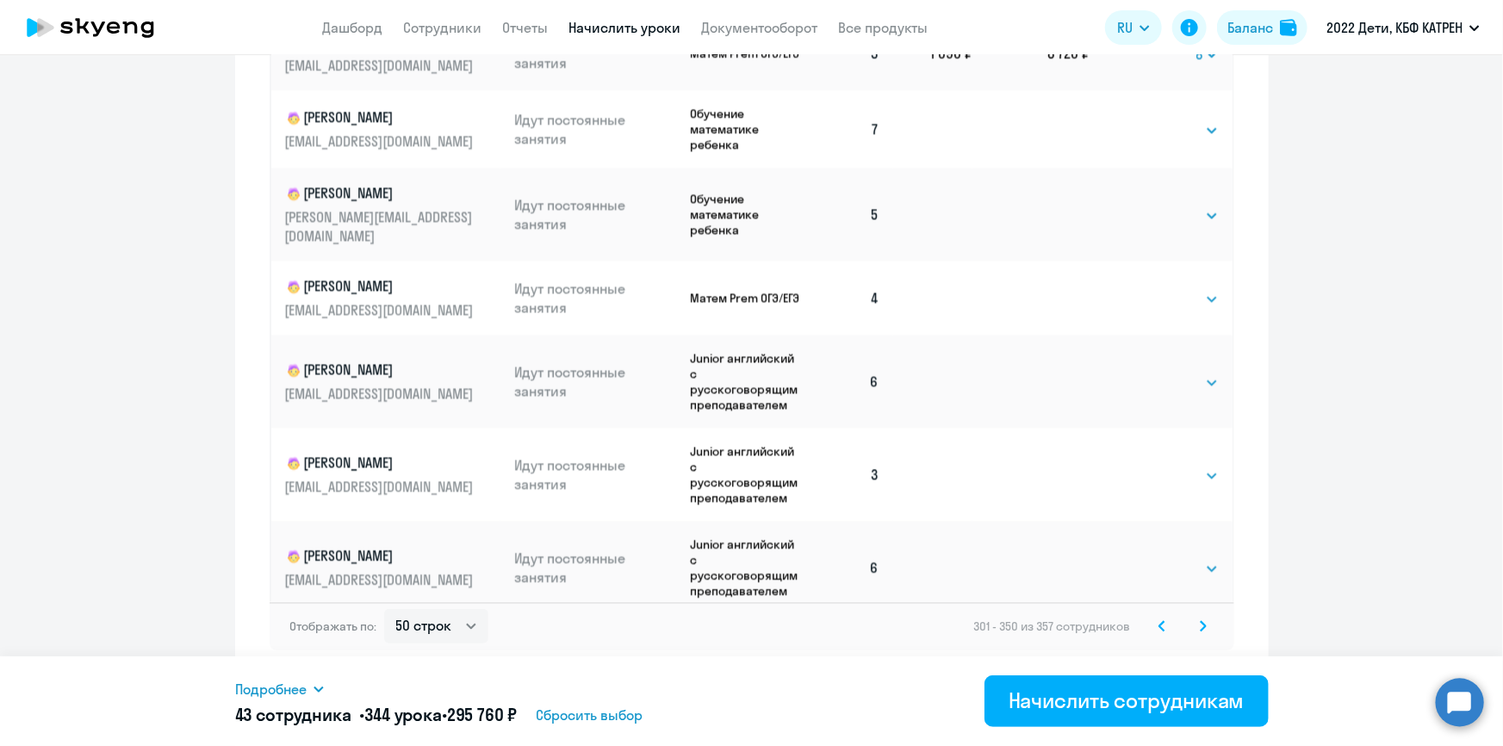
scroll to position [2270, 0]
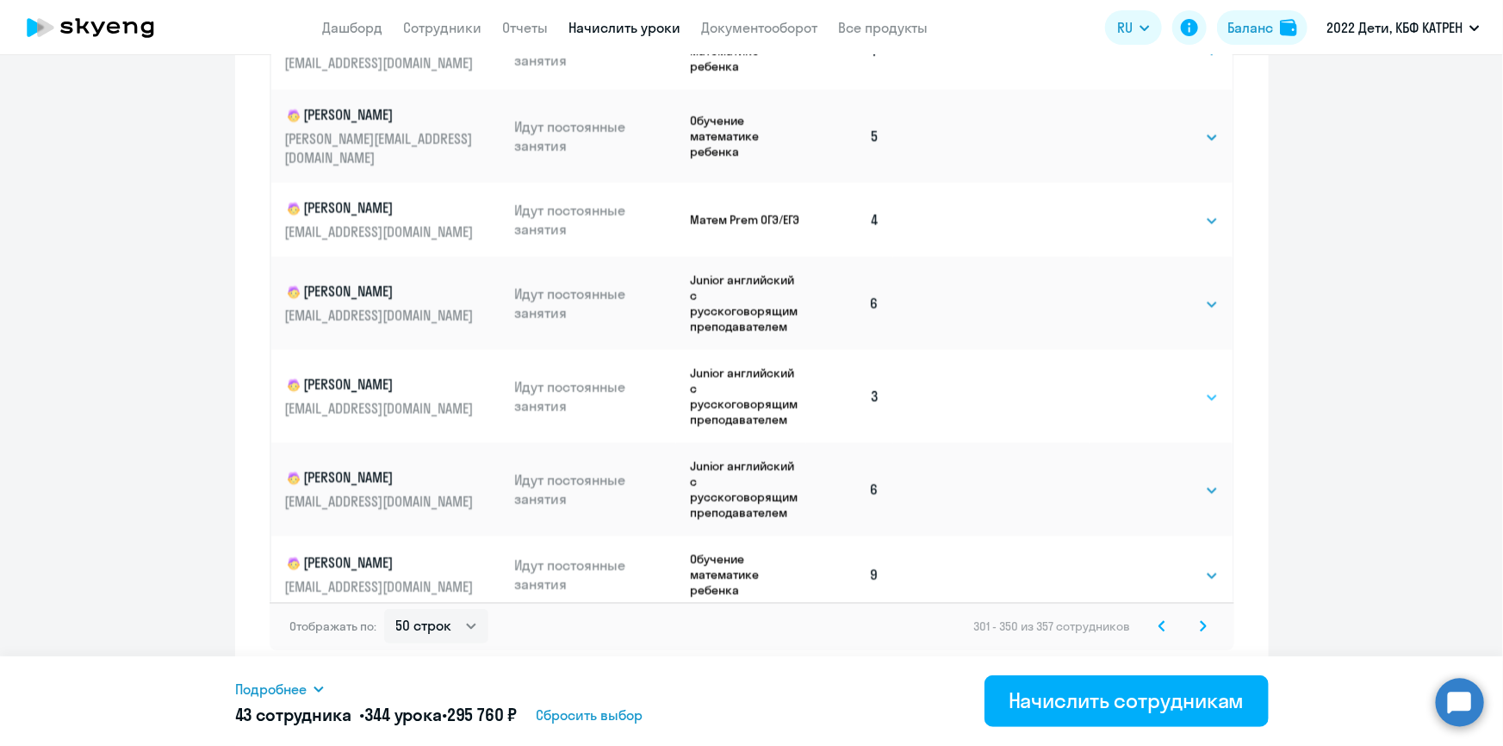
click at [1180, 388] on select "Выбрать 4 8 16 32 64 128" at bounding box center [1183, 398] width 71 height 21
select select "8"
click at [1148, 388] on select "Выбрать 4 8 16 32 64 128" at bounding box center [1183, 398] width 71 height 21
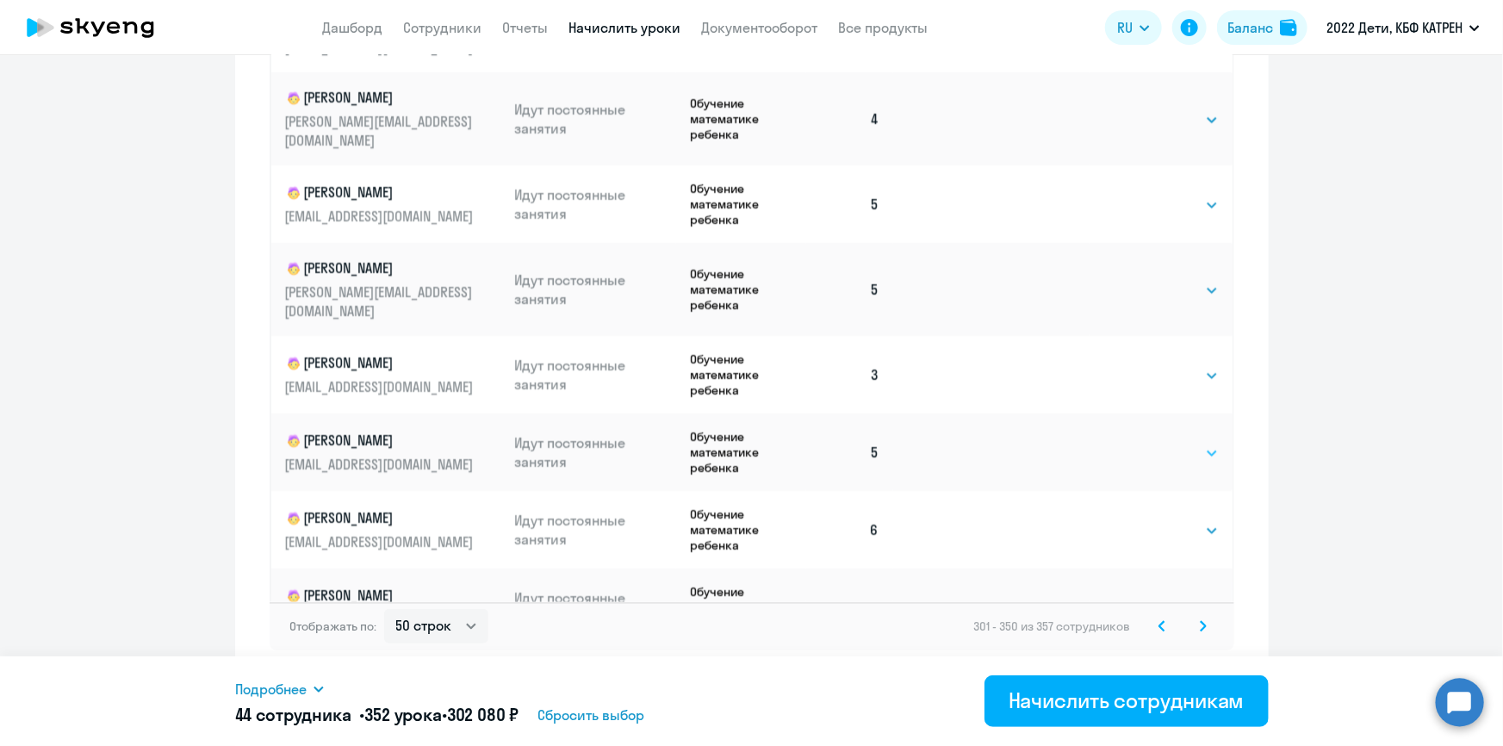
scroll to position [3132, 0]
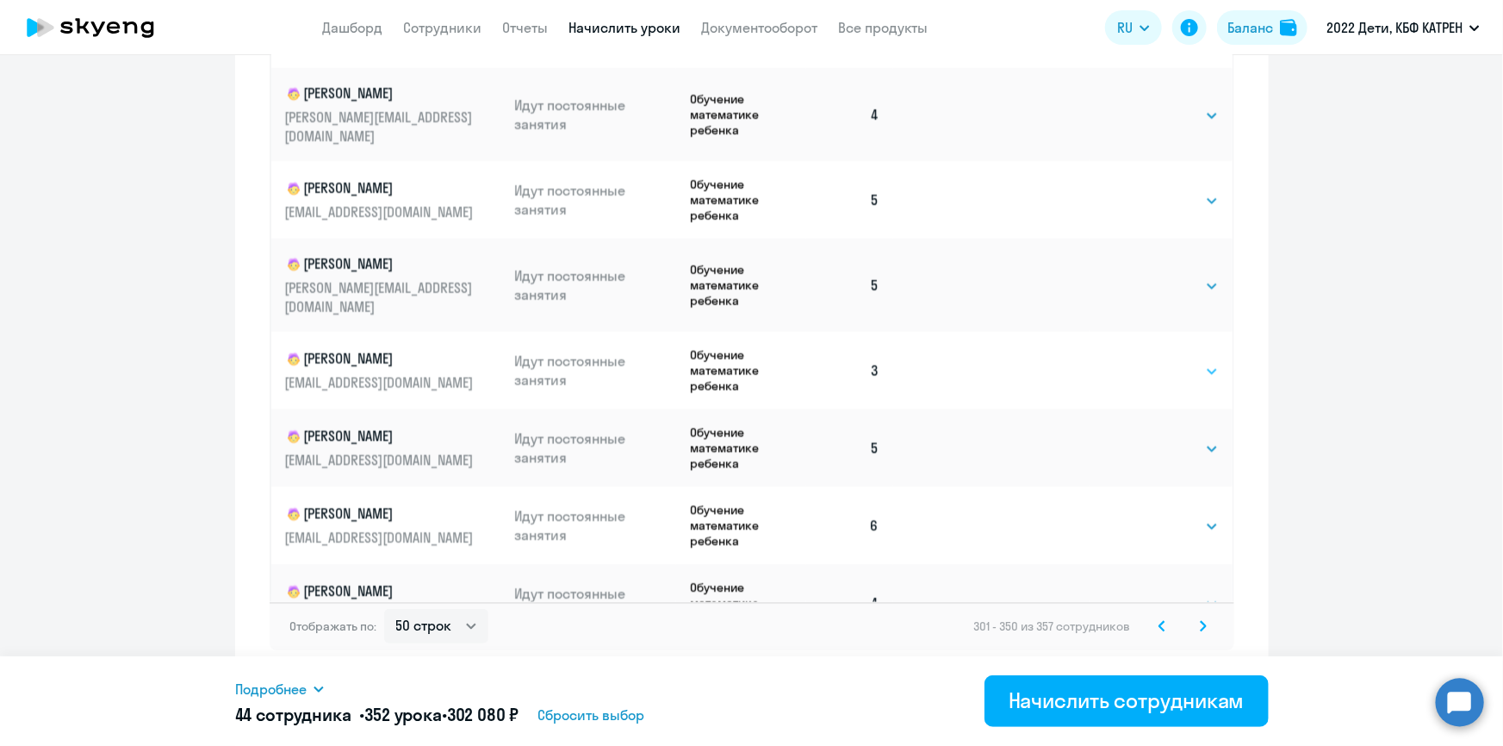
click at [1171, 361] on select "Выбрать 4 8 16 32 64 128" at bounding box center [1183, 371] width 71 height 21
select select "8"
click at [1148, 361] on select "Выбрать 4 8 16 32 64 128" at bounding box center [1183, 371] width 71 height 21
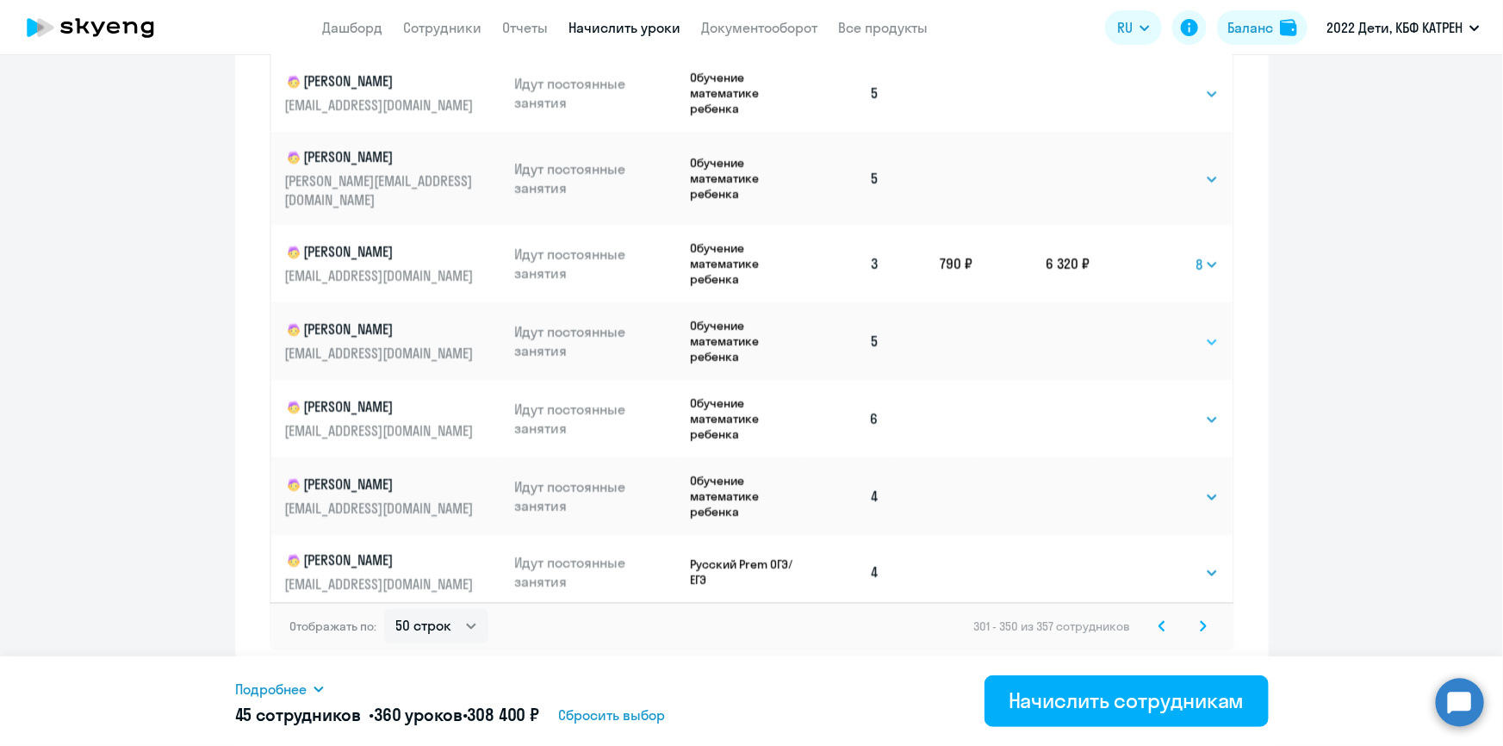
scroll to position [3243, 0]
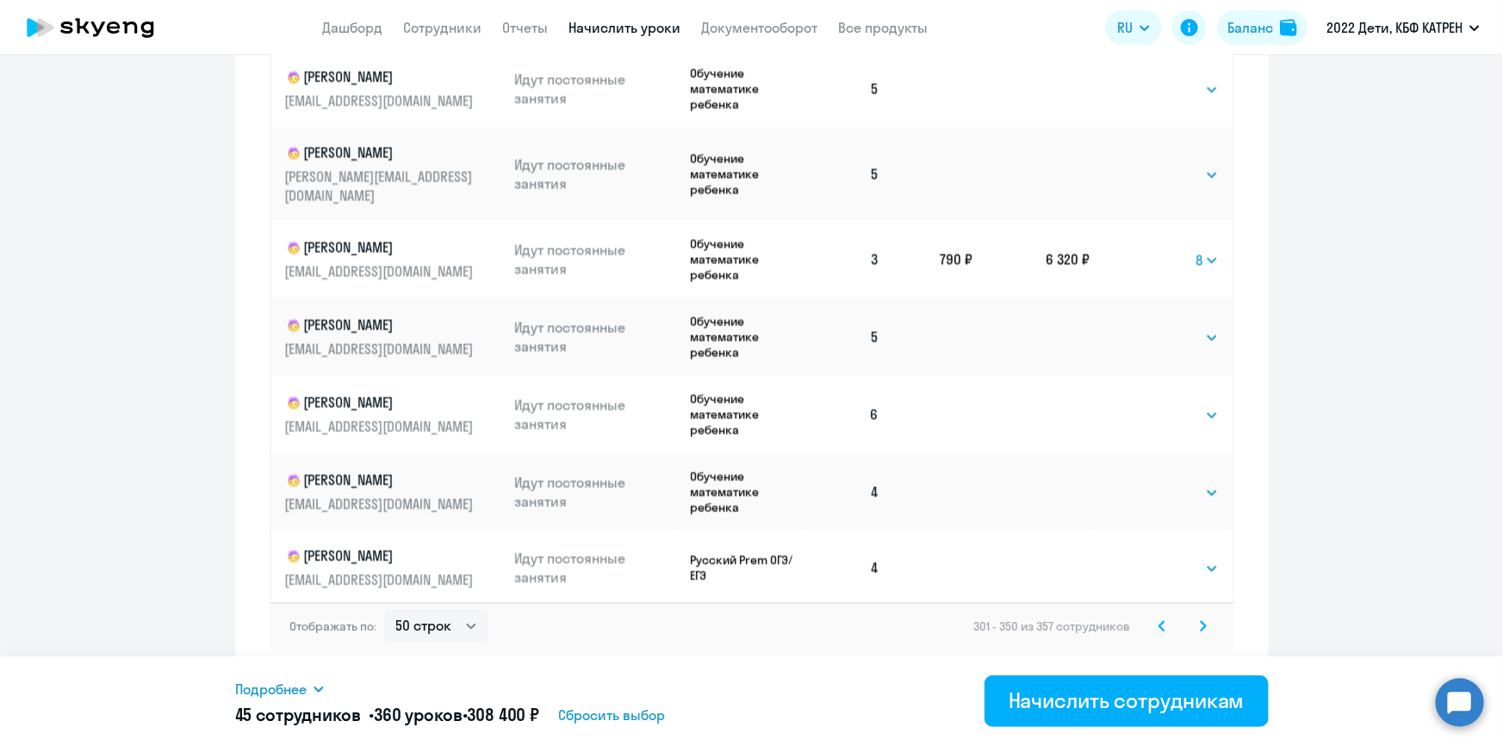
click at [1200, 630] on icon at bounding box center [1203, 626] width 7 height 12
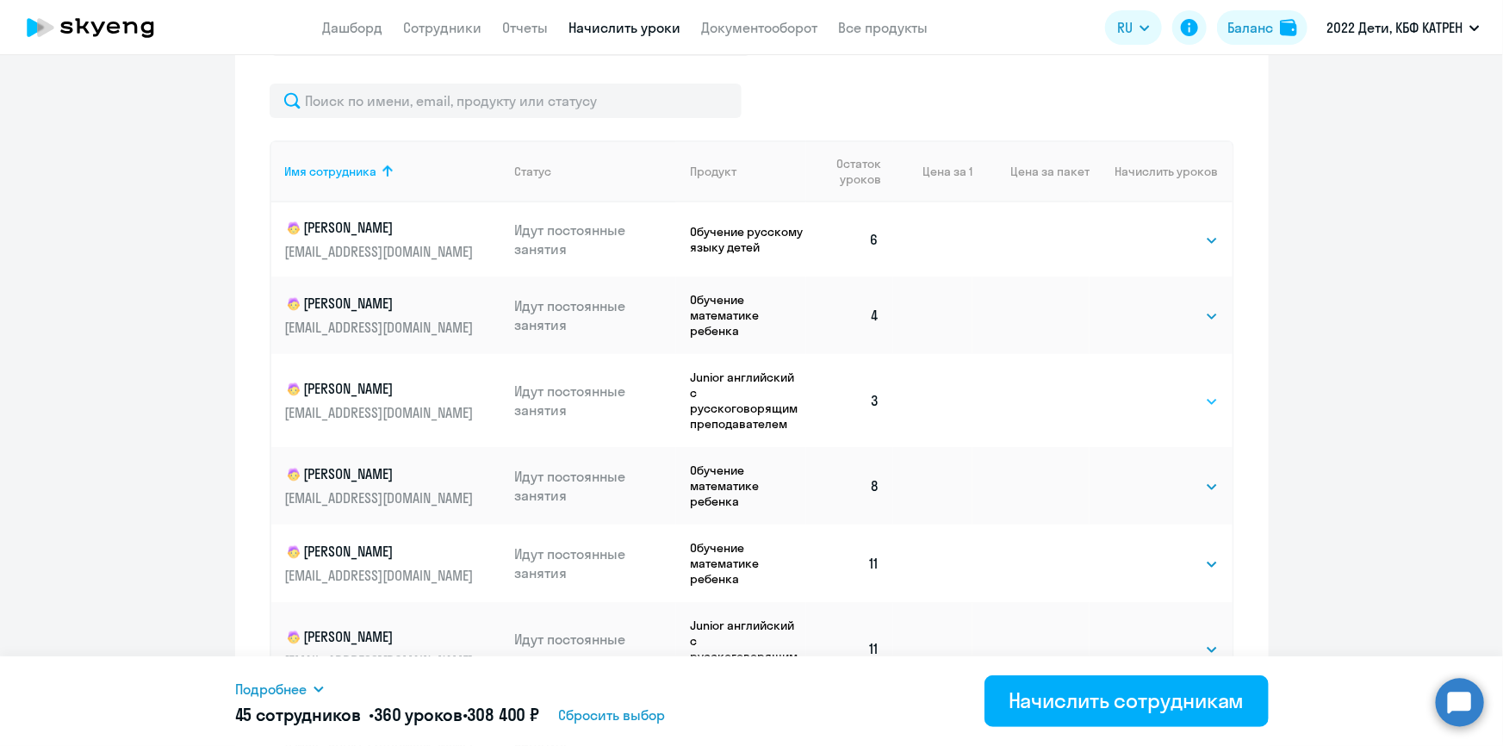
scroll to position [680, 0]
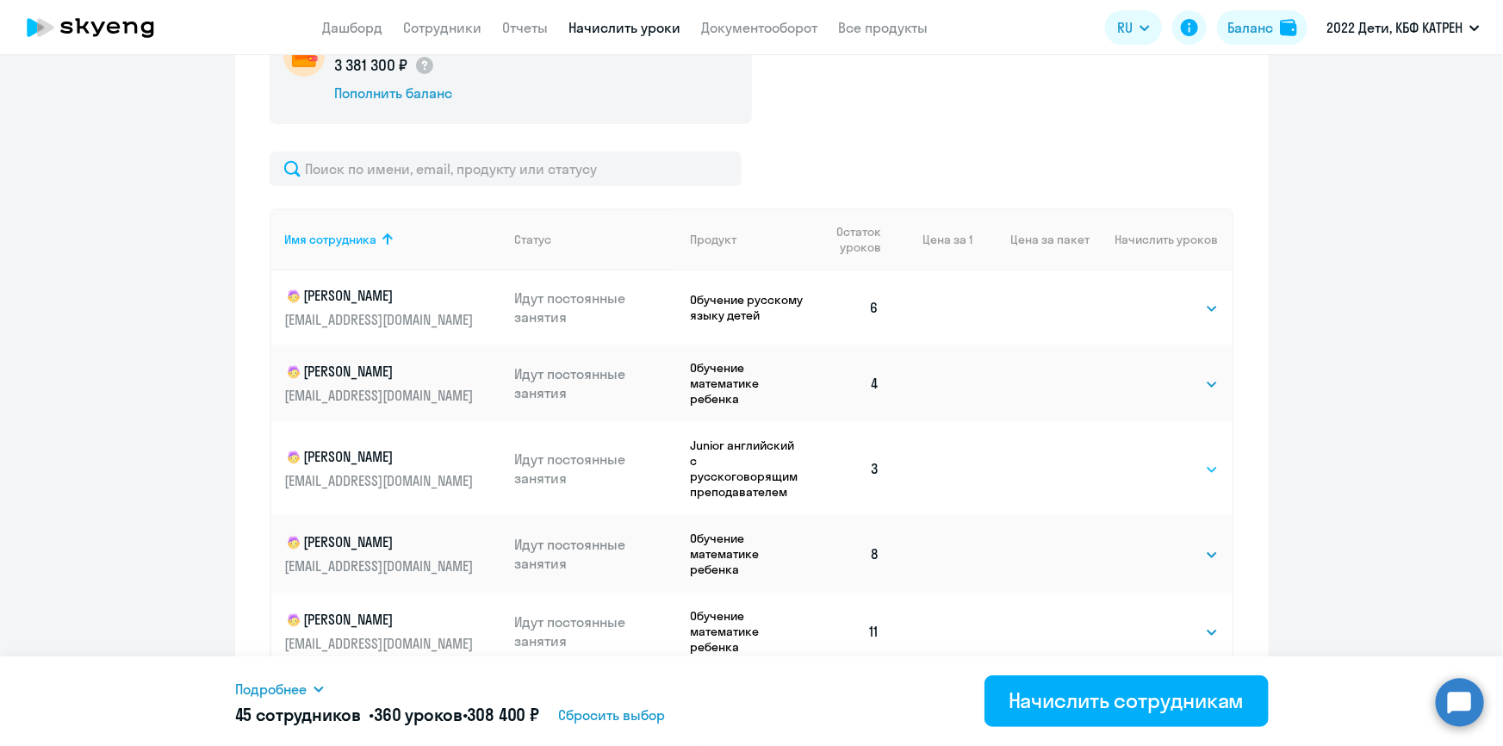
click at [1185, 465] on select "Выбрать 4 8 16 32 64 128" at bounding box center [1183, 469] width 71 height 21
select select "8"
click at [1148, 459] on select "Выбрать 4 8 16 32 64 128" at bounding box center [1183, 469] width 71 height 21
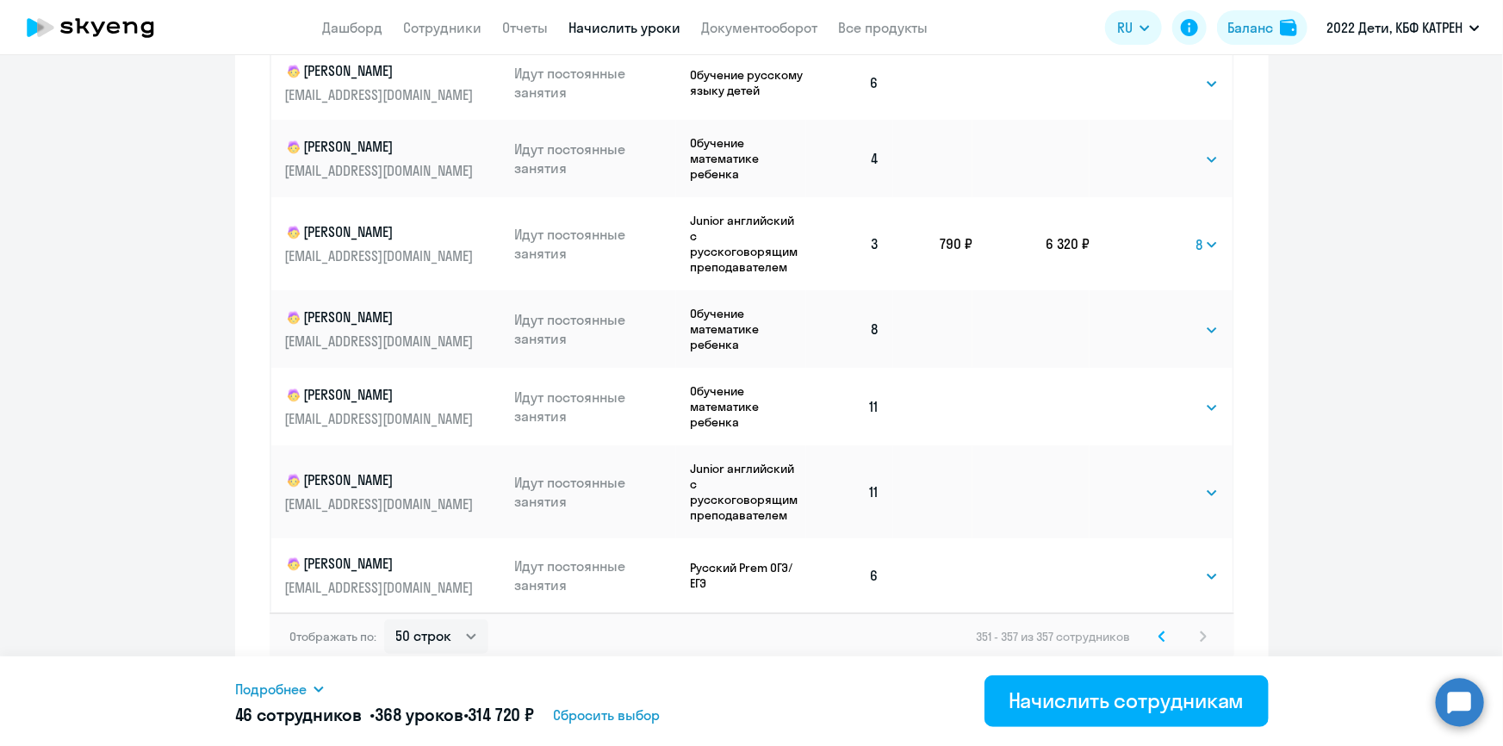
scroll to position [914, 0]
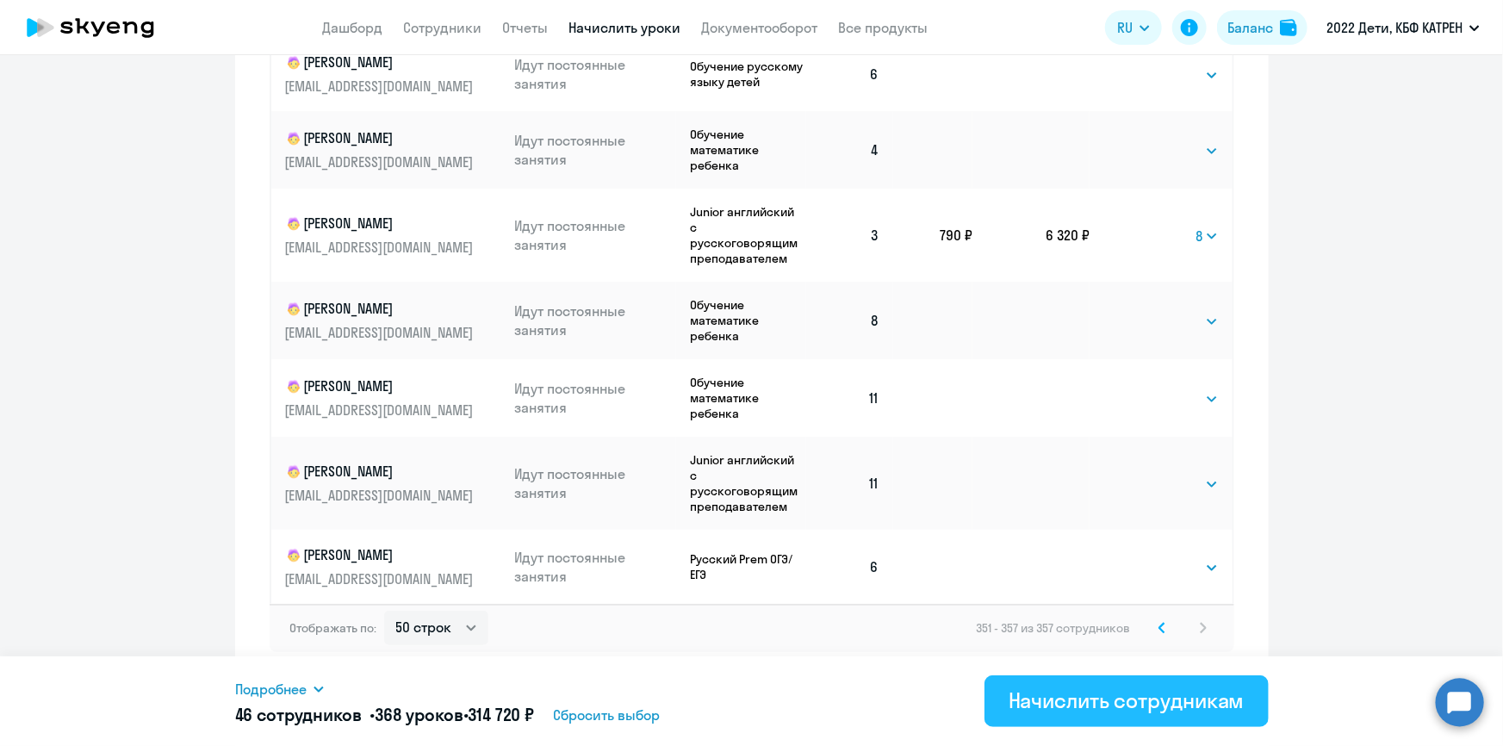
click at [1118, 705] on div "Начислить сотрудникам" at bounding box center [1127, 700] width 236 height 28
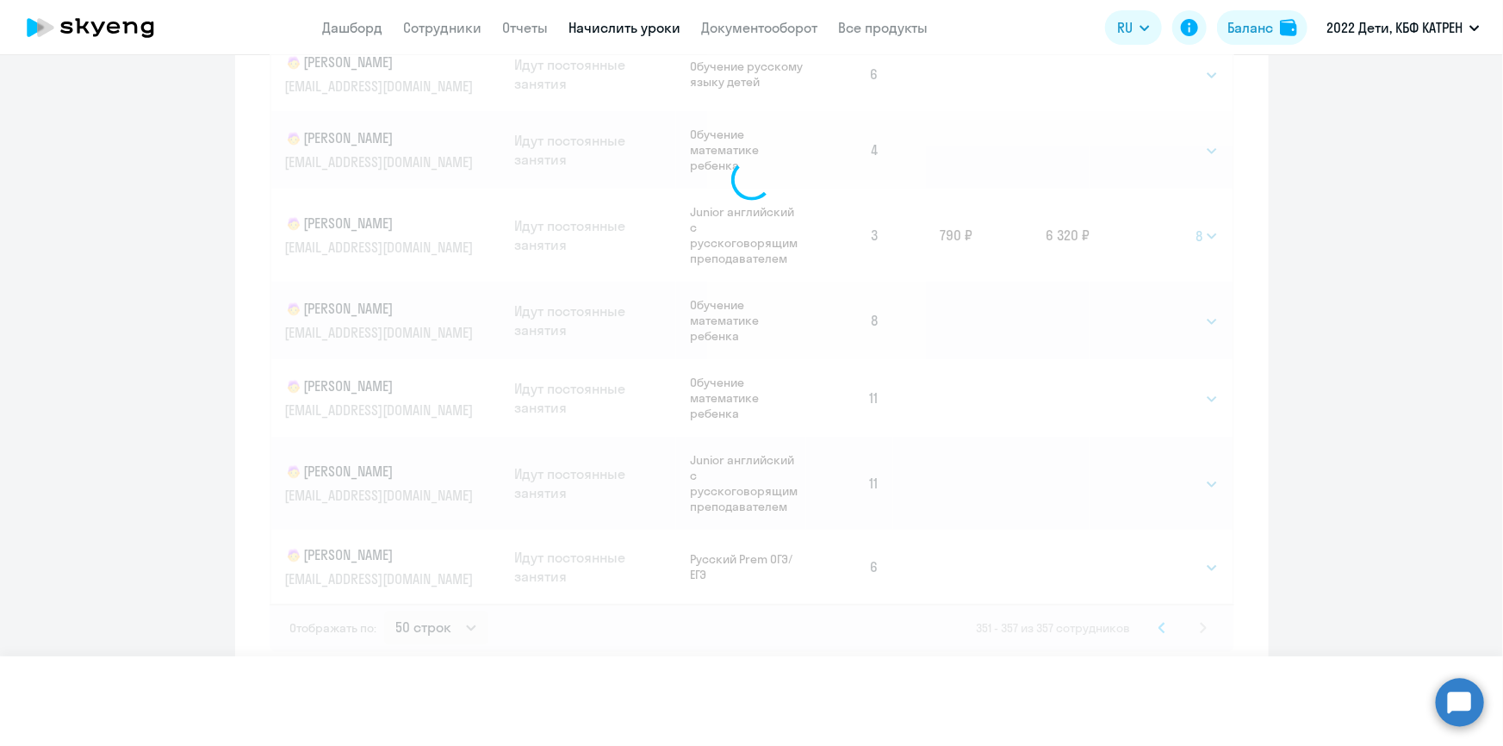
select select
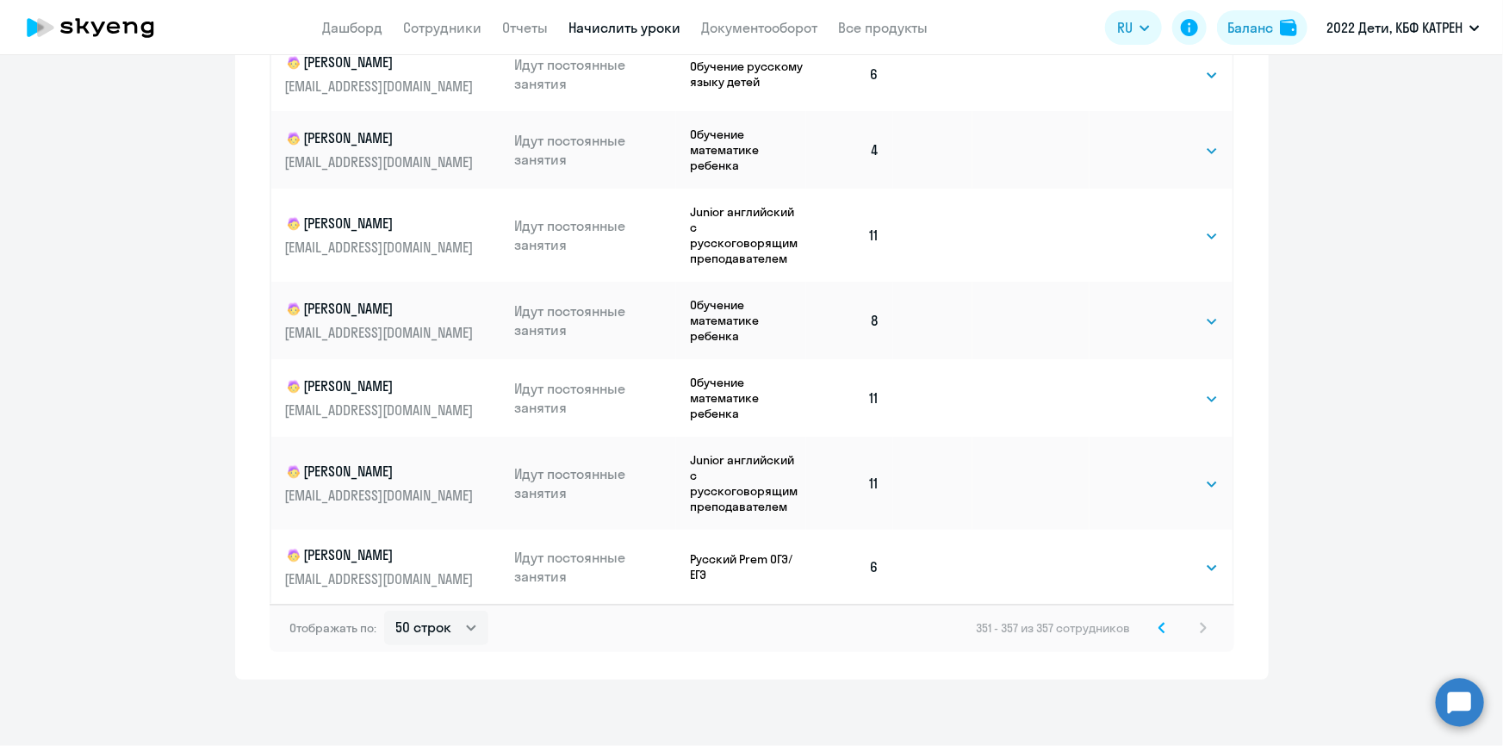
click at [1158, 624] on icon at bounding box center [1161, 628] width 7 height 12
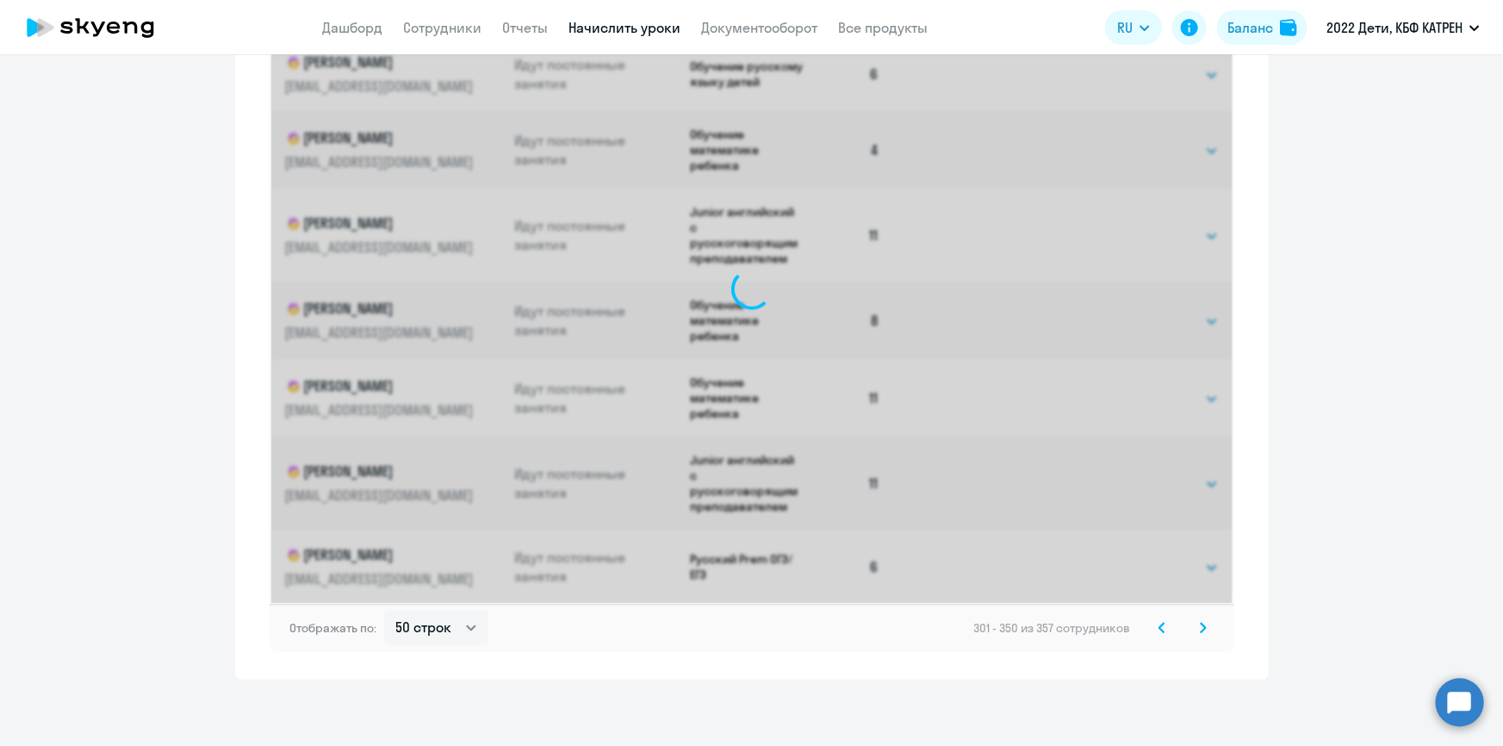
click at [1158, 624] on icon at bounding box center [1161, 628] width 7 height 12
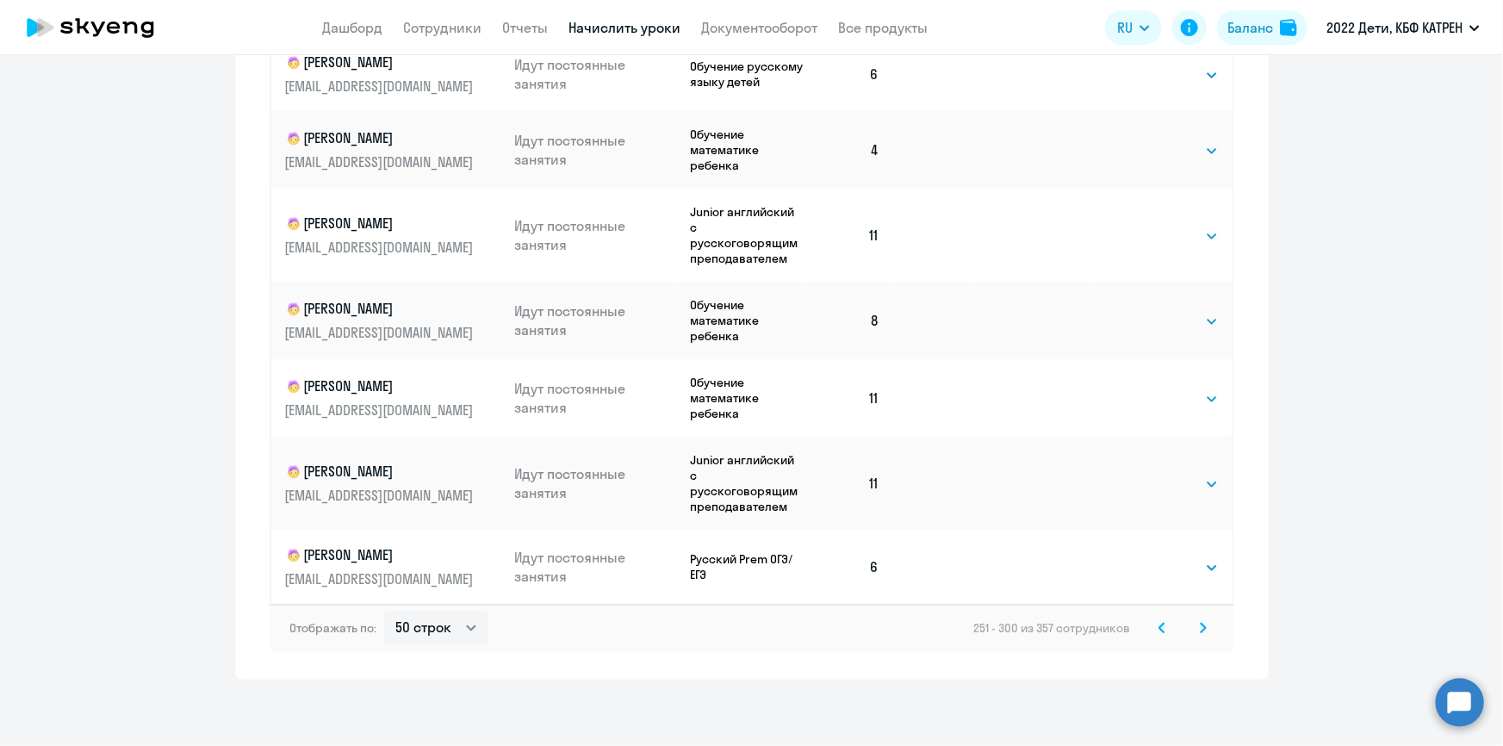
click at [1158, 624] on icon at bounding box center [1161, 628] width 7 height 12
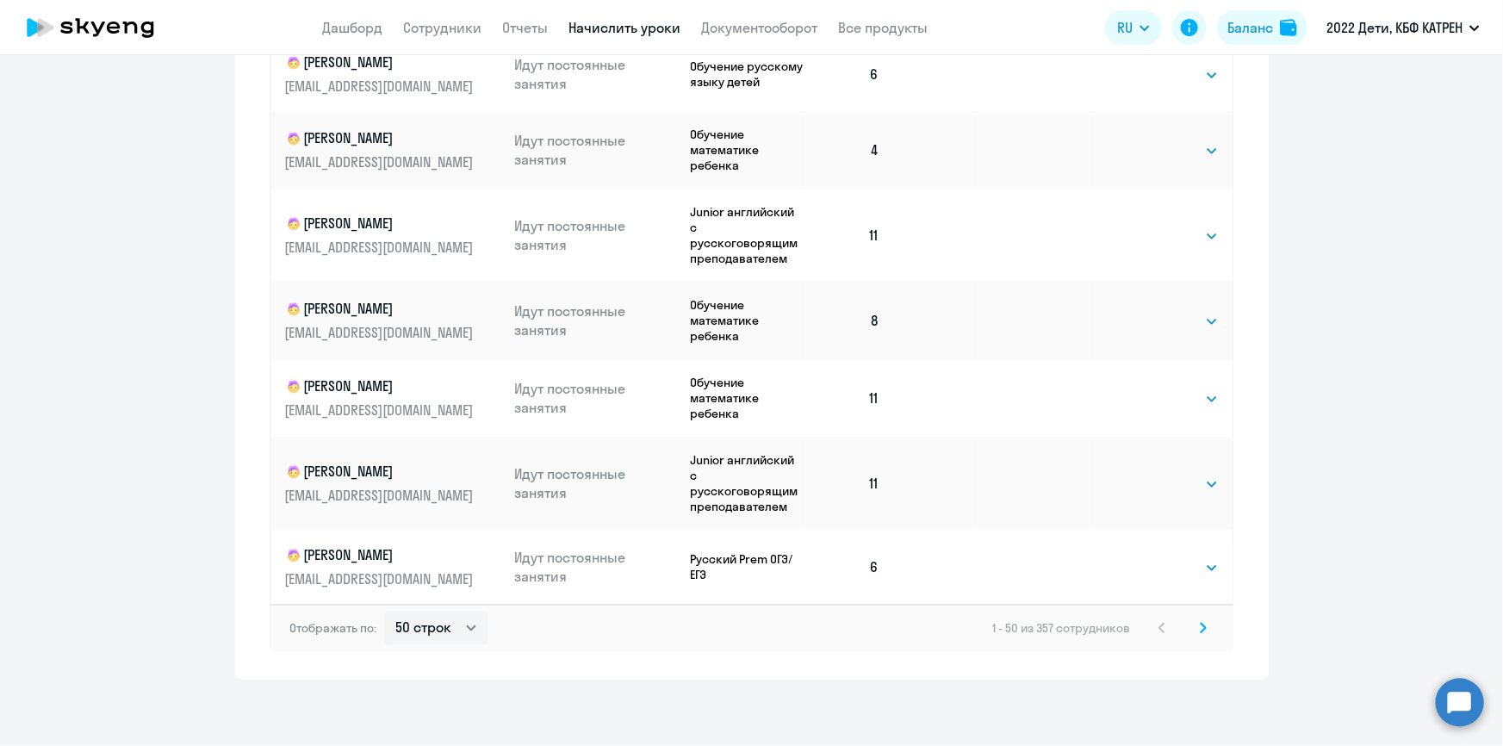
click at [1156, 624] on div "1 - 50 из 357 сотрудников" at bounding box center [1103, 628] width 220 height 21
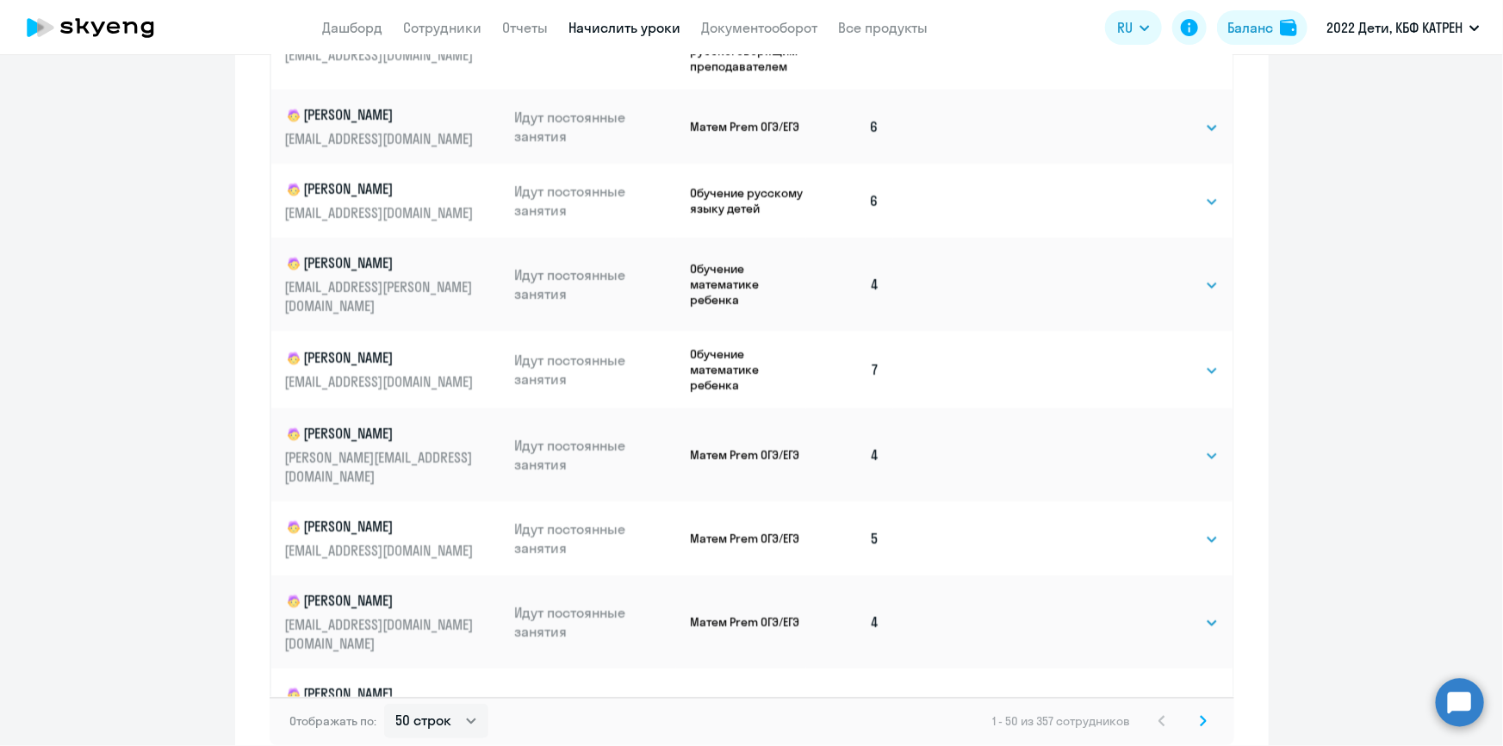
scroll to position [1072, 0]
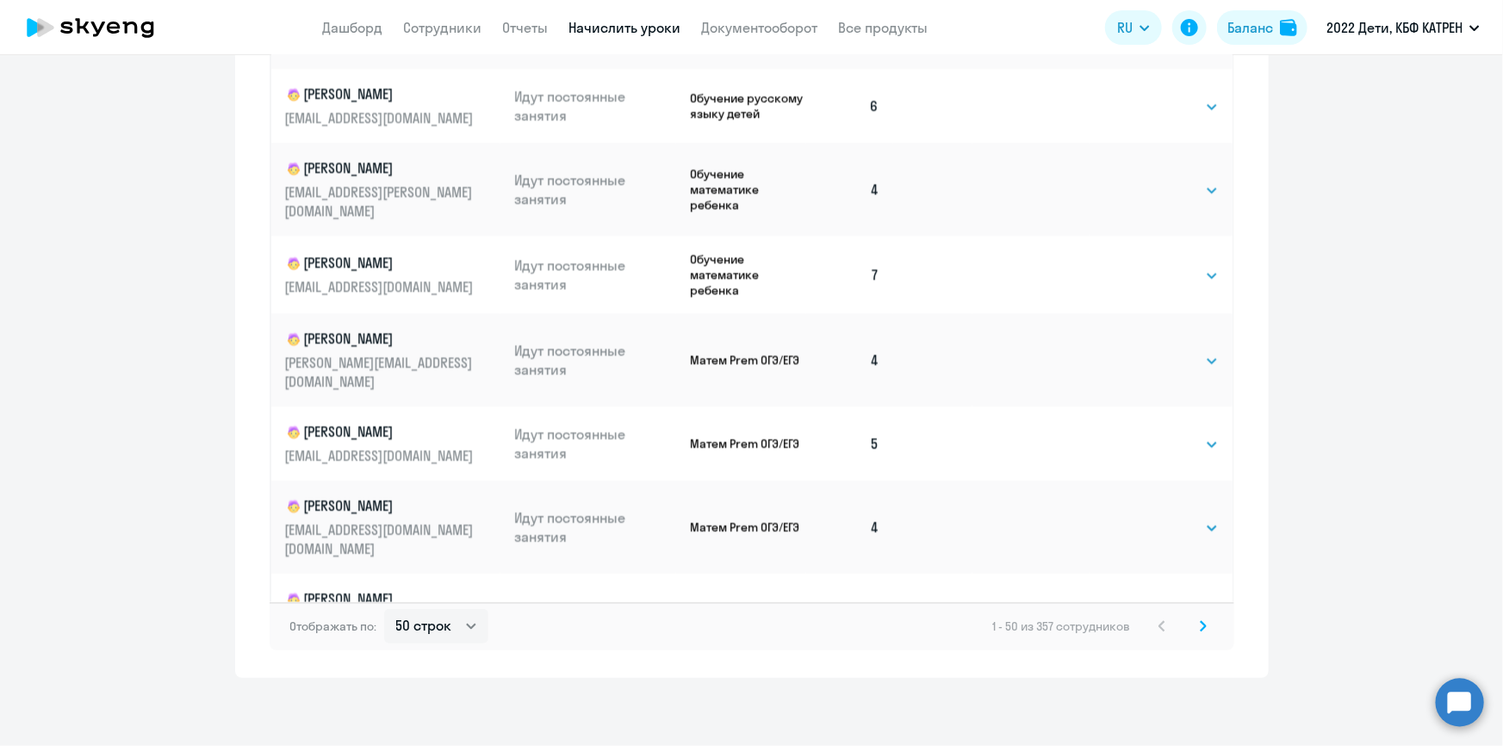
click at [1200, 631] on icon at bounding box center [1203, 626] width 7 height 12
